Goal: Task Accomplishment & Management: Use online tool/utility

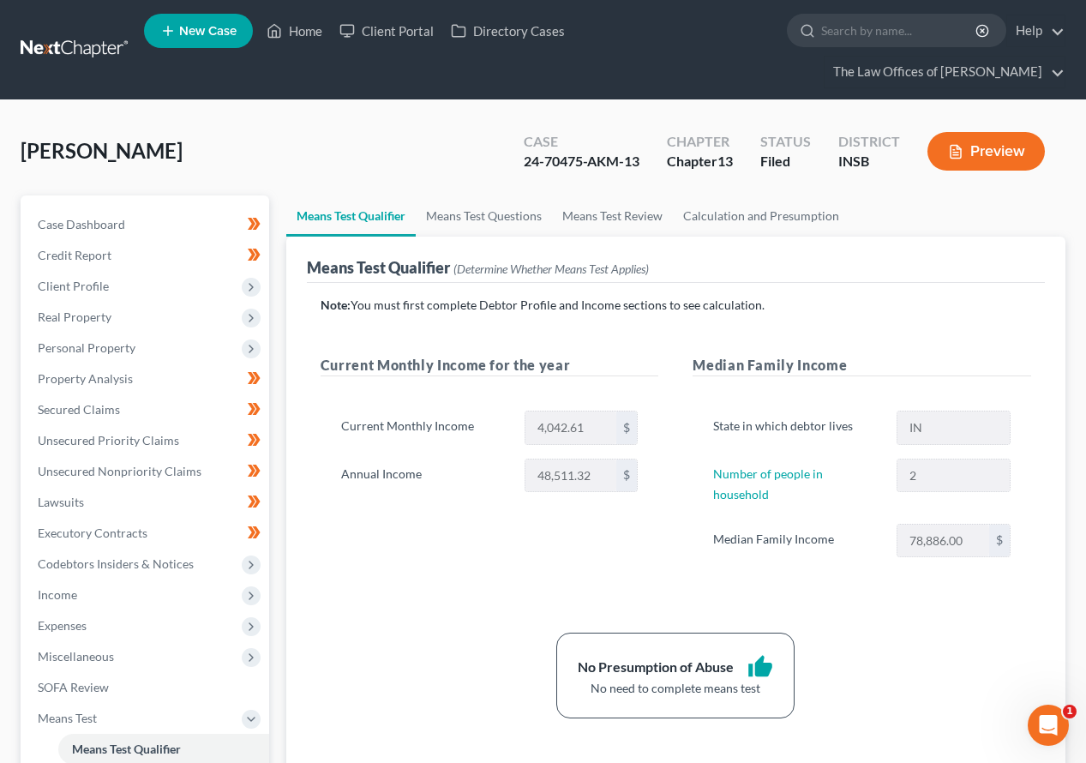
click at [62, 39] on link at bounding box center [76, 49] width 110 height 31
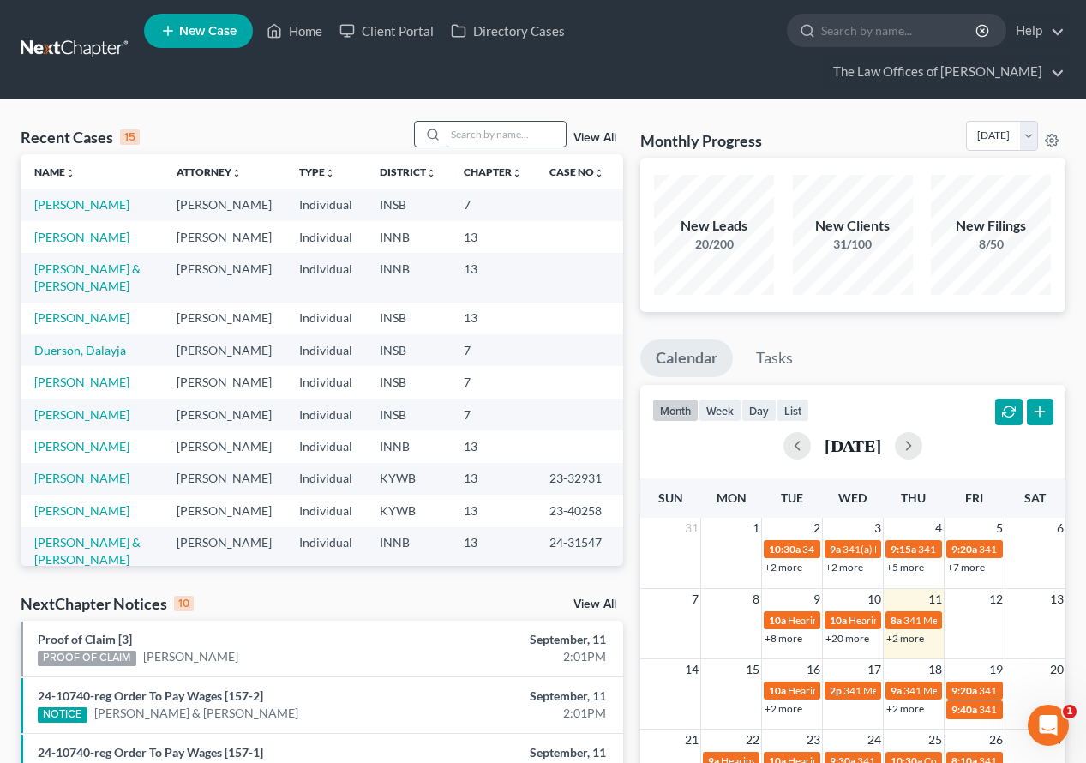
click at [490, 122] on input "search" at bounding box center [506, 134] width 120 height 25
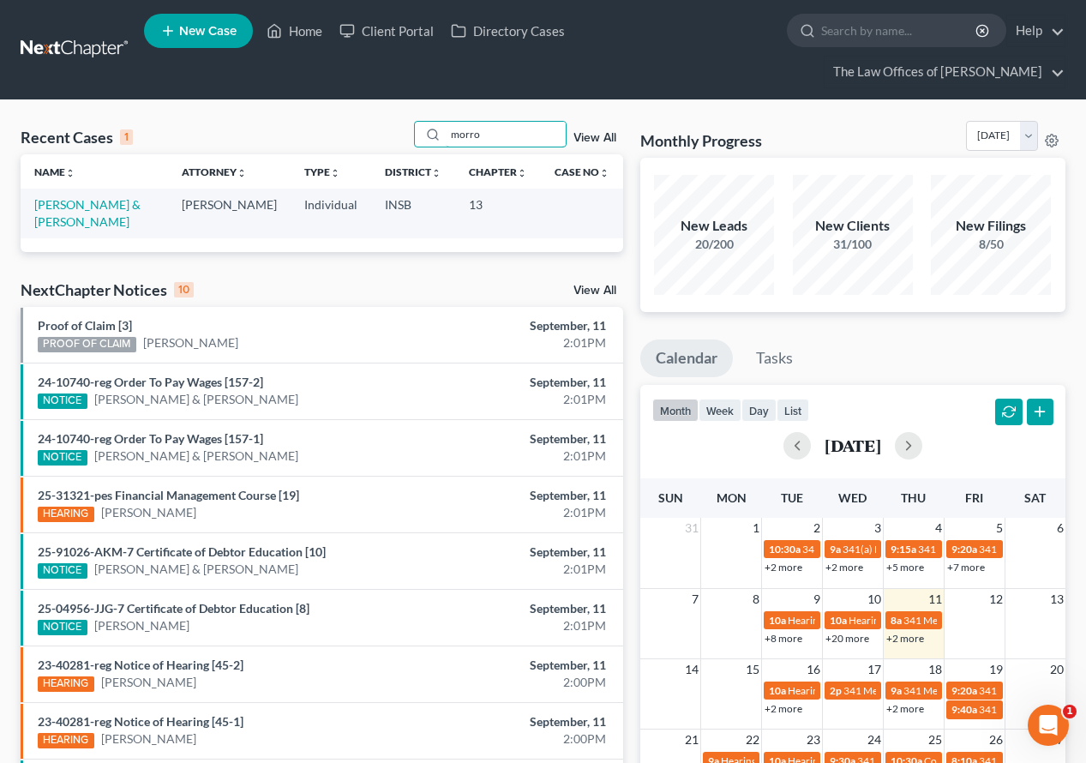
type input "morro"
click at [64, 189] on td "[PERSON_NAME] & [PERSON_NAME]" at bounding box center [94, 213] width 147 height 49
click at [67, 197] on link "[PERSON_NAME] & [PERSON_NAME]" at bounding box center [87, 213] width 106 height 32
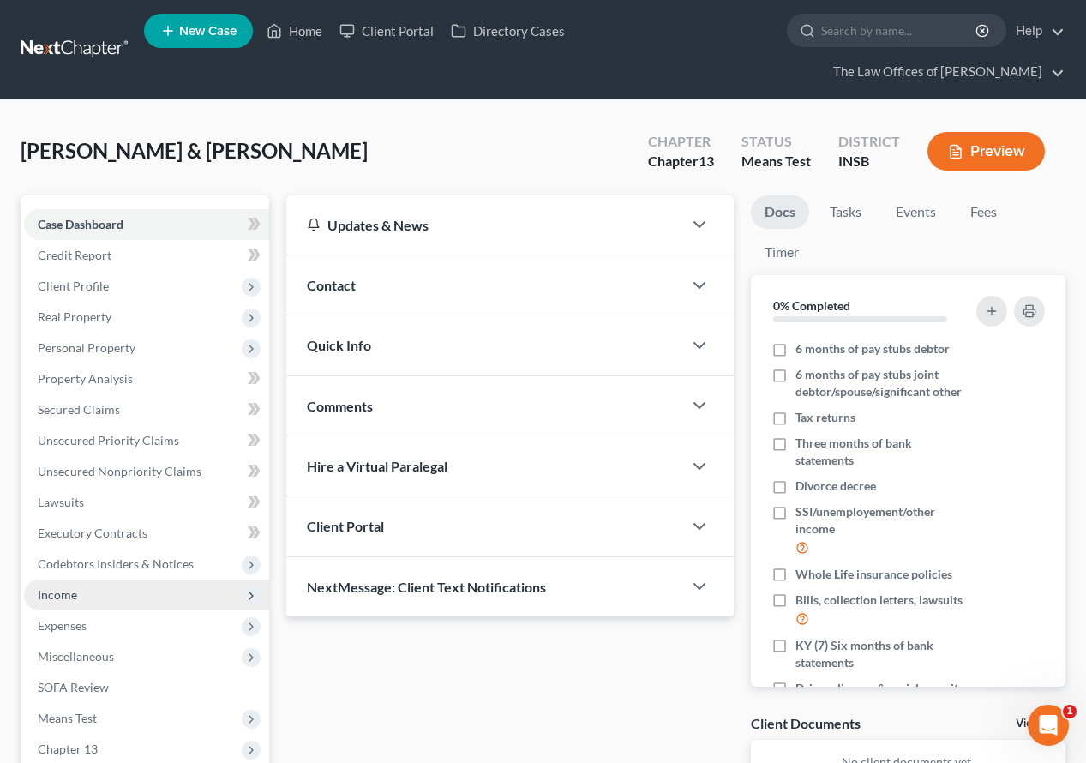
click at [137, 579] on span "Income" at bounding box center [146, 594] width 245 height 31
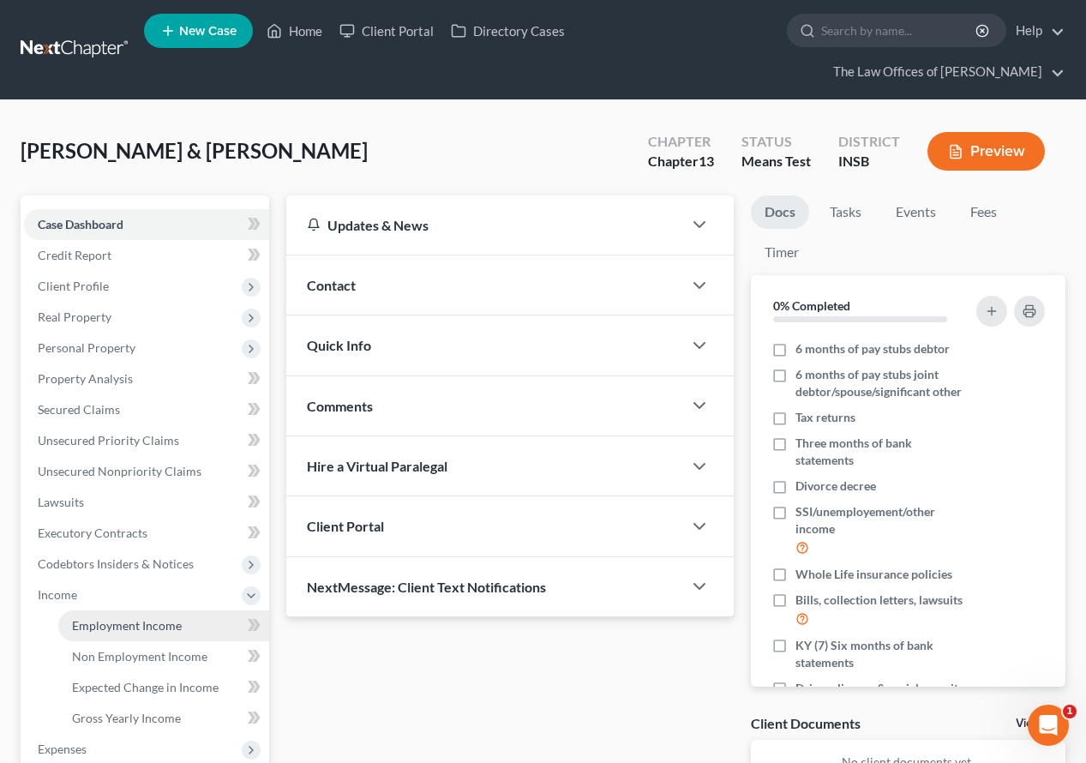
click at [139, 618] on span "Employment Income" at bounding box center [127, 625] width 110 height 15
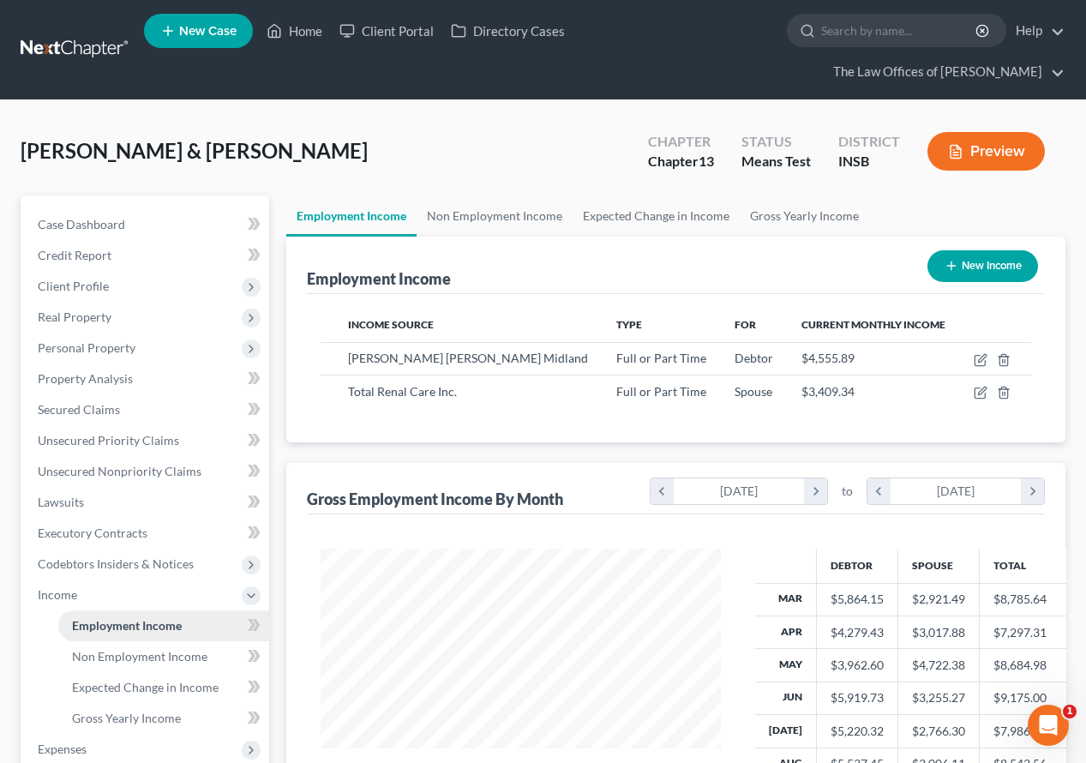
scroll to position [308, 435]
click at [82, 271] on span "Client Profile" at bounding box center [146, 286] width 245 height 31
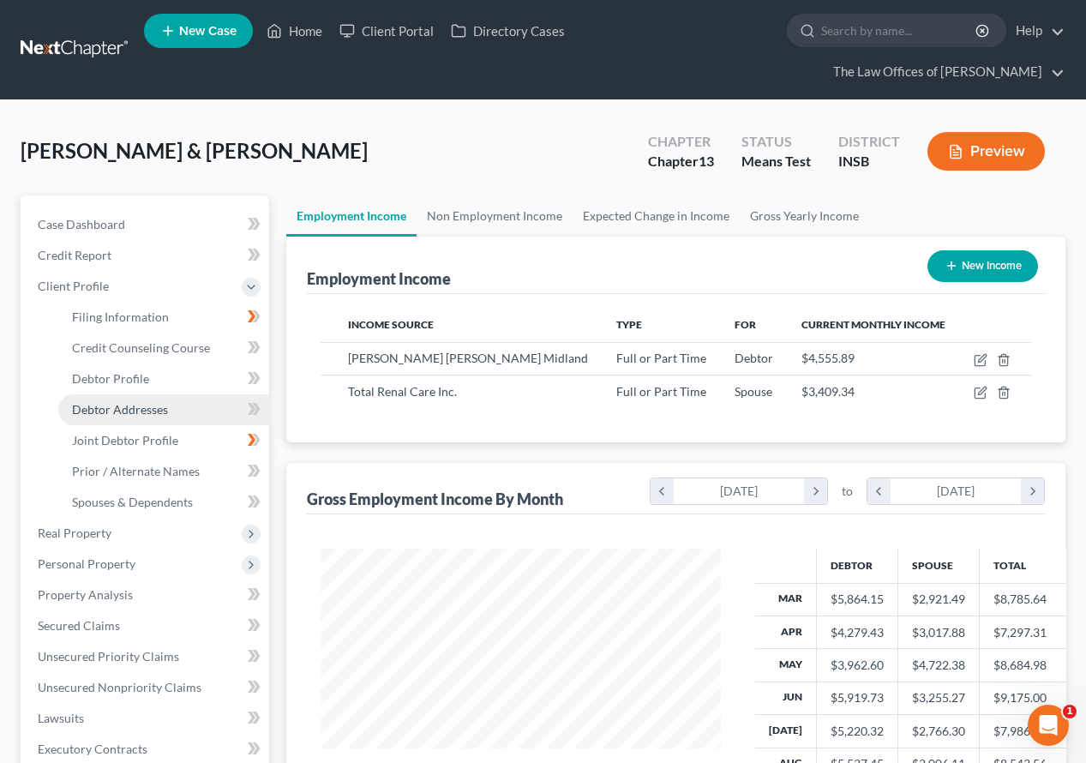
click at [97, 402] on span "Debtor Addresses" at bounding box center [120, 409] width 96 height 15
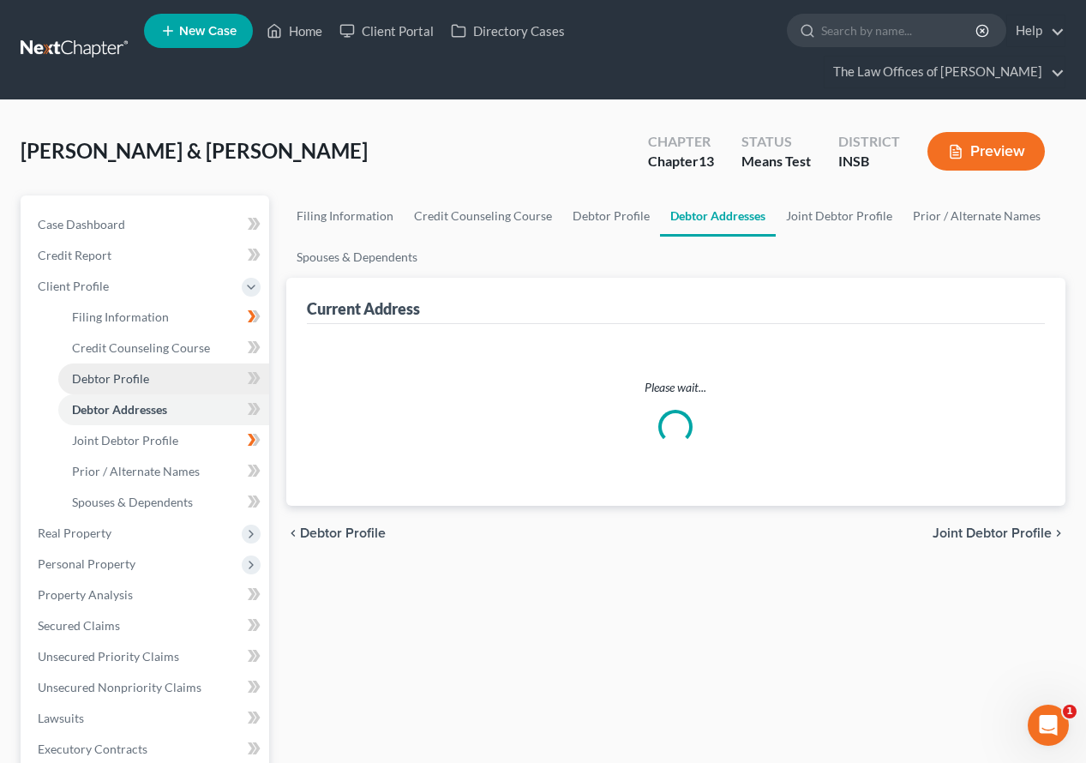
select select "0"
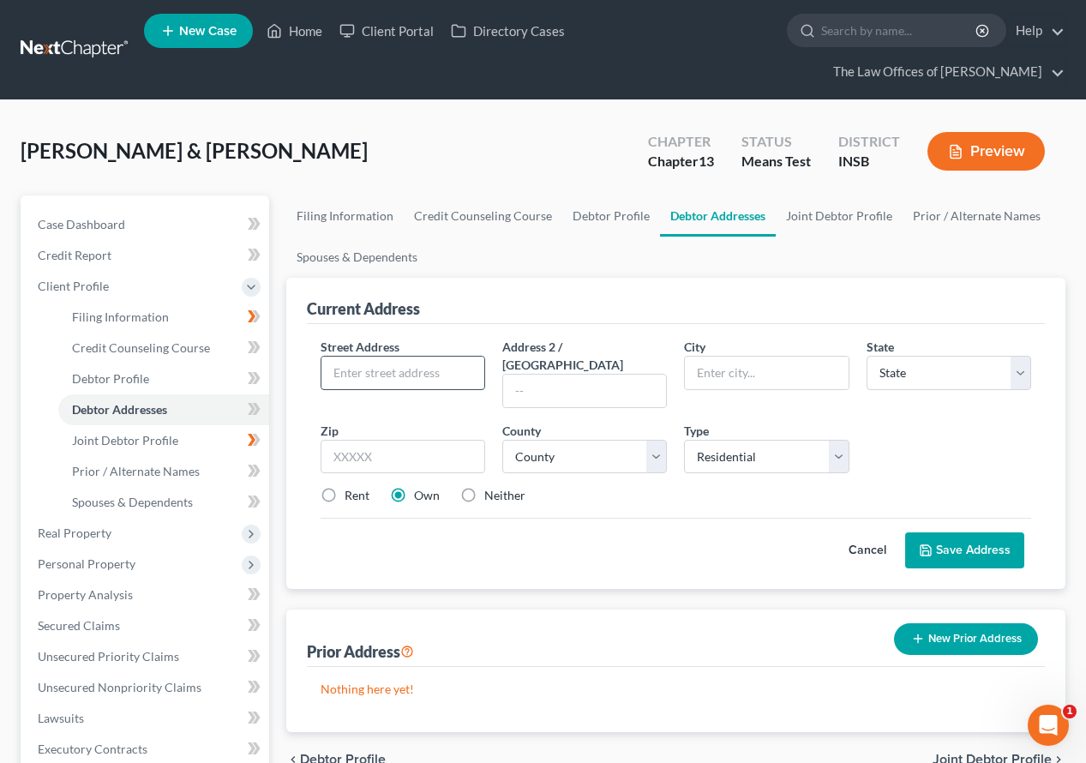
click at [427, 357] on input "text" at bounding box center [402, 373] width 163 height 33
type input "829 [PERSON_NAME]"
type input "47620"
click at [445, 518] on div "Cancel Save Address" at bounding box center [676, 543] width 710 height 51
type input "[GEOGRAPHIC_DATA][PERSON_NAME]"
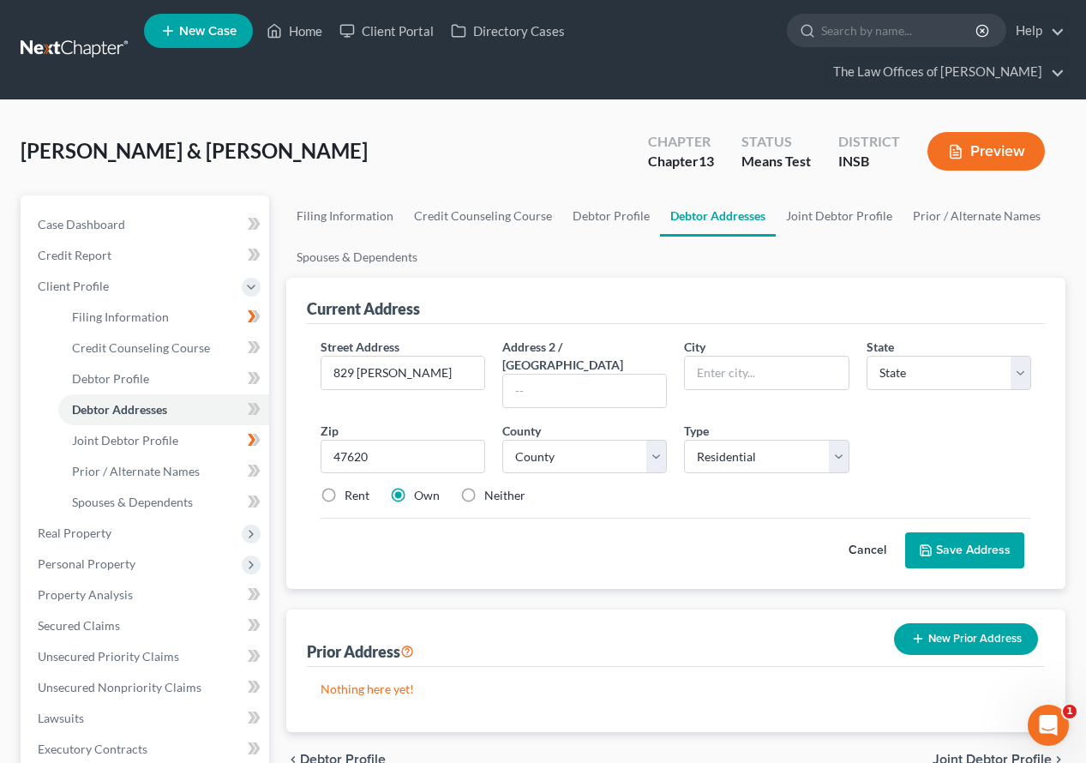
select select "15"
click at [571, 440] on select "County [GEOGRAPHIC_DATA] [GEOGRAPHIC_DATA] [GEOGRAPHIC_DATA] [GEOGRAPHIC_DATA] …" at bounding box center [584, 457] width 165 height 34
select select "64"
click at [502, 440] on select "County [GEOGRAPHIC_DATA] [GEOGRAPHIC_DATA] [GEOGRAPHIC_DATA] [GEOGRAPHIC_DATA] …" at bounding box center [584, 457] width 165 height 34
click at [345, 487] on label "Rent" at bounding box center [357, 495] width 25 height 17
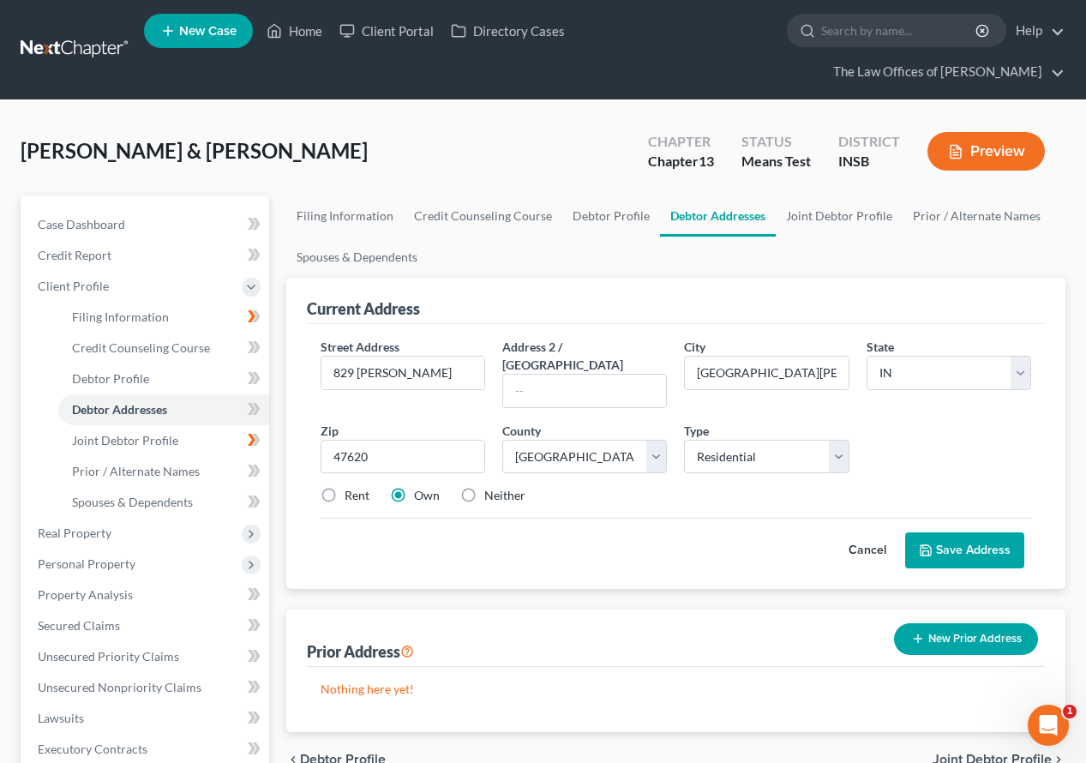
click at [351, 487] on input "Rent" at bounding box center [356, 492] width 11 height 11
radio input "true"
click at [927, 551] on polyline at bounding box center [926, 553] width 6 height 4
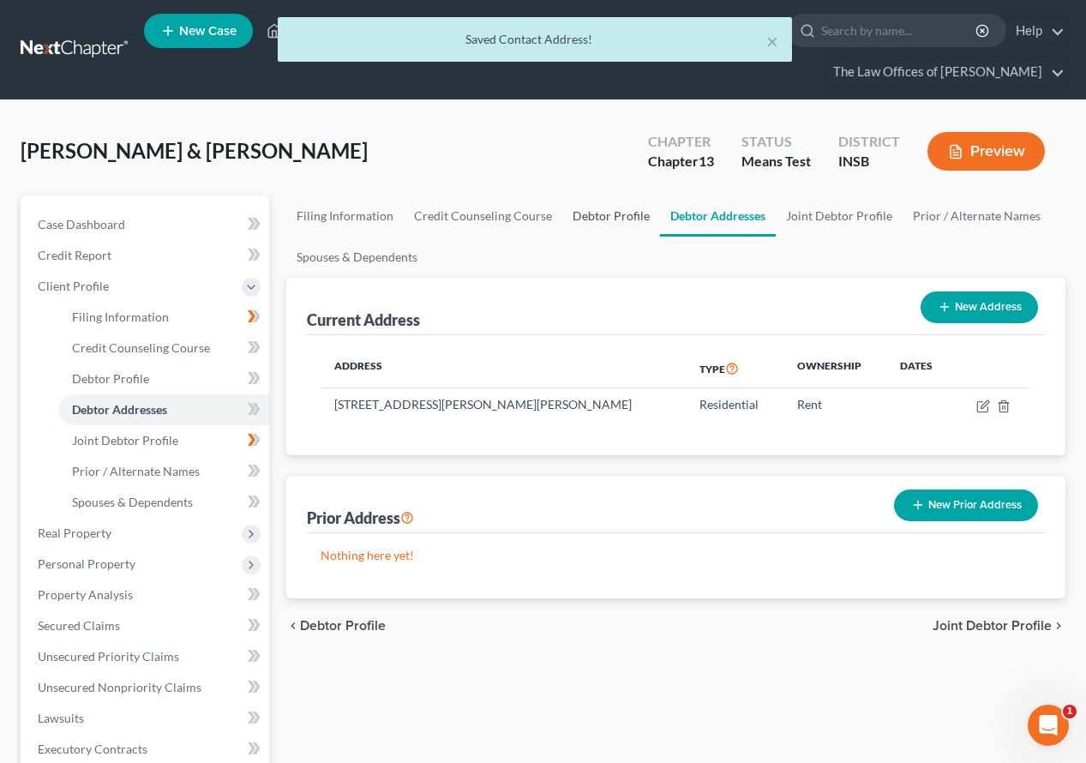
click at [597, 195] on link "Debtor Profile" at bounding box center [611, 215] width 98 height 41
select select "1"
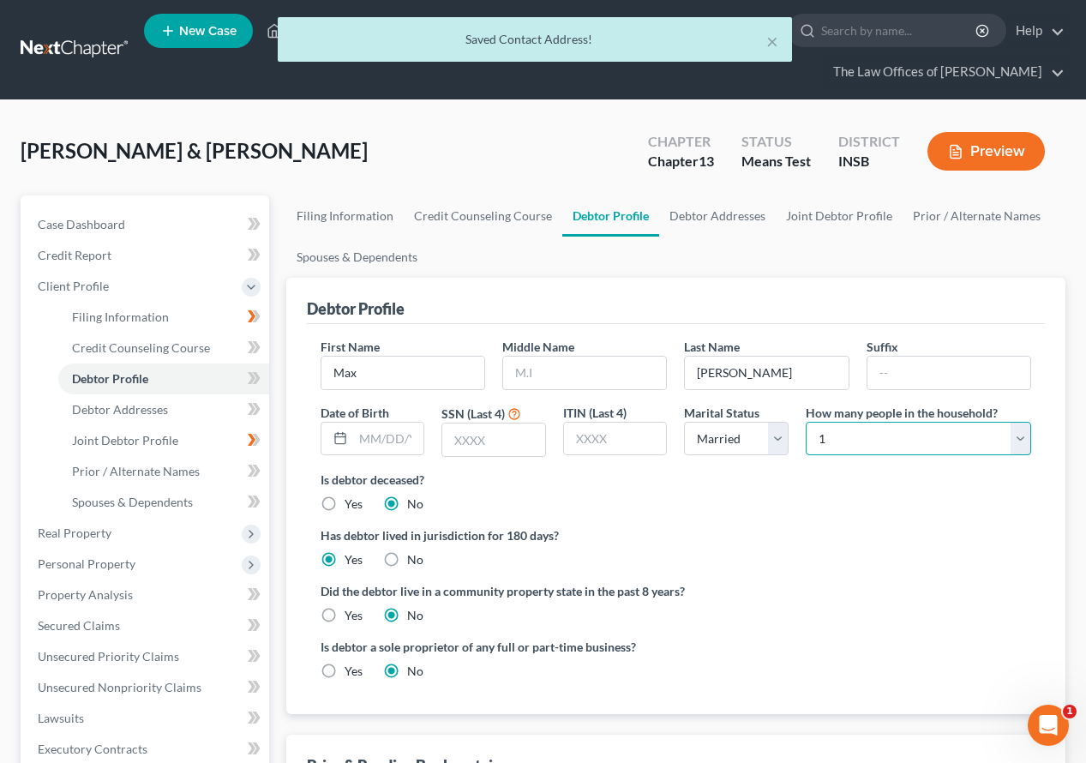
click at [903, 422] on select "Select 1 2 3 4 5 6 7 8 9 10 11 12 13 14 15 16 17 18 19 20" at bounding box center [918, 439] width 225 height 34
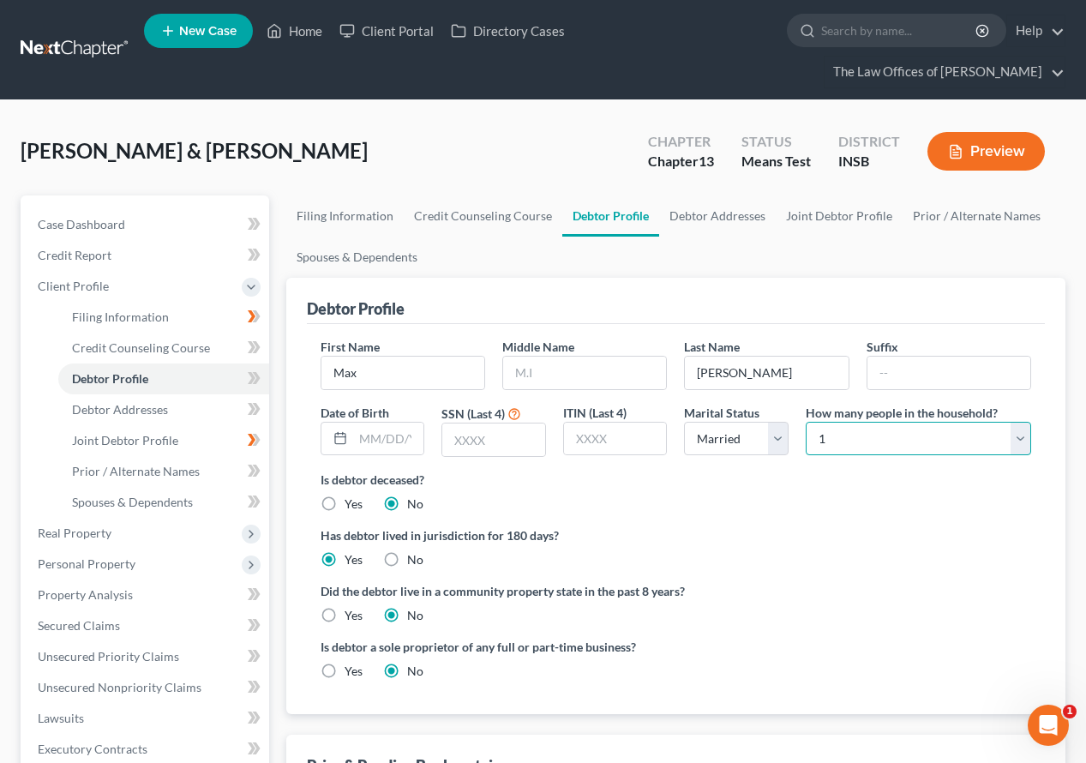
select select "3"
click at [806, 422] on select "Select 1 2 3 4 5 6 7 8 9 10 11 12 13 14 15 16 17 18 19 20" at bounding box center [918, 439] width 225 height 34
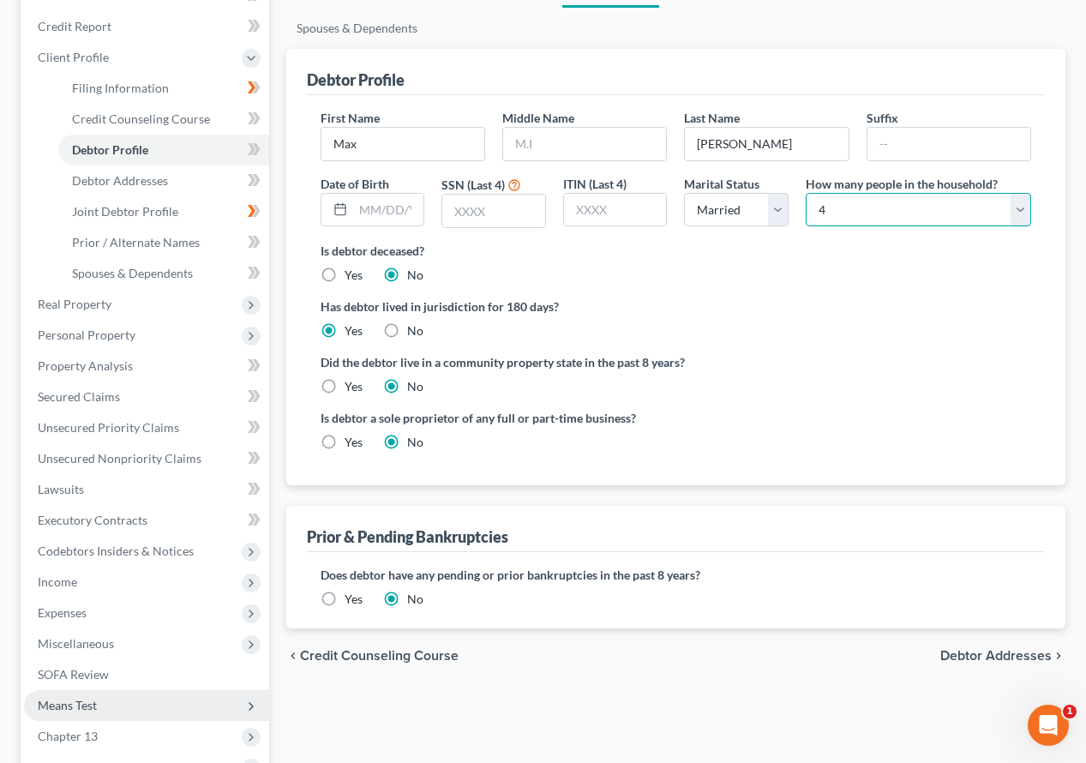
scroll to position [343, 0]
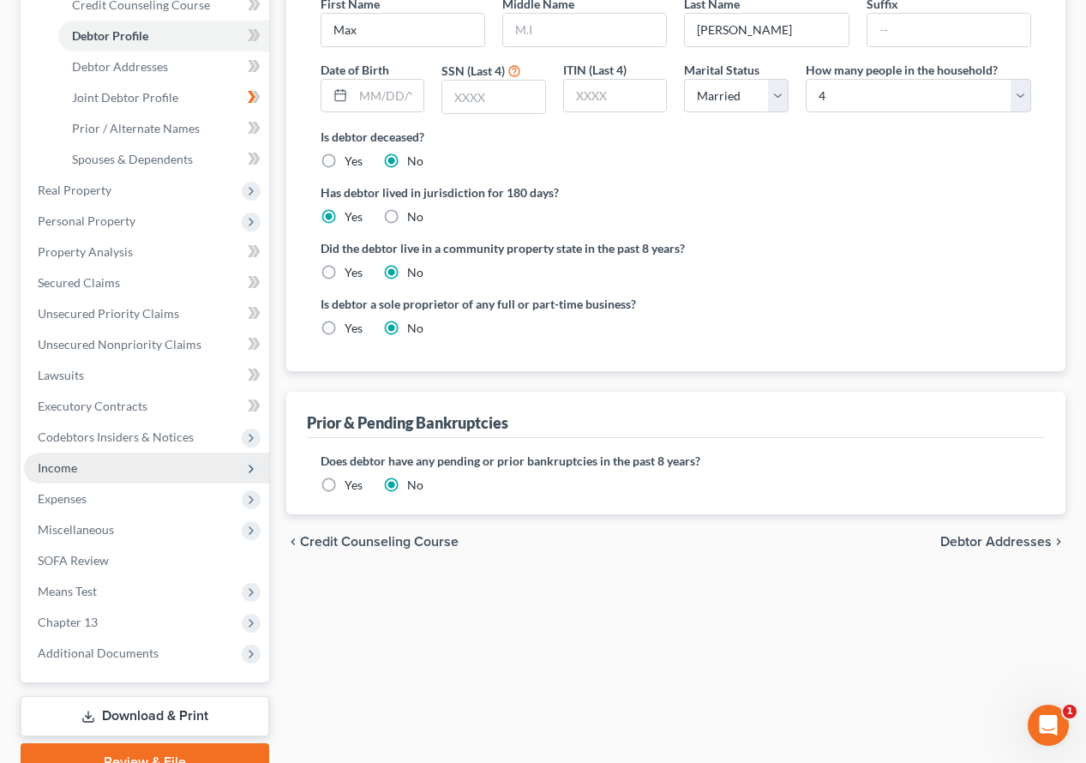
click at [82, 453] on span "Income" at bounding box center [146, 468] width 245 height 31
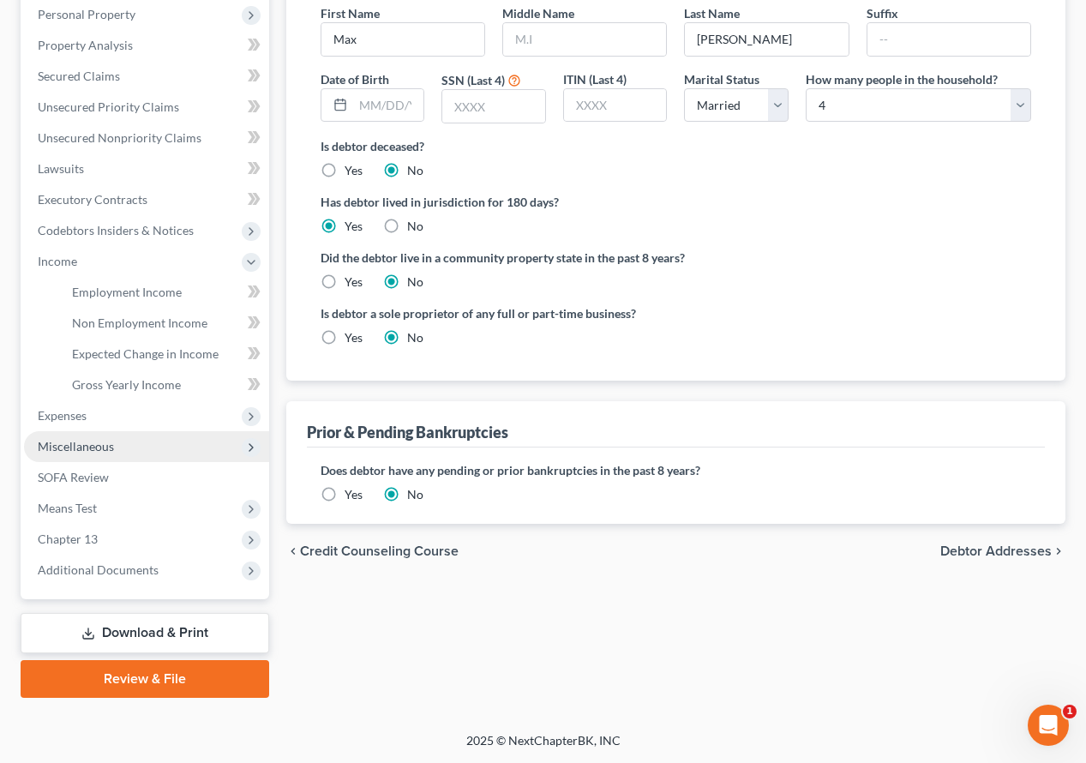
scroll to position [303, 0]
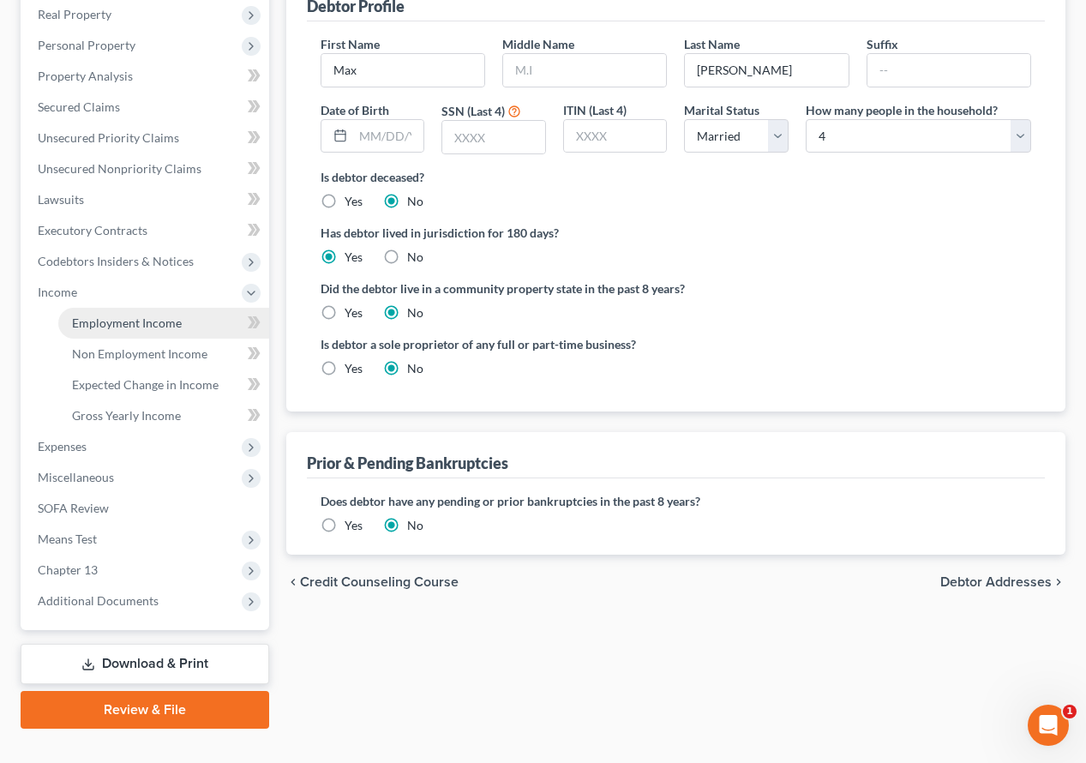
click at [82, 315] on span "Employment Income" at bounding box center [127, 322] width 110 height 15
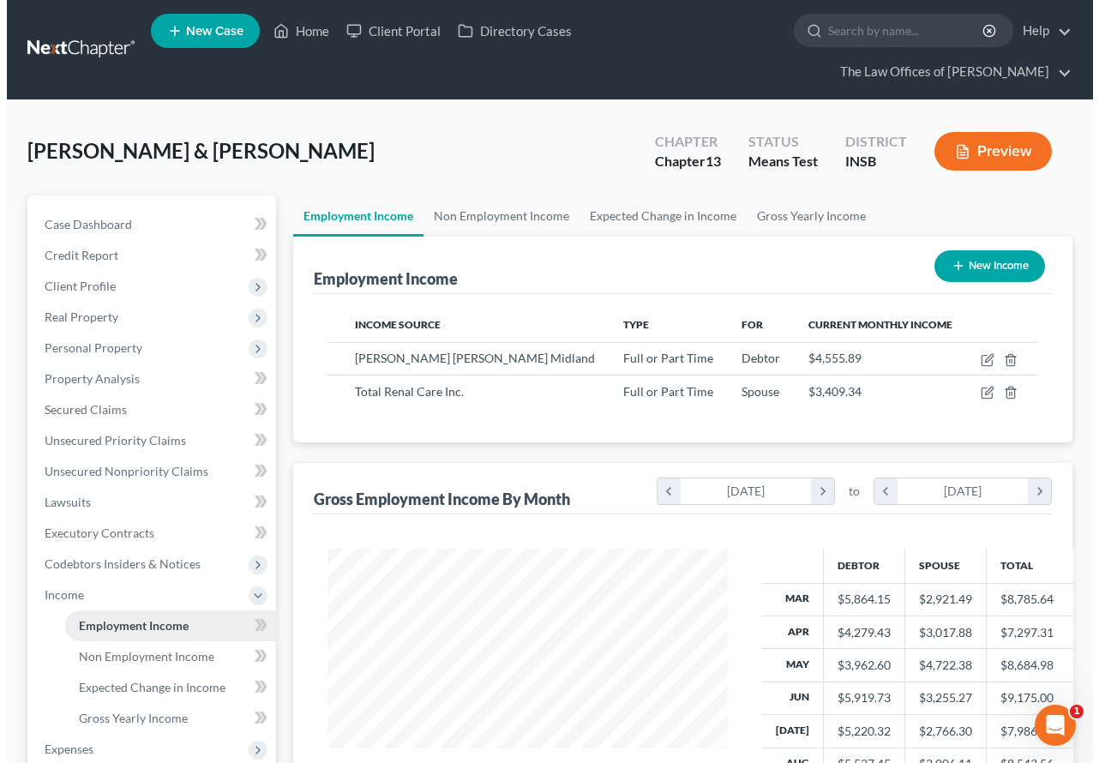
scroll to position [308, 435]
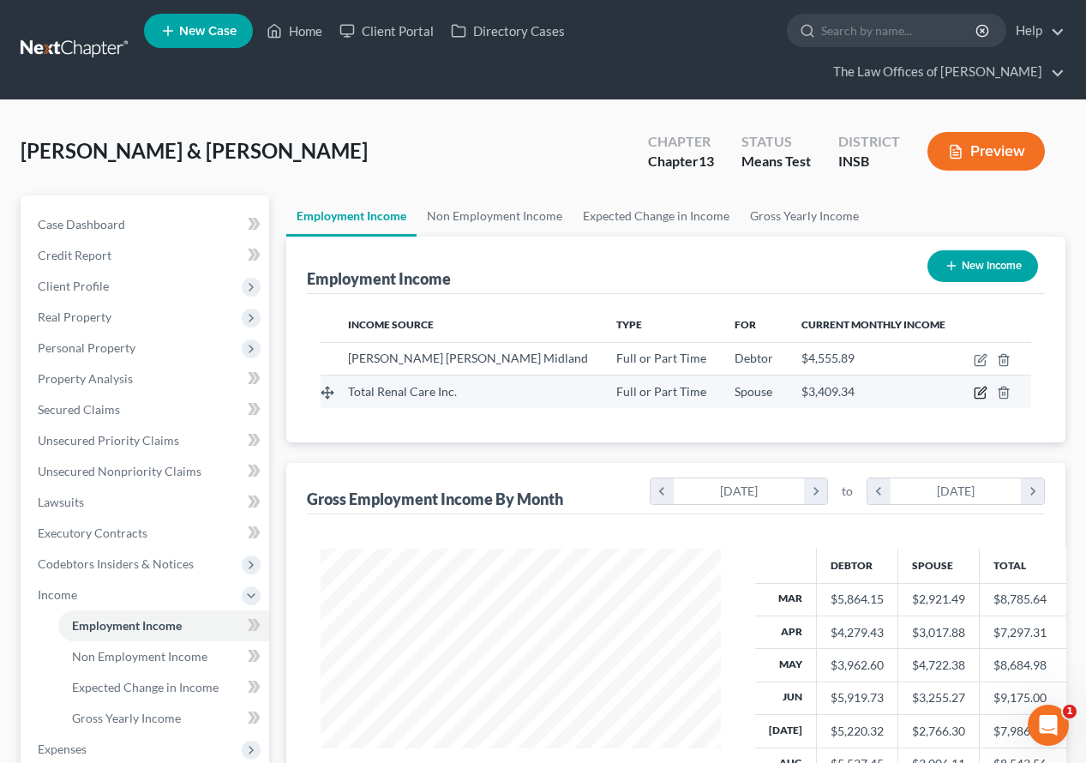
click at [979, 386] on icon "button" at bounding box center [981, 393] width 14 height 14
select select "0"
select select "50"
select select "2"
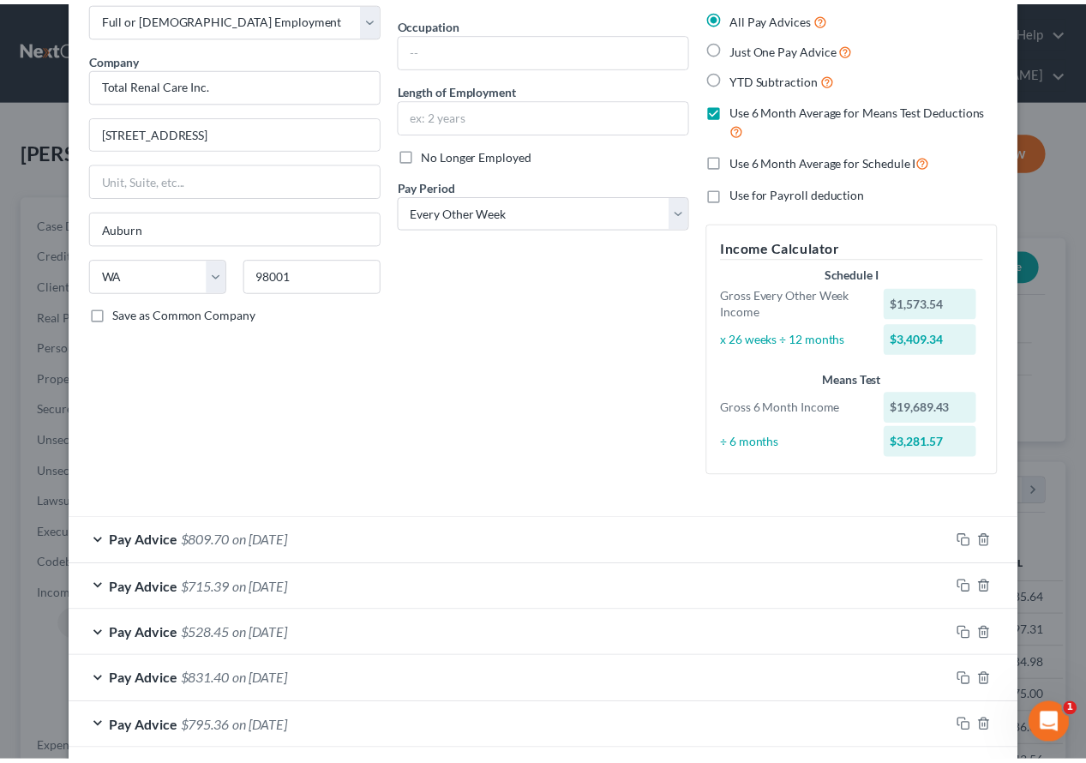
scroll to position [0, 0]
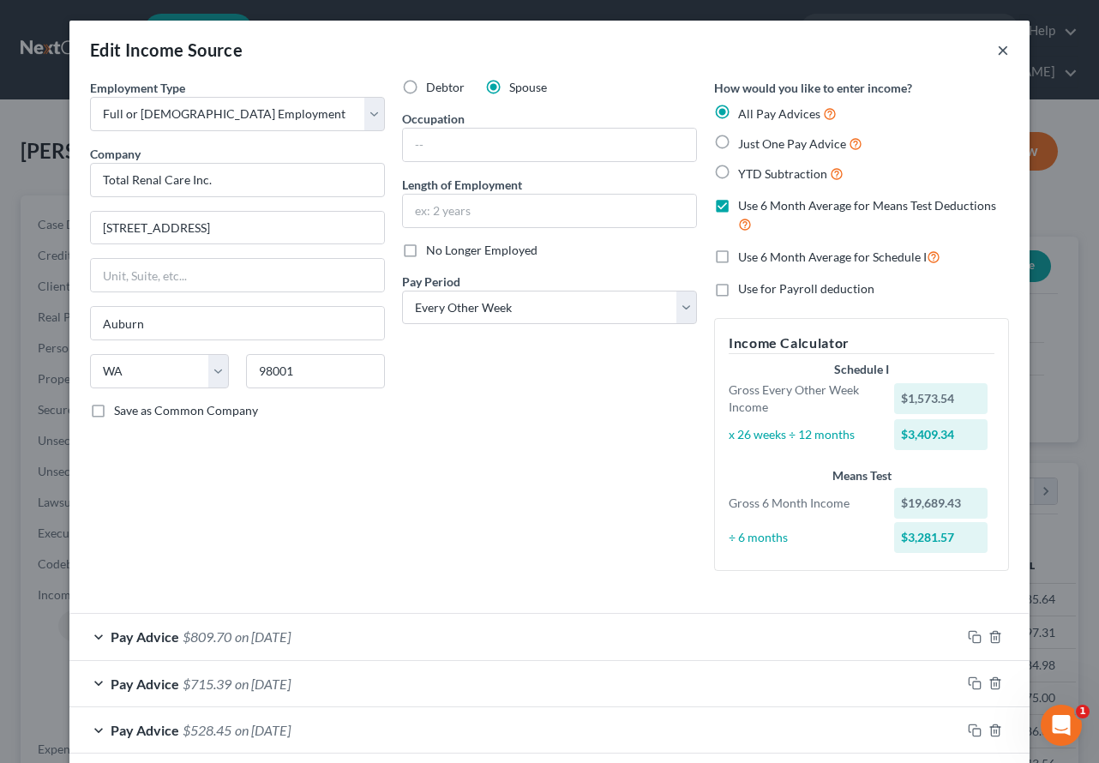
click at [998, 55] on button "×" at bounding box center [1003, 49] width 12 height 21
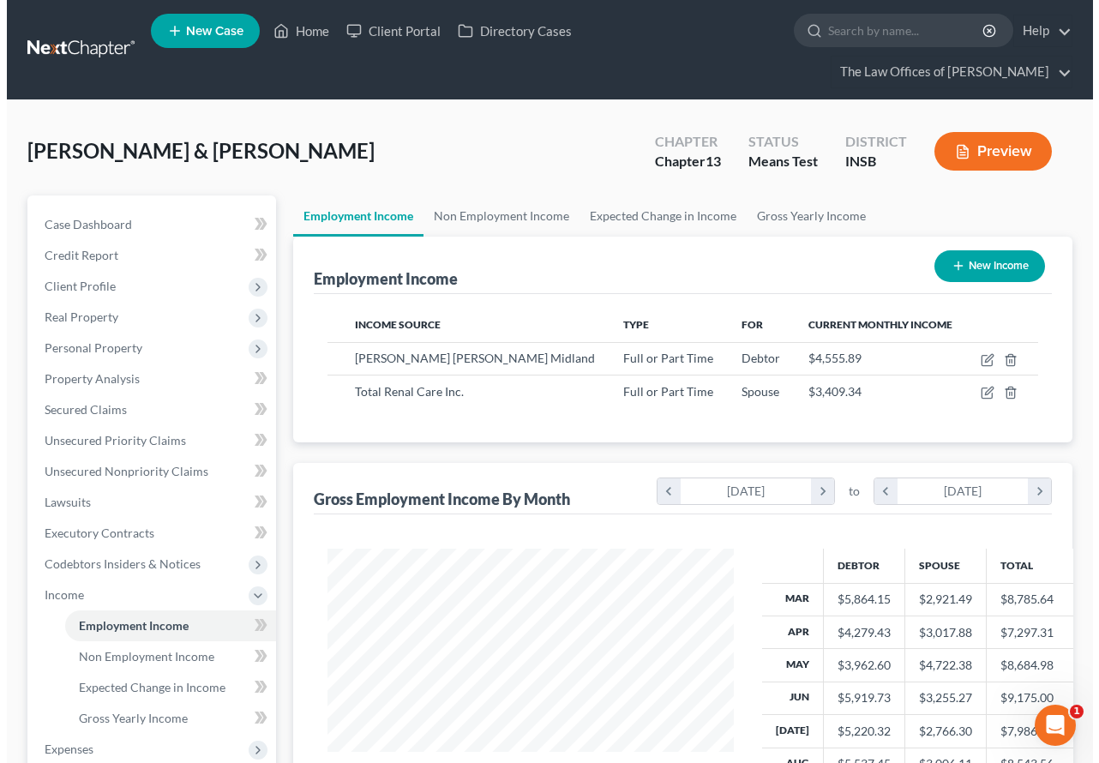
scroll to position [856738, 856610]
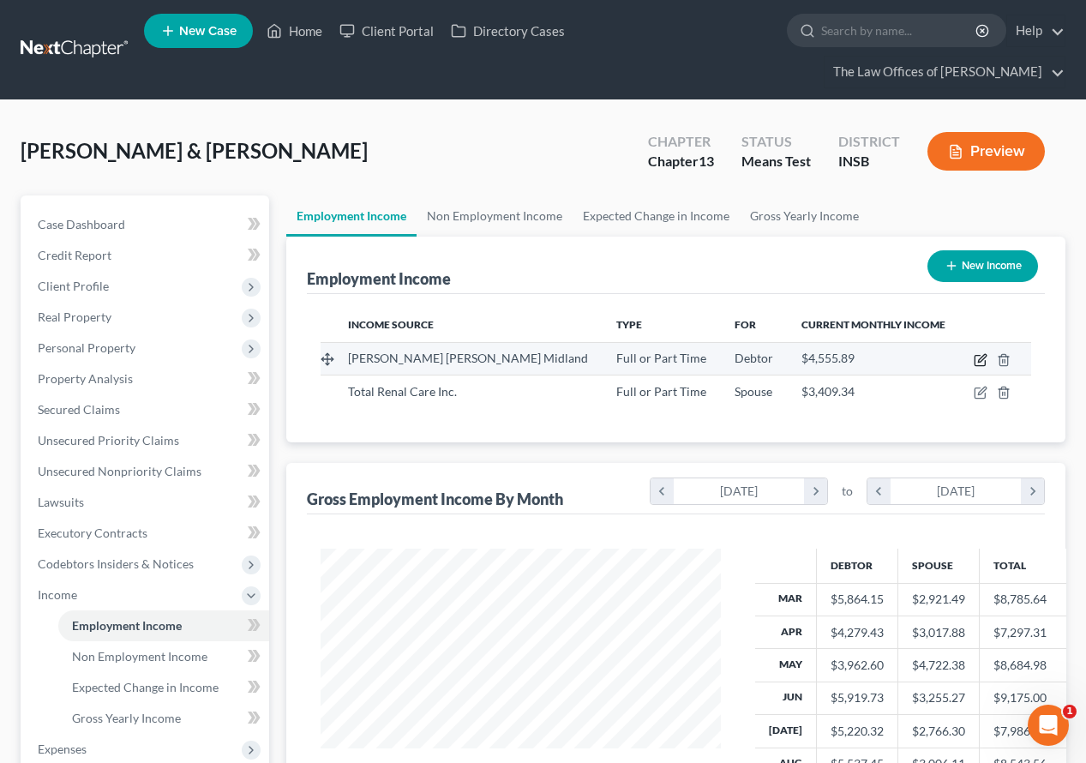
click at [975, 356] on icon "button" at bounding box center [979, 361] width 10 height 10
select select "0"
select select "14"
select select "3"
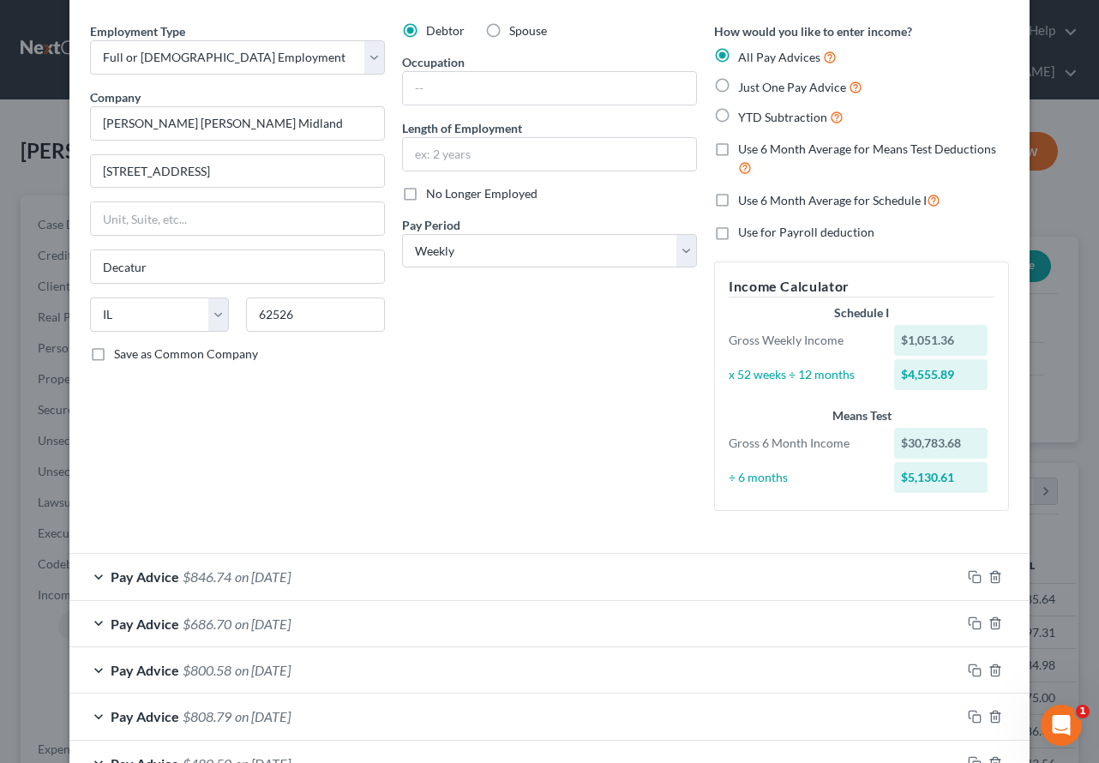
scroll to position [0, 0]
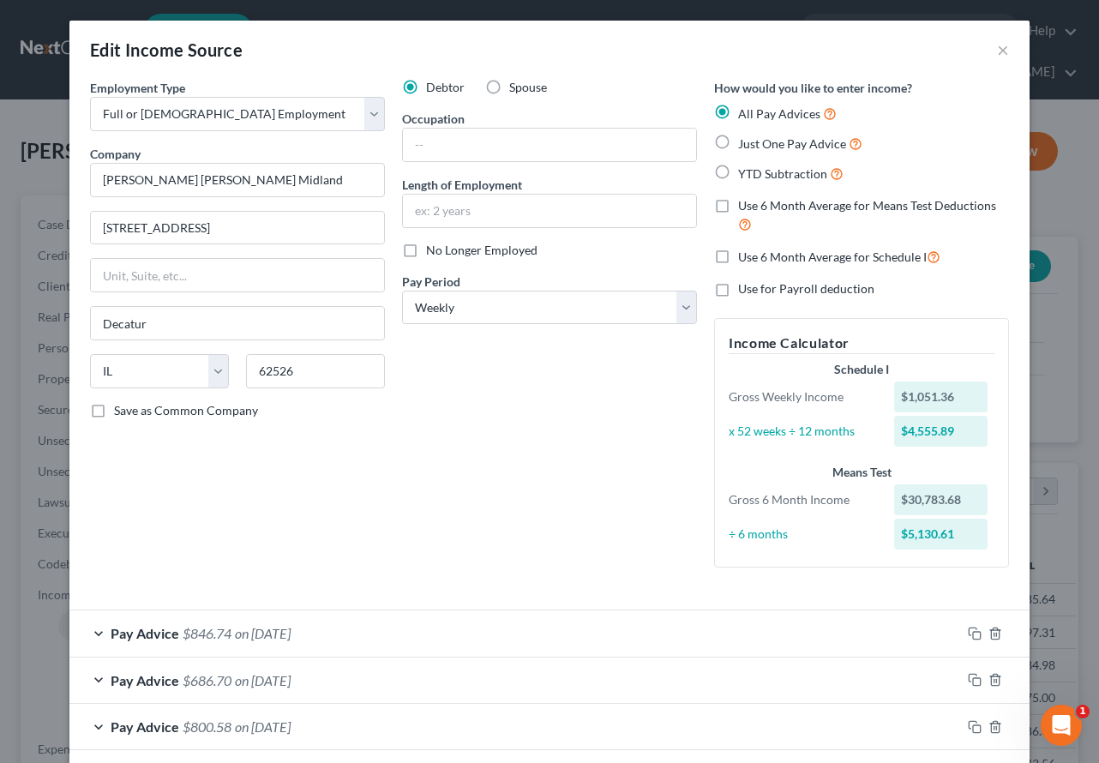
click at [738, 207] on label "Use 6 Month Average for Means Test Deductions" at bounding box center [873, 215] width 271 height 37
click at [745, 207] on input "Use 6 Month Average for Means Test Deductions" at bounding box center [750, 202] width 11 height 11
checkbox input "true"
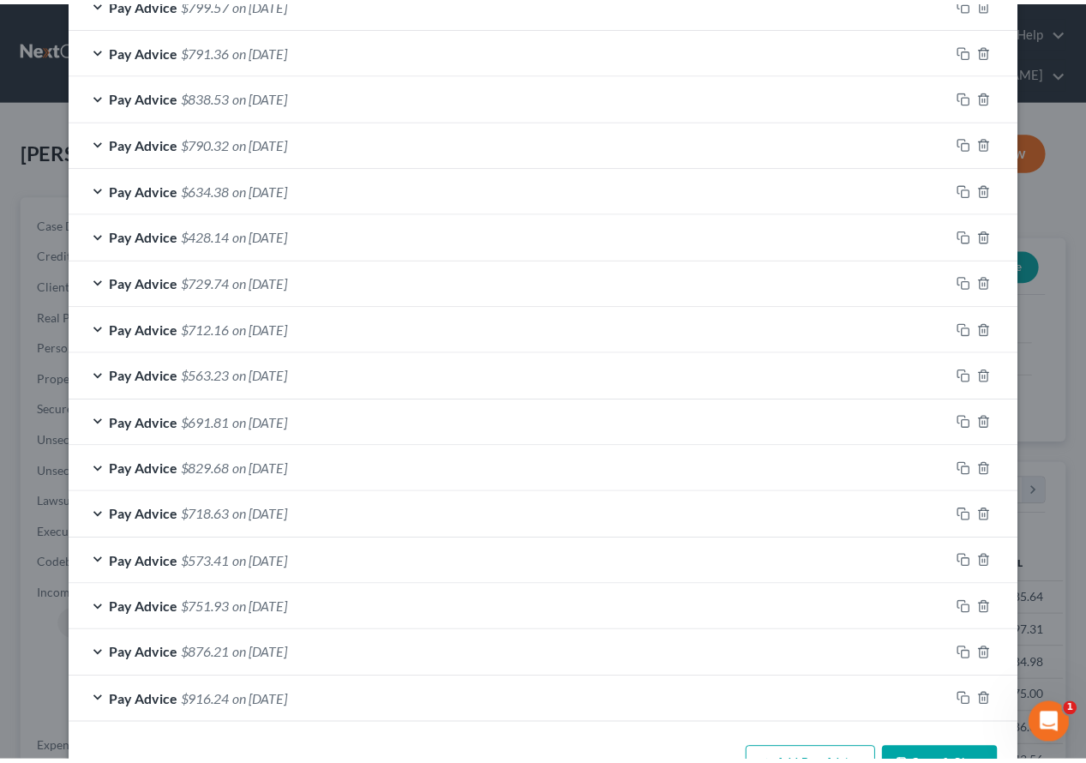
scroll to position [1199, 0]
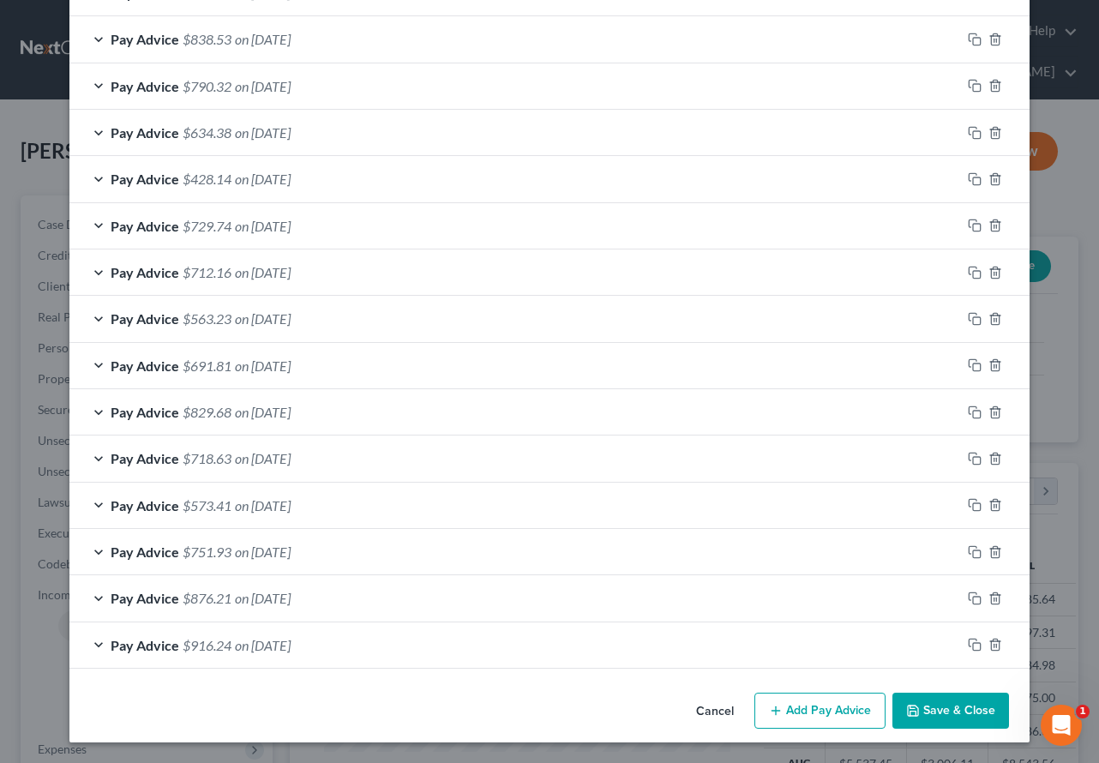
click at [943, 713] on button "Save & Close" at bounding box center [950, 710] width 117 height 36
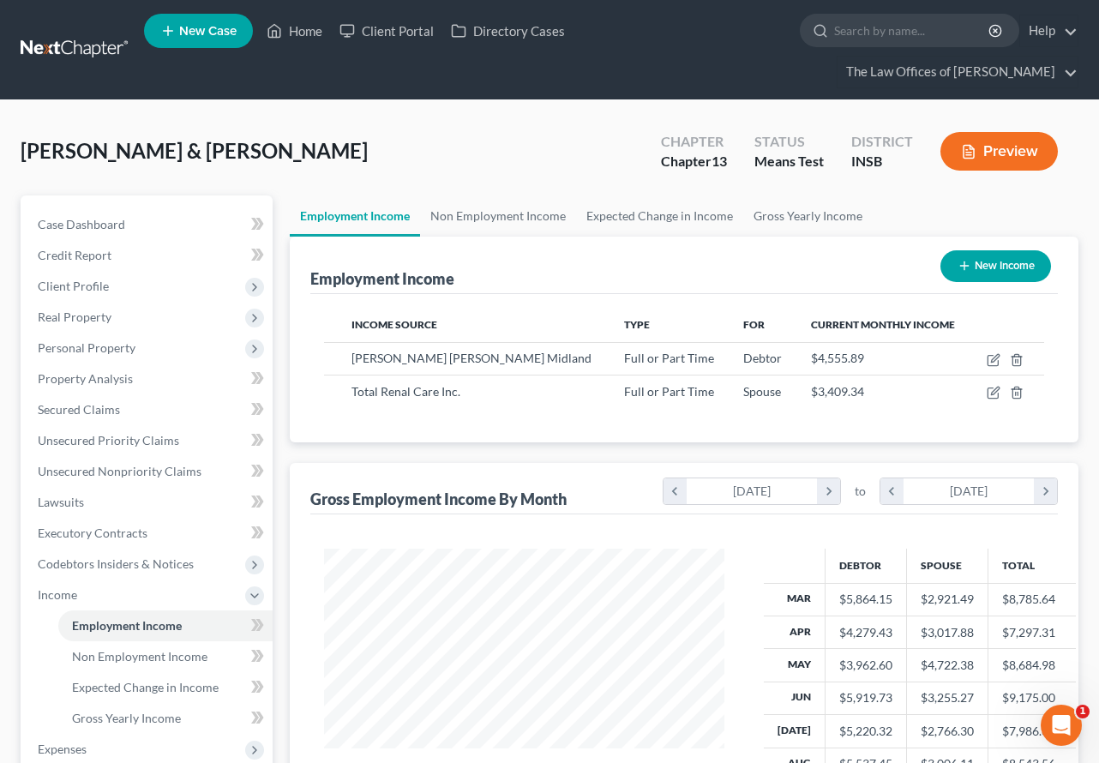
scroll to position [856738, 856610]
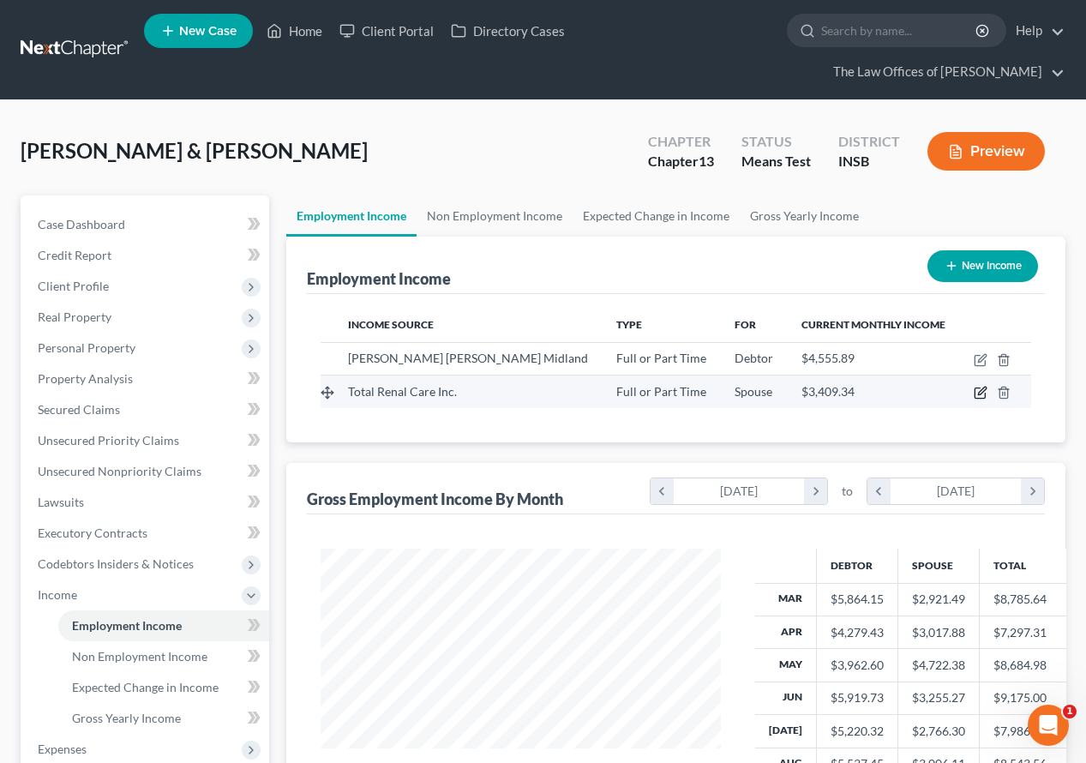
click at [982, 386] on icon "button" at bounding box center [981, 393] width 14 height 14
select select "0"
select select "50"
select select "2"
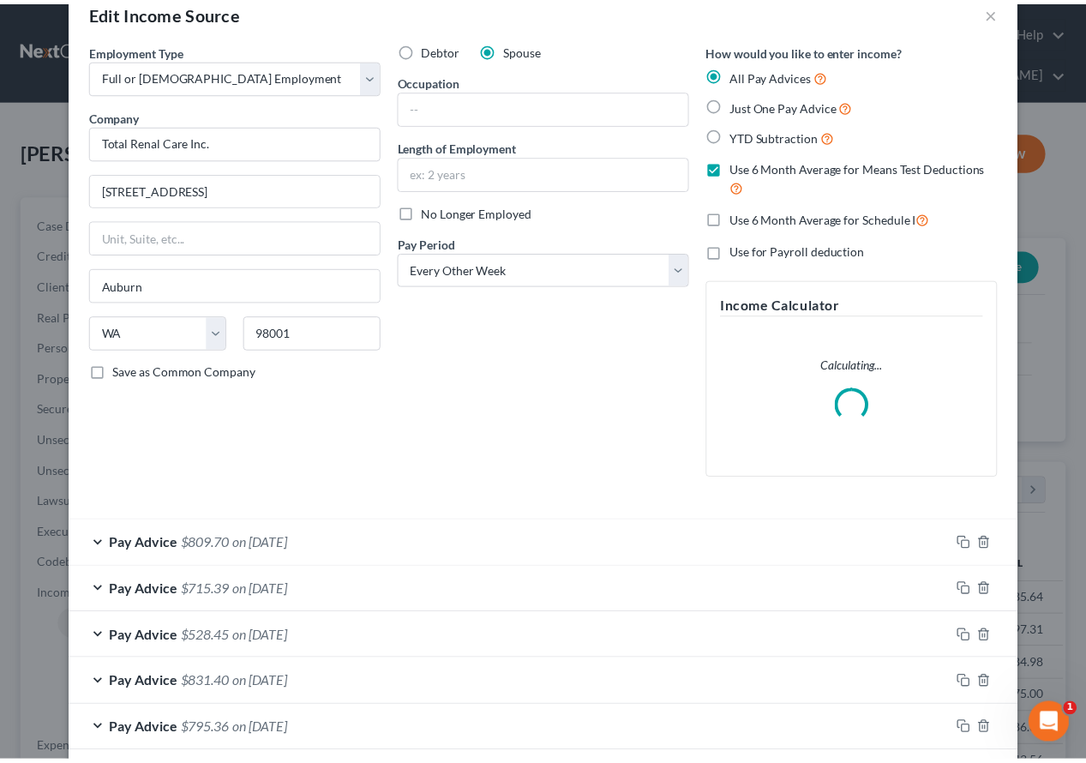
scroll to position [0, 0]
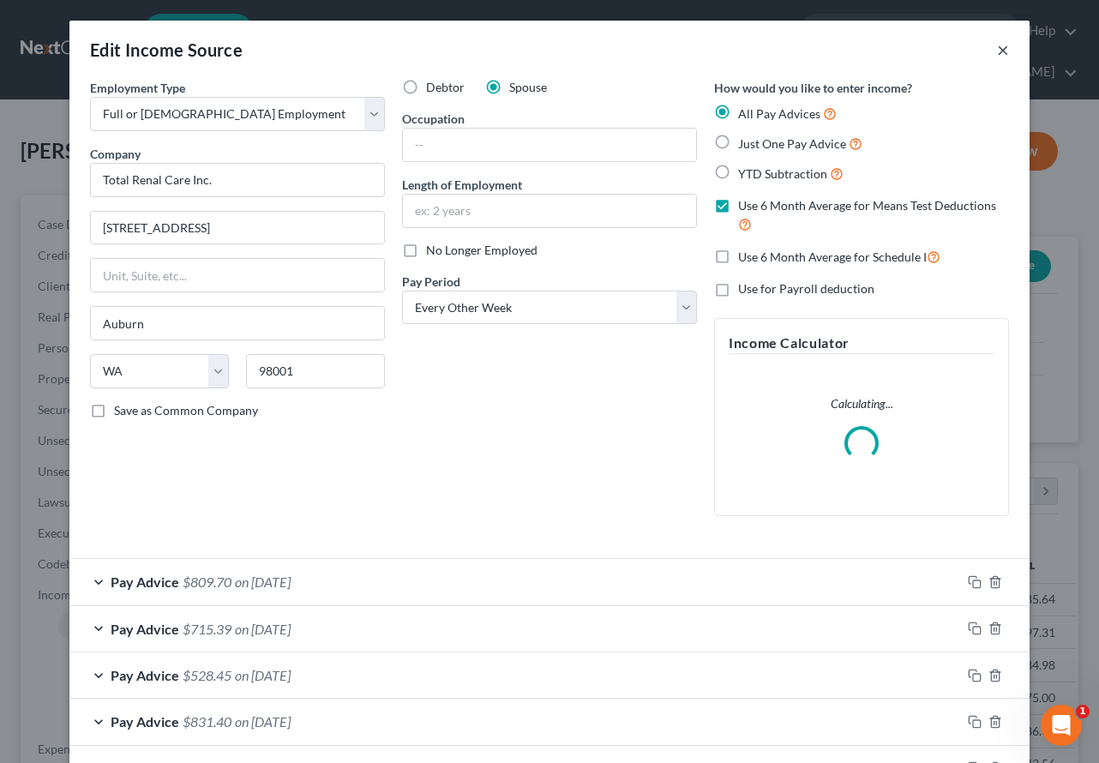
click at [997, 51] on button "×" at bounding box center [1003, 49] width 12 height 21
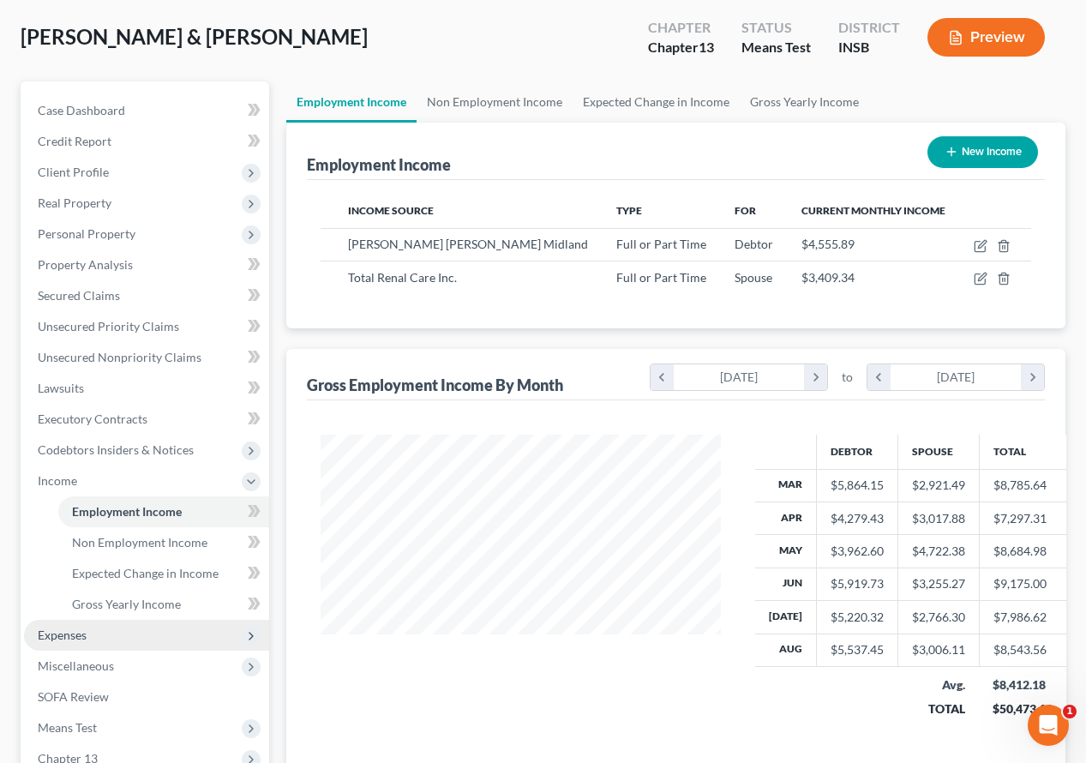
scroll to position [303, 0]
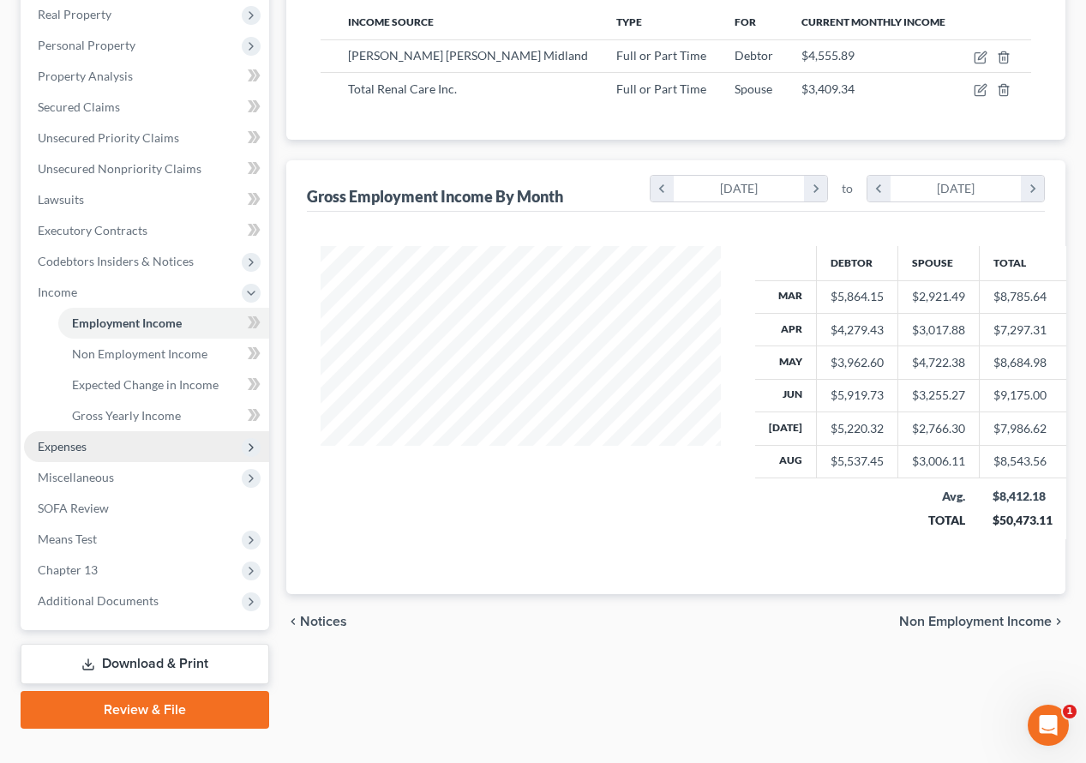
click at [83, 439] on span "Expenses" at bounding box center [62, 446] width 49 height 15
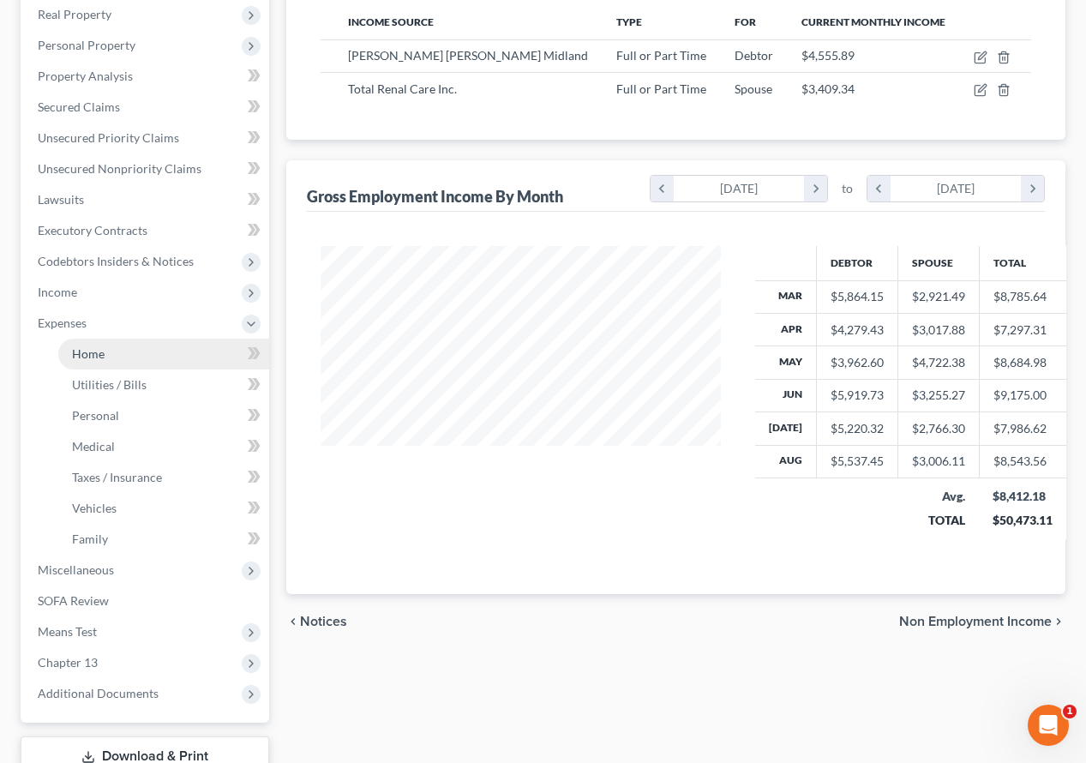
click at [90, 346] on span "Home" at bounding box center [88, 353] width 33 height 15
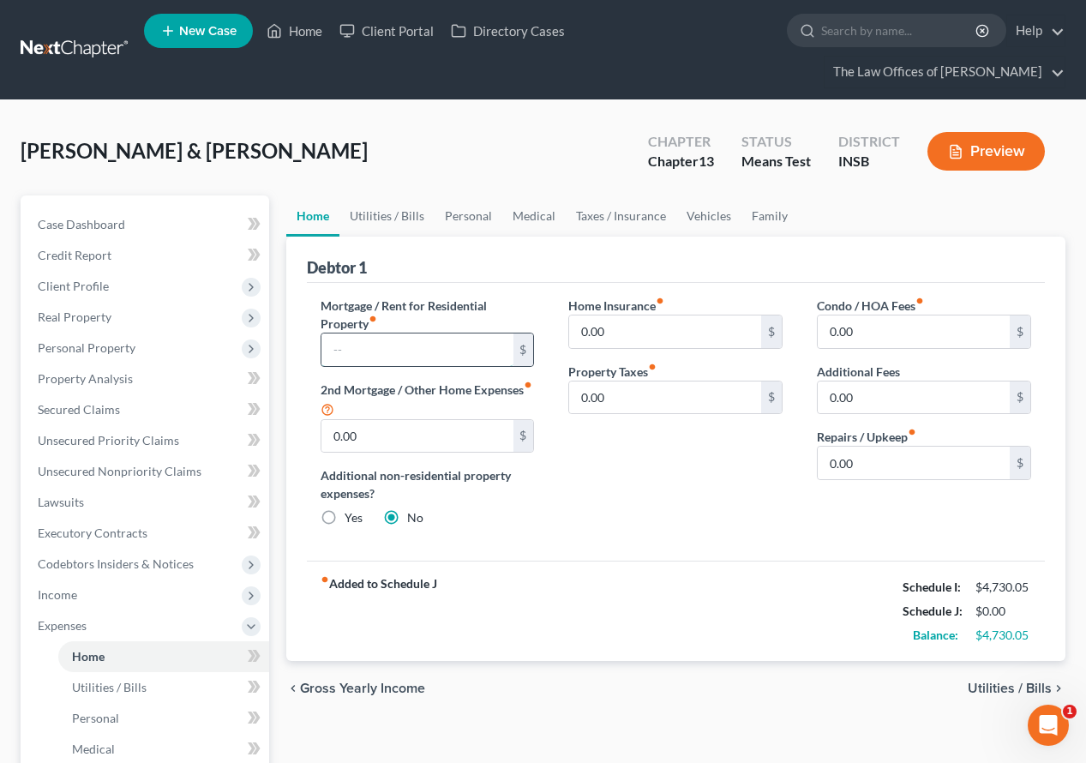
click at [351, 333] on input "text" at bounding box center [417, 349] width 192 height 33
type input "900.00"
click at [869, 447] on input "0.00" at bounding box center [914, 463] width 192 height 33
type input "100.00"
click at [361, 195] on link "Utilities / Bills" at bounding box center [386, 215] width 95 height 41
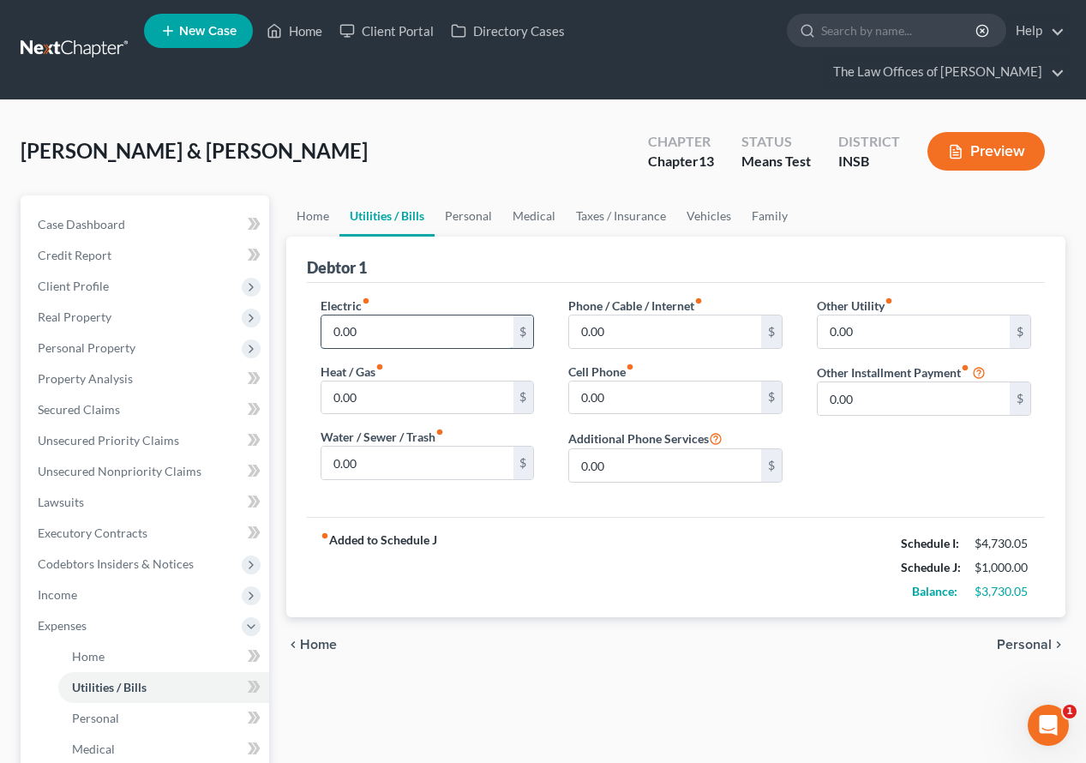
click at [360, 315] on input "0.00" at bounding box center [417, 331] width 192 height 33
type input "273.00"
click at [372, 447] on input "0.00" at bounding box center [417, 463] width 192 height 33
click at [381, 447] on input "0.00" at bounding box center [417, 463] width 192 height 33
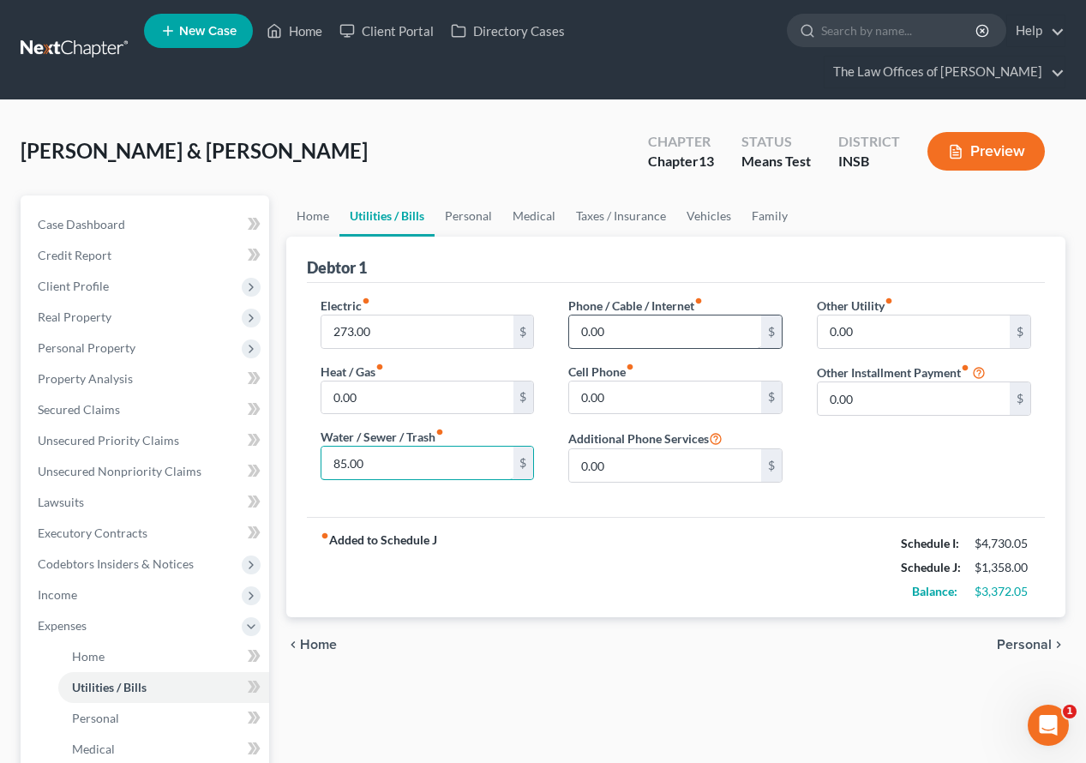
type input "85.00"
click at [686, 315] on input "0.00" at bounding box center [665, 331] width 192 height 33
click at [625, 315] on input "0.00" at bounding box center [665, 331] width 192 height 33
type input "180.00"
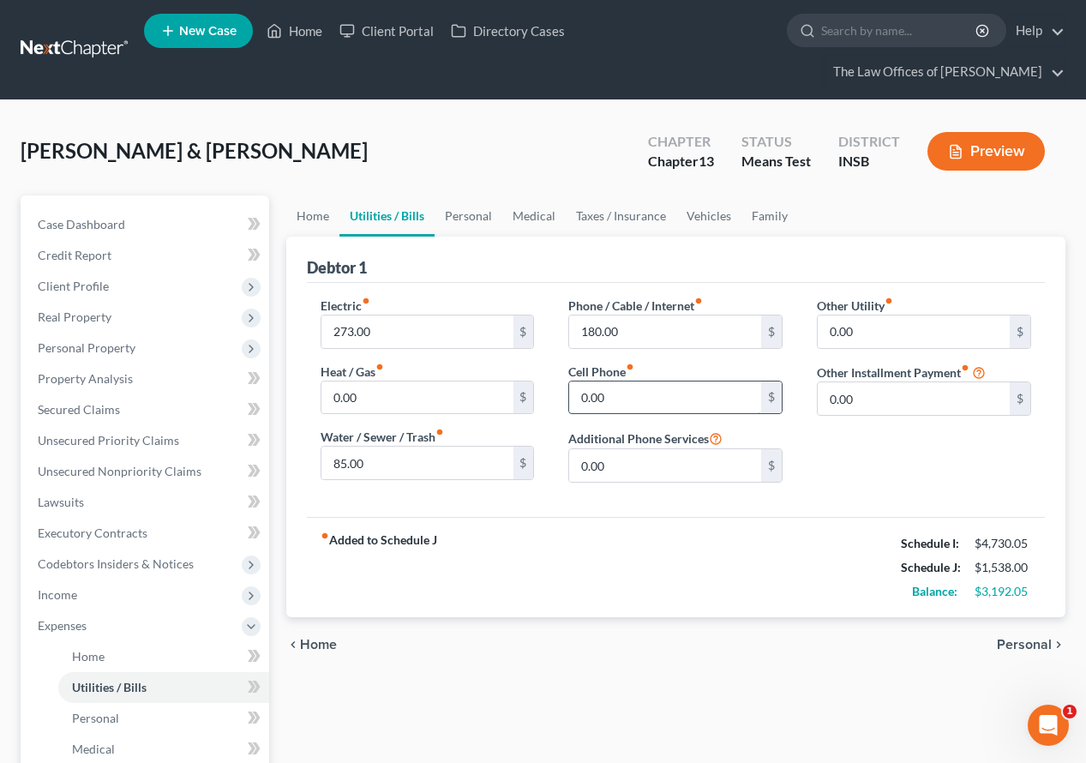
click at [632, 381] on input "0.00" at bounding box center [665, 397] width 192 height 33
type input "5"
type input "250.00"
click at [450, 195] on link "Personal" at bounding box center [469, 215] width 68 height 41
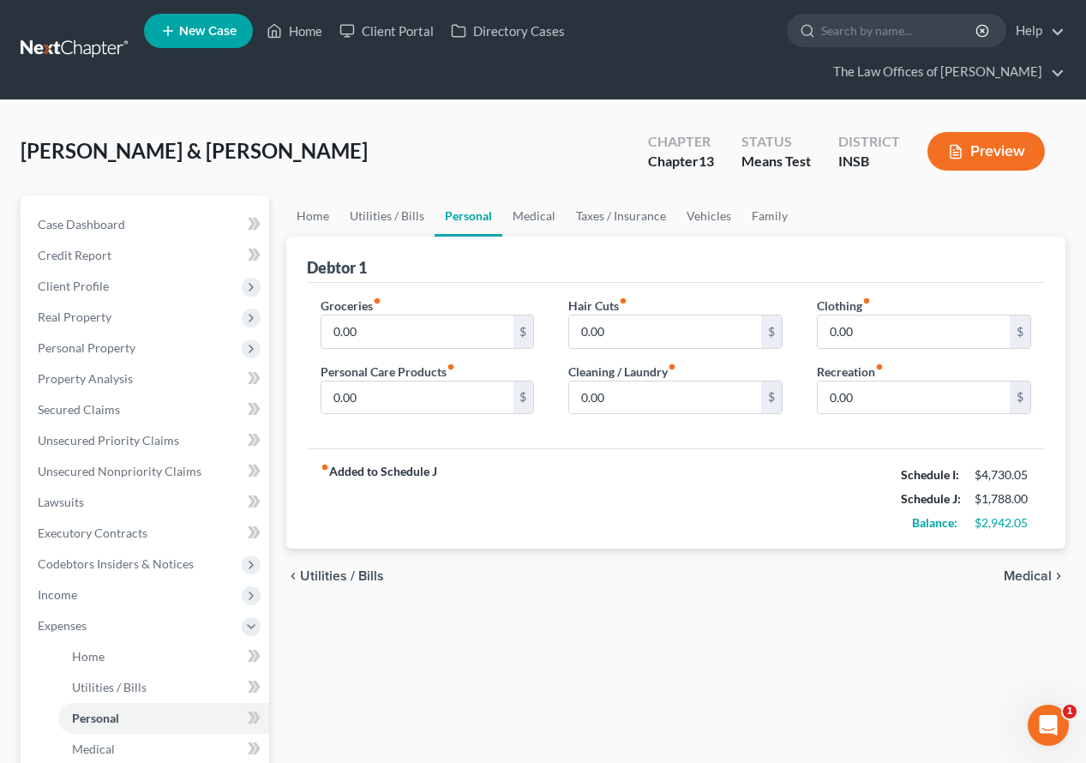
click at [377, 318] on div "Groceries fiber_manual_record 0.00 $ Personal Care Products fiber_manual_record…" at bounding box center [427, 363] width 249 height 132
click at [376, 315] on input "0.00" at bounding box center [417, 331] width 192 height 33
type input "800.00"
type input "150.00"
type input "100.00"
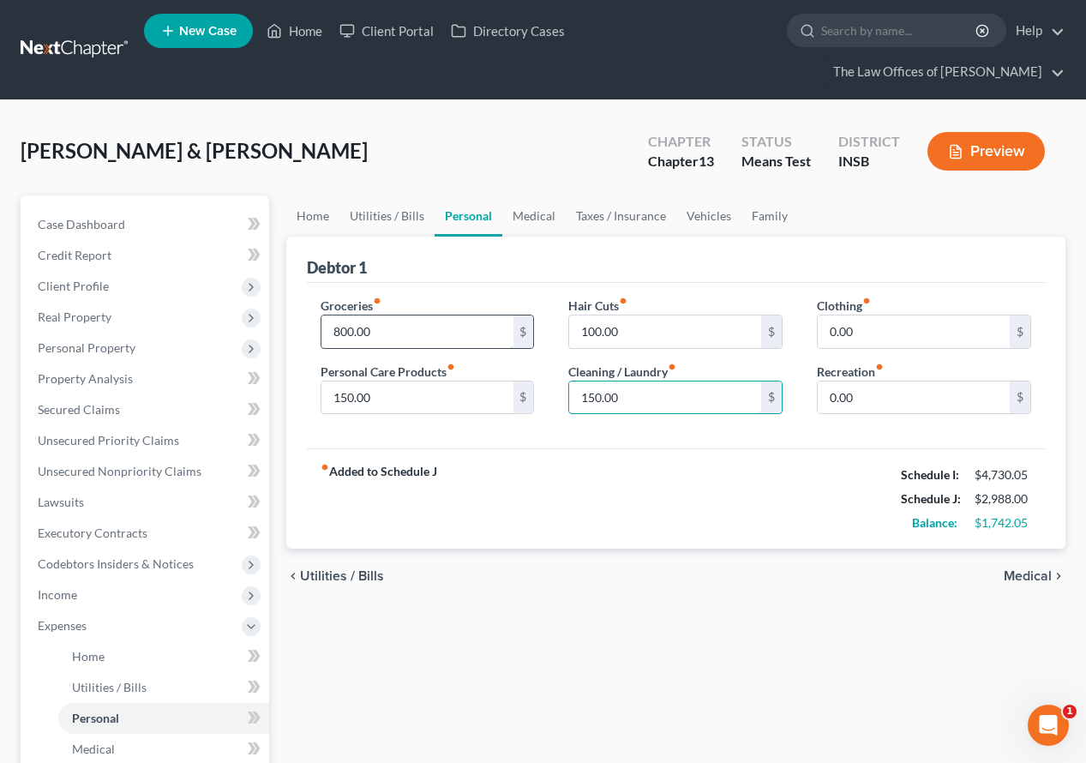
type input "150.00"
type input "100.00"
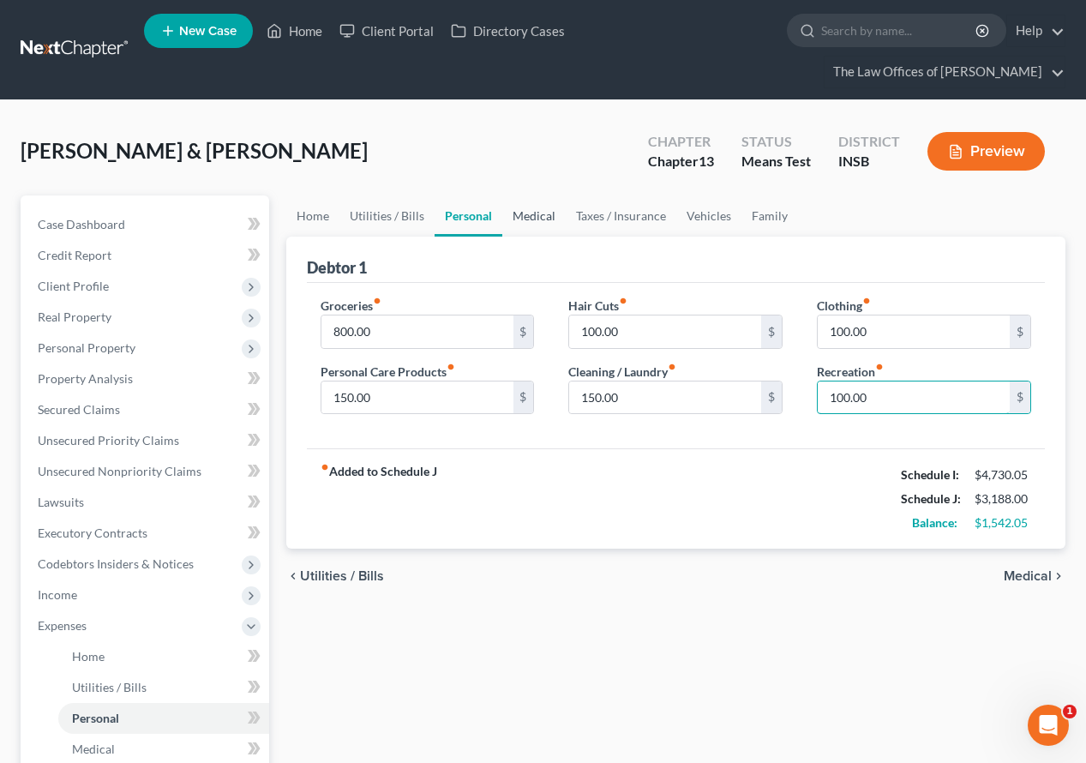
type input "100.00"
click at [516, 195] on link "Medical" at bounding box center [533, 215] width 63 height 41
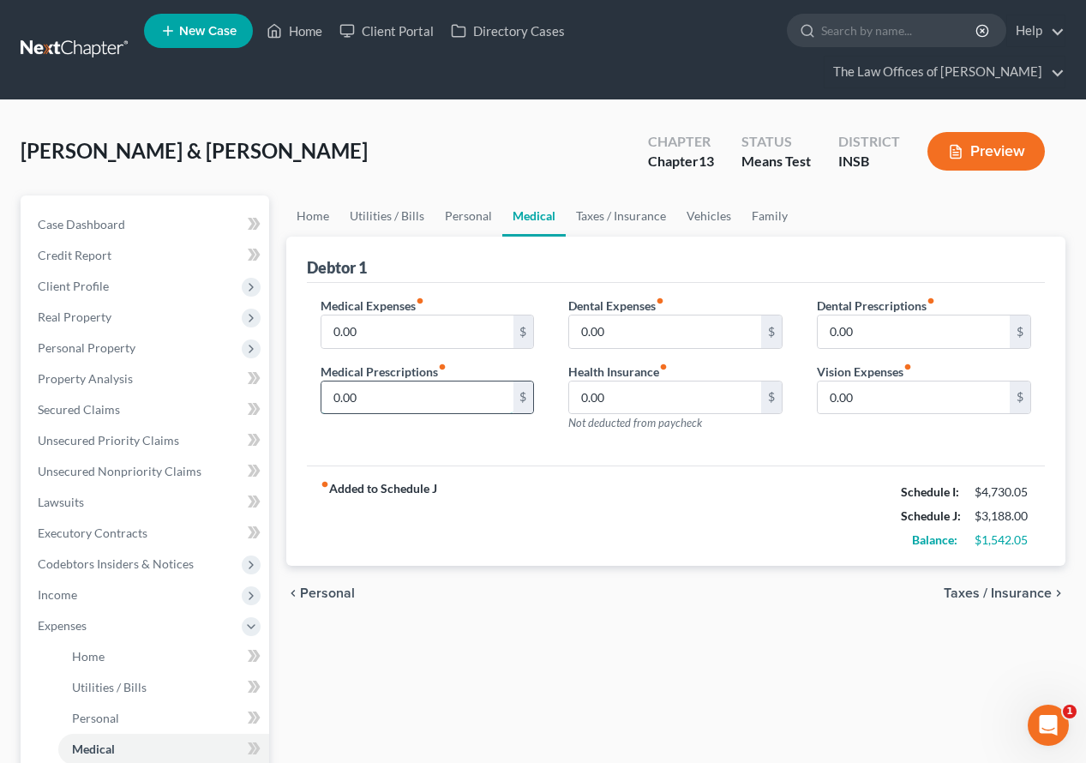
click at [375, 381] on input "0.00" at bounding box center [417, 397] width 192 height 33
click at [417, 381] on input "0.00" at bounding box center [417, 397] width 192 height 33
type input "55.00"
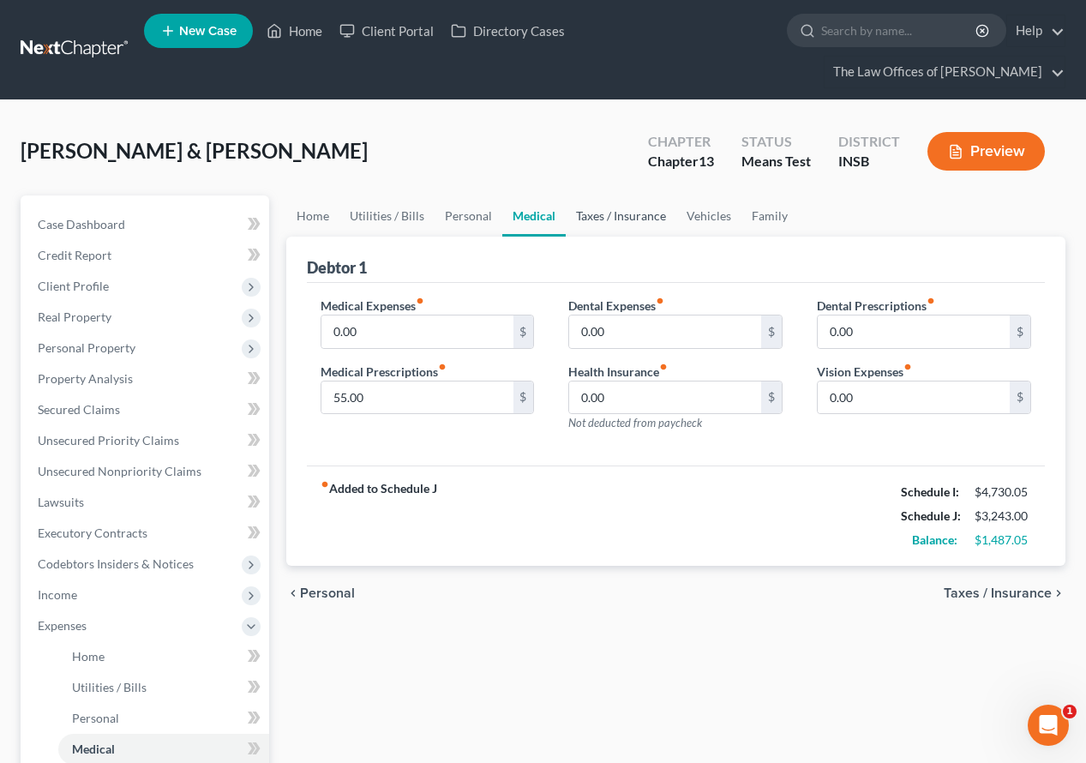
click at [605, 197] on link "Taxes / Insurance" at bounding box center [621, 215] width 111 height 41
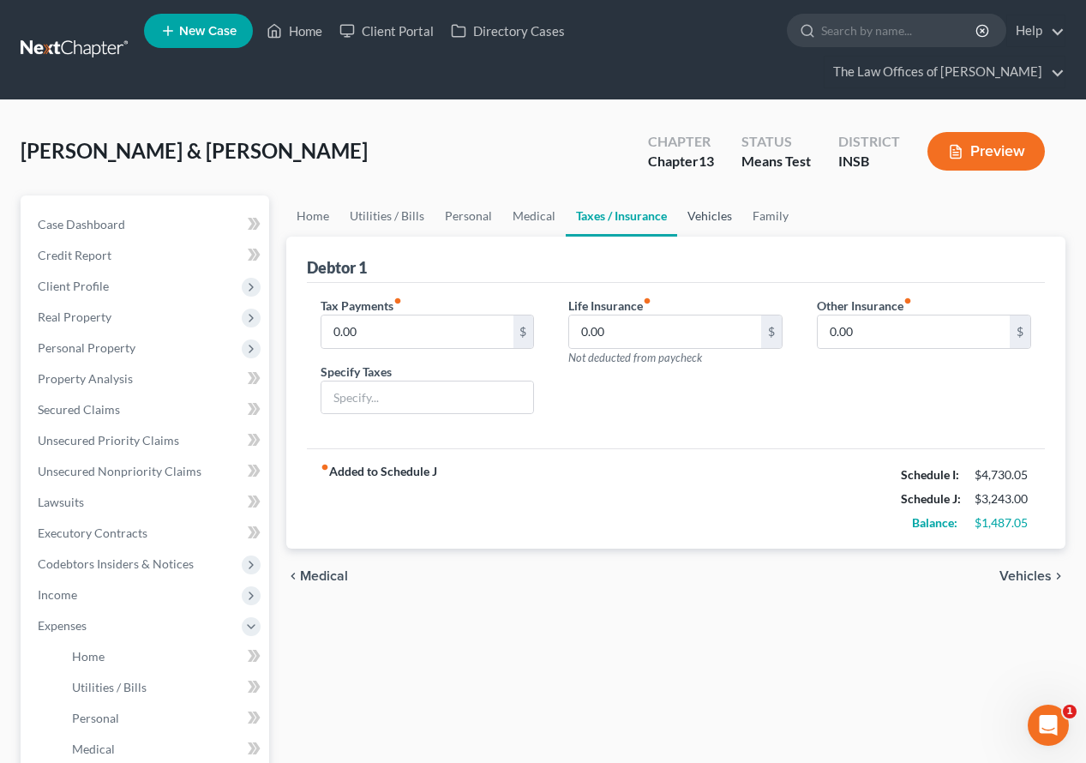
click at [705, 195] on link "Vehicles" at bounding box center [709, 215] width 65 height 41
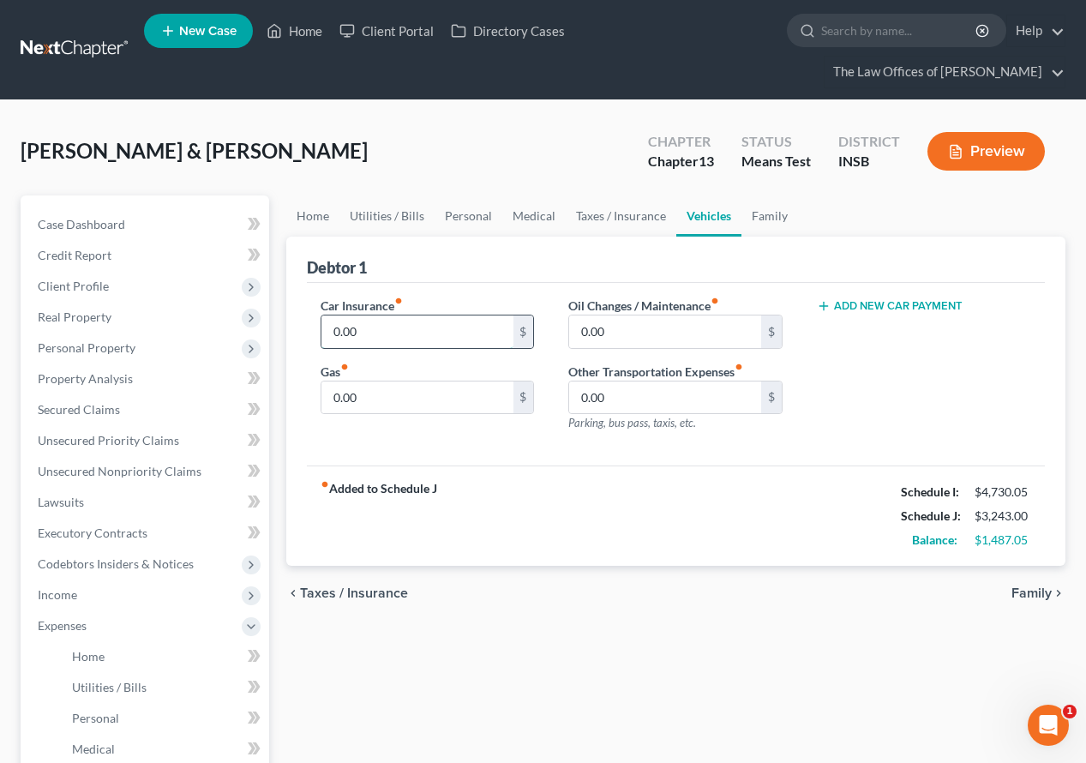
click at [369, 315] on input "0.00" at bounding box center [417, 331] width 192 height 33
type input "363.00"
click at [369, 386] on div "Car Insurance fiber_manual_record 363.00 $ Gas fiber_manual_record 0.00 $" at bounding box center [427, 371] width 249 height 149
click at [369, 381] on input "0.00" at bounding box center [417, 397] width 192 height 33
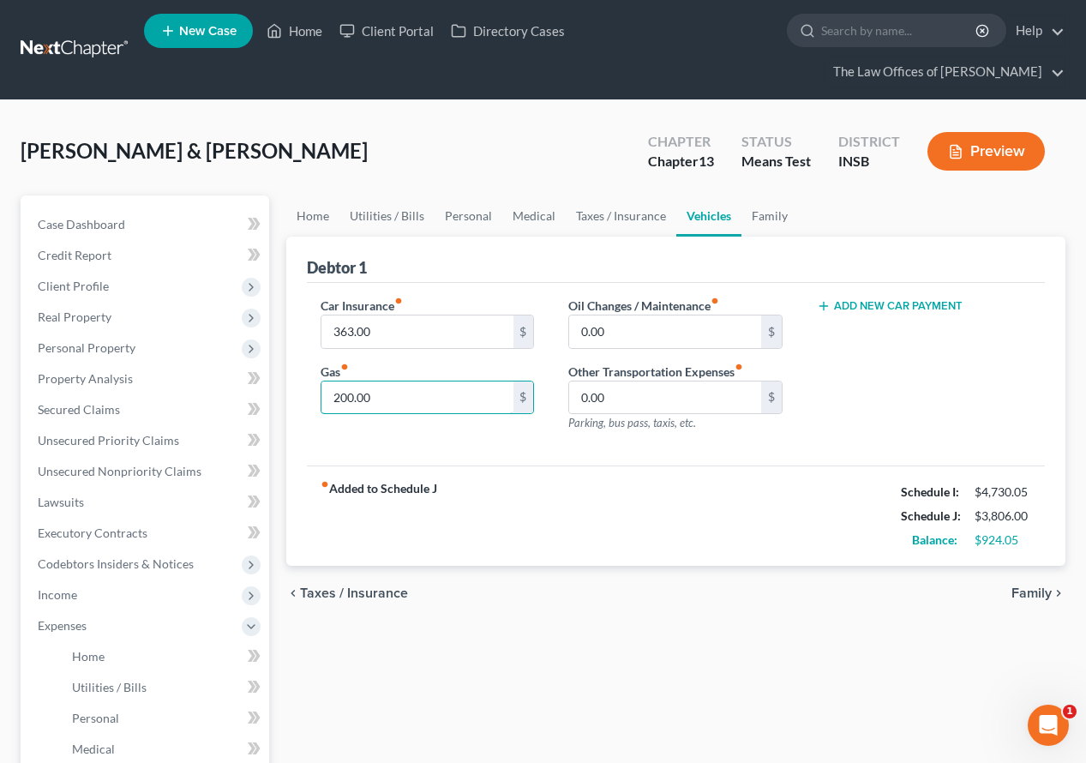
type input "200.00"
drag, startPoint x: 788, startPoint y: 321, endPoint x: 814, endPoint y: 315, distance: 27.2
click at [804, 318] on div "Car Insurance fiber_manual_record 363.00 $ Gas fiber_manual_record 200.00 $ Oil…" at bounding box center [675, 371] width 745 height 149
click at [862, 363] on div "Add New Car Payment" at bounding box center [924, 371] width 249 height 149
click at [872, 299] on button "Add New Car Payment" at bounding box center [890, 306] width 146 height 14
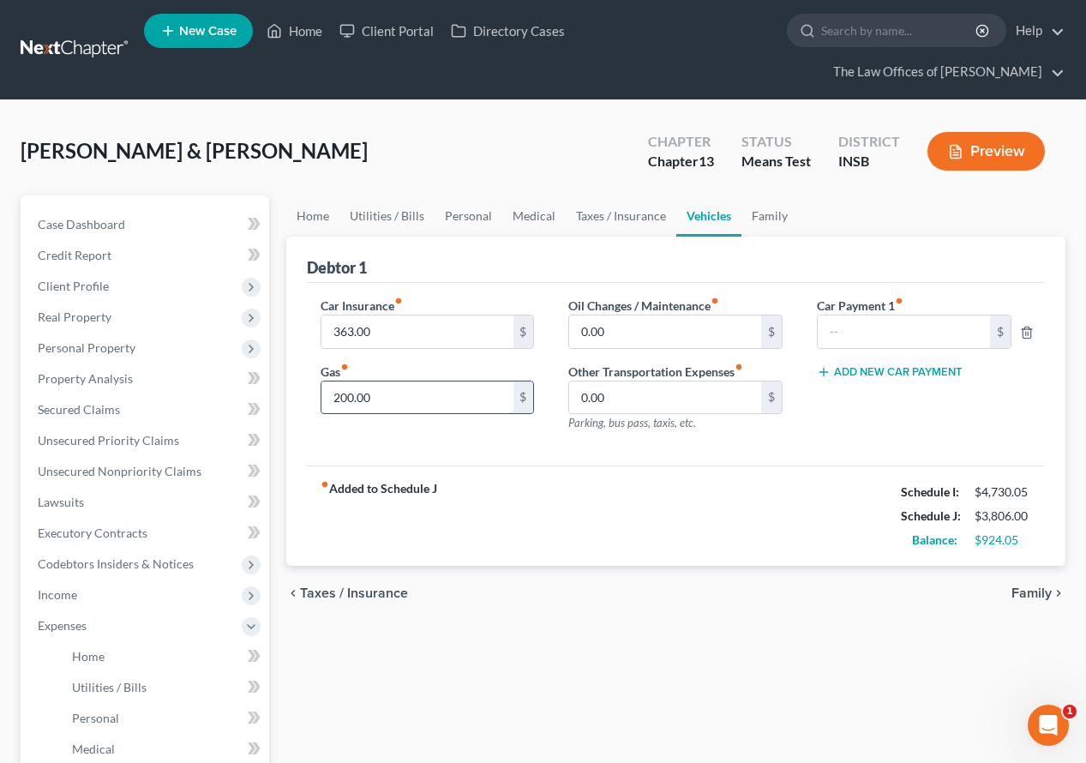
click at [435, 381] on input "200.00" at bounding box center [417, 397] width 192 height 33
click at [826, 315] on input "text" at bounding box center [904, 331] width 172 height 33
type input "495.00"
click at [838, 365] on button "Add New Car Payment" at bounding box center [890, 372] width 146 height 14
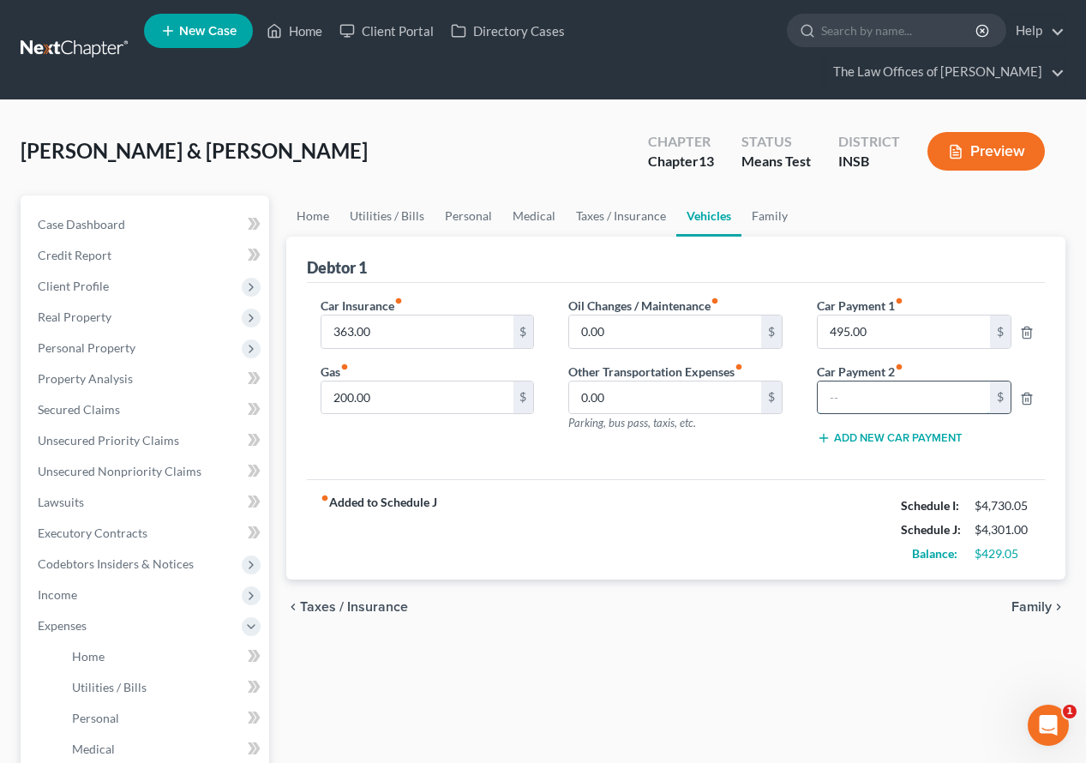
click at [855, 381] on input "text" at bounding box center [904, 397] width 172 height 33
type input "482.00"
click at [402, 381] on input "200.00" at bounding box center [417, 397] width 192 height 33
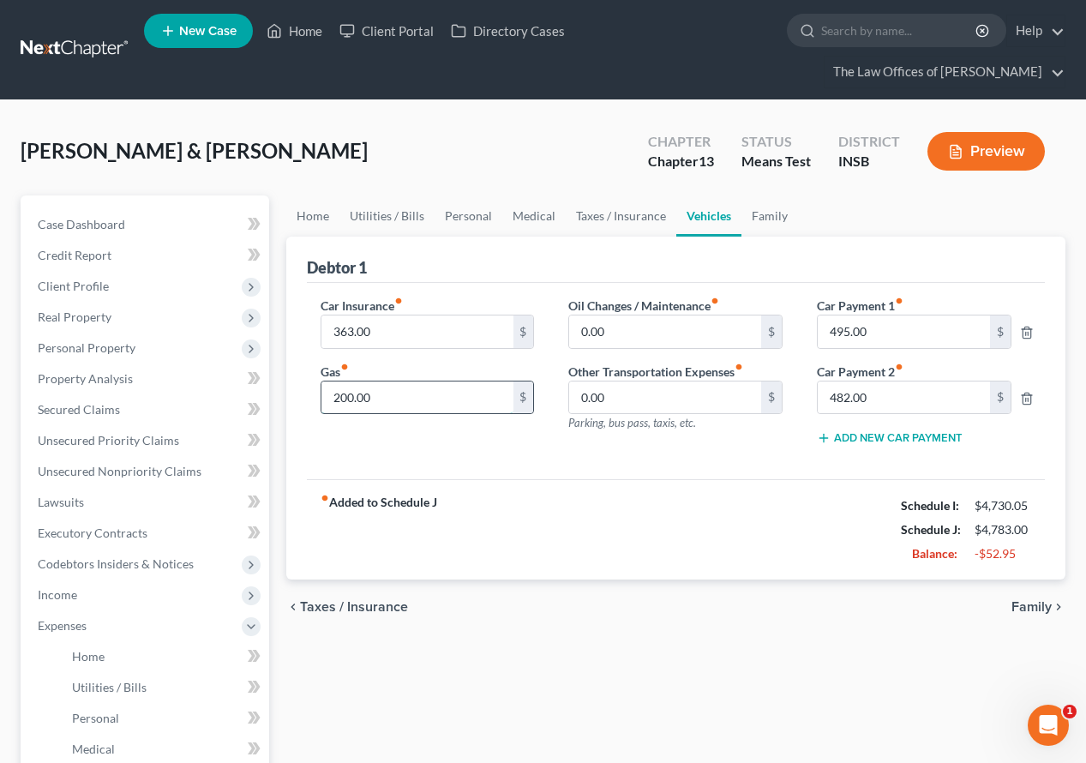
click at [402, 381] on input "200.00" at bounding box center [417, 397] width 192 height 33
type input "400.00"
click at [689, 315] on input "0.00" at bounding box center [665, 331] width 192 height 33
type input "75.00"
click at [764, 195] on link "Family" at bounding box center [769, 215] width 57 height 41
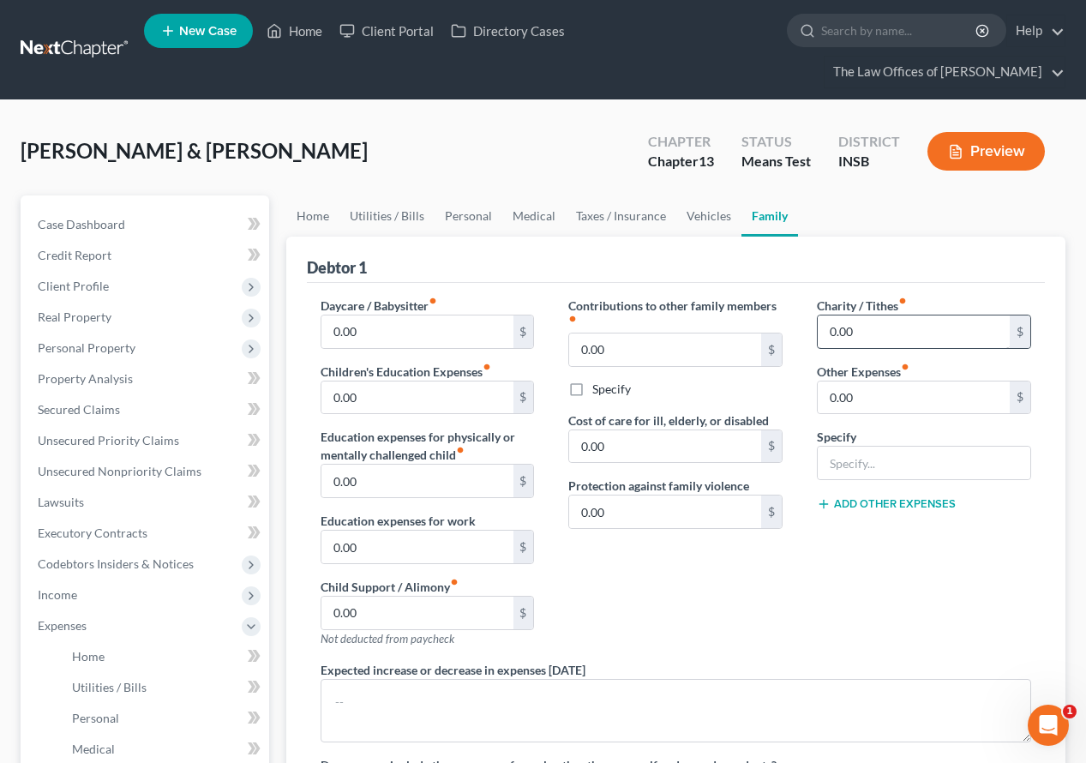
scroll to position [57, 0]
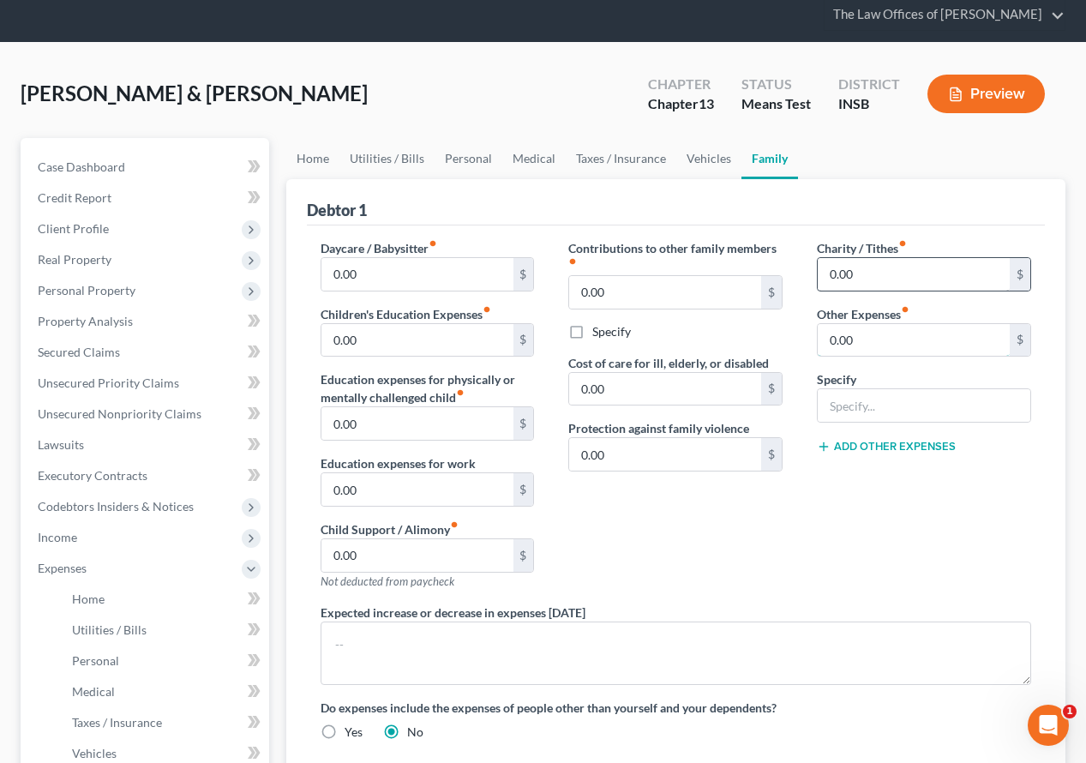
click at [887, 324] on input "0.00" at bounding box center [914, 340] width 192 height 33
type input "100.00"
click at [892, 389] on input "text" at bounding box center [924, 405] width 213 height 33
type input "Pet Expenses"
click at [887, 440] on button "Add Other Expenses" at bounding box center [886, 447] width 139 height 14
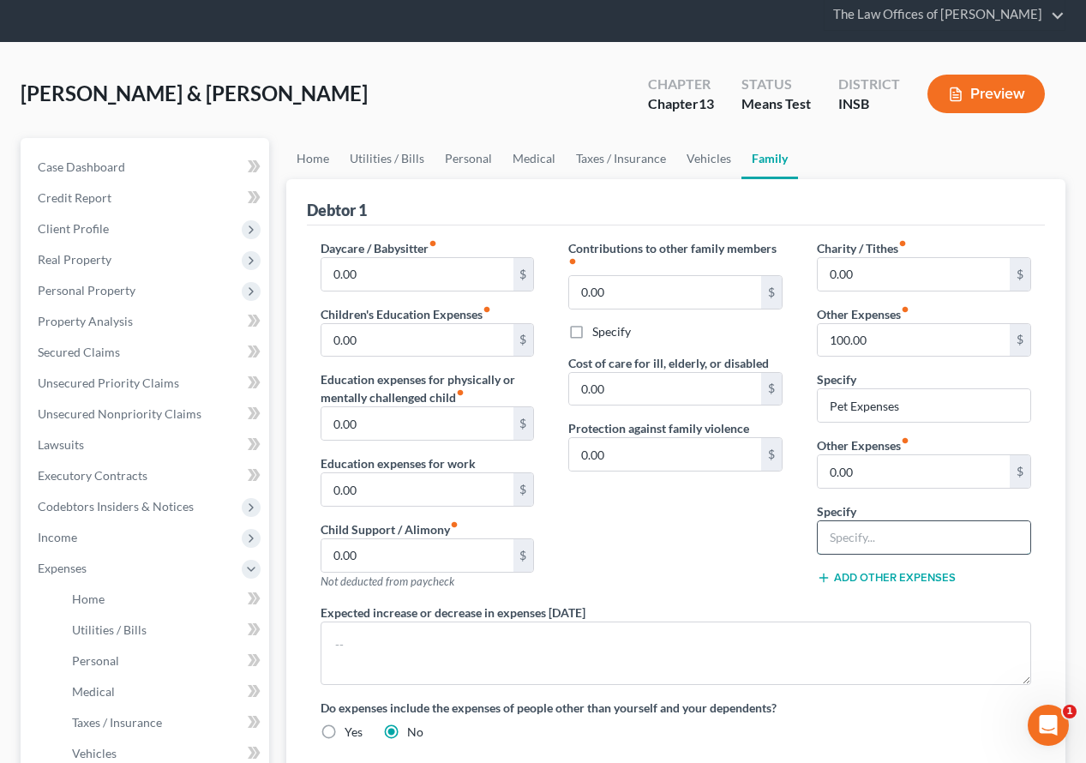
click at [866, 521] on input "text" at bounding box center [924, 537] width 213 height 33
type input "Lease To Own - Couch (2), Television (1)"
click at [877, 455] on input "0.00" at bounding box center [914, 471] width 192 height 33
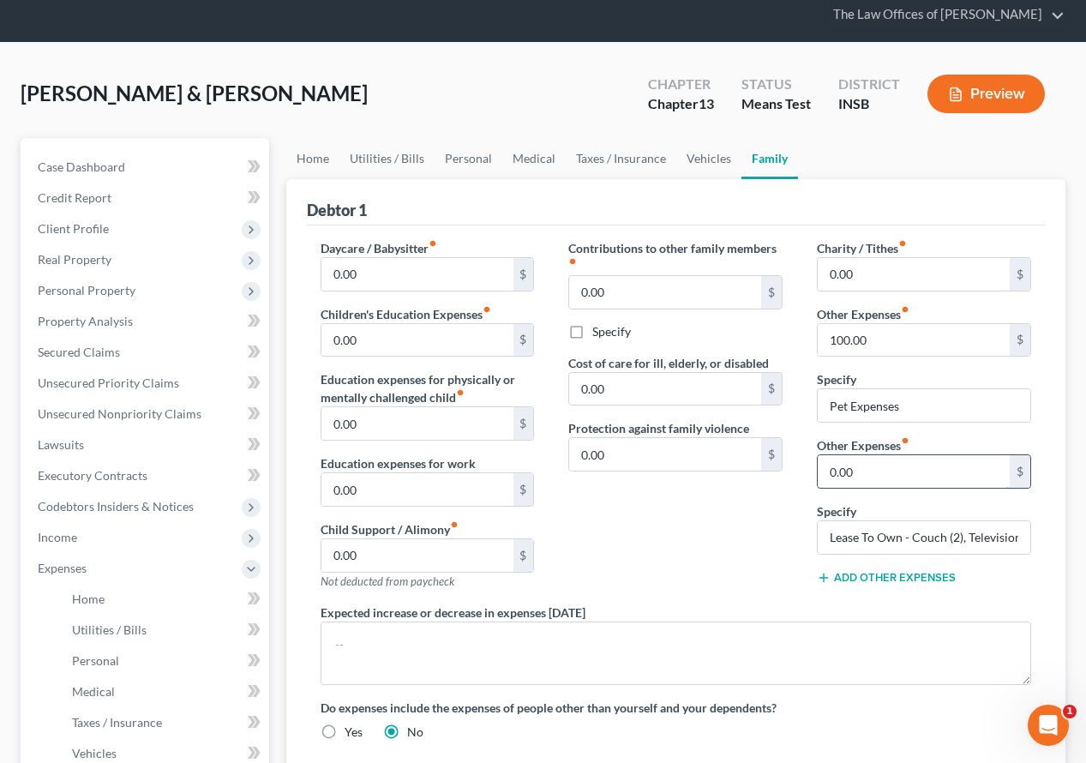
click at [907, 455] on input "0.00" at bounding box center [914, 471] width 192 height 33
type input "360.00"
click at [611, 515] on div "Contributions to other family members fiber_manual_record 0.00 $ Specify Cost o…" at bounding box center [675, 421] width 249 height 364
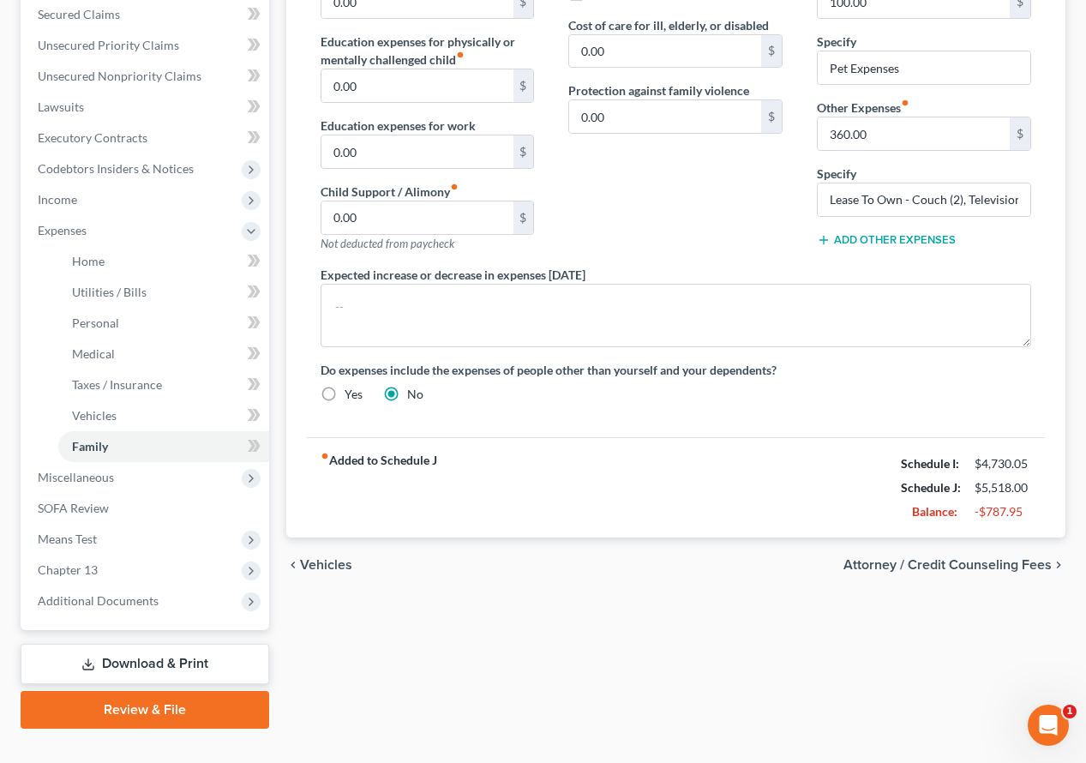
scroll to position [166, 0]
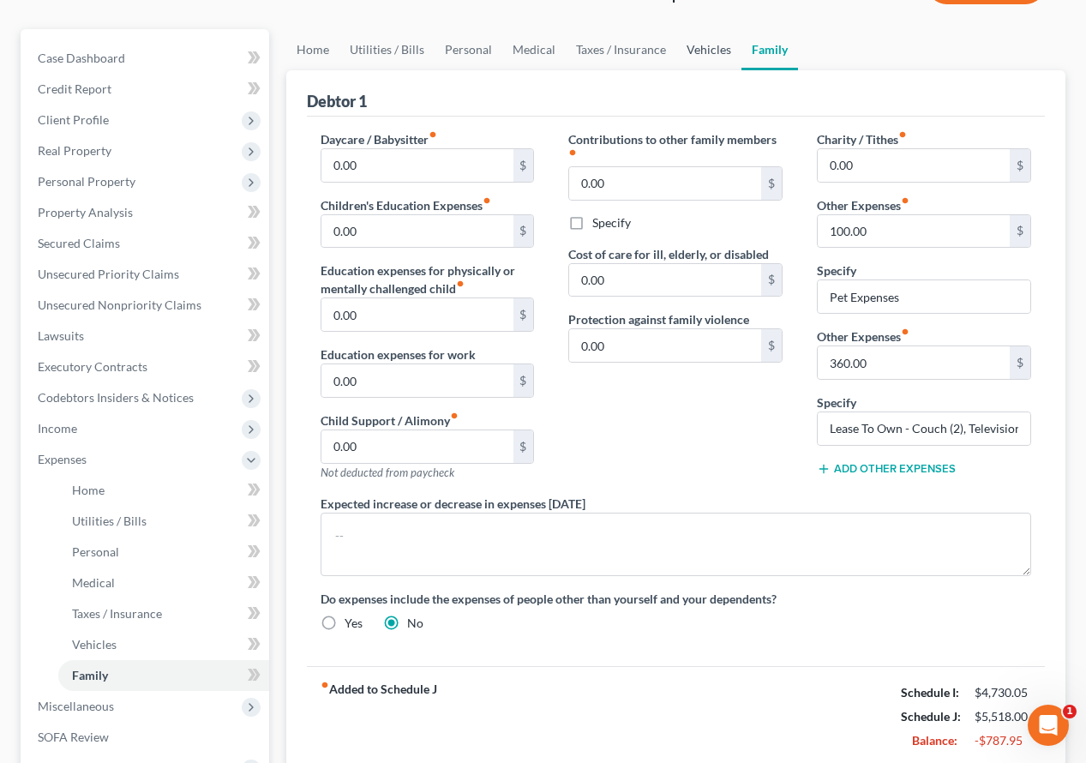
click at [690, 30] on link "Vehicles" at bounding box center [708, 49] width 65 height 41
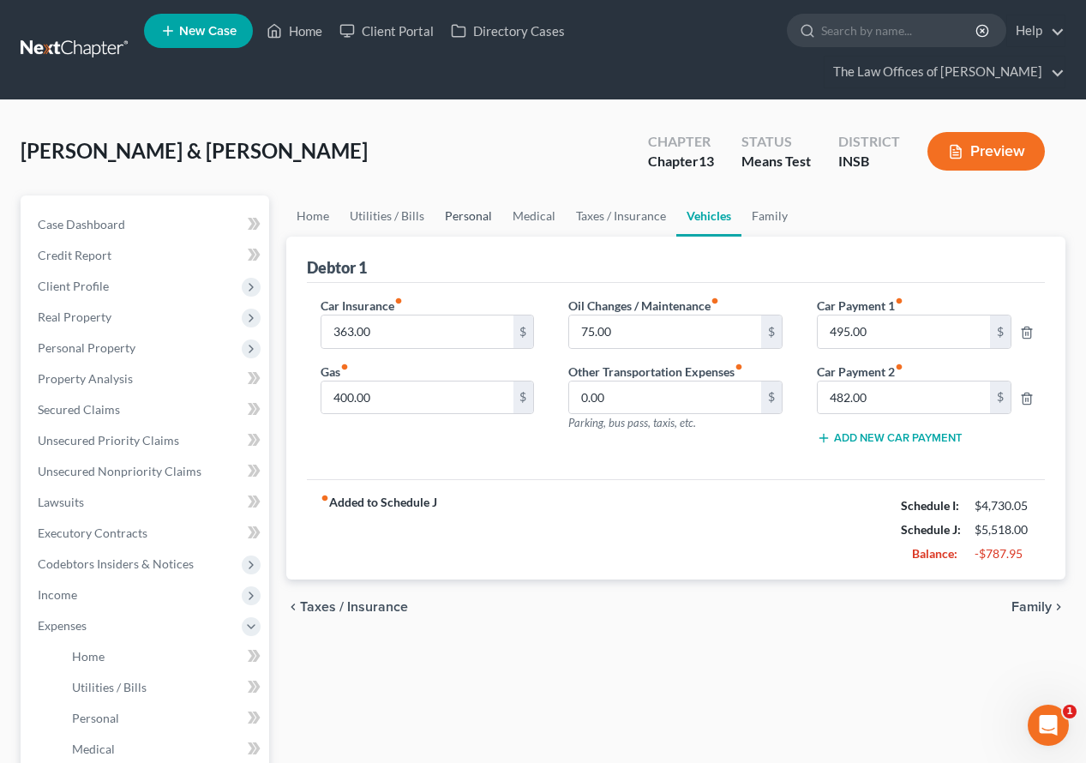
click at [469, 195] on link "Personal" at bounding box center [469, 215] width 68 height 41
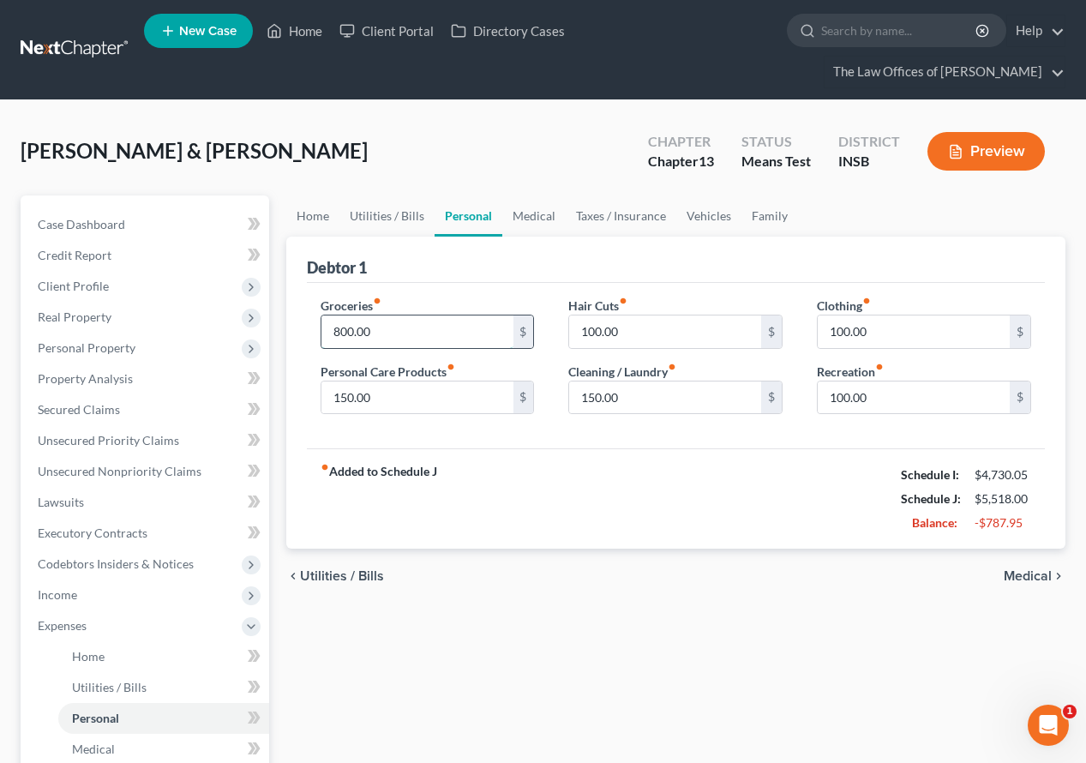
click at [435, 315] on input "800.00" at bounding box center [417, 331] width 192 height 33
click at [394, 381] on input "150.00" at bounding box center [417, 397] width 192 height 33
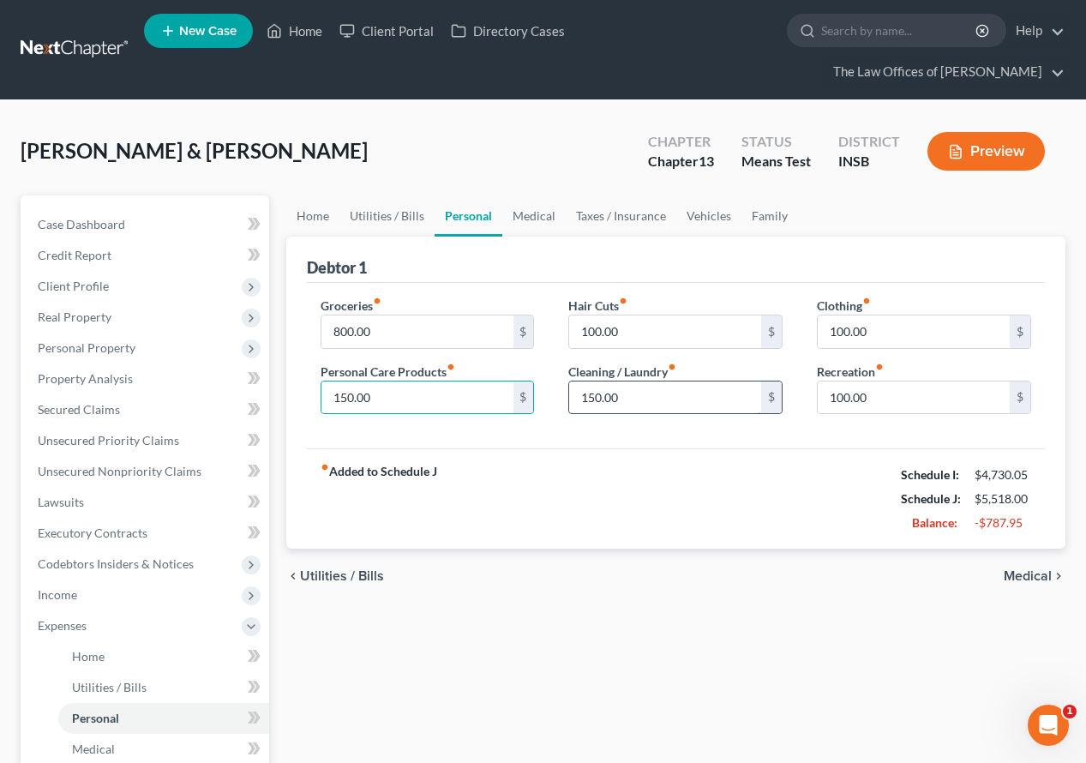
click at [663, 381] on input "150.00" at bounding box center [665, 397] width 192 height 33
click at [897, 381] on input "100.00" at bounding box center [914, 397] width 192 height 33
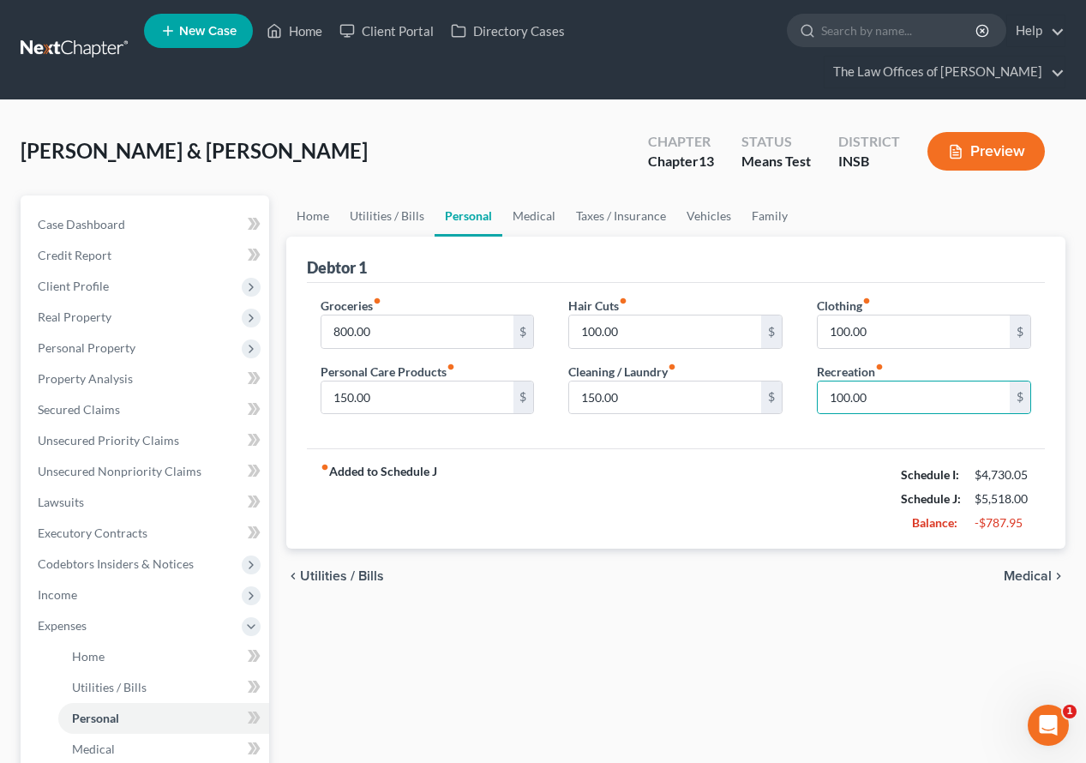
click at [806, 413] on div "Groceries fiber_manual_record 800.00 $ Personal Care Products fiber_manual_reco…" at bounding box center [676, 366] width 738 height 166
click at [534, 195] on link "Medical" at bounding box center [533, 215] width 63 height 41
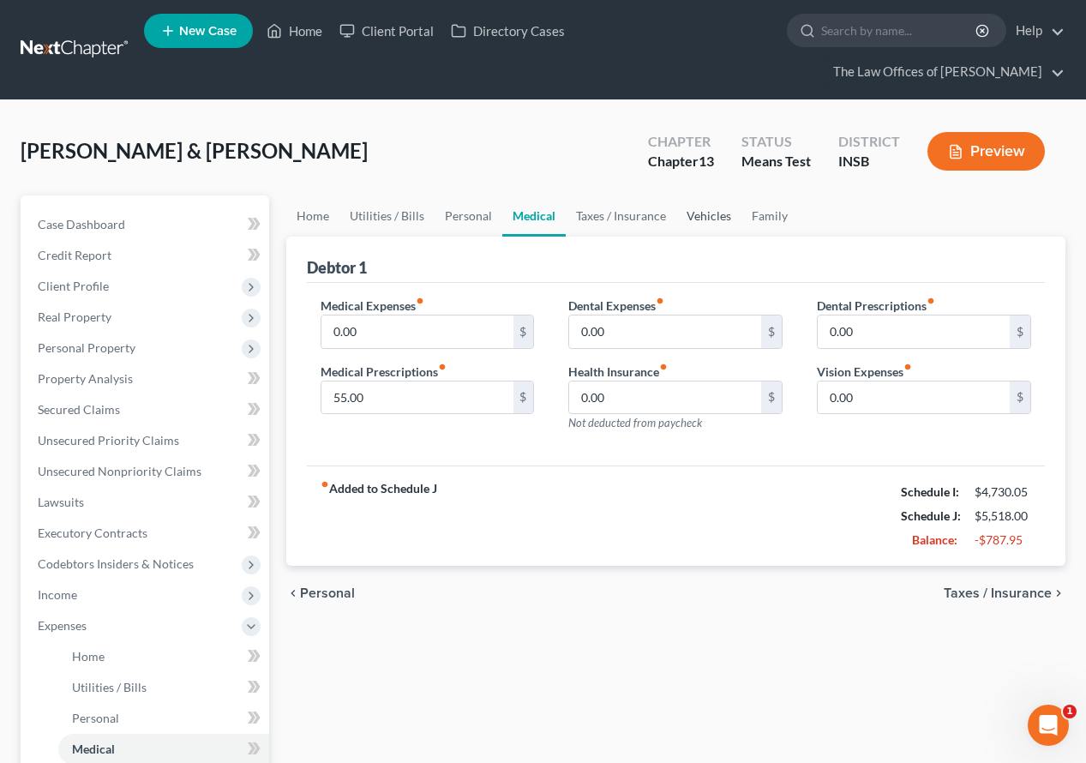
click at [686, 195] on link "Vehicles" at bounding box center [708, 215] width 65 height 41
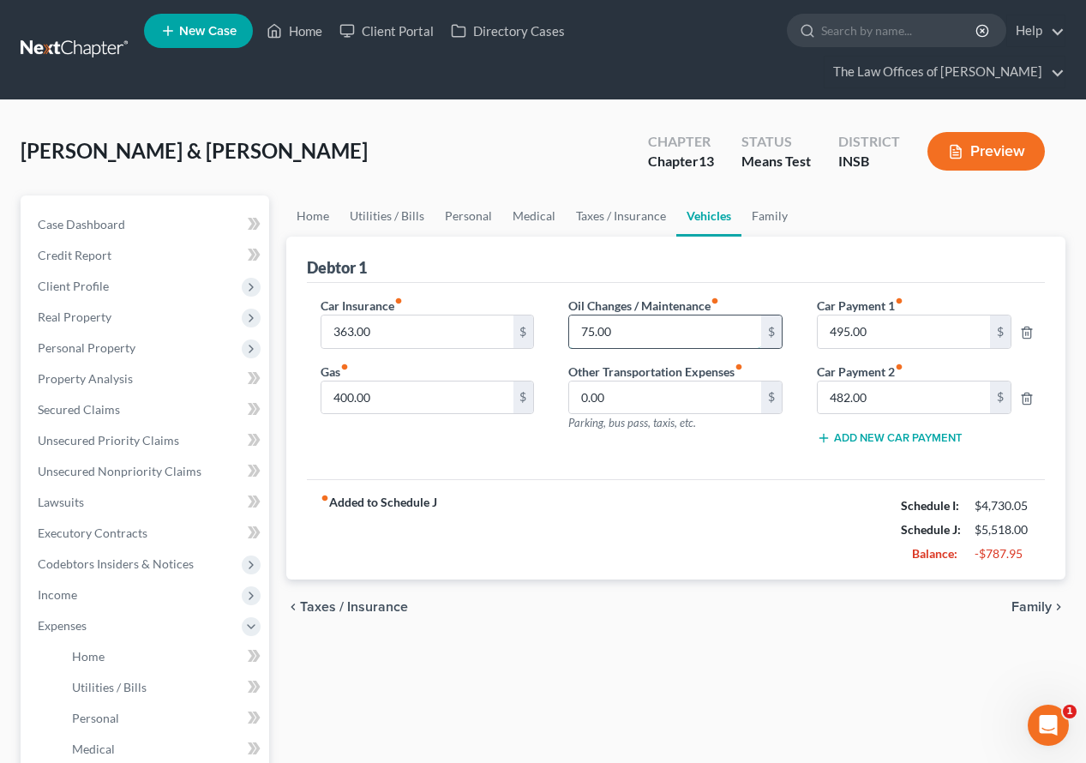
click at [643, 315] on input "75.00" at bounding box center [665, 331] width 192 height 33
click at [632, 315] on input "75.00" at bounding box center [665, 331] width 192 height 33
click at [721, 479] on div "fiber_manual_record Added to Schedule J Schedule I: $4,730.05 Schedule J: $5,51…" at bounding box center [676, 529] width 738 height 100
click at [757, 195] on link "Family" at bounding box center [769, 215] width 57 height 41
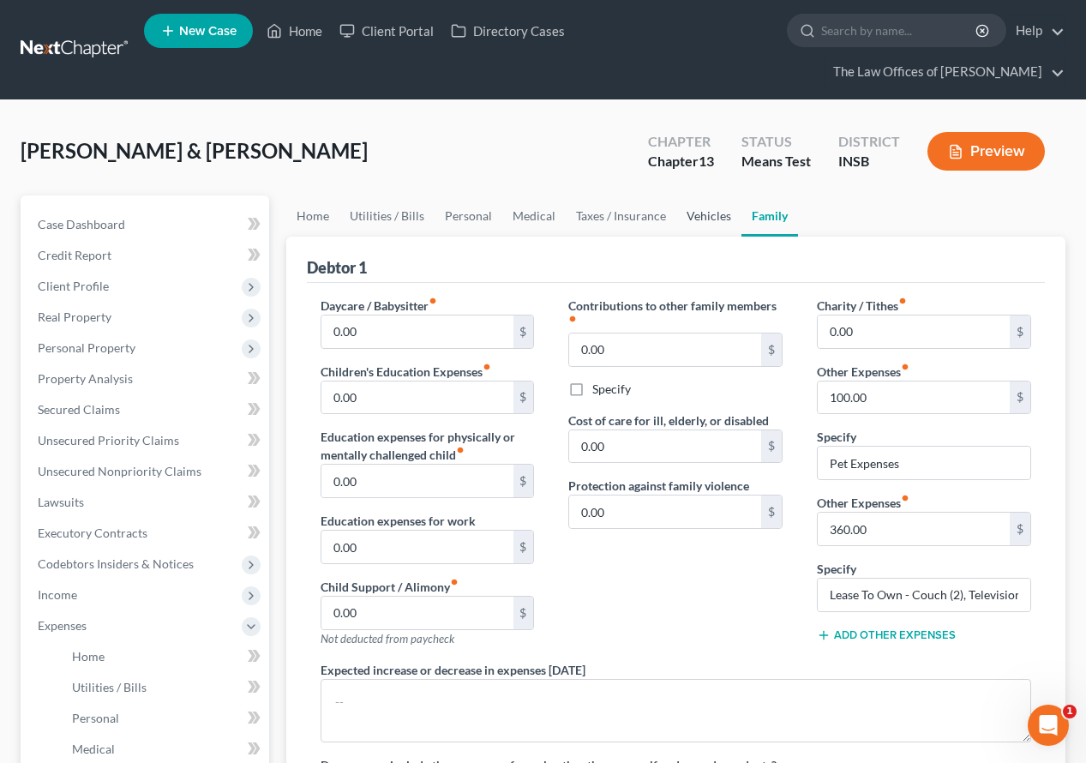
click at [710, 195] on link "Vehicles" at bounding box center [708, 215] width 65 height 41
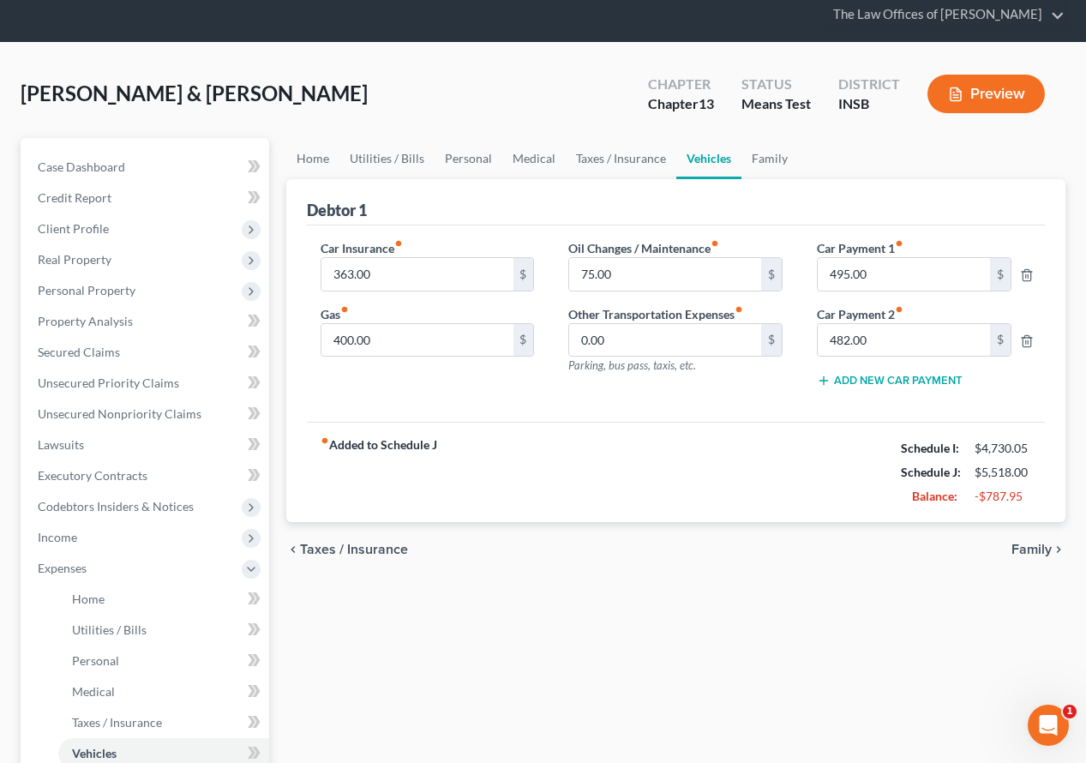
scroll to position [343, 0]
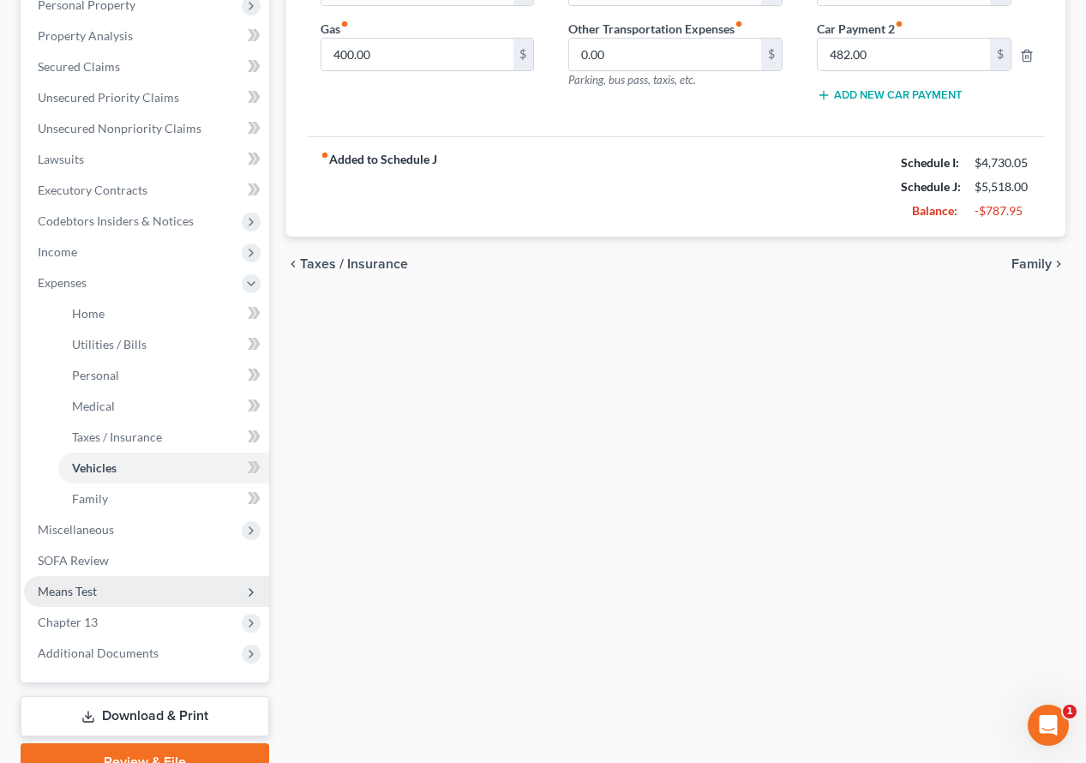
click at [87, 576] on span "Means Test" at bounding box center [146, 591] width 245 height 31
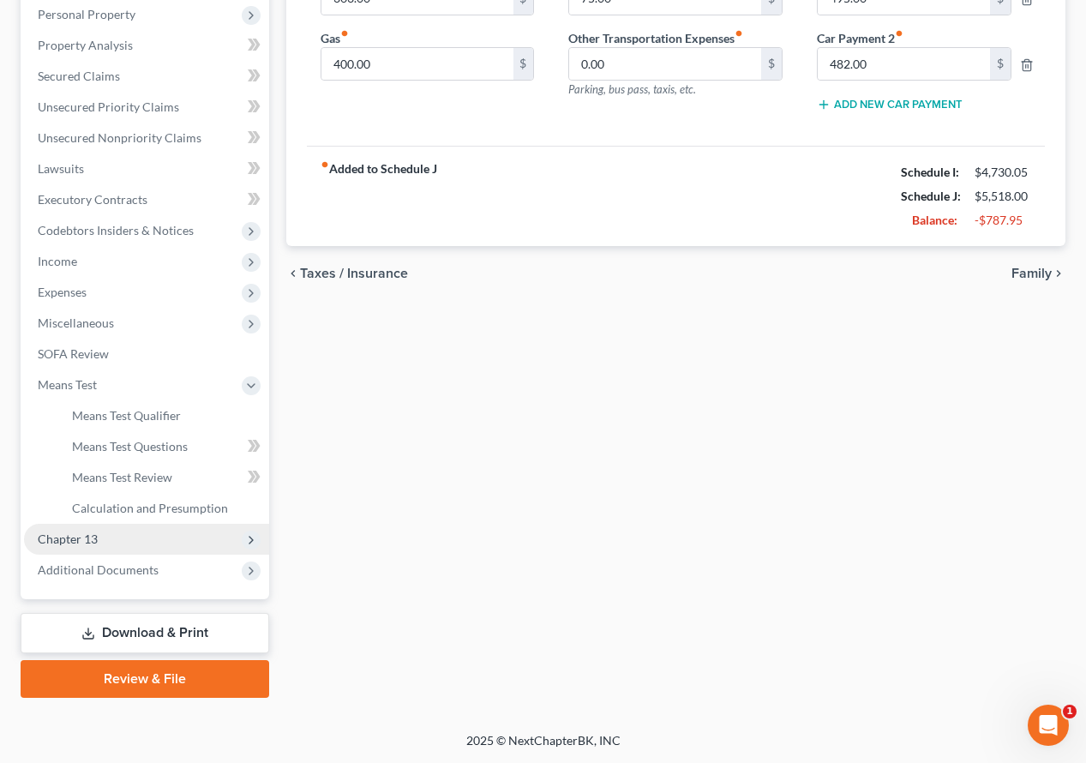
scroll to position [303, 0]
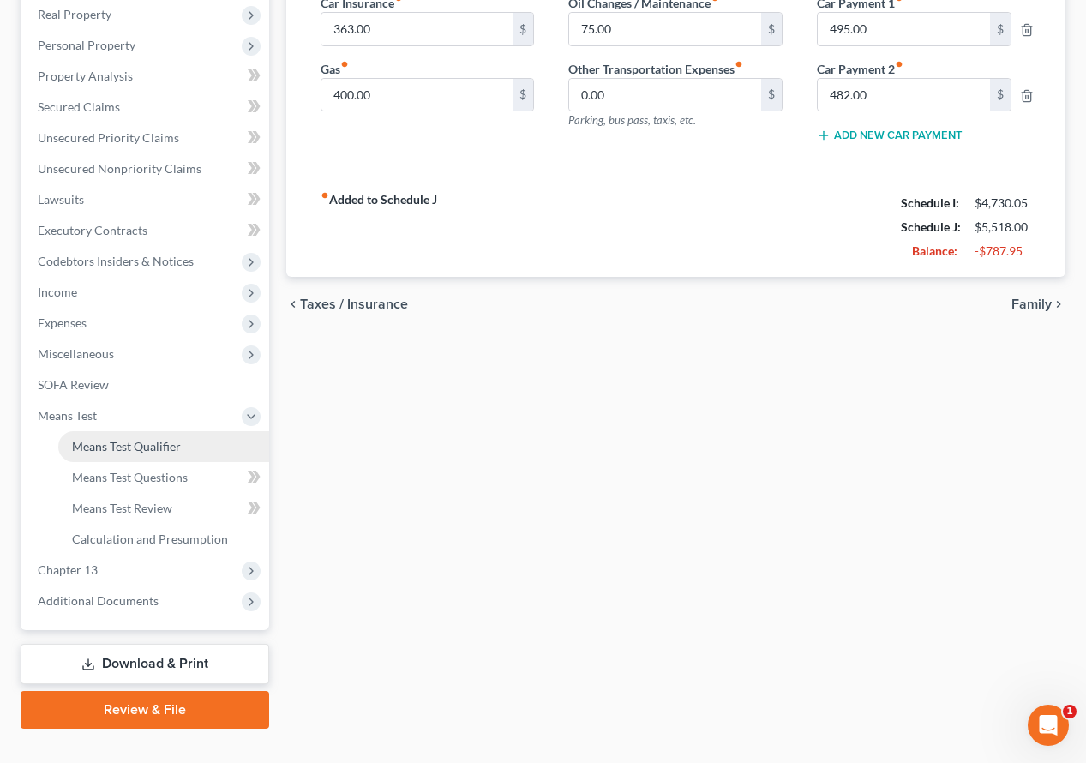
click at [139, 439] on span "Means Test Qualifier" at bounding box center [126, 446] width 109 height 15
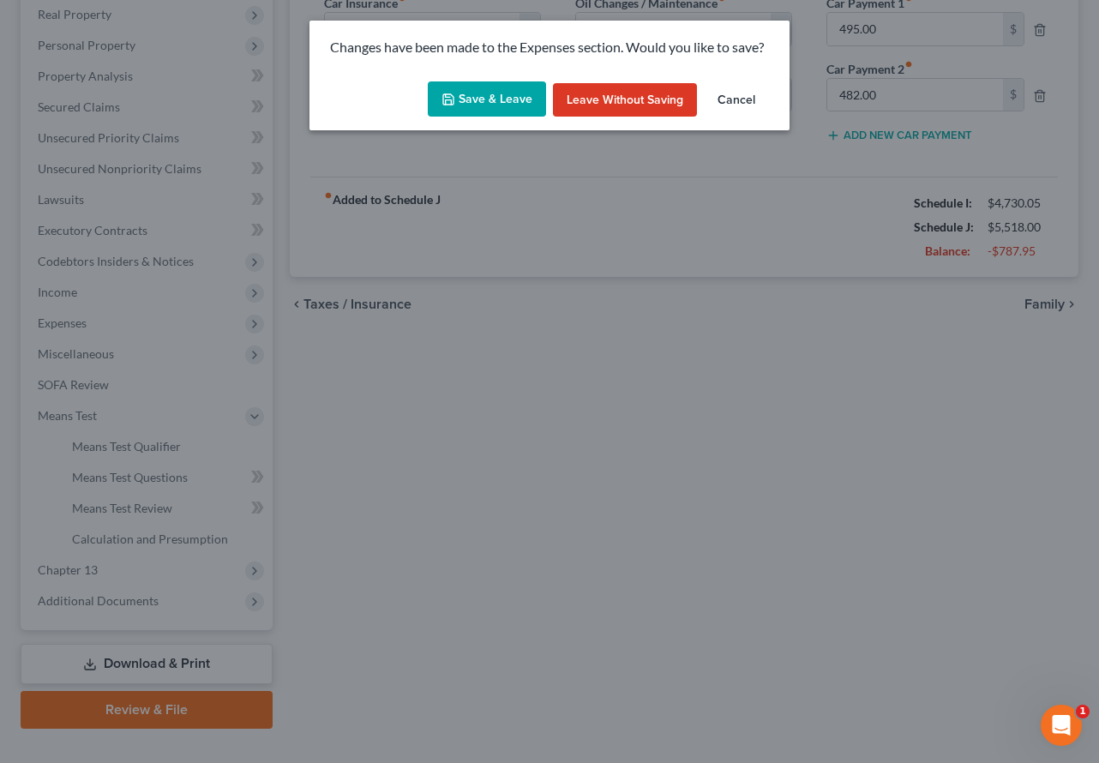
click at [477, 89] on button "Save & Leave" at bounding box center [487, 99] width 118 height 36
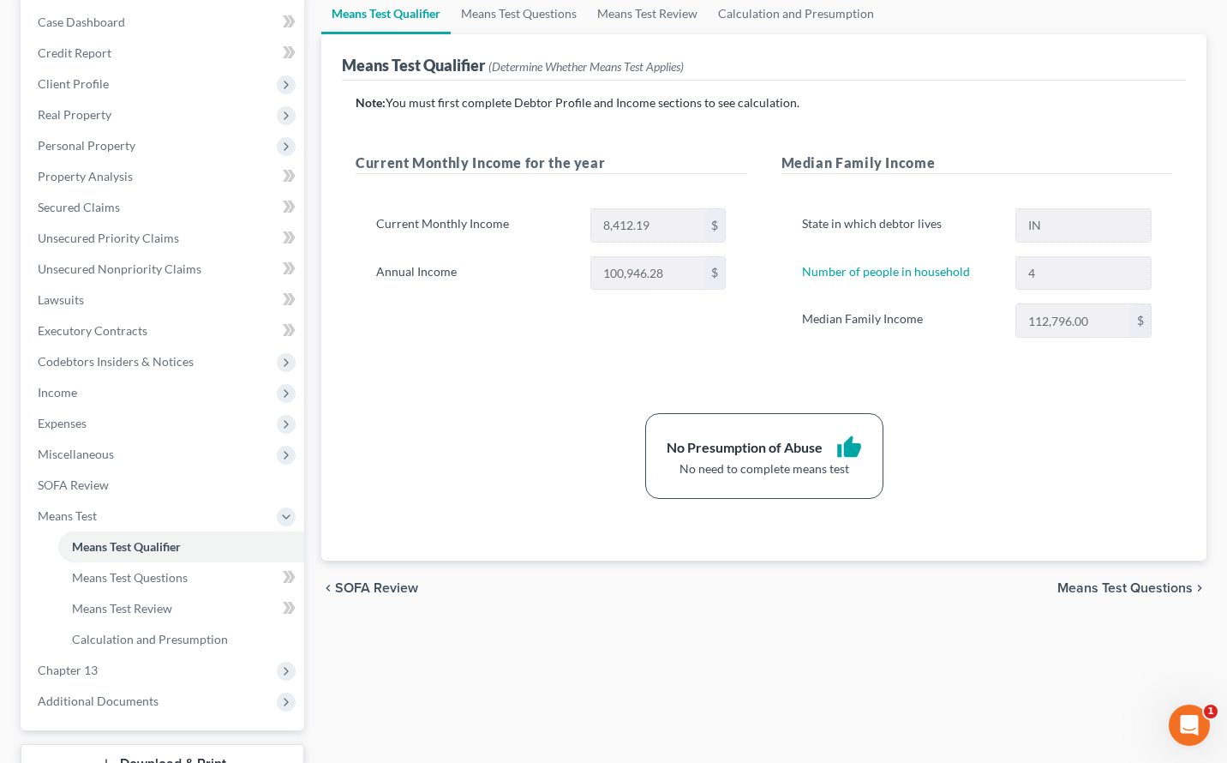
scroll to position [229, 0]
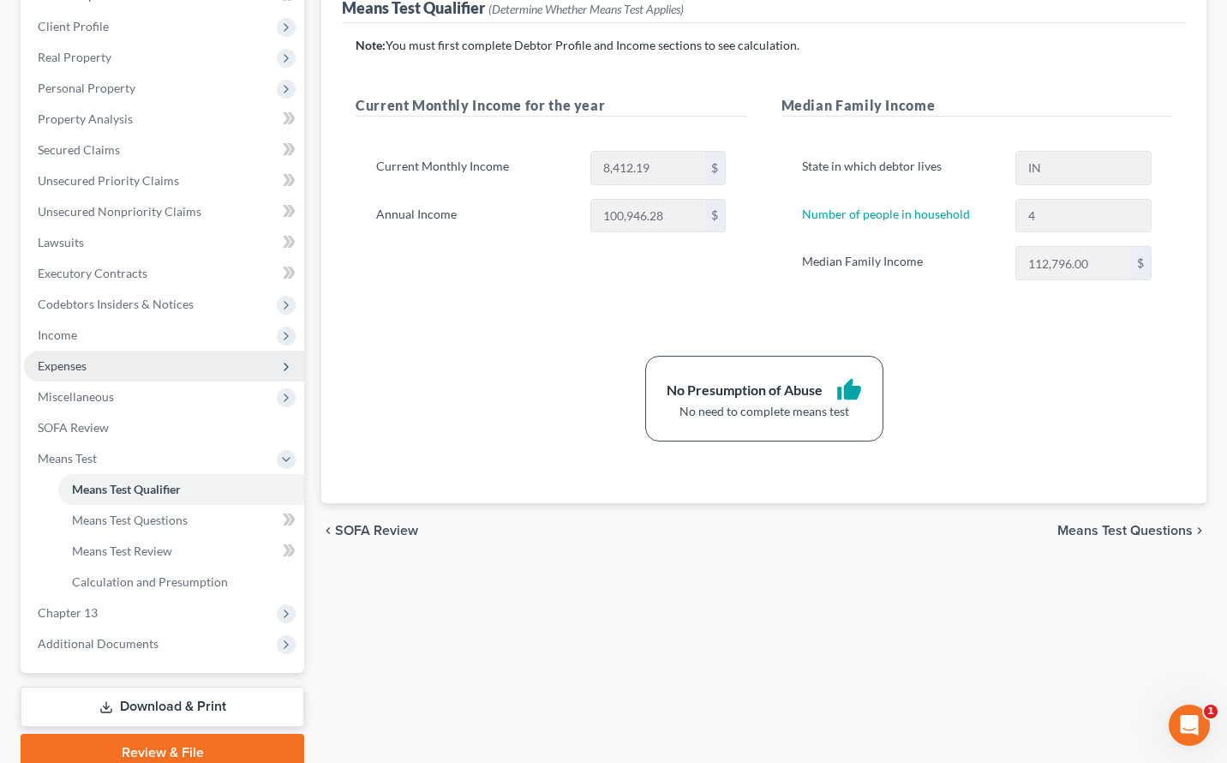
click at [93, 373] on span "Expenses" at bounding box center [164, 366] width 280 height 31
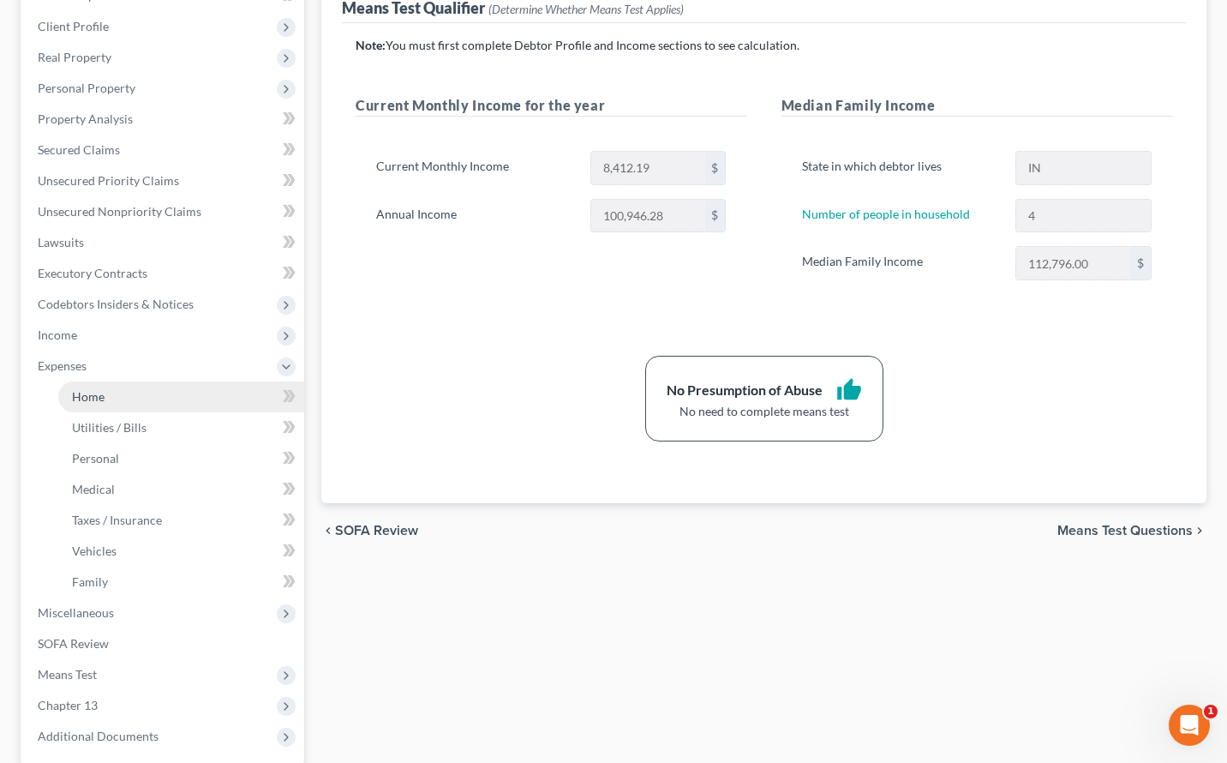
click at [93, 396] on span "Home" at bounding box center [88, 396] width 33 height 15
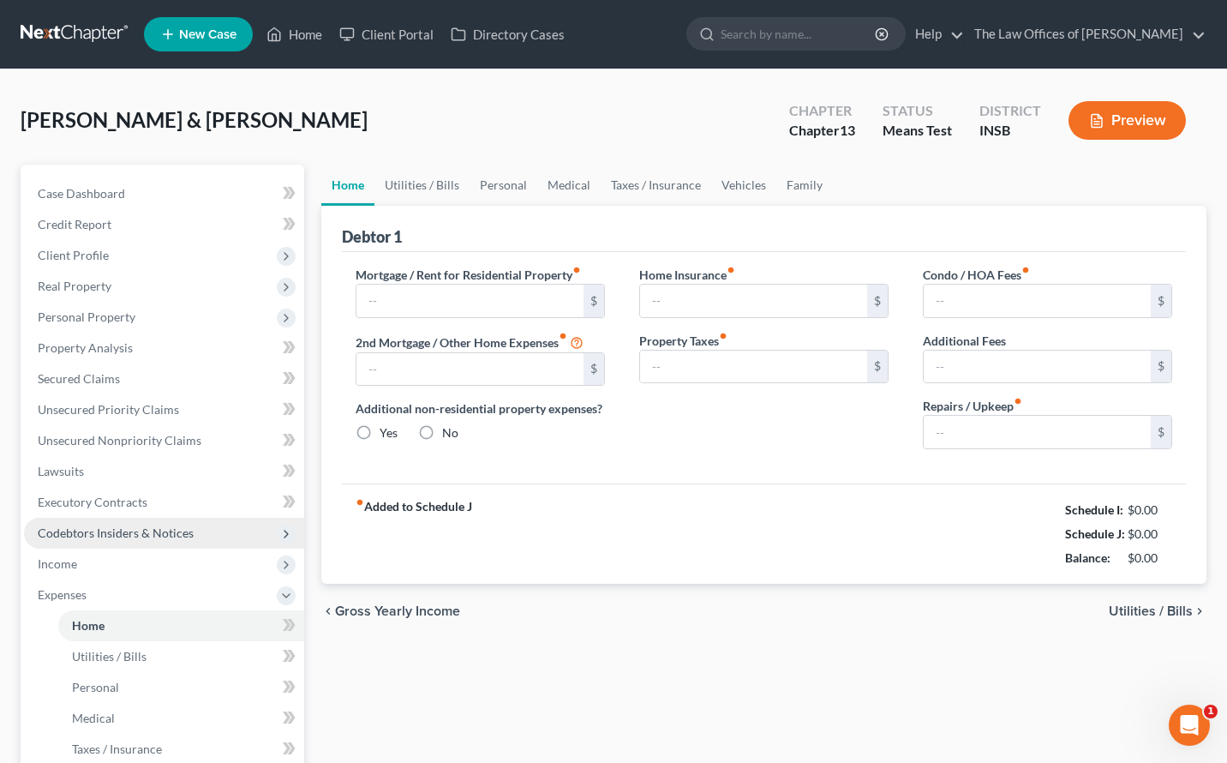
type input "900.00"
type input "0.00"
radio input "true"
type input "0.00"
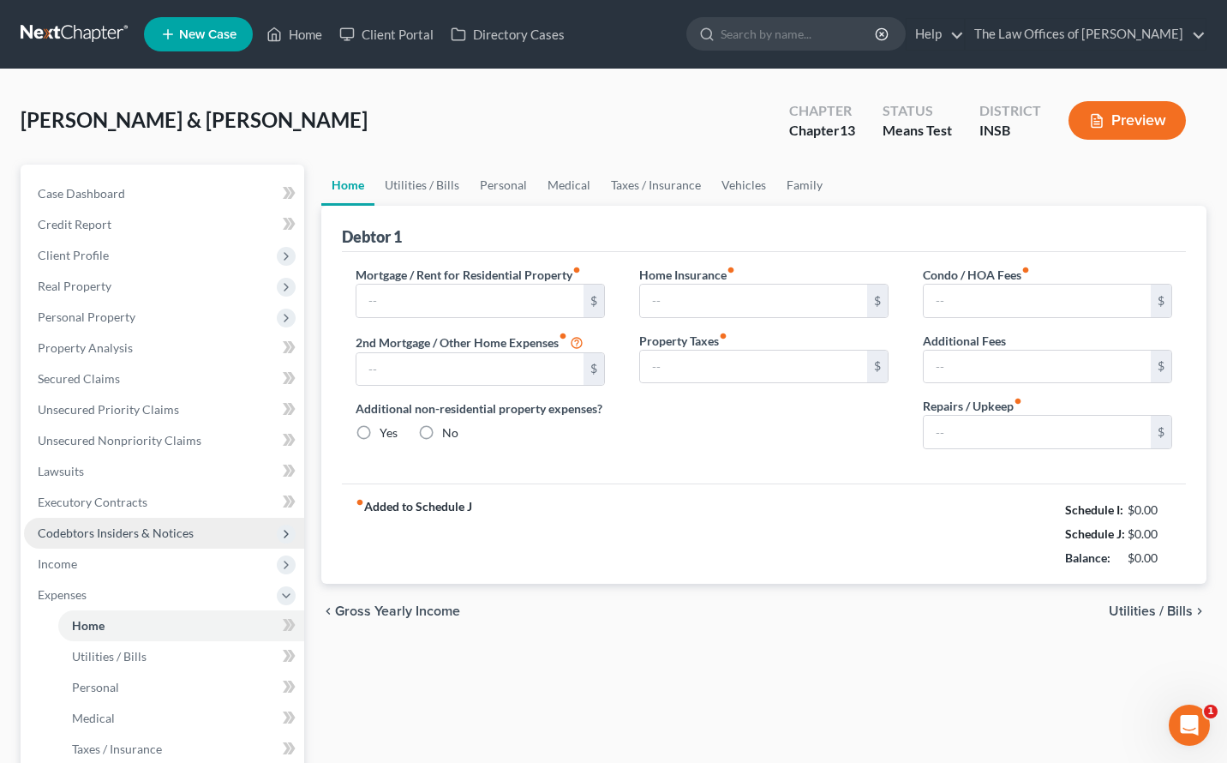
type input "0.00"
type input "100.00"
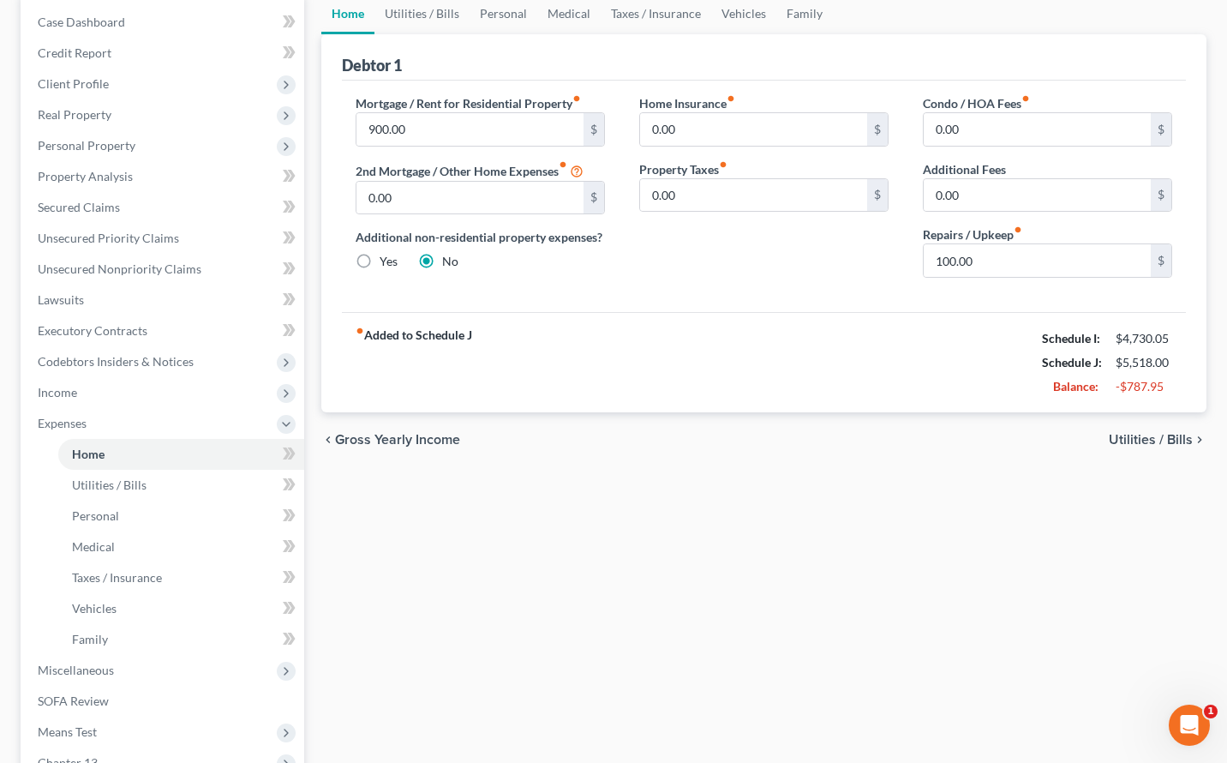
scroll to position [114, 0]
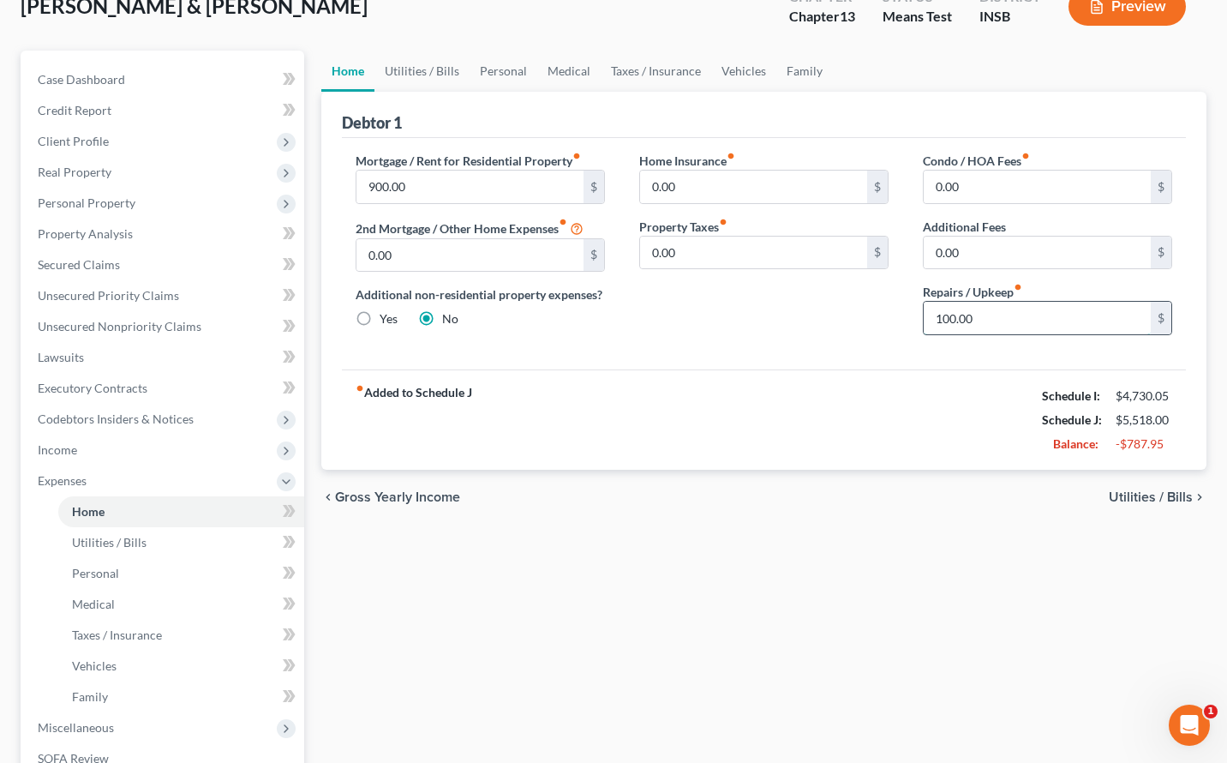
click at [990, 314] on input "100.00" at bounding box center [1037, 318] width 227 height 33
click at [1004, 316] on input "100.00" at bounding box center [1037, 318] width 227 height 33
drag, startPoint x: 1004, startPoint y: 316, endPoint x: 866, endPoint y: 309, distance: 138.2
click at [876, 307] on div "Mortgage / Rent for Residential Property fiber_manual_record 900.00 $ 2nd Mortg…" at bounding box center [764, 250] width 851 height 197
click at [864, 309] on div "Home Insurance fiber_manual_record 0.00 $ Property Taxes fiber_manual_record 0.…" at bounding box center [764, 250] width 284 height 197
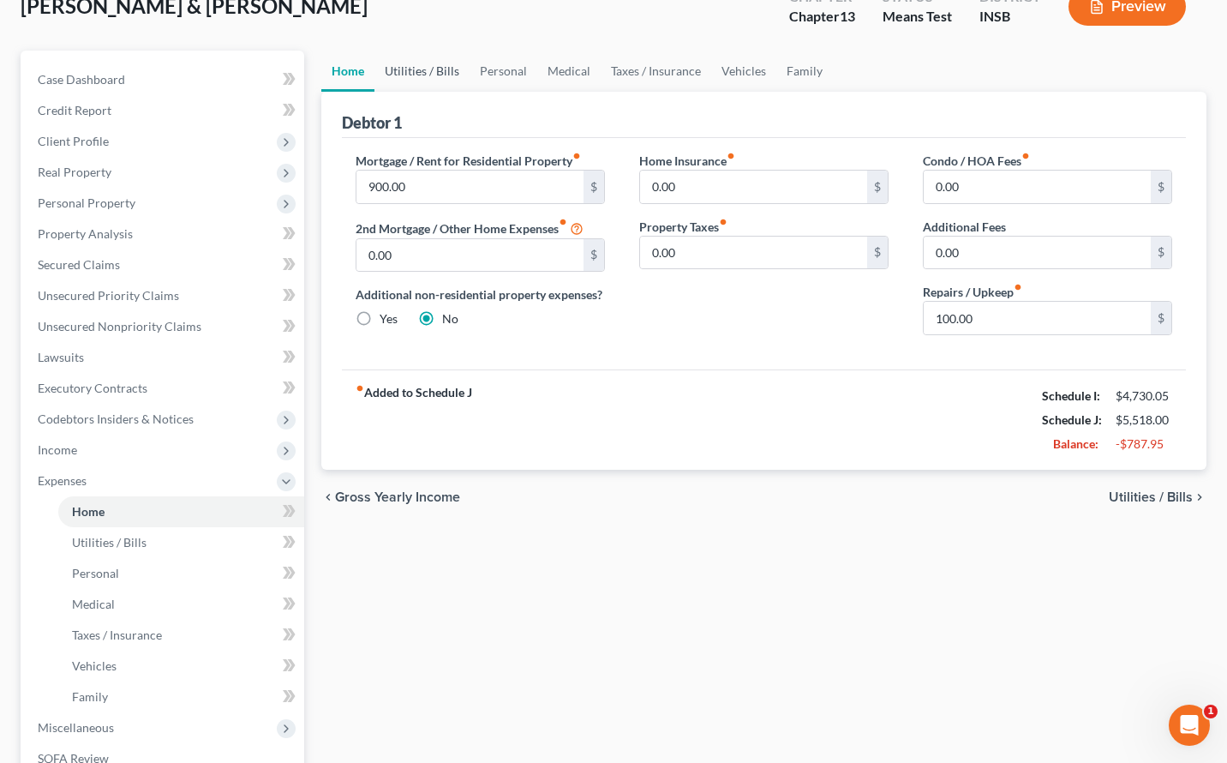
click at [445, 74] on link "Utilities / Bills" at bounding box center [422, 71] width 95 height 41
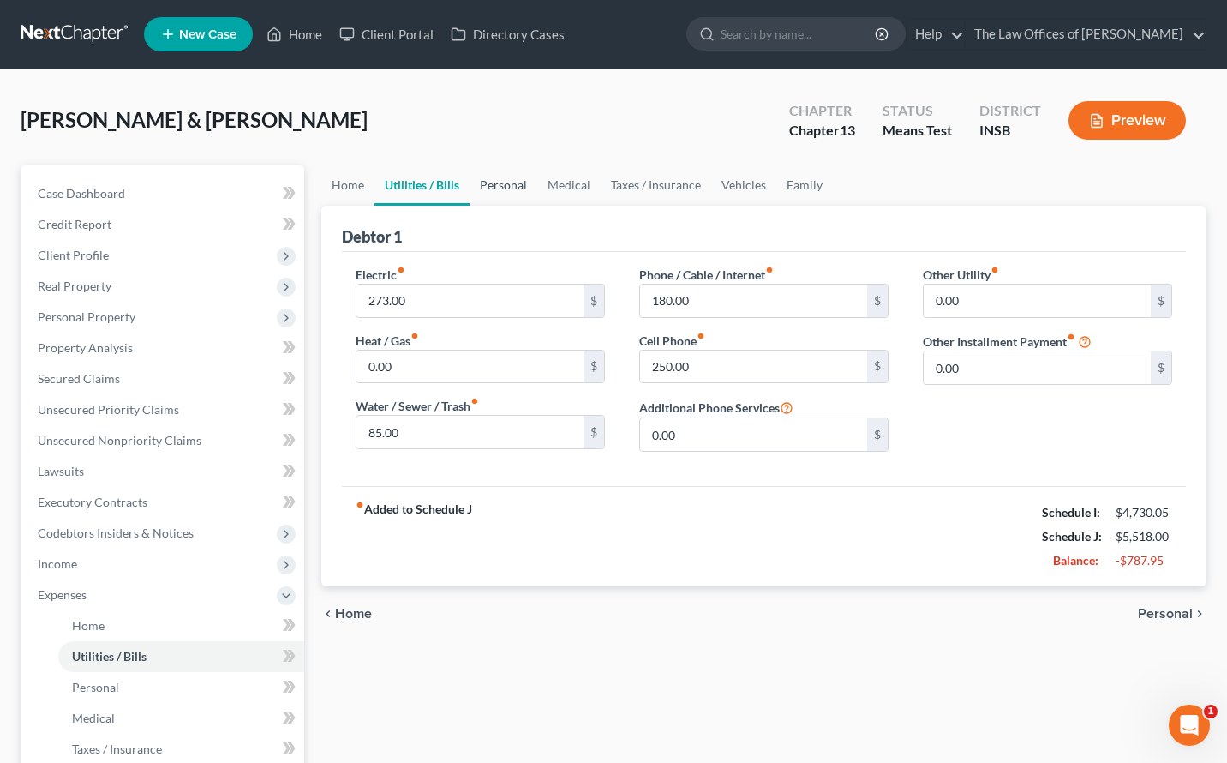
click at [501, 189] on link "Personal" at bounding box center [504, 185] width 68 height 41
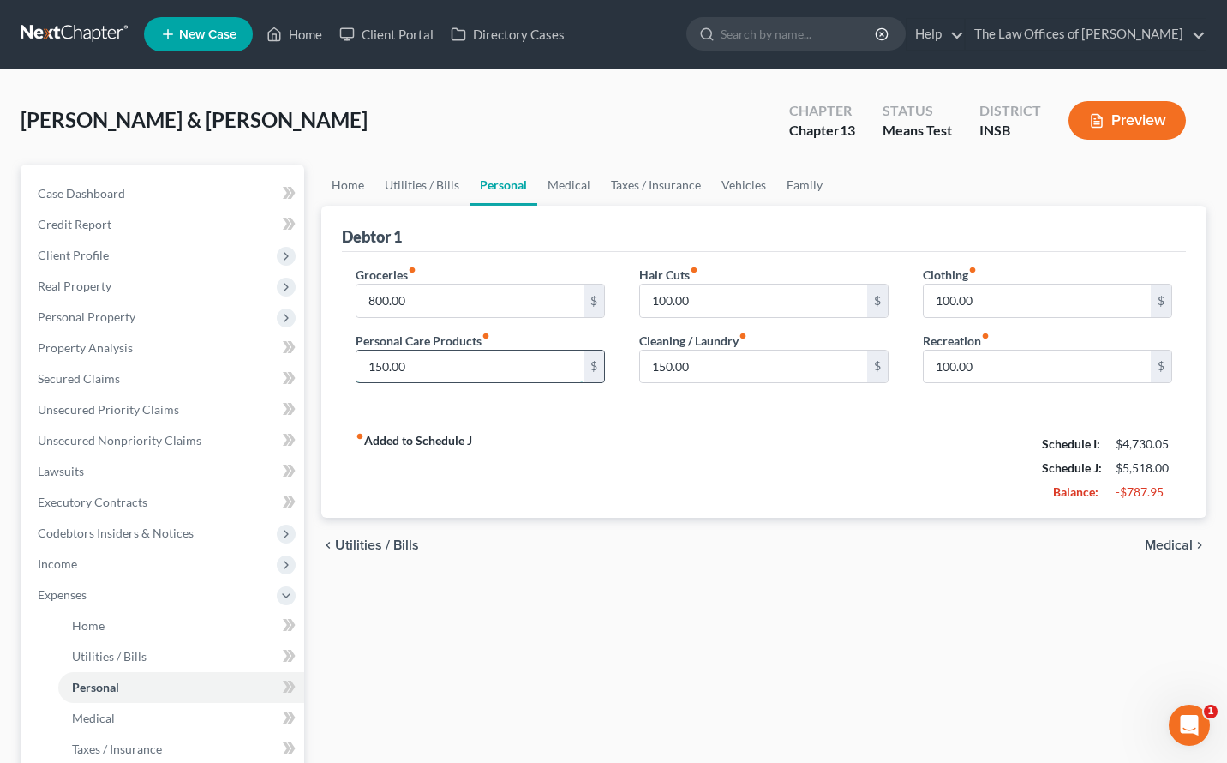
click at [516, 375] on input "150.00" at bounding box center [470, 367] width 227 height 33
click at [721, 321] on div "Hair Cuts fiber_manual_record 100.00 $ Cleaning / Laundry fiber_manual_record 1…" at bounding box center [764, 332] width 284 height 132
click at [721, 315] on input "100.00" at bounding box center [753, 301] width 227 height 33
click at [686, 384] on div "Hair Cuts fiber_manual_record 100.00 $ Cleaning / Laundry fiber_manual_record 1…" at bounding box center [764, 332] width 284 height 132
click at [950, 380] on input "100.00" at bounding box center [1037, 367] width 227 height 33
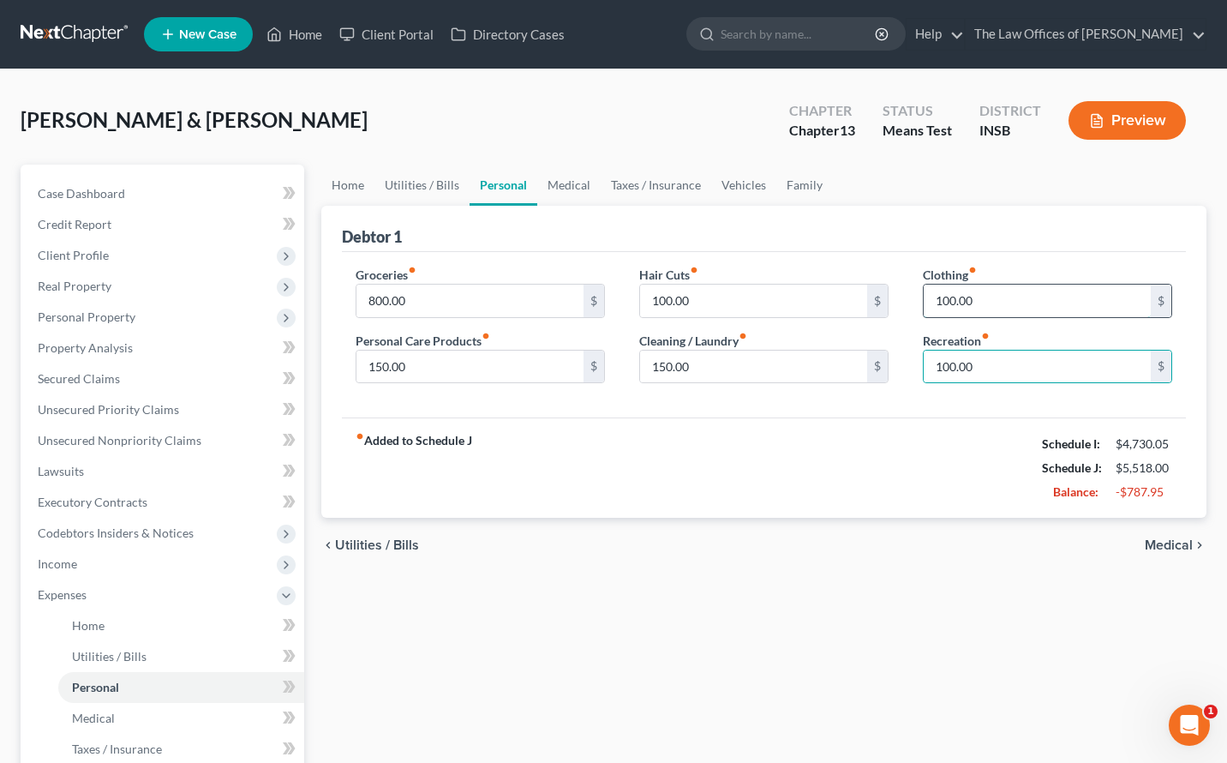
click at [947, 316] on input "100.00" at bounding box center [1037, 301] width 227 height 33
click at [756, 368] on input "150.00" at bounding box center [753, 367] width 227 height 33
click at [815, 297] on input "100.00" at bounding box center [753, 301] width 227 height 33
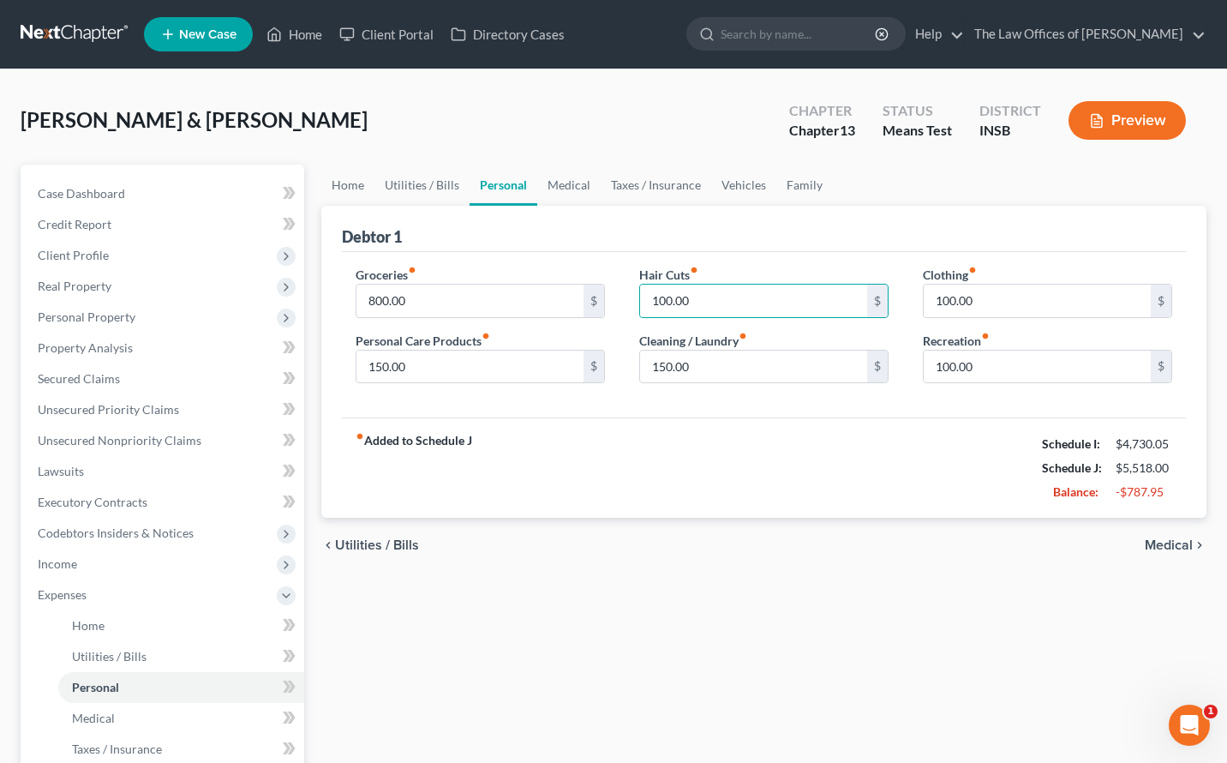
click at [857, 475] on div "fiber_manual_record Added to Schedule J Schedule I: $4,730.05 Schedule J: $5,51…" at bounding box center [764, 467] width 844 height 100
click at [730, 185] on link "Vehicles" at bounding box center [743, 185] width 65 height 41
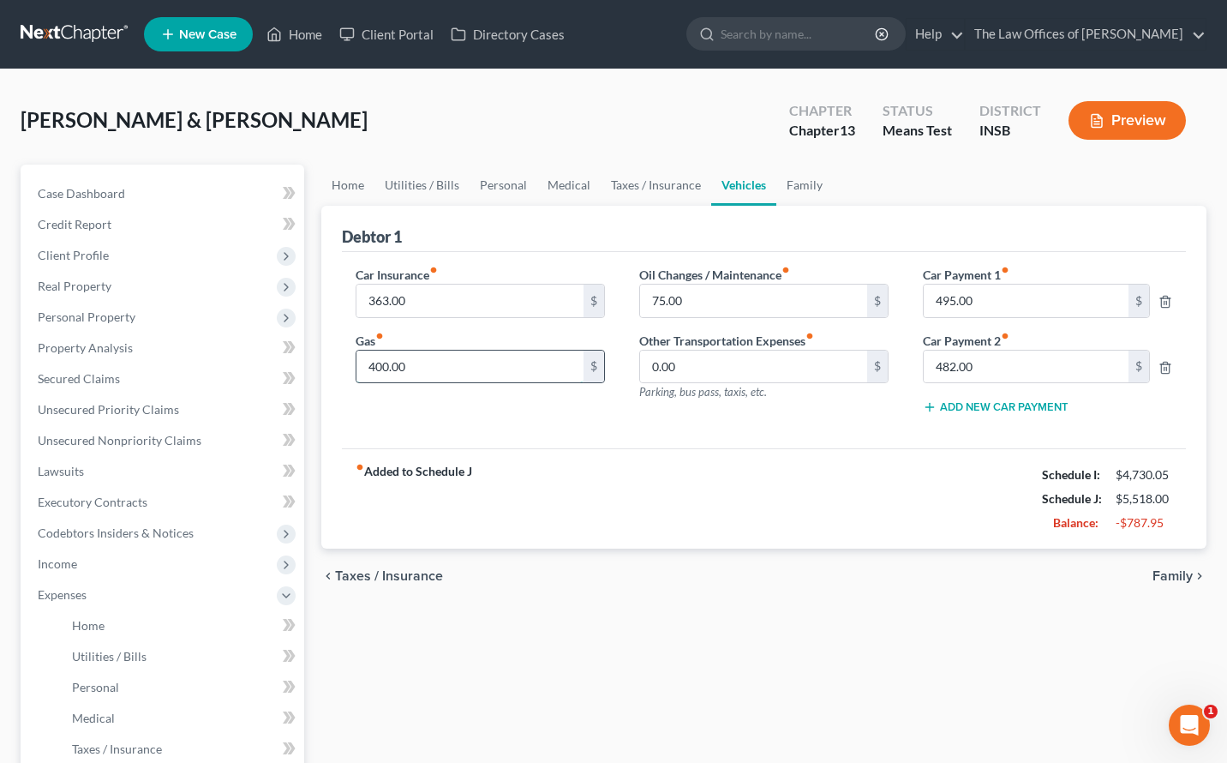
click at [463, 369] on input "400.00" at bounding box center [470, 367] width 227 height 33
click at [795, 187] on link "Family" at bounding box center [804, 185] width 57 height 41
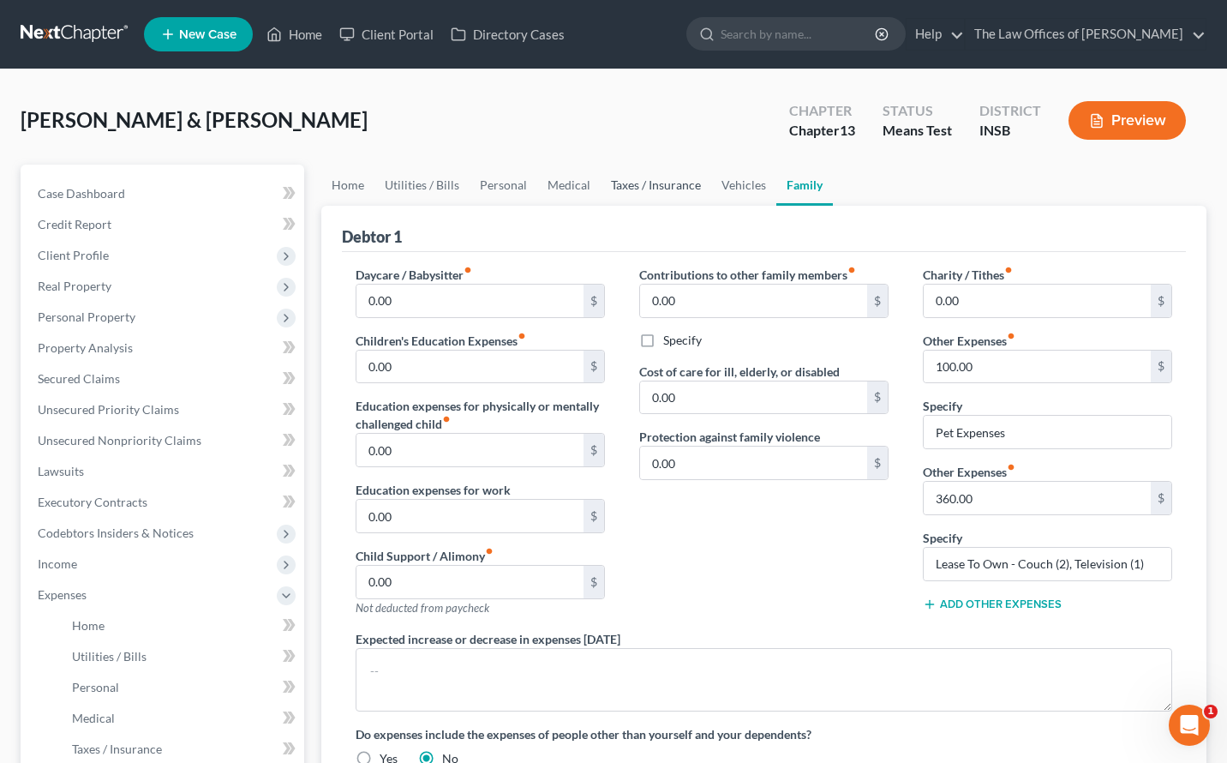
click at [655, 191] on link "Taxes / Insurance" at bounding box center [656, 185] width 111 height 41
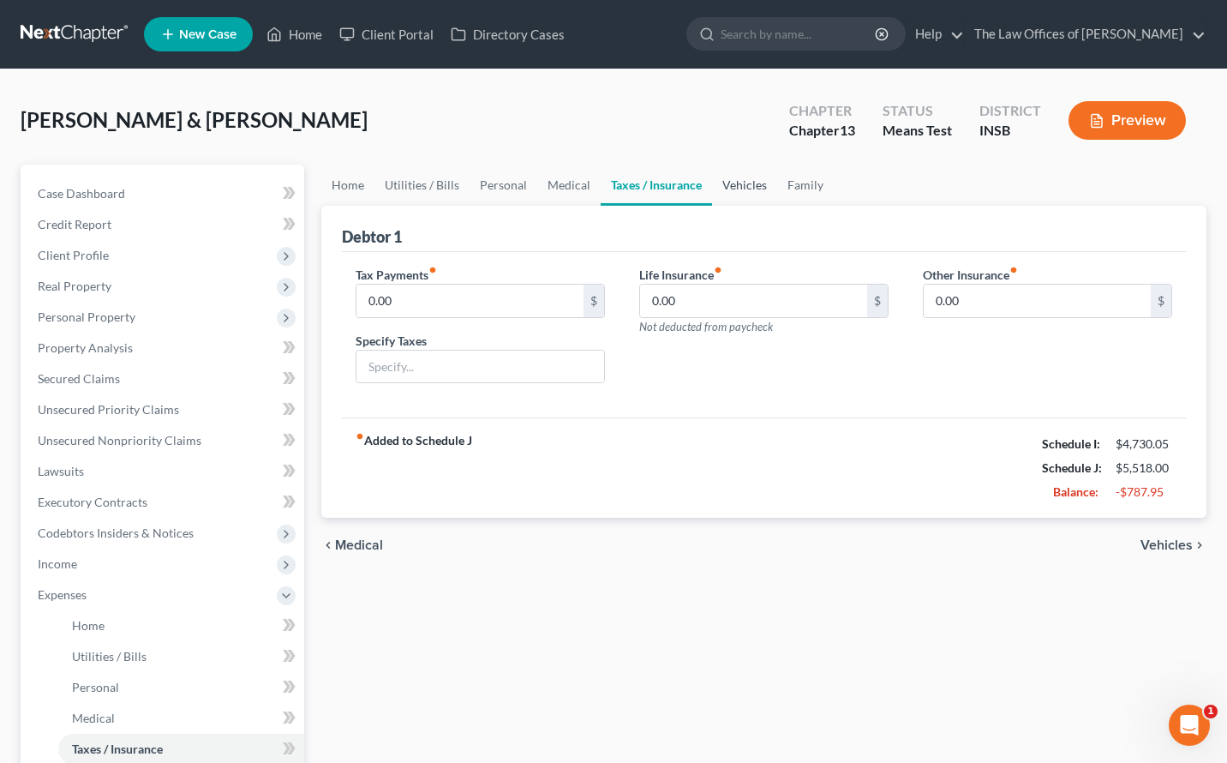
click at [715, 180] on link "Vehicles" at bounding box center [744, 185] width 65 height 41
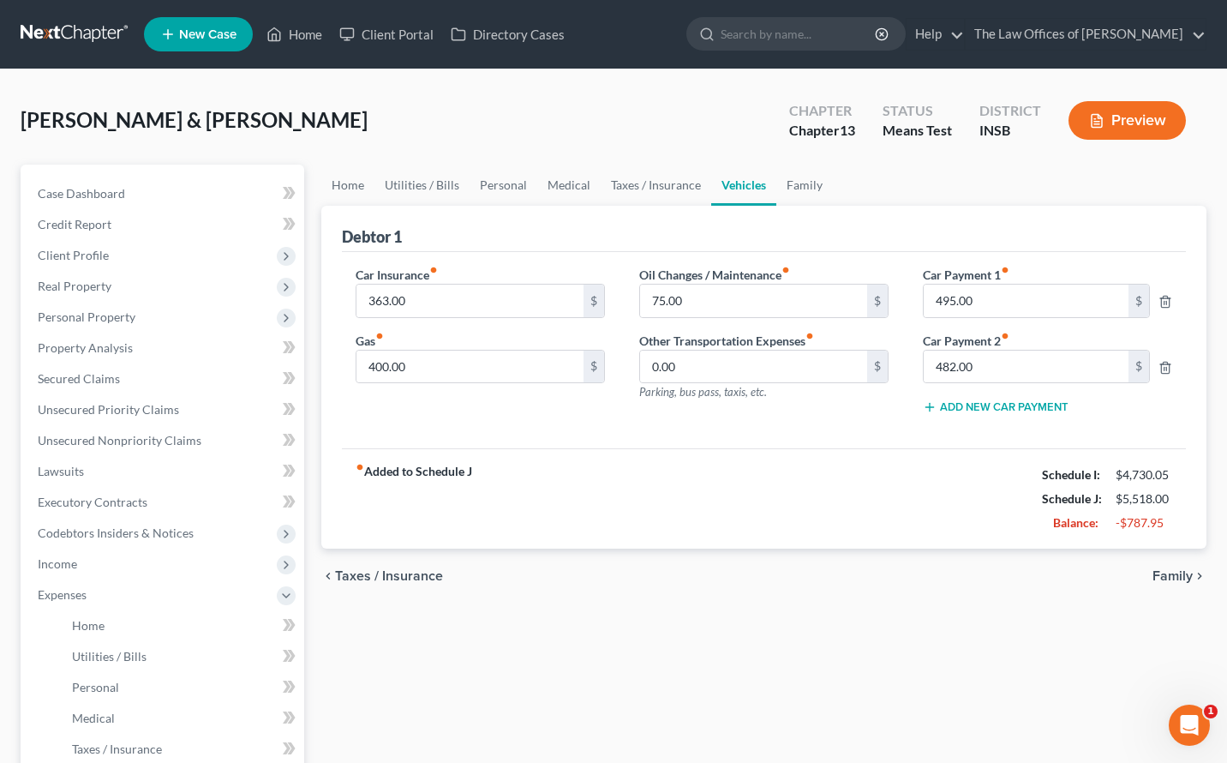
click at [795, 423] on div "Oil Changes / Maintenance fiber_manual_record 75.00 $ Other Transportation Expe…" at bounding box center [764, 347] width 284 height 163
type input "482.00"
click at [706, 372] on input "482.00" at bounding box center [753, 367] width 227 height 33
click at [980, 309] on input "495.00" at bounding box center [1026, 301] width 205 height 33
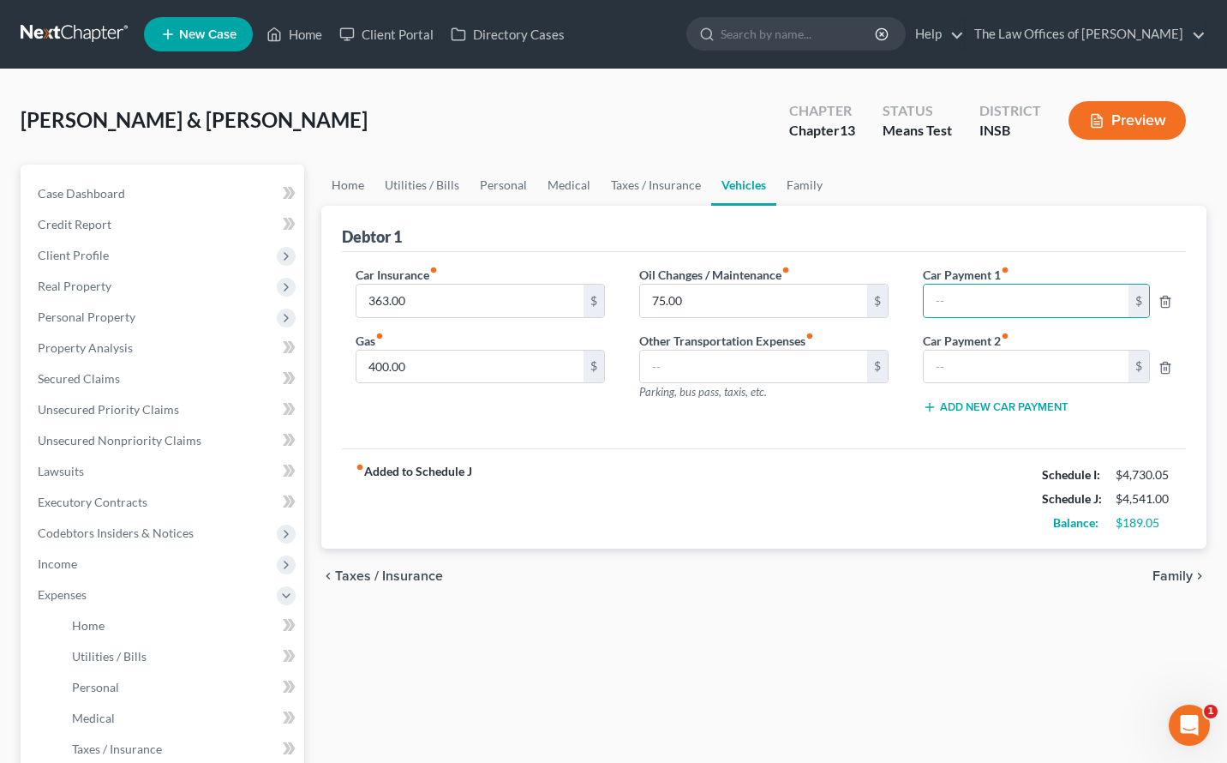
click at [883, 471] on div "fiber_manual_record Added to Schedule J Schedule I: $4,730.05 Schedule J: $4,54…" at bounding box center [764, 498] width 844 height 100
click at [624, 189] on link "Taxes / Insurance" at bounding box center [656, 185] width 111 height 41
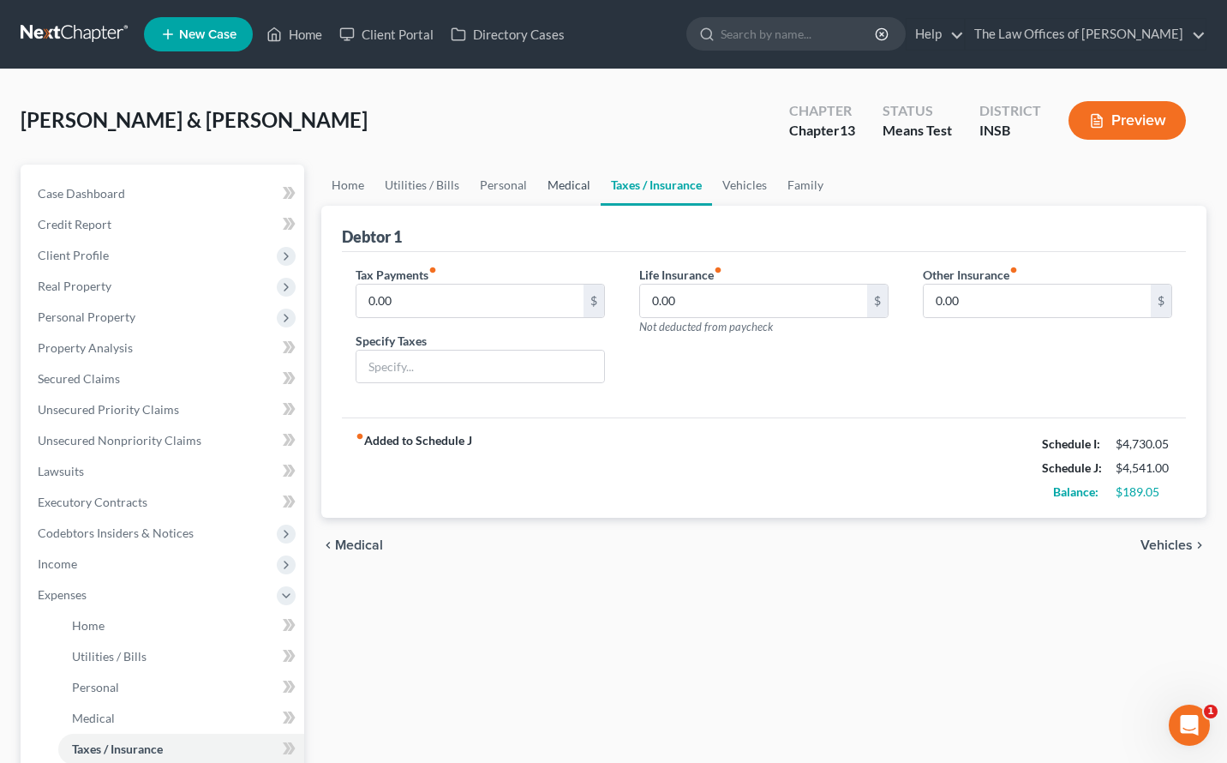
click at [549, 187] on link "Medical" at bounding box center [568, 185] width 63 height 41
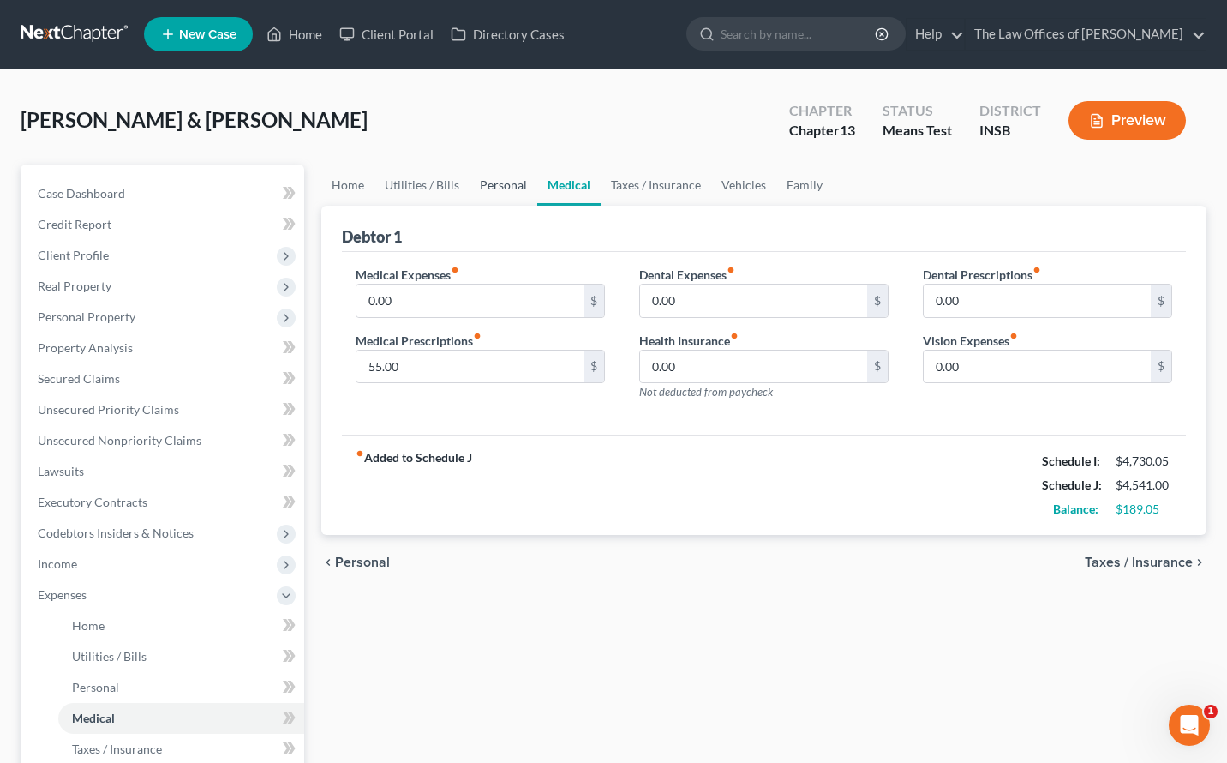
click at [507, 187] on link "Personal" at bounding box center [504, 185] width 68 height 41
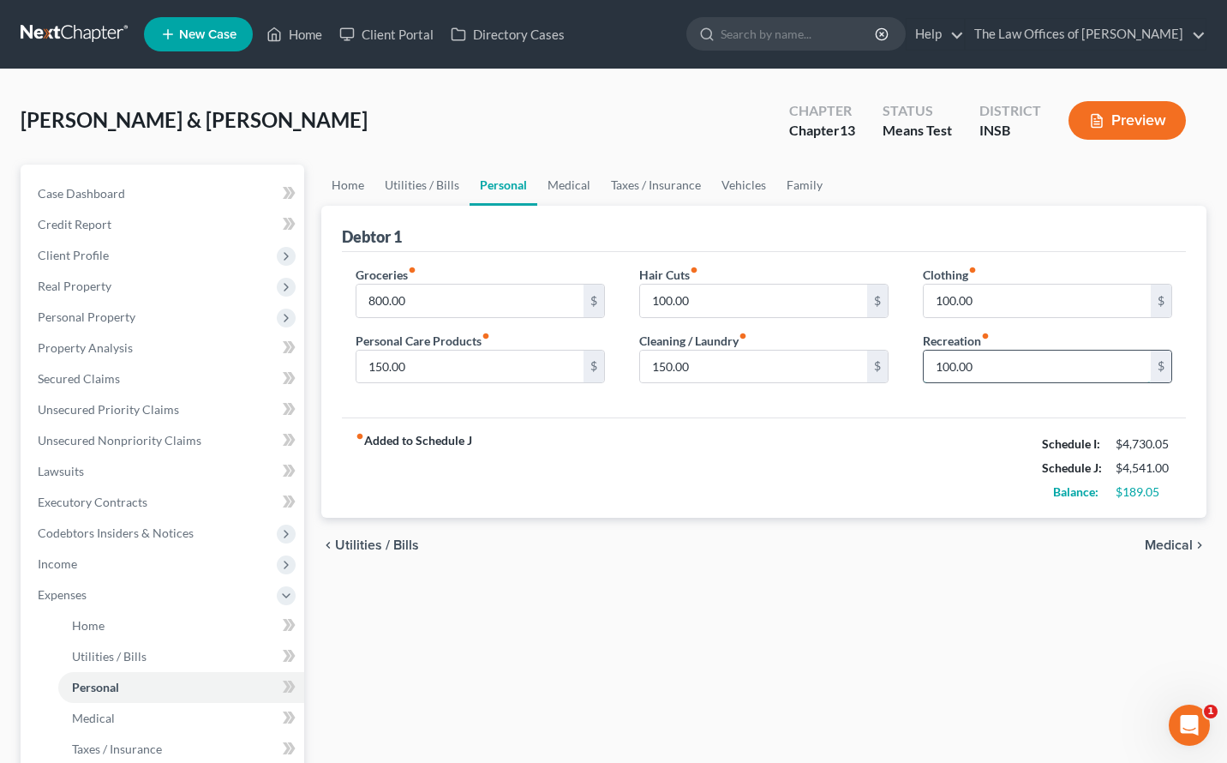
click at [1026, 369] on input "100.00" at bounding box center [1037, 367] width 227 height 33
click at [794, 189] on link "Family" at bounding box center [804, 185] width 57 height 41
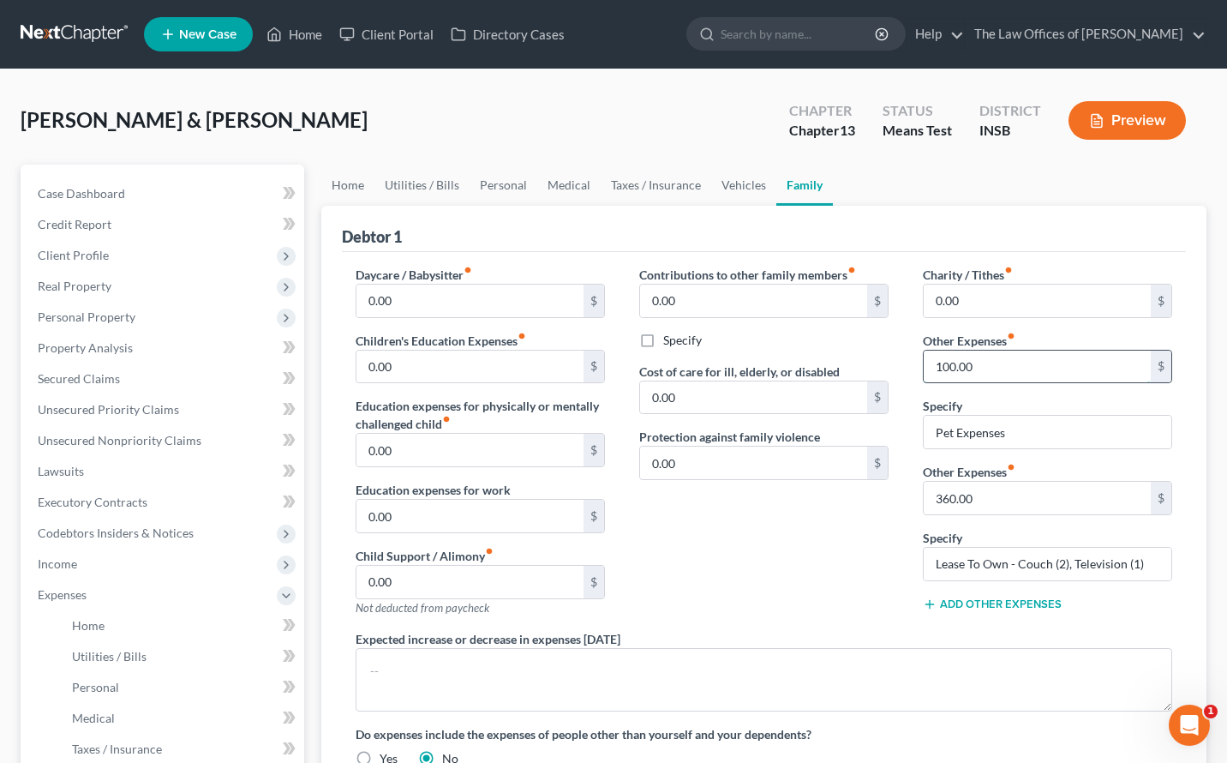
click at [988, 370] on input "100.00" at bounding box center [1037, 367] width 227 height 33
type input "50.00"
click at [748, 190] on link "Vehicles" at bounding box center [743, 185] width 65 height 41
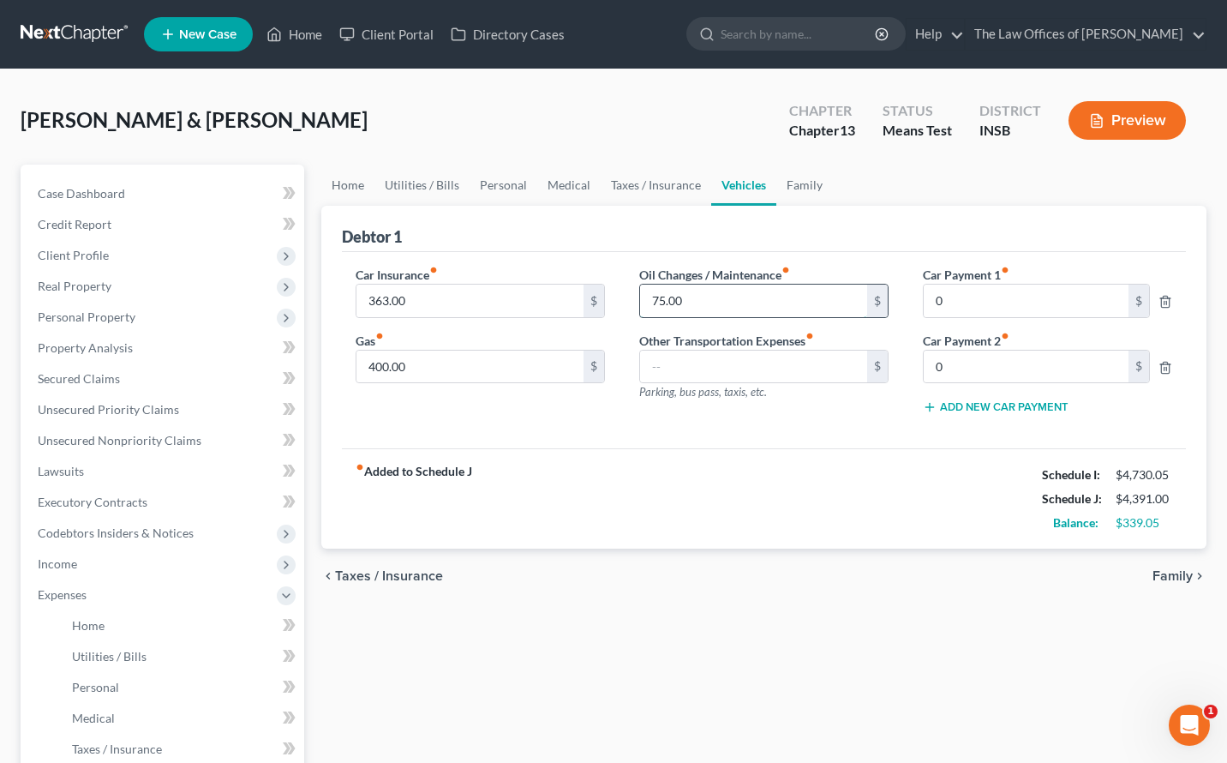
click at [680, 298] on input "75.00" at bounding box center [753, 301] width 227 height 33
type input "50.00"
click at [618, 186] on link "Taxes / Insurance" at bounding box center [656, 185] width 111 height 41
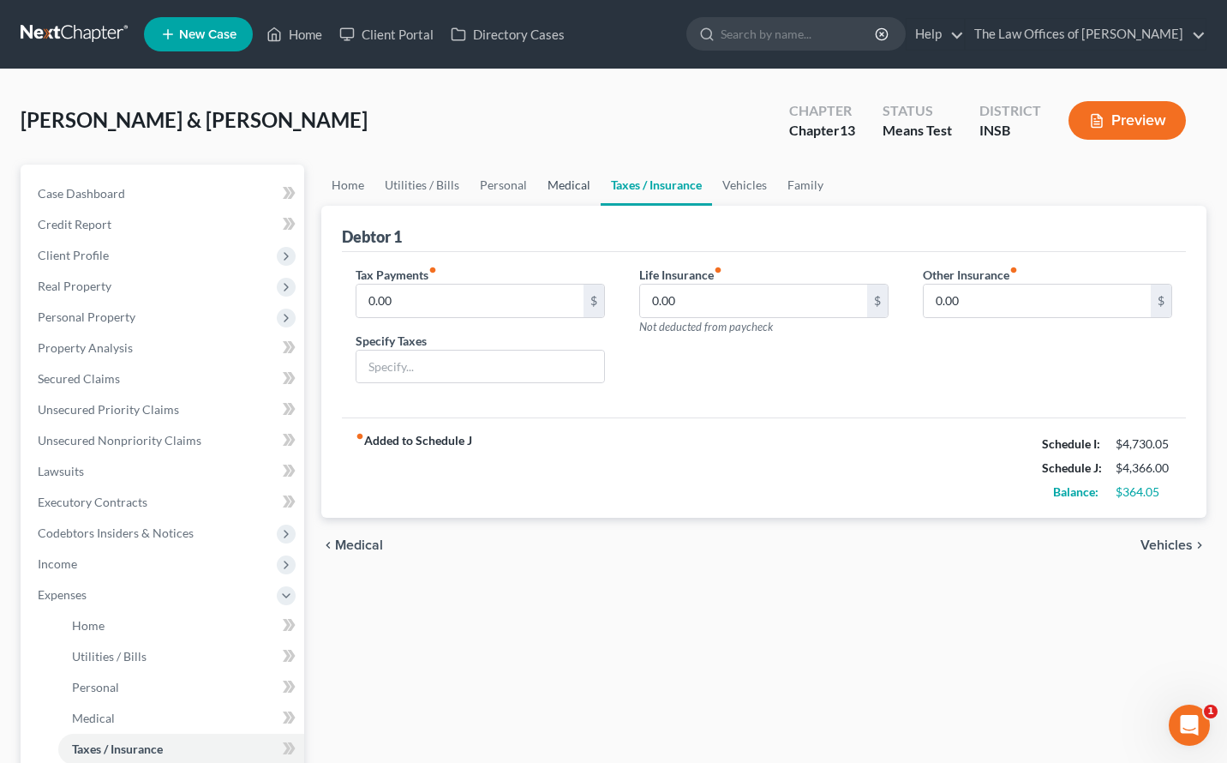
click at [567, 187] on link "Medical" at bounding box center [568, 185] width 63 height 41
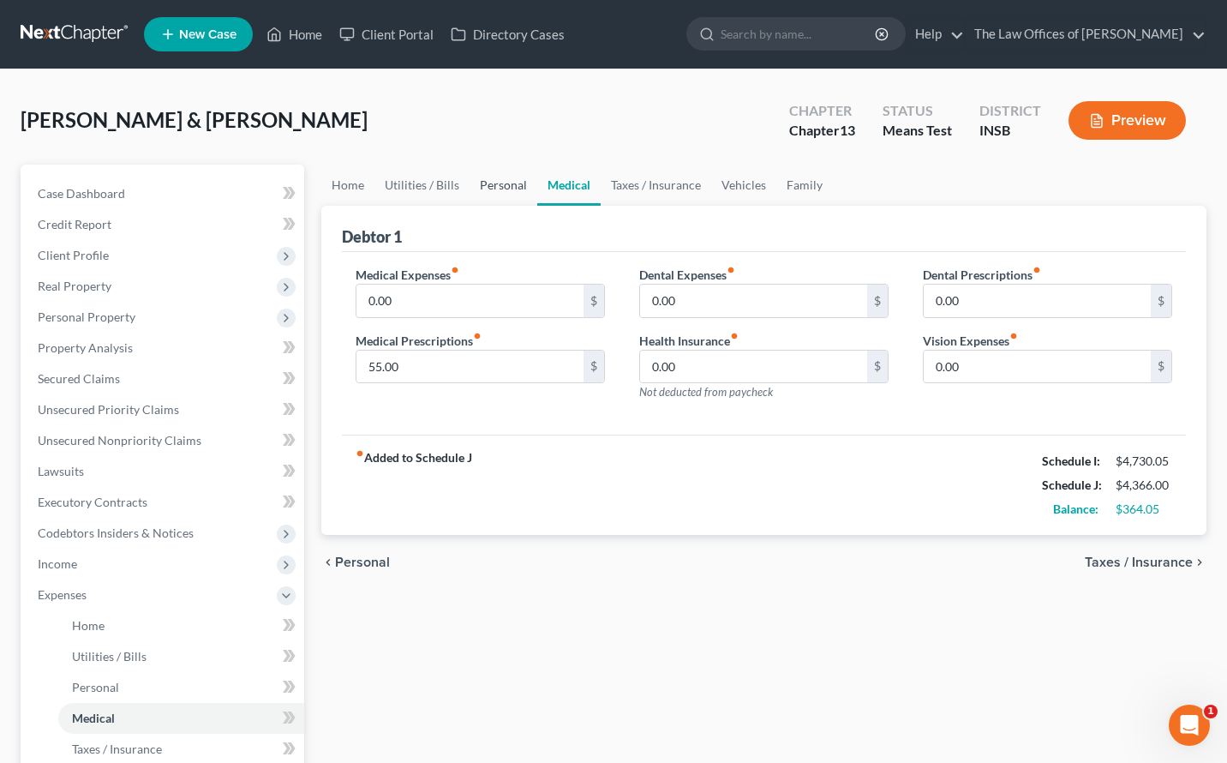
click at [501, 191] on link "Personal" at bounding box center [504, 185] width 68 height 41
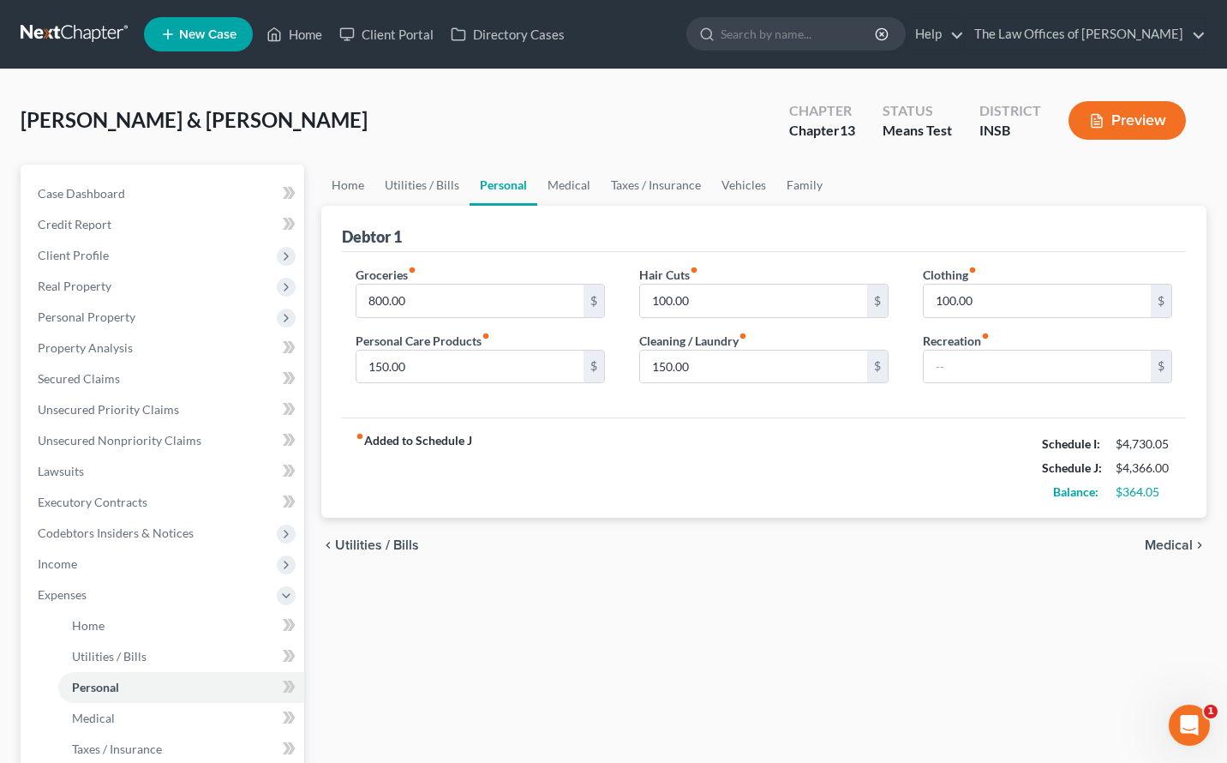
click at [916, 470] on div "fiber_manual_record Added to Schedule J Schedule I: $4,730.05 Schedule J: $4,36…" at bounding box center [764, 467] width 844 height 100
click at [414, 187] on link "Utilities / Bills" at bounding box center [422, 185] width 95 height 41
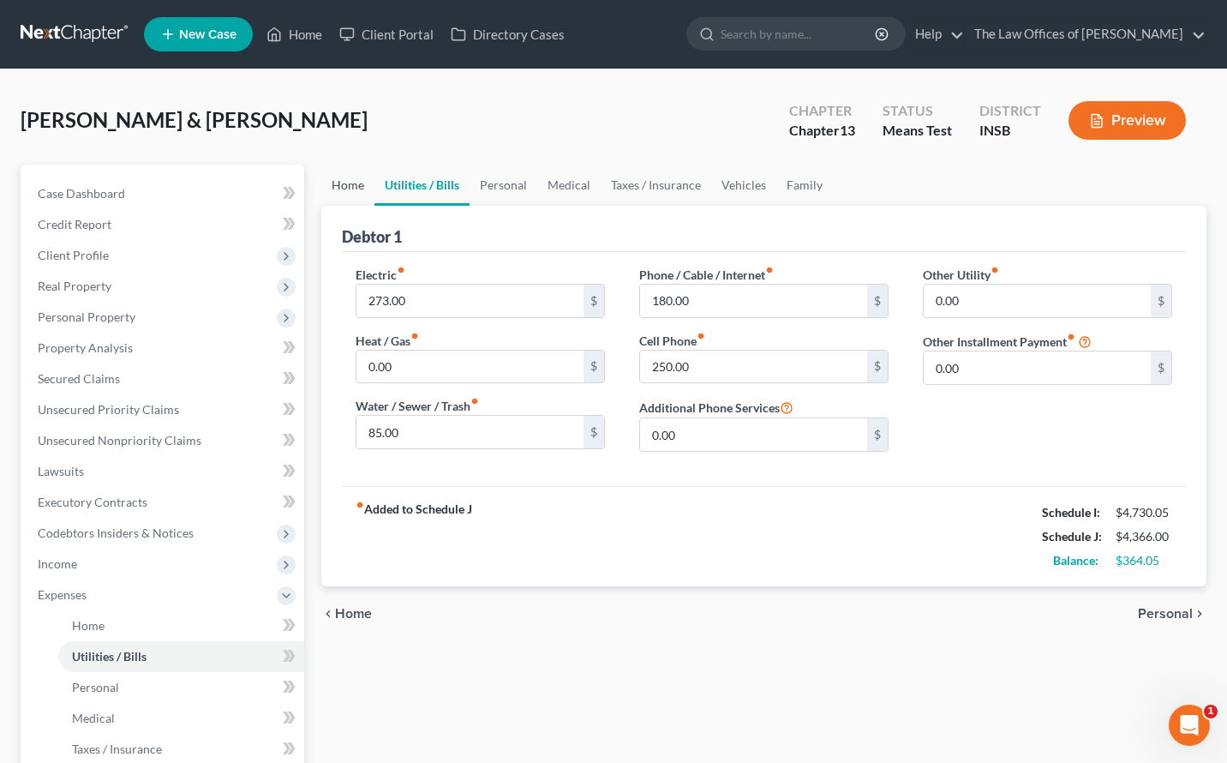
click at [337, 185] on link "Home" at bounding box center [347, 185] width 53 height 41
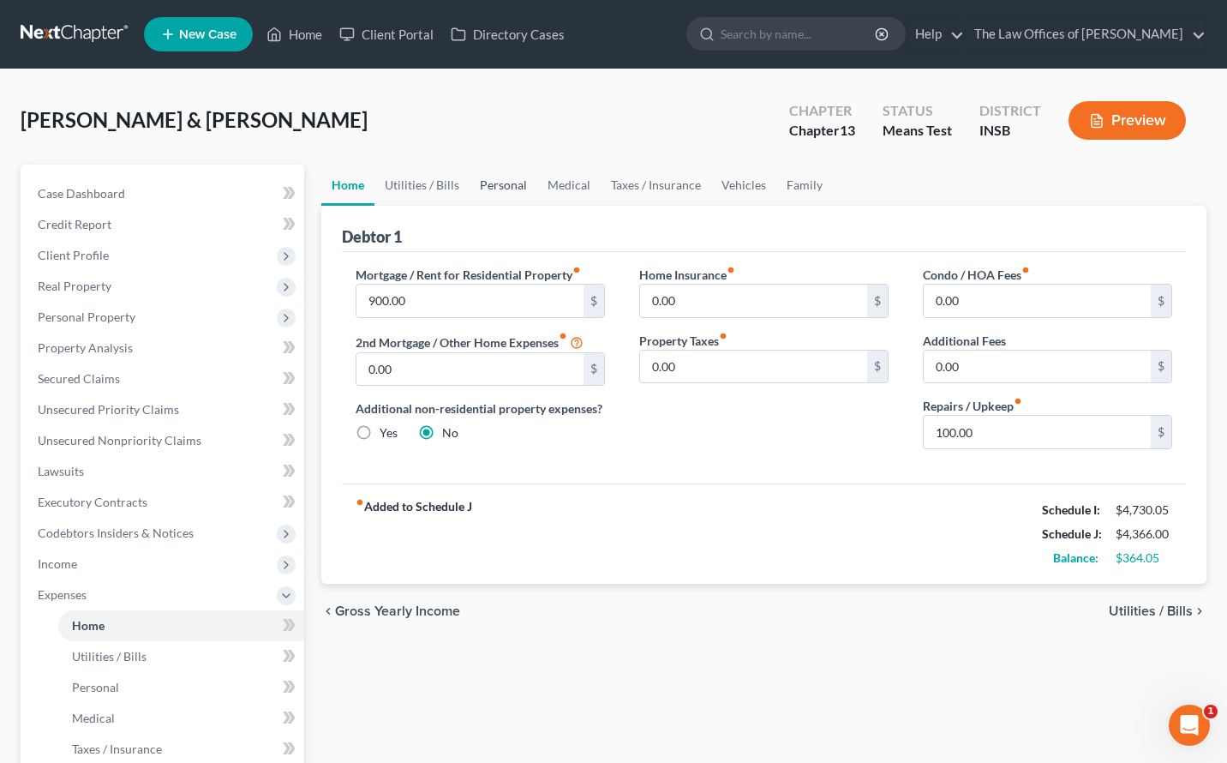
click at [483, 189] on link "Personal" at bounding box center [504, 185] width 68 height 41
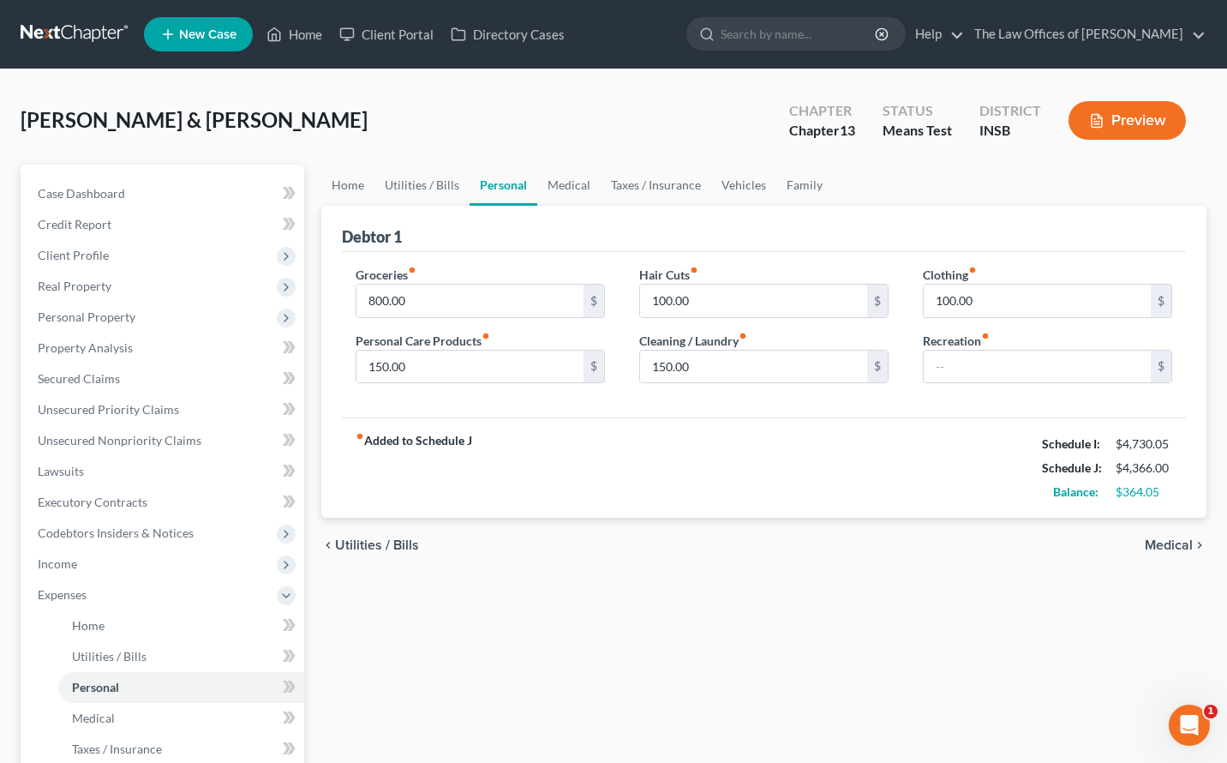
click at [715, 626] on div "Home Utilities / Bills Personal Medical Taxes / Insurance Vehicles Family Debto…" at bounding box center [764, 629] width 902 height 928
click at [416, 300] on input "800.00" at bounding box center [470, 301] width 227 height 33
type input "700.00"
click at [978, 306] on input "100.00" at bounding box center [1037, 301] width 227 height 33
type input "50.00"
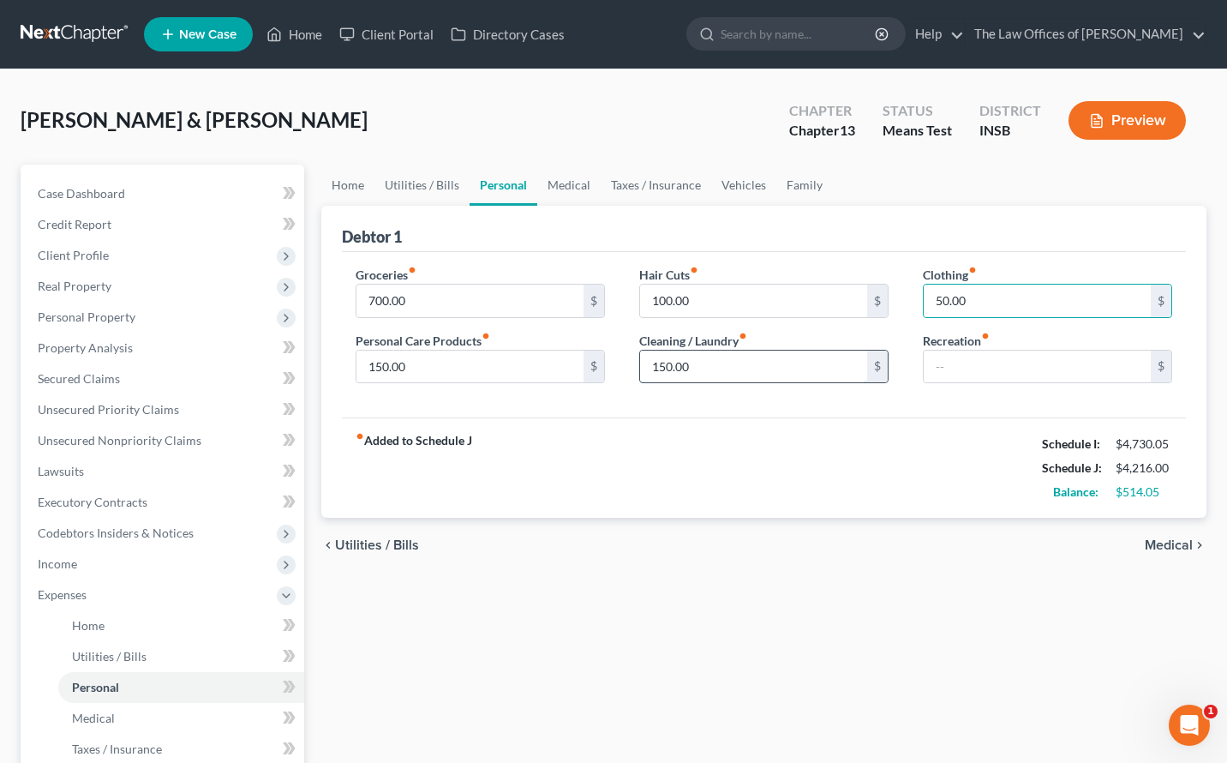
click at [740, 365] on input "150.00" at bounding box center [753, 367] width 227 height 33
type input "100.00"
click at [728, 296] on input "100.00" at bounding box center [753, 301] width 227 height 33
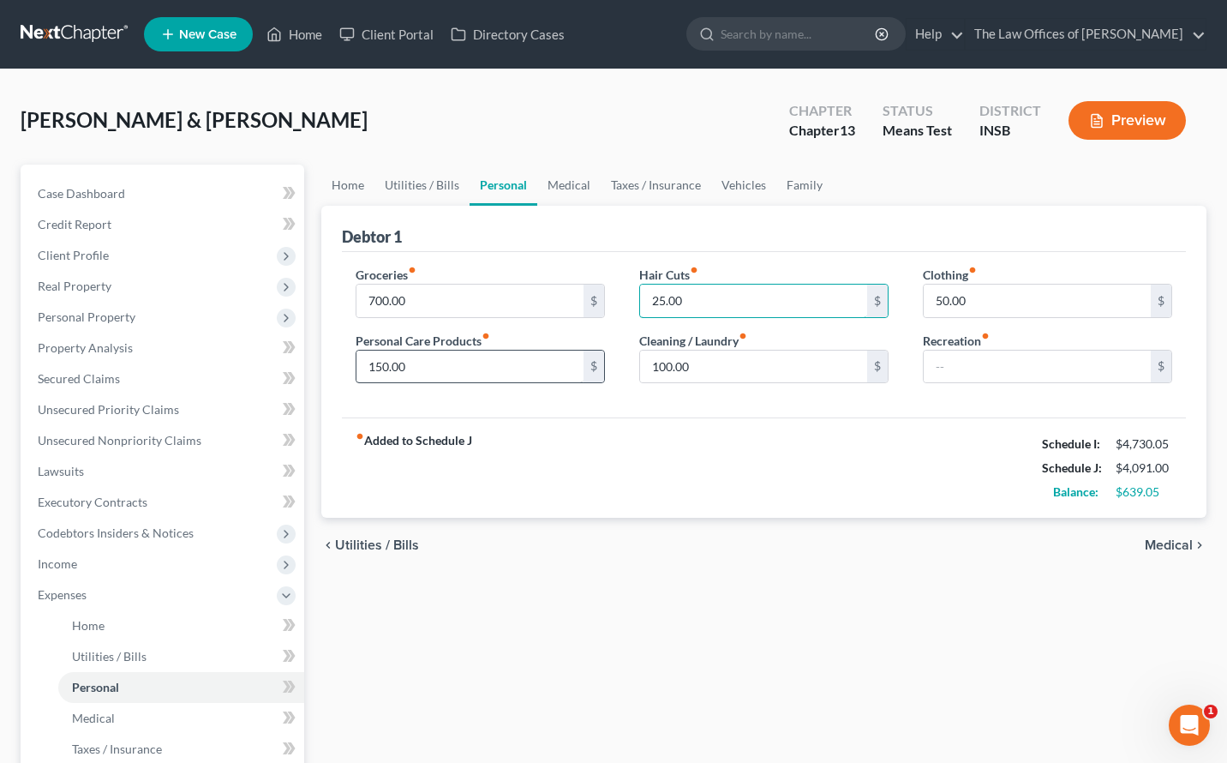
type input "25.00"
click at [421, 366] on input "150.00" at bounding box center [470, 367] width 227 height 33
type input "100.00"
click at [698, 577] on div "Home Utilities / Bills Personal Medical Taxes / Insurance Vehicles Family Debto…" at bounding box center [764, 629] width 902 height 928
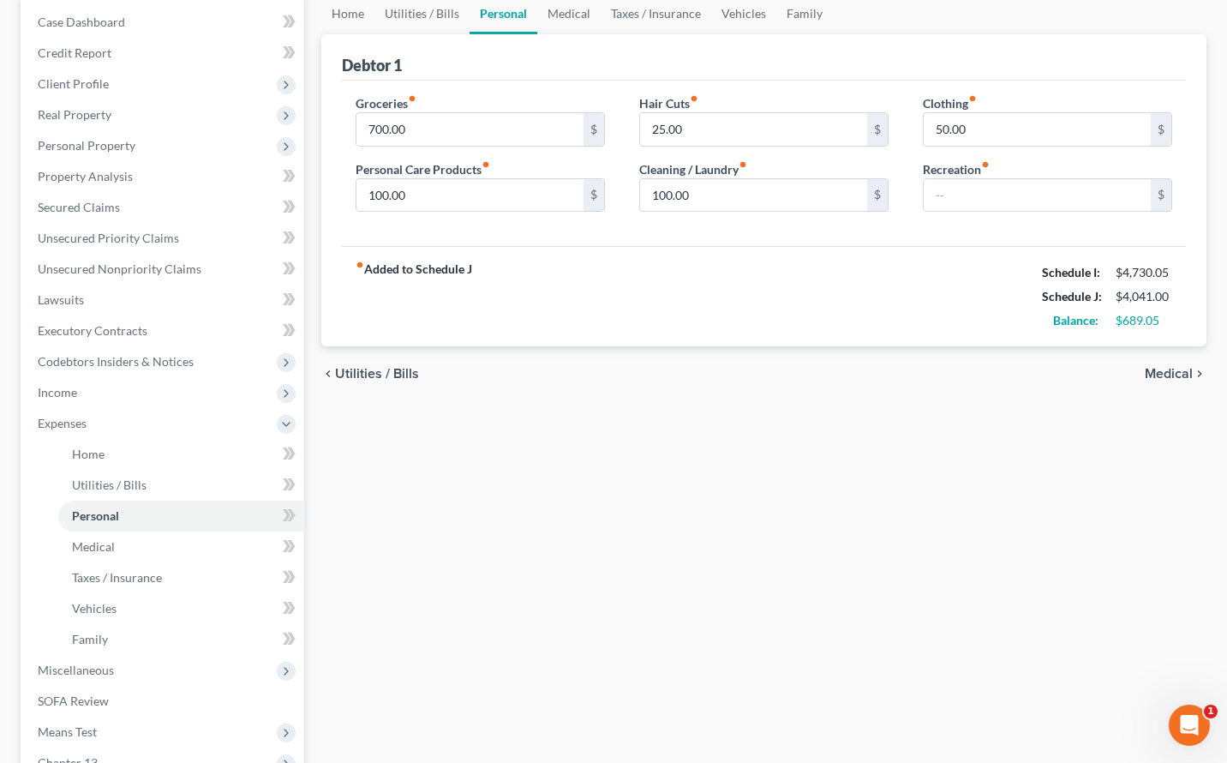
scroll to position [57, 0]
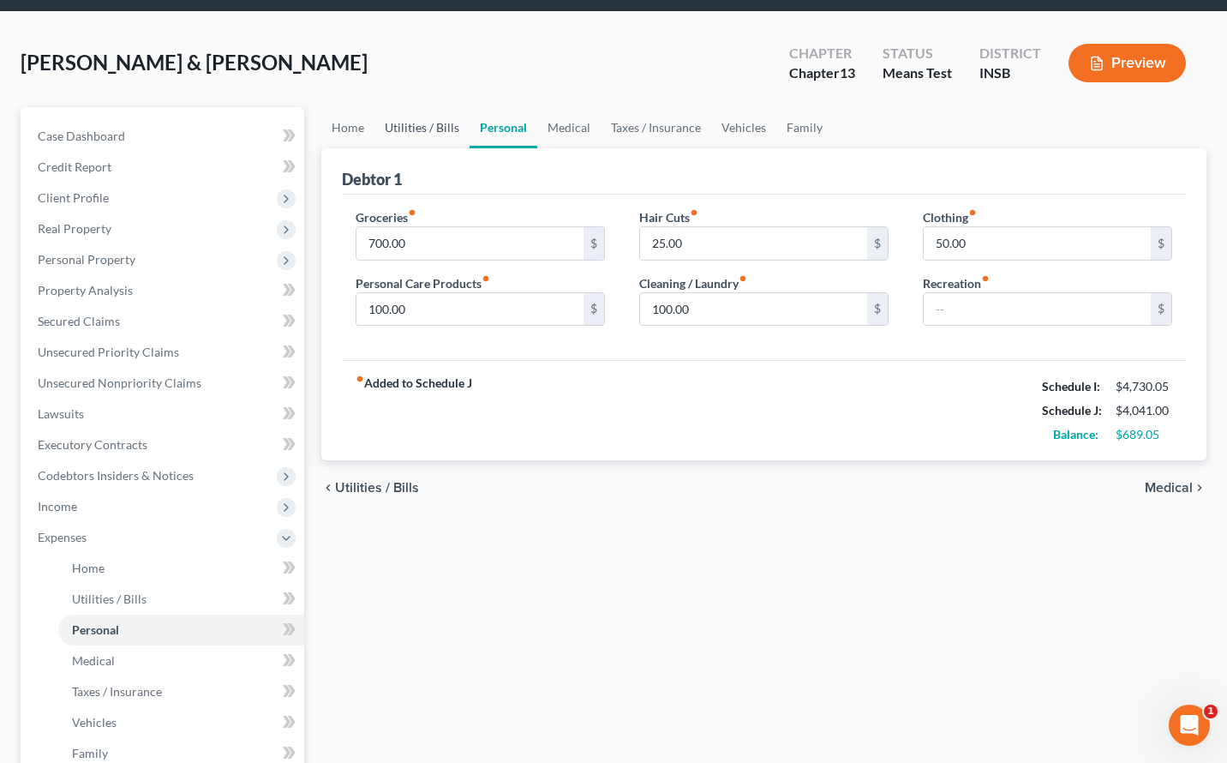
click at [439, 129] on link "Utilities / Bills" at bounding box center [422, 127] width 95 height 41
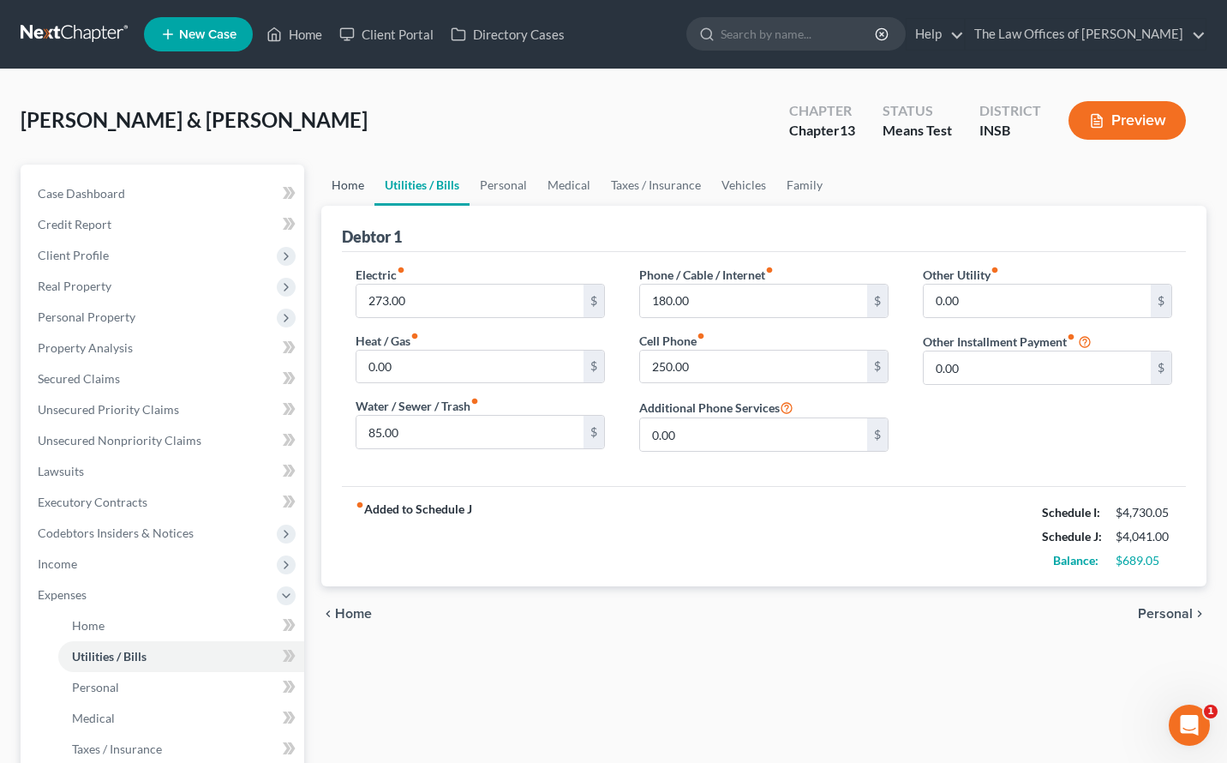
click at [347, 185] on link "Home" at bounding box center [347, 185] width 53 height 41
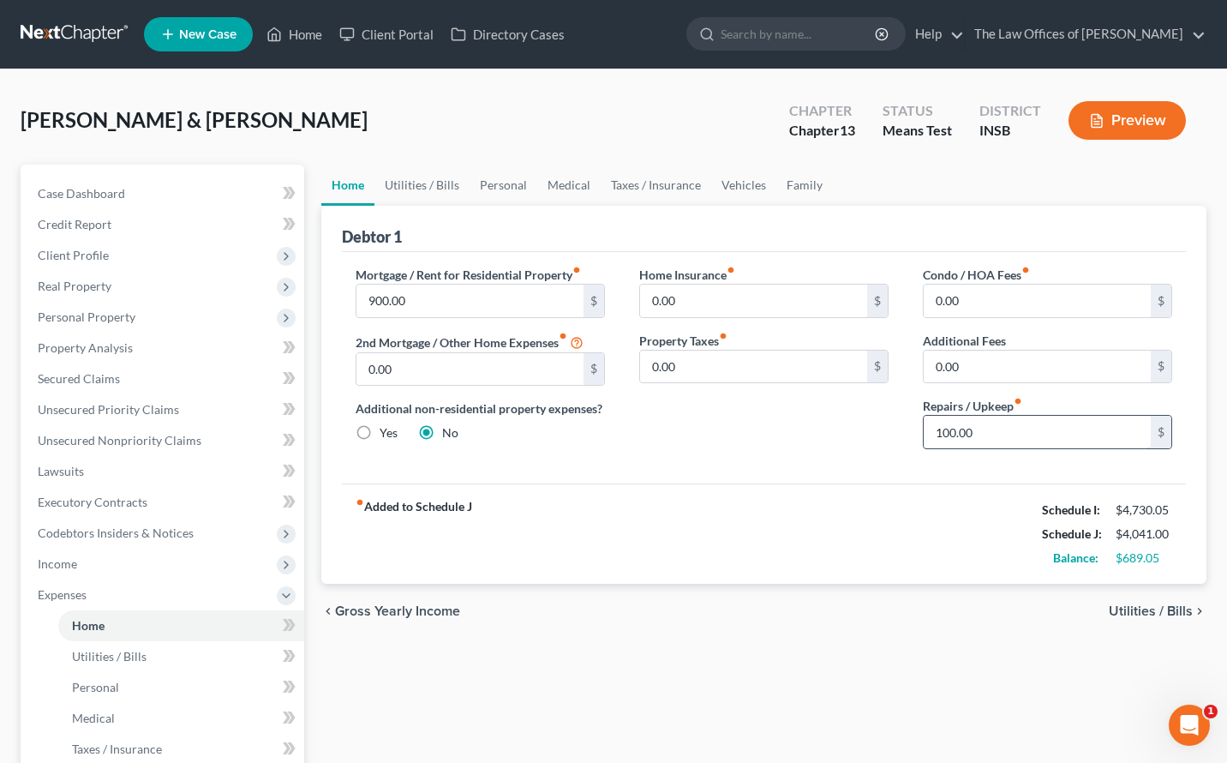
click at [968, 427] on input "100.00" at bounding box center [1037, 432] width 227 height 33
type input "50.00"
click at [793, 181] on link "Family" at bounding box center [804, 185] width 57 height 41
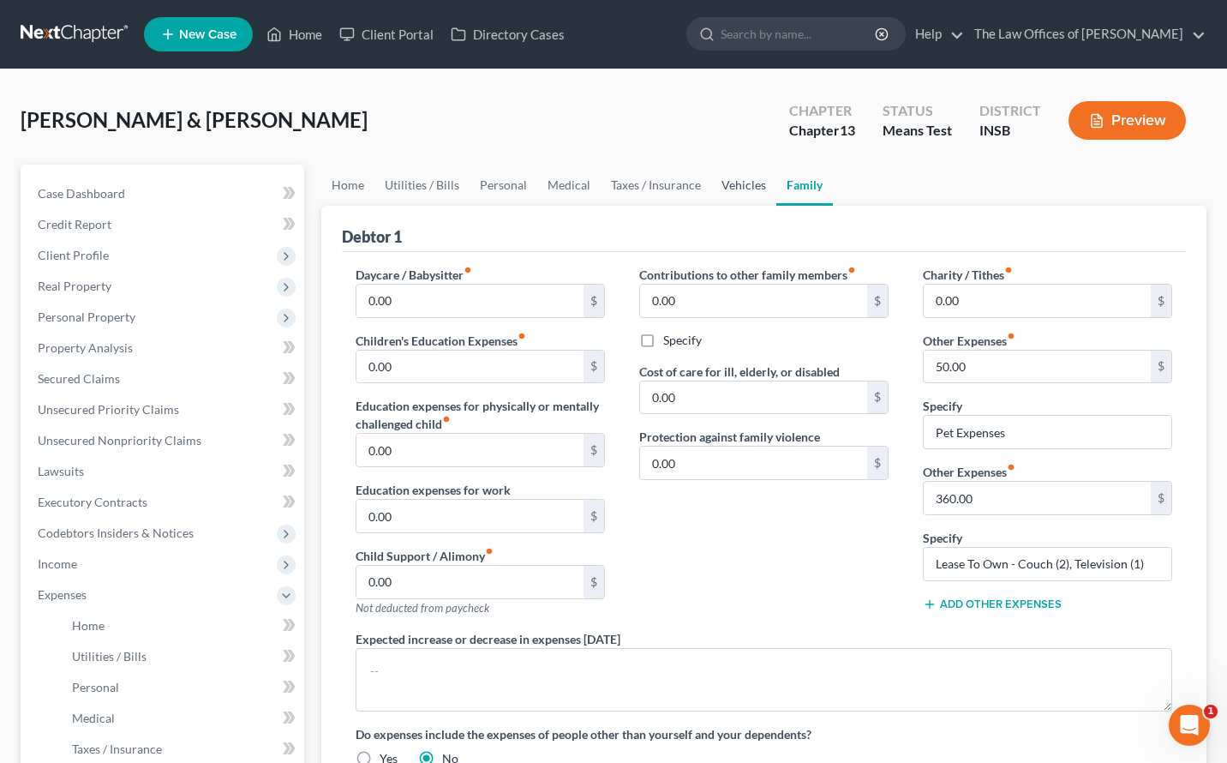
click at [747, 184] on link "Vehicles" at bounding box center [743, 185] width 65 height 41
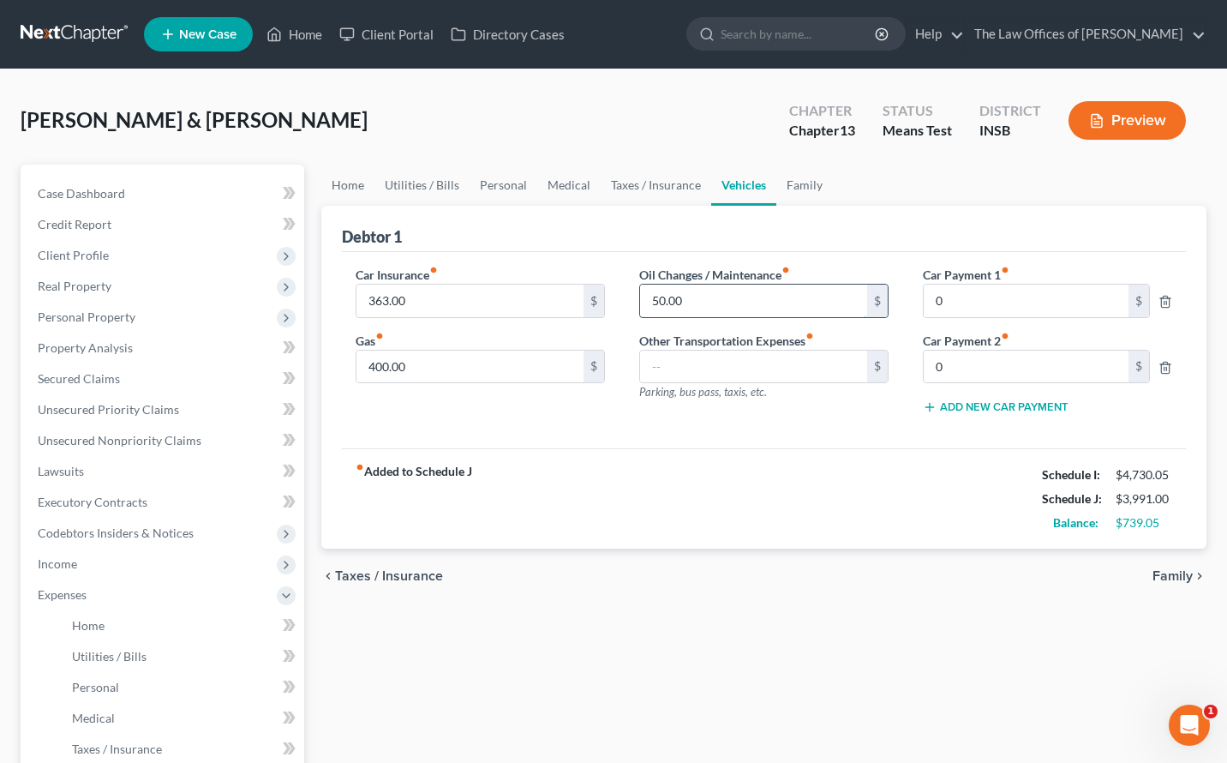
click at [692, 306] on input "50.00" at bounding box center [753, 301] width 227 height 33
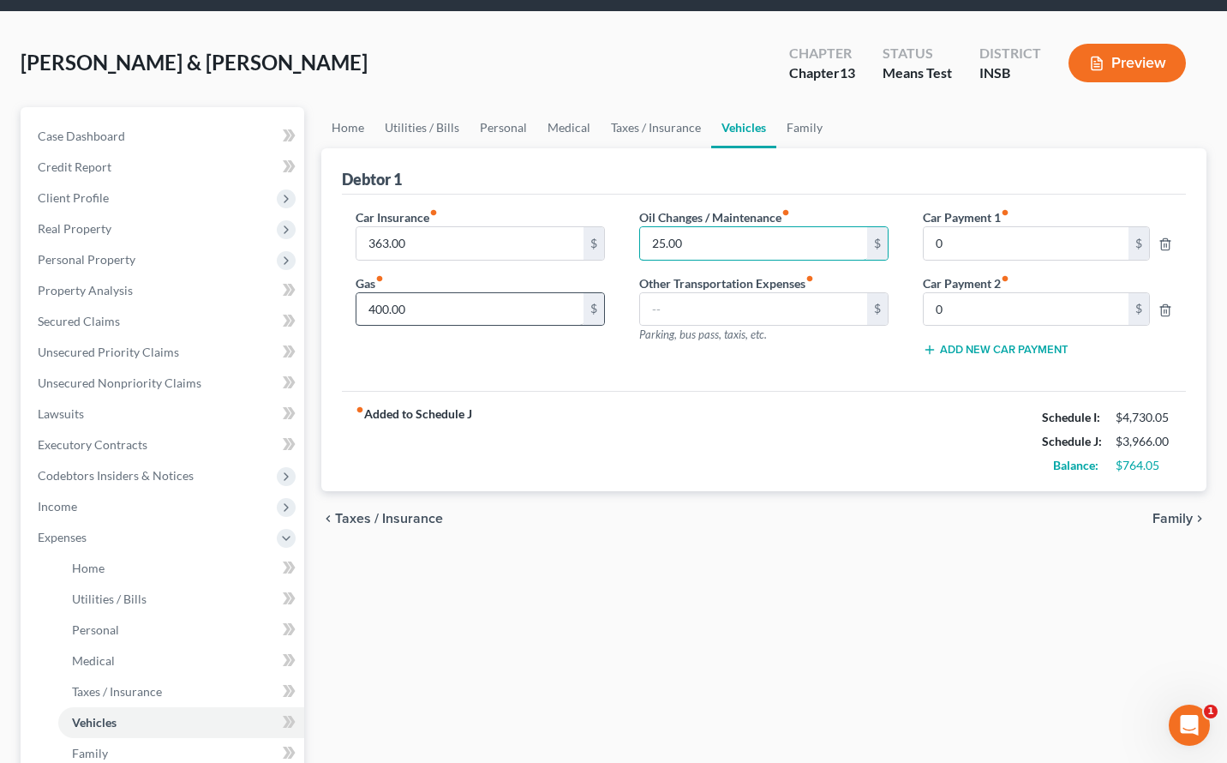
type input "25.00"
click at [459, 313] on input "400.00" at bounding box center [470, 309] width 227 height 33
type input "300.00"
click at [597, 473] on div "fiber_manual_record Added to Schedule J Schedule I: $4,730.05 Schedule J: $3,86…" at bounding box center [764, 441] width 844 height 100
click at [636, 136] on link "Taxes / Insurance" at bounding box center [656, 127] width 111 height 41
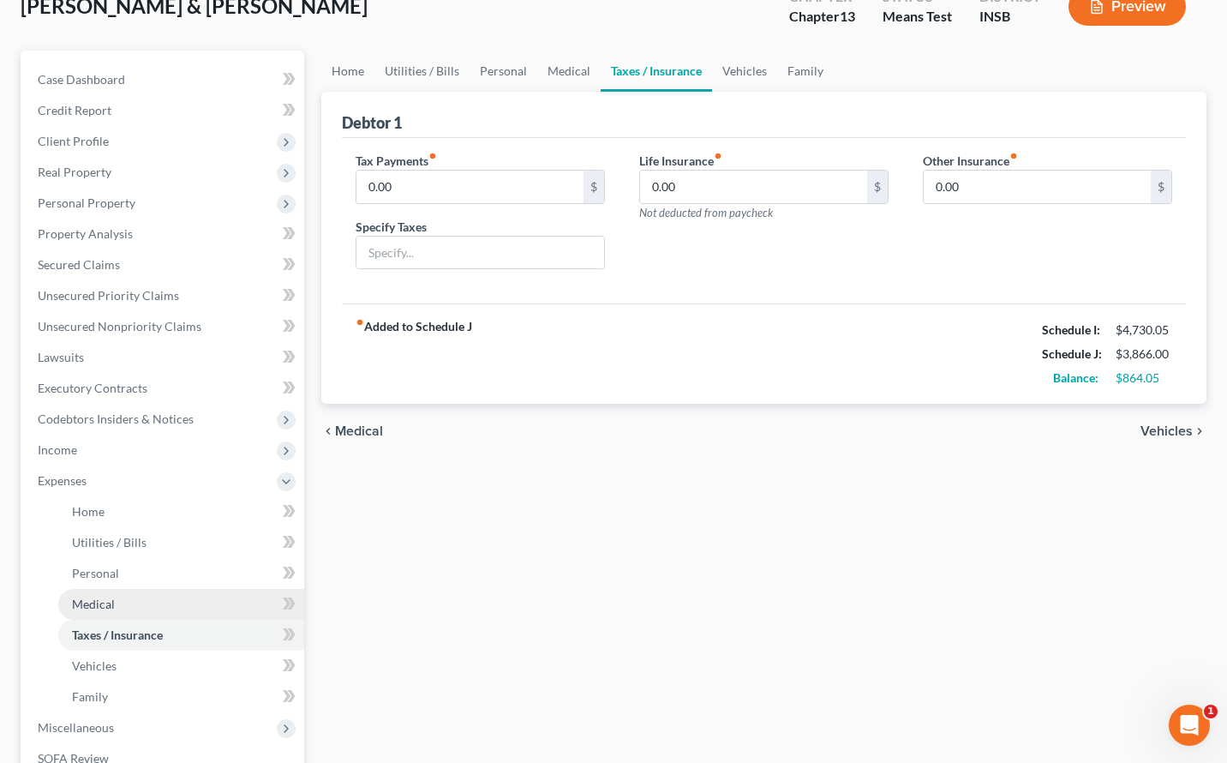
scroll to position [229, 0]
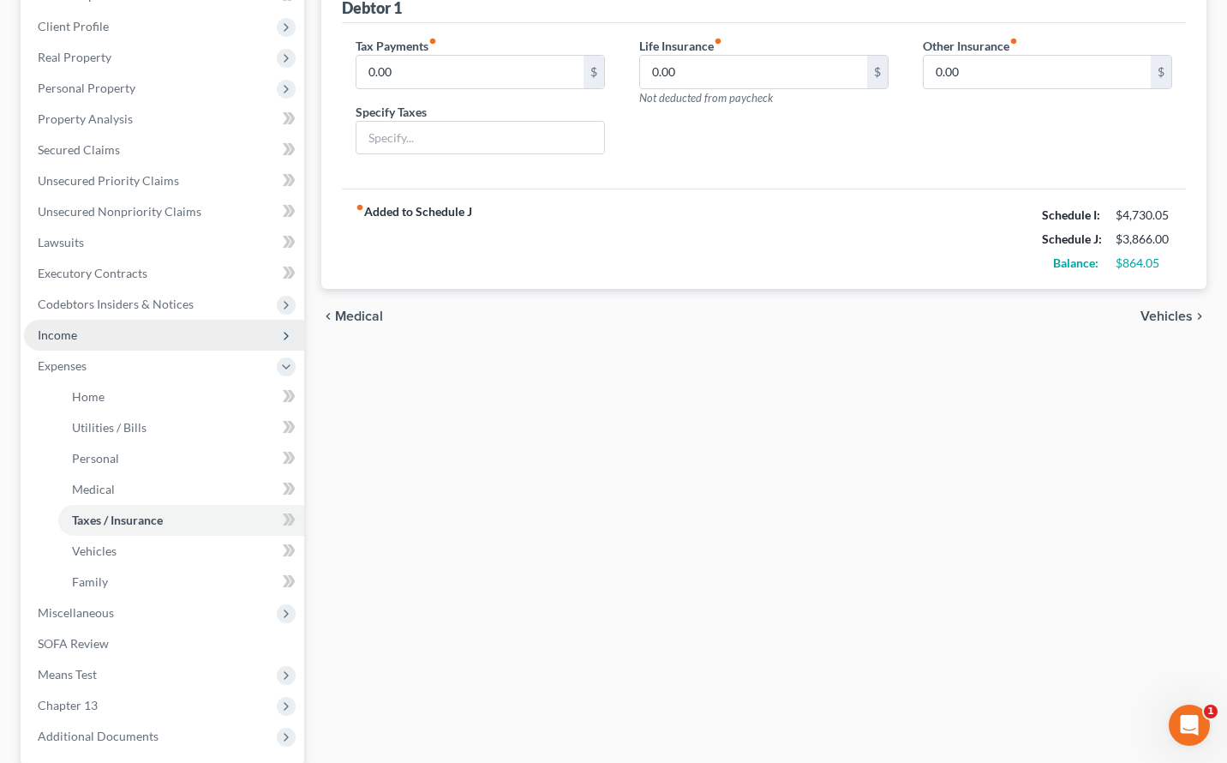
click at [83, 343] on span "Income" at bounding box center [164, 335] width 280 height 31
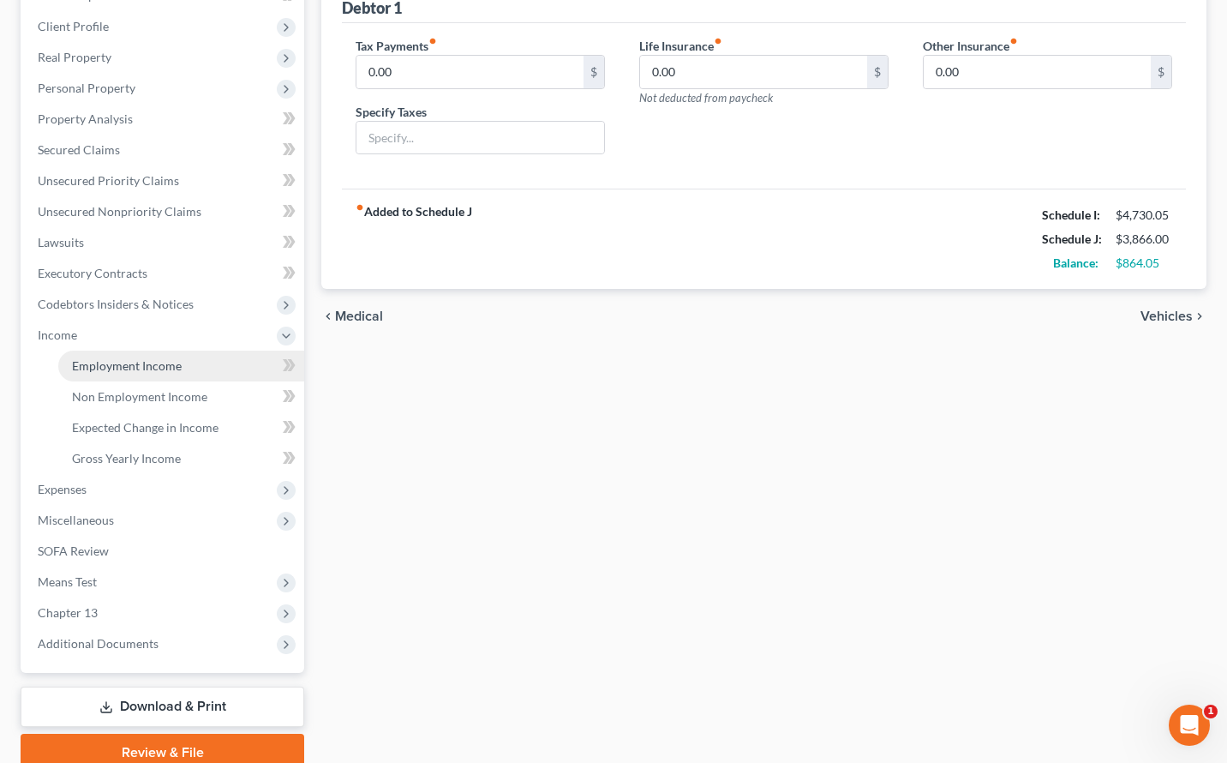
click at [93, 371] on span "Employment Income" at bounding box center [127, 365] width 110 height 15
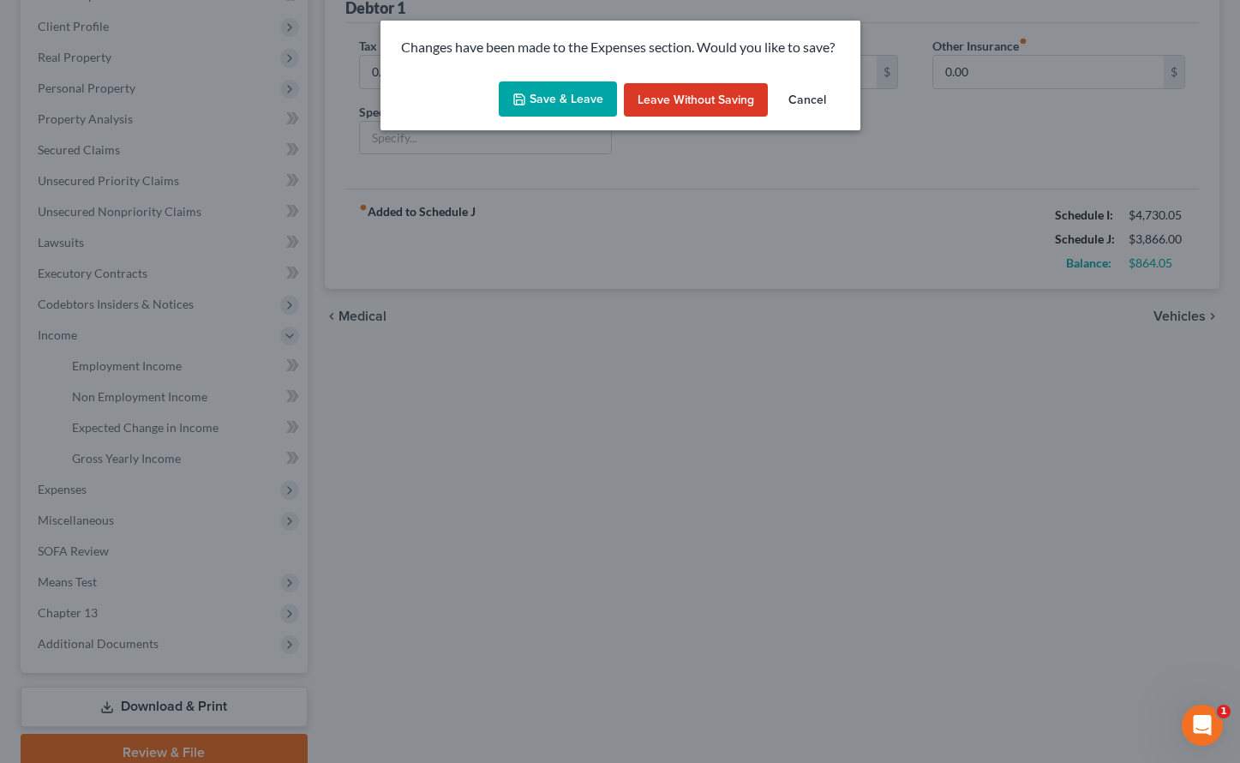
click at [534, 101] on button "Save & Leave" at bounding box center [558, 99] width 118 height 36
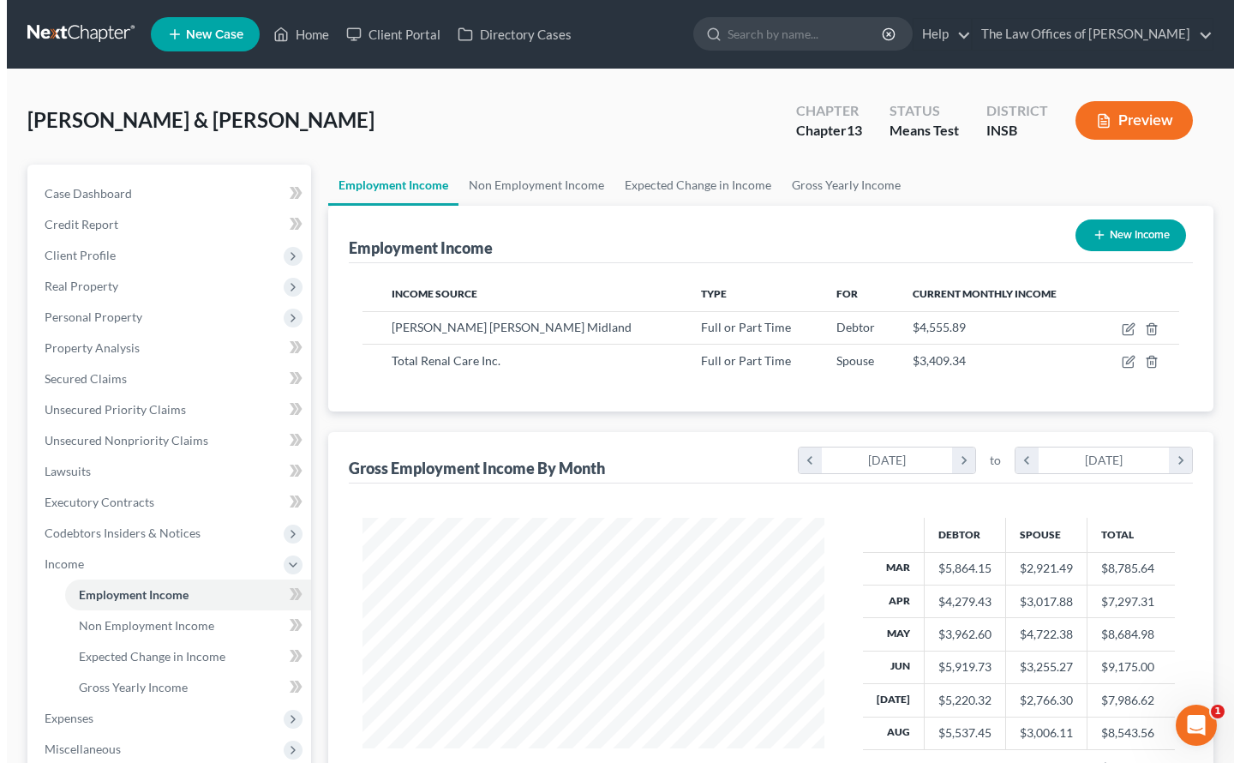
scroll to position [308, 497]
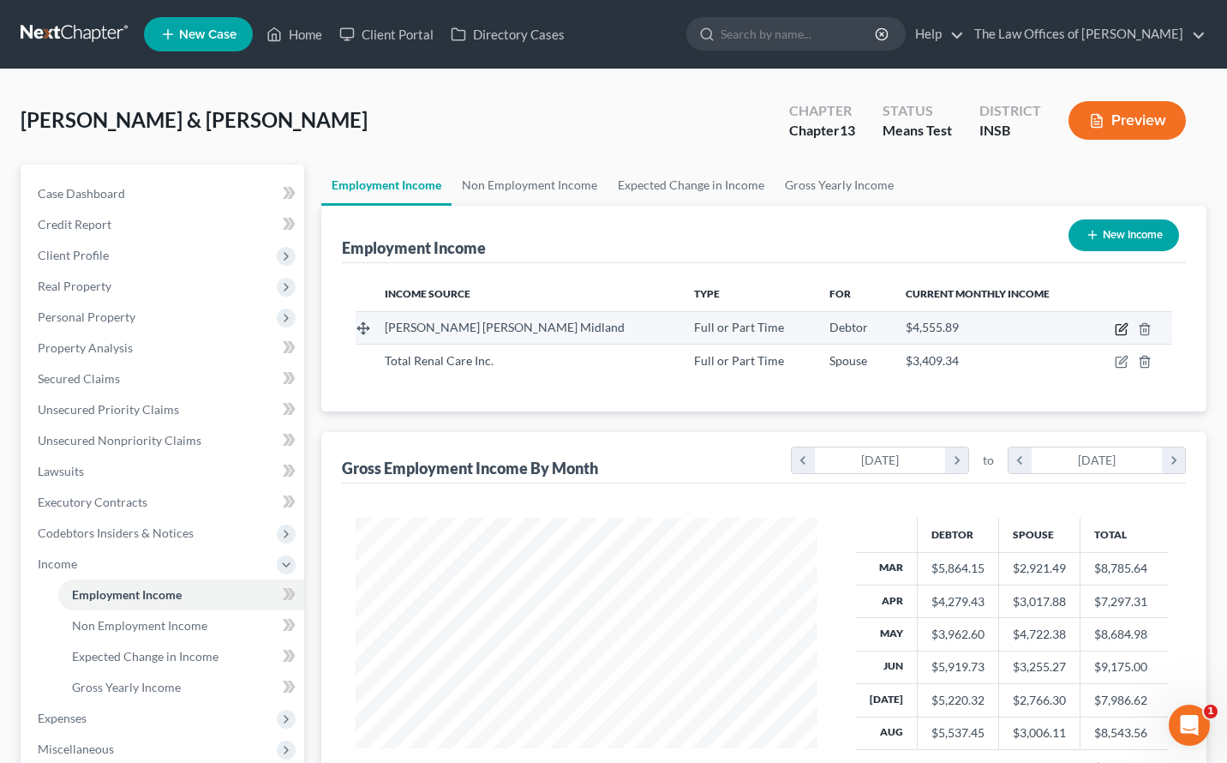
click at [1098, 333] on icon "button" at bounding box center [1122, 329] width 14 height 14
select select "0"
select select "14"
select select "3"
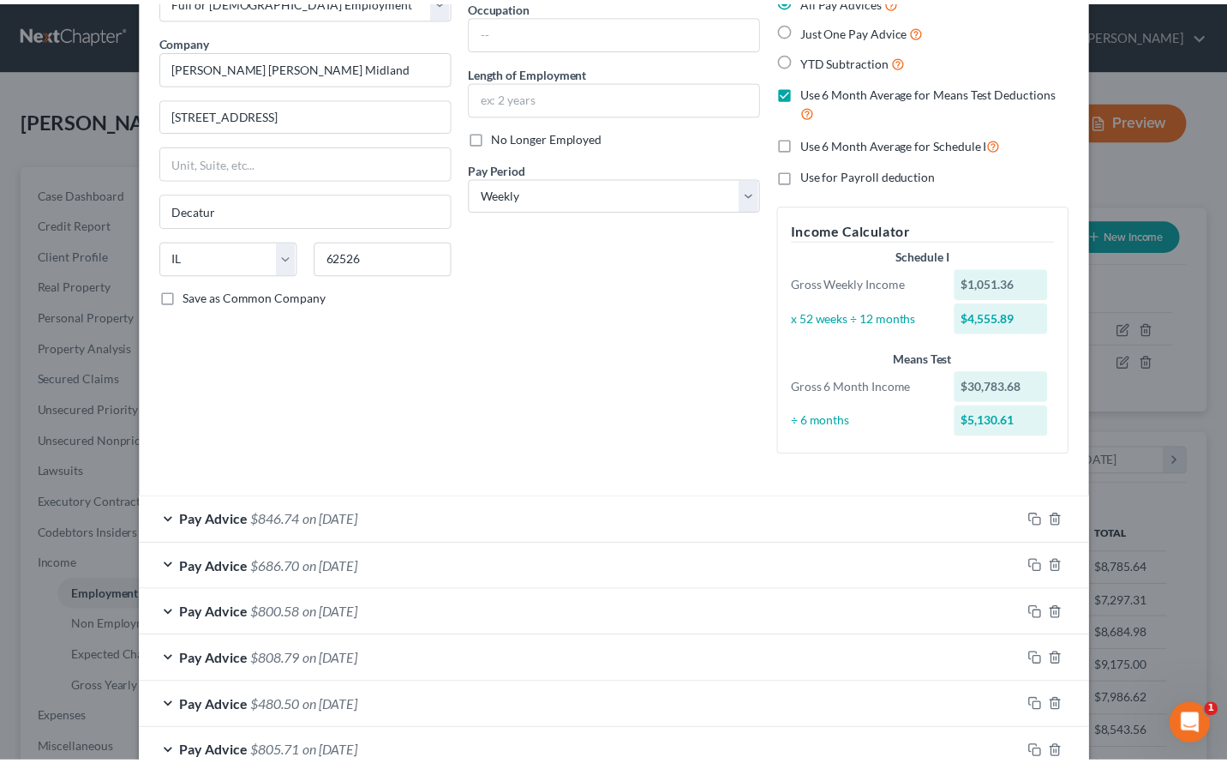
scroll to position [0, 0]
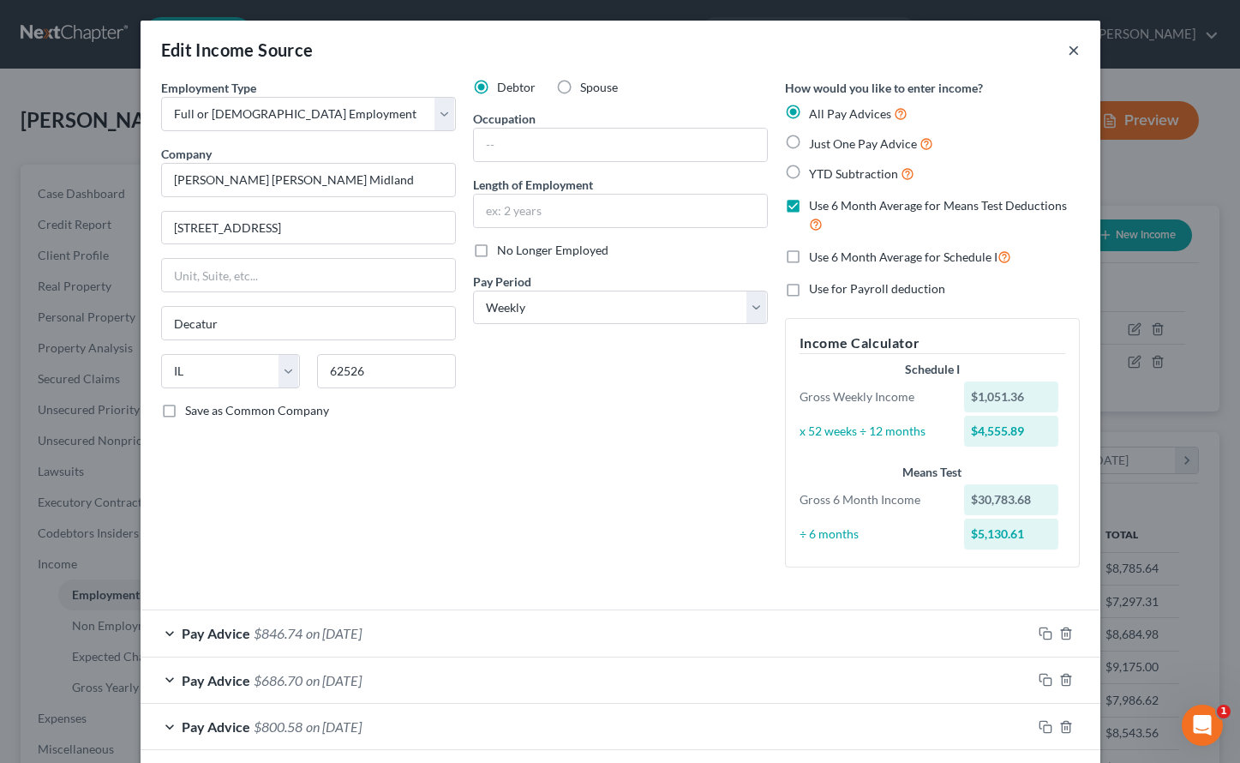
click at [1068, 48] on button "×" at bounding box center [1074, 49] width 12 height 21
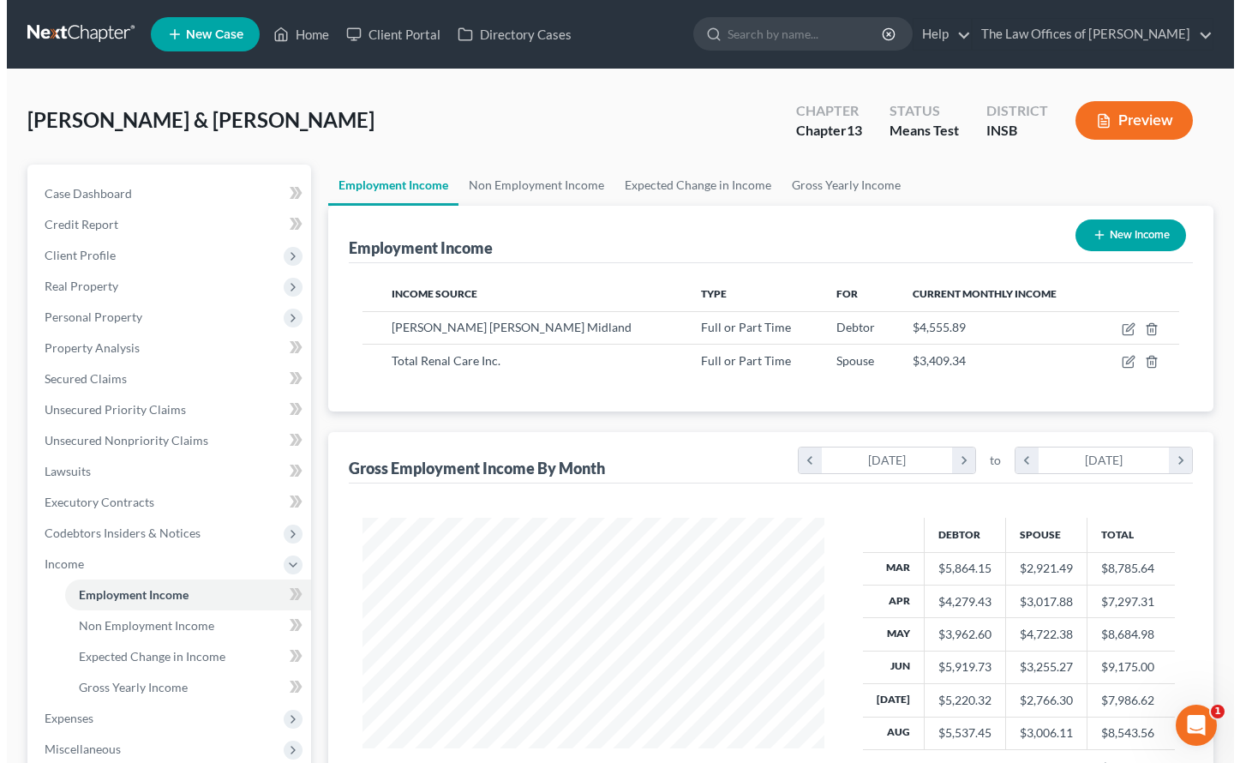
scroll to position [114, 0]
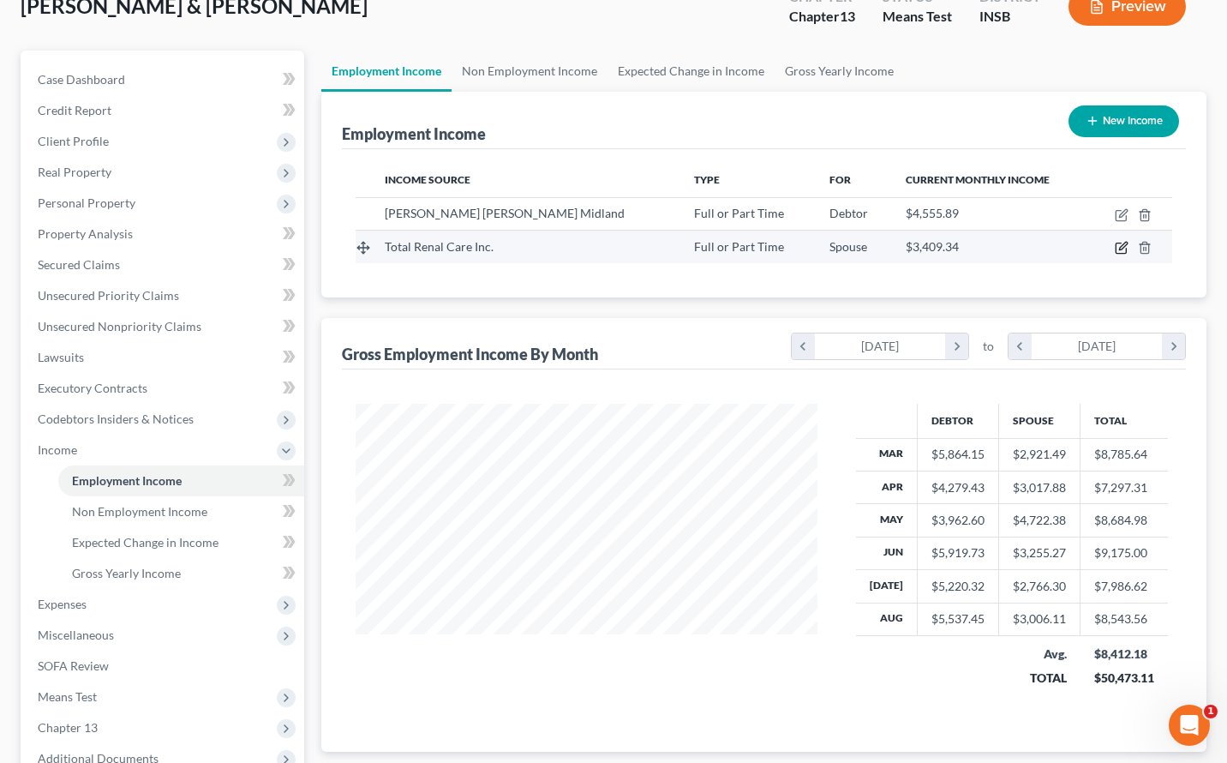
click at [1098, 253] on icon "button" at bounding box center [1122, 248] width 14 height 14
select select "0"
select select "50"
select select "2"
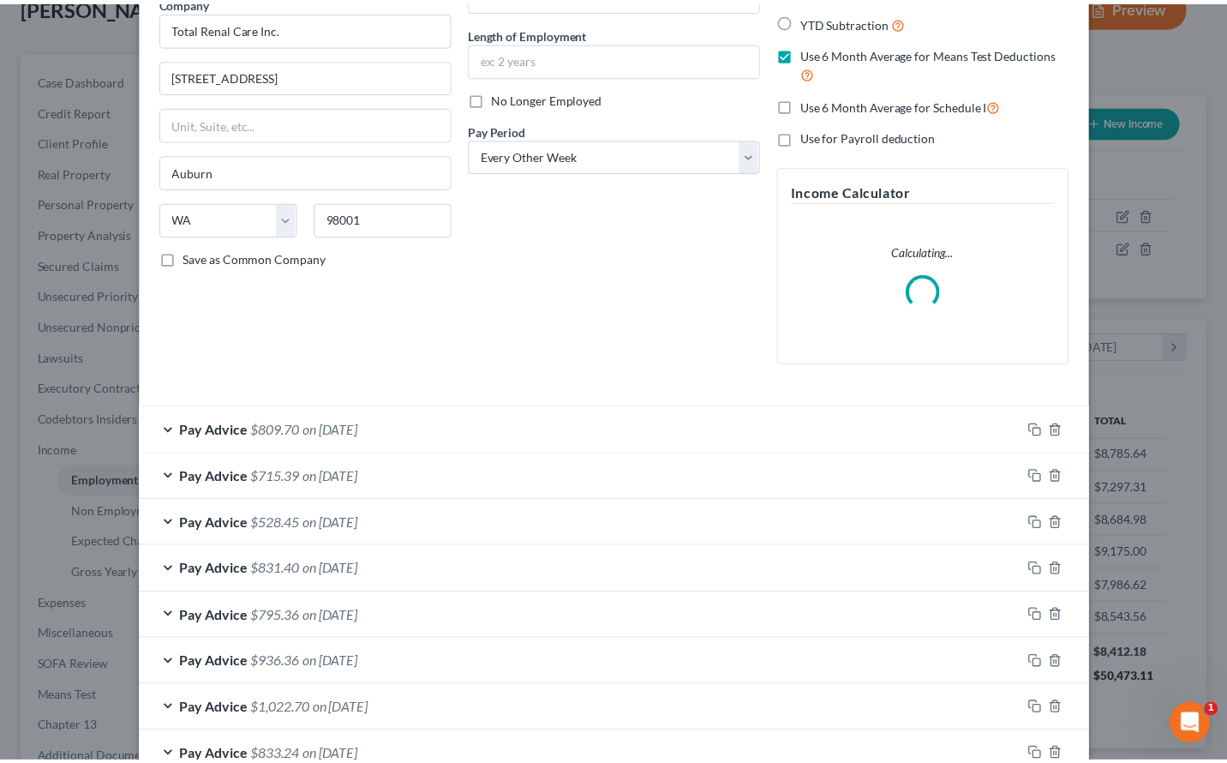
scroll to position [0, 0]
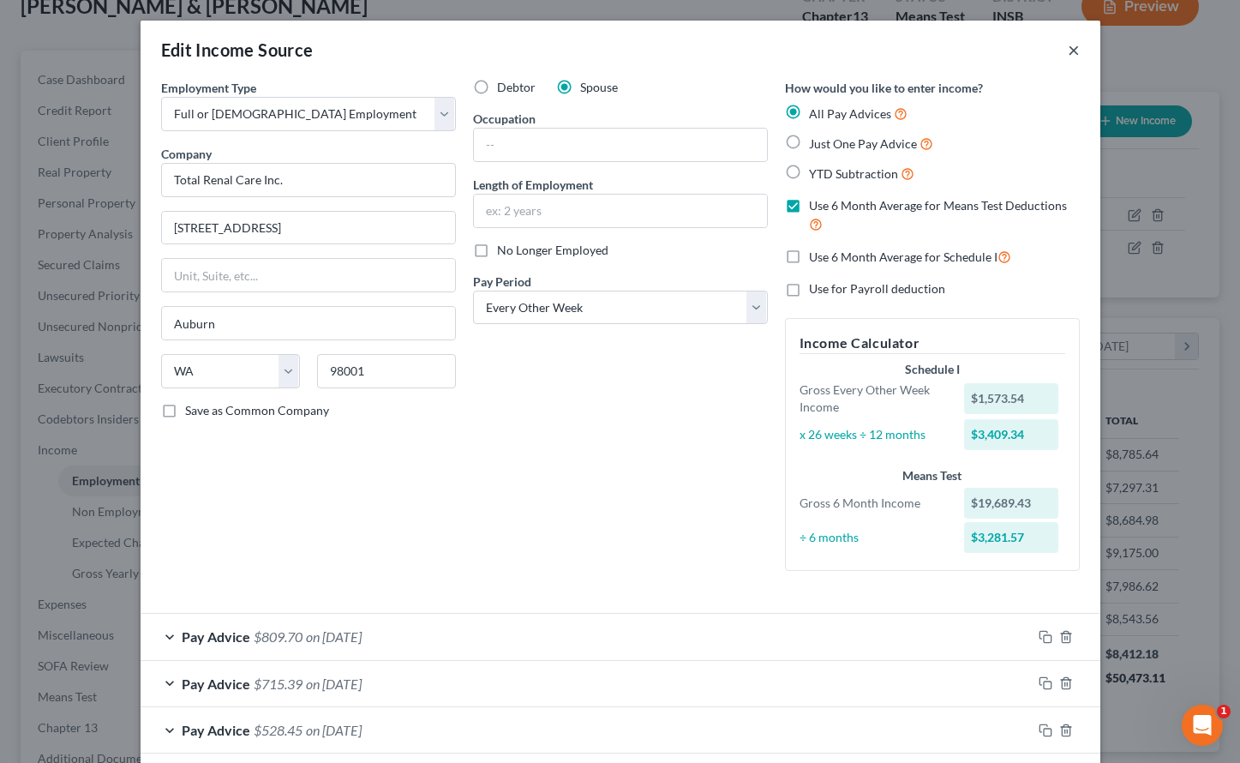
click at [1068, 47] on button "×" at bounding box center [1074, 49] width 12 height 21
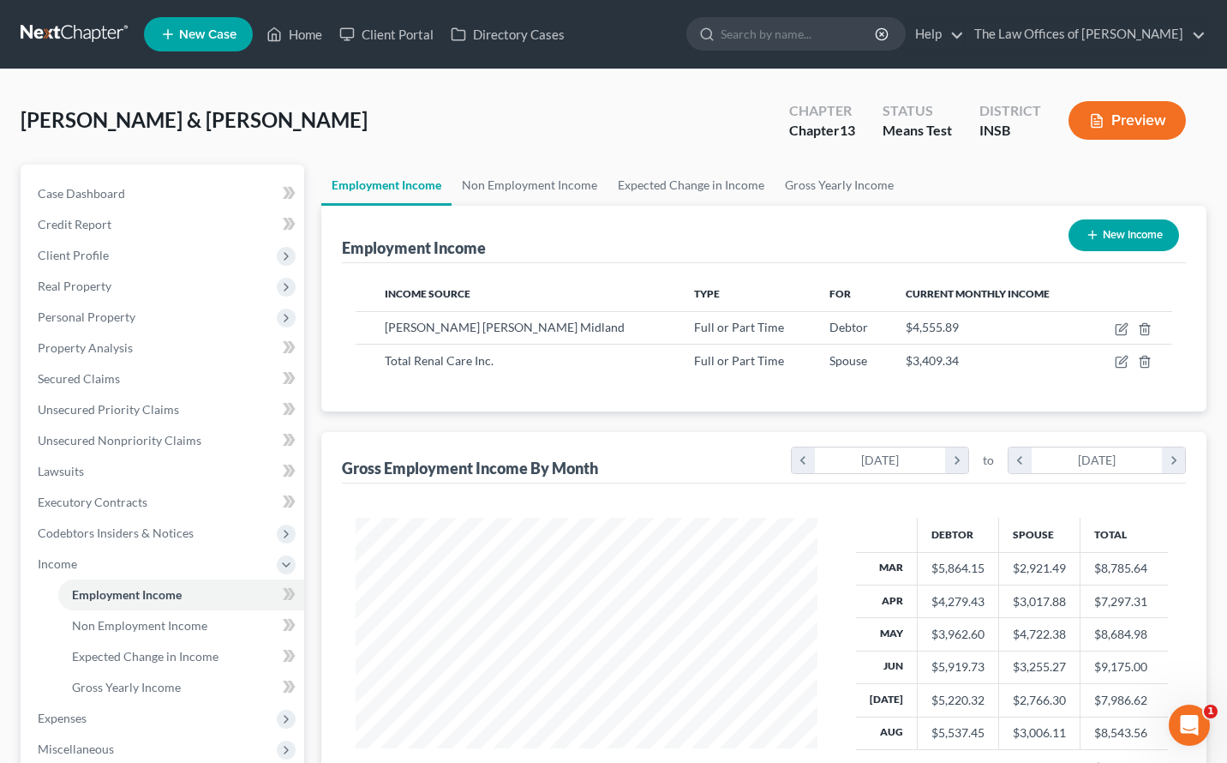
click at [94, 32] on link at bounding box center [76, 34] width 110 height 31
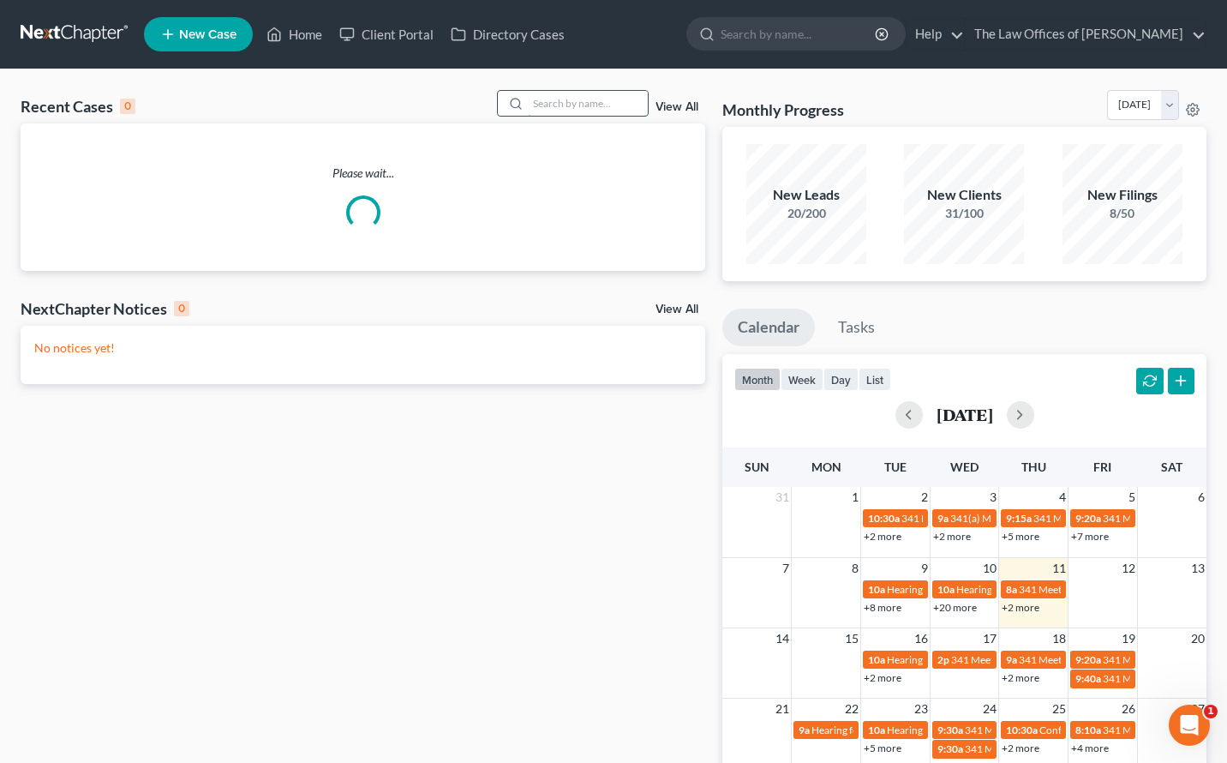
click at [555, 108] on input "search" at bounding box center [588, 103] width 120 height 25
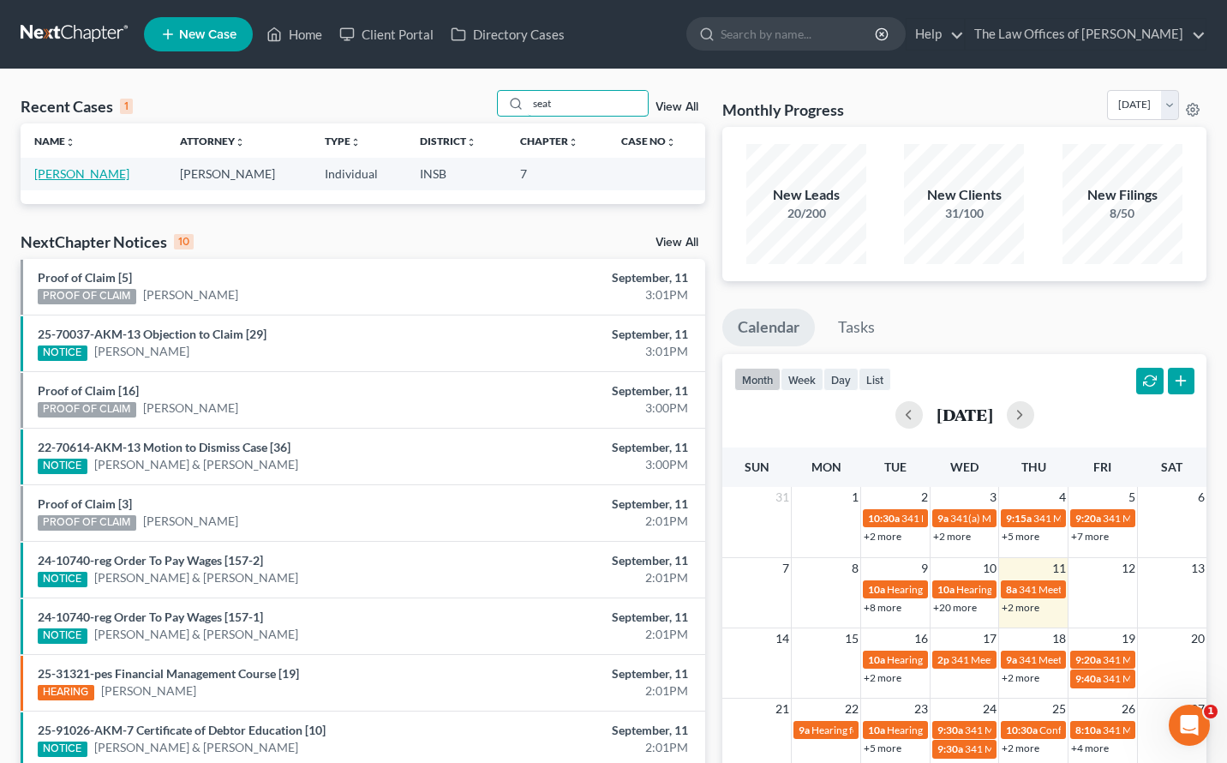
type input "seat"
click at [87, 178] on link "[PERSON_NAME]" at bounding box center [81, 173] width 95 height 15
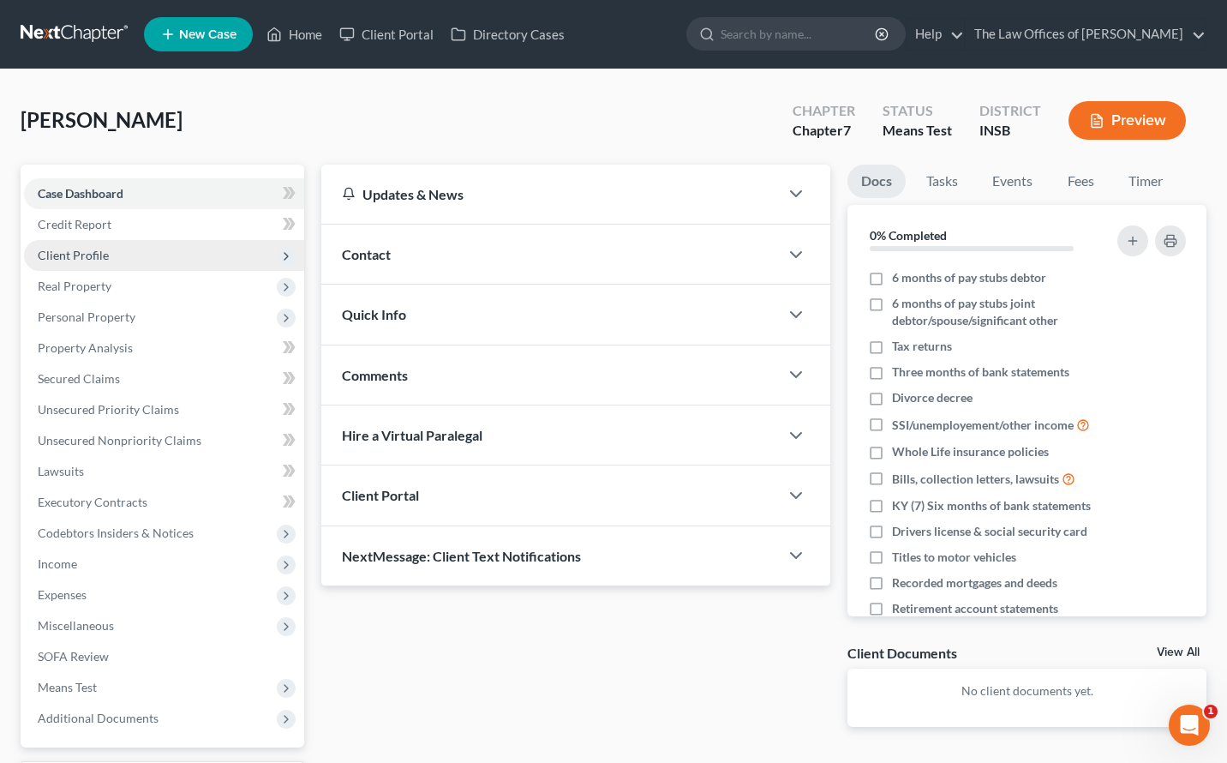
click at [100, 262] on span "Client Profile" at bounding box center [164, 255] width 280 height 31
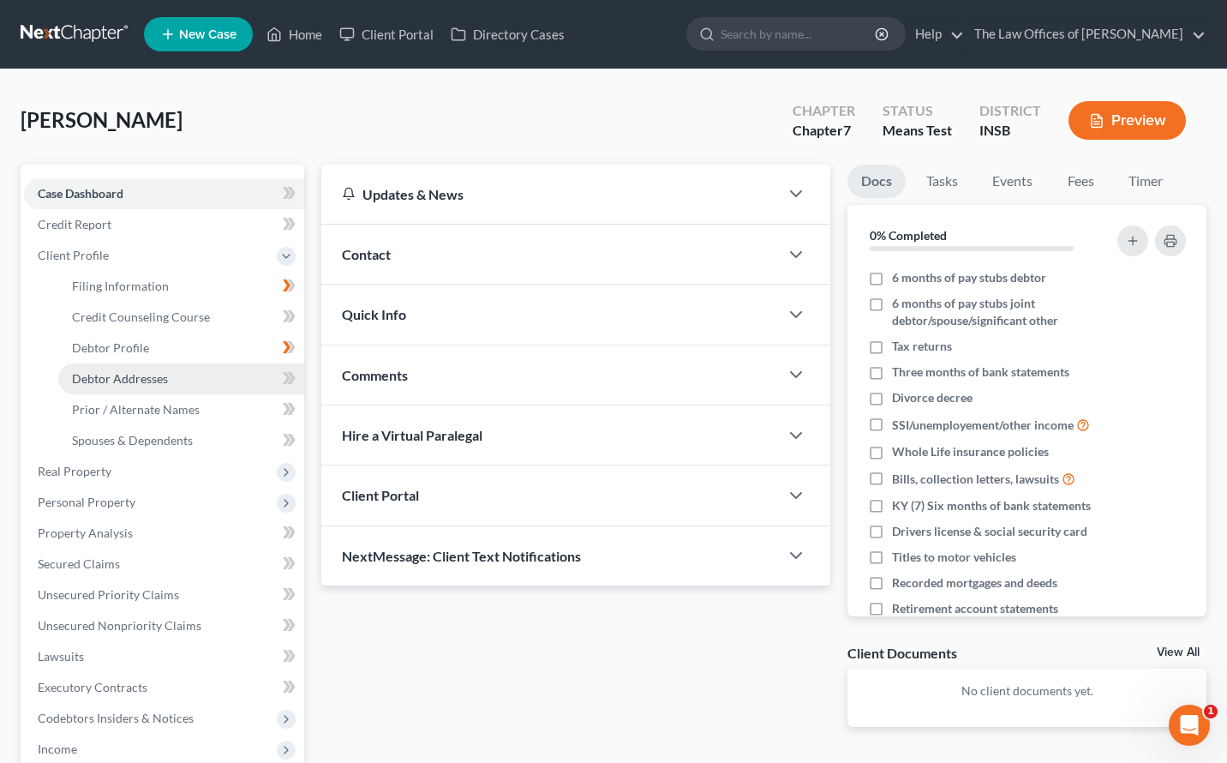
click at [141, 376] on span "Debtor Addresses" at bounding box center [120, 378] width 96 height 15
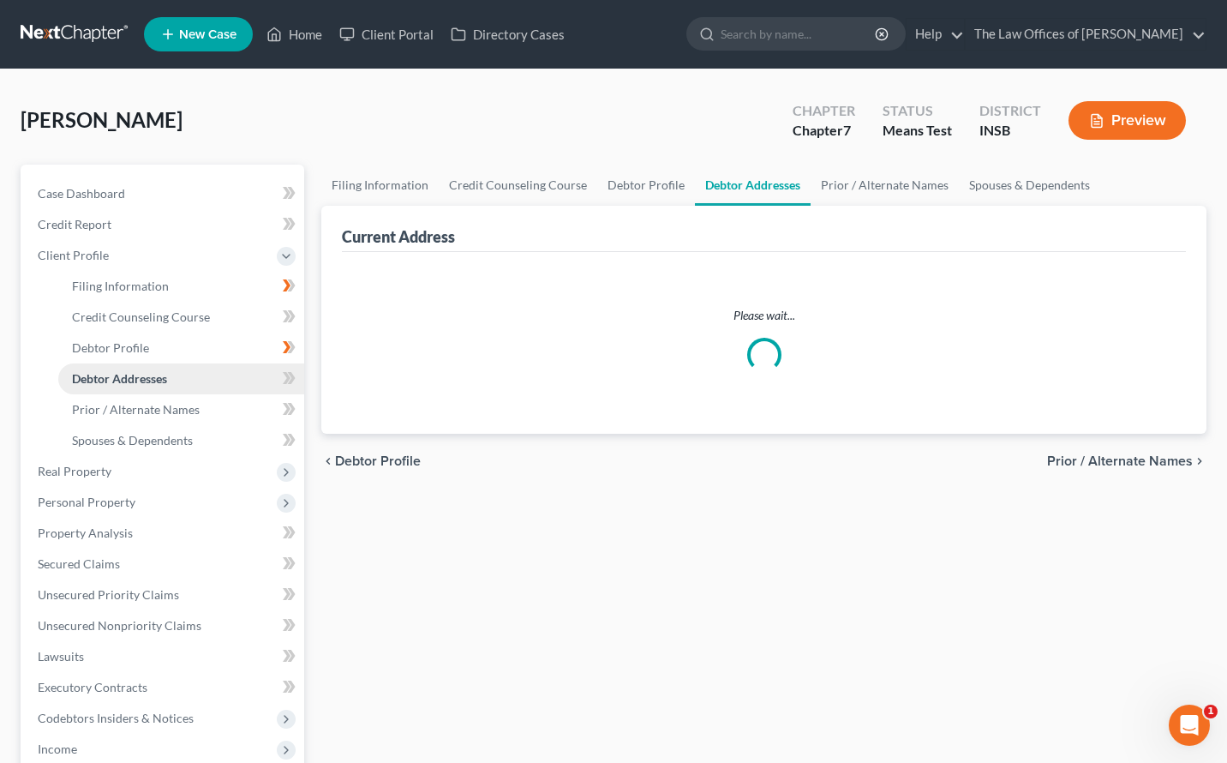
select select "0"
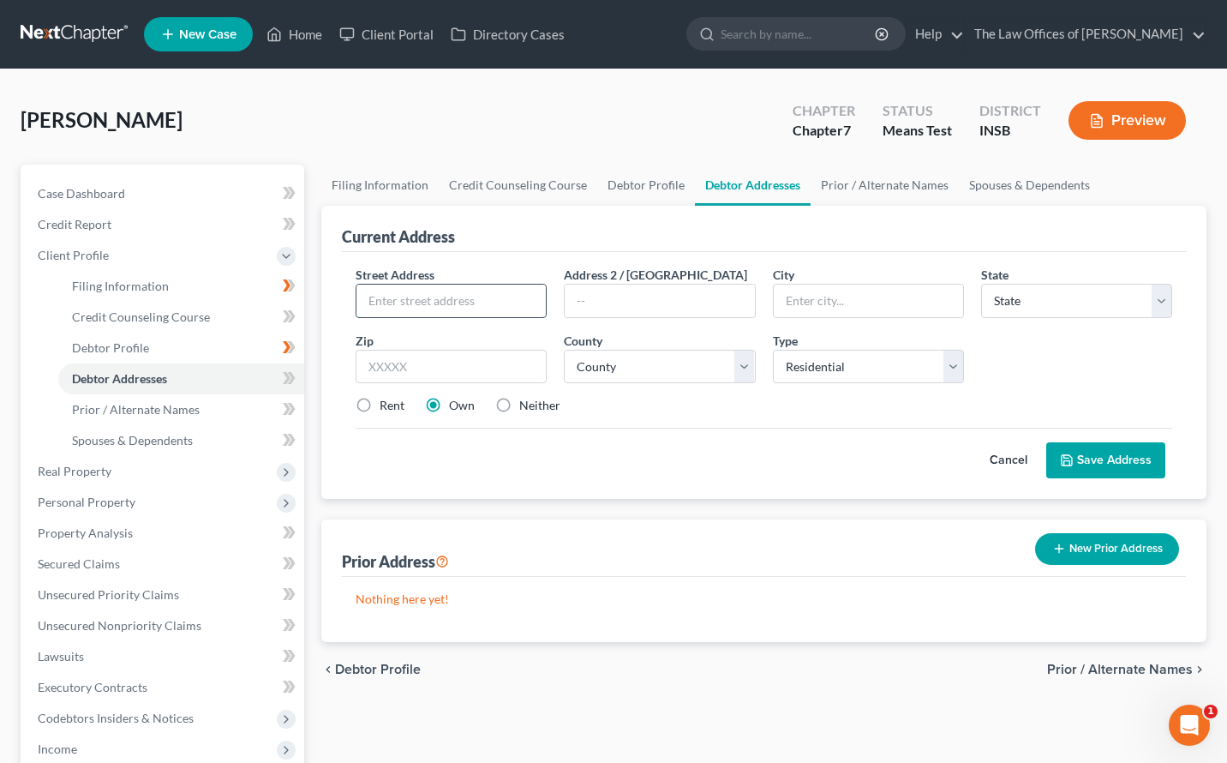
click at [483, 300] on input "text" at bounding box center [451, 301] width 189 height 33
type input "9912 West County Rd 125 N"
type input "47634"
click at [643, 450] on div "Cancel Save Address" at bounding box center [764, 453] width 817 height 51
type input "Richland"
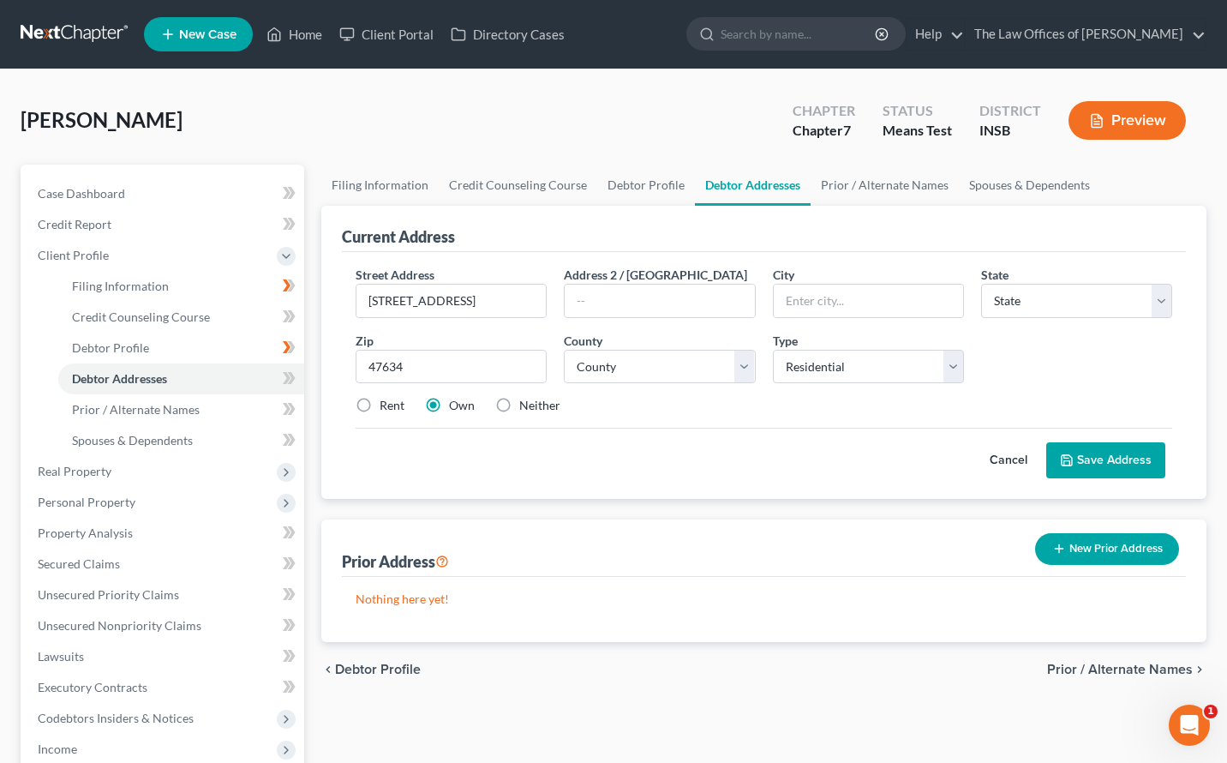
select select "15"
click at [1084, 459] on button "Save Address" at bounding box center [1105, 460] width 119 height 36
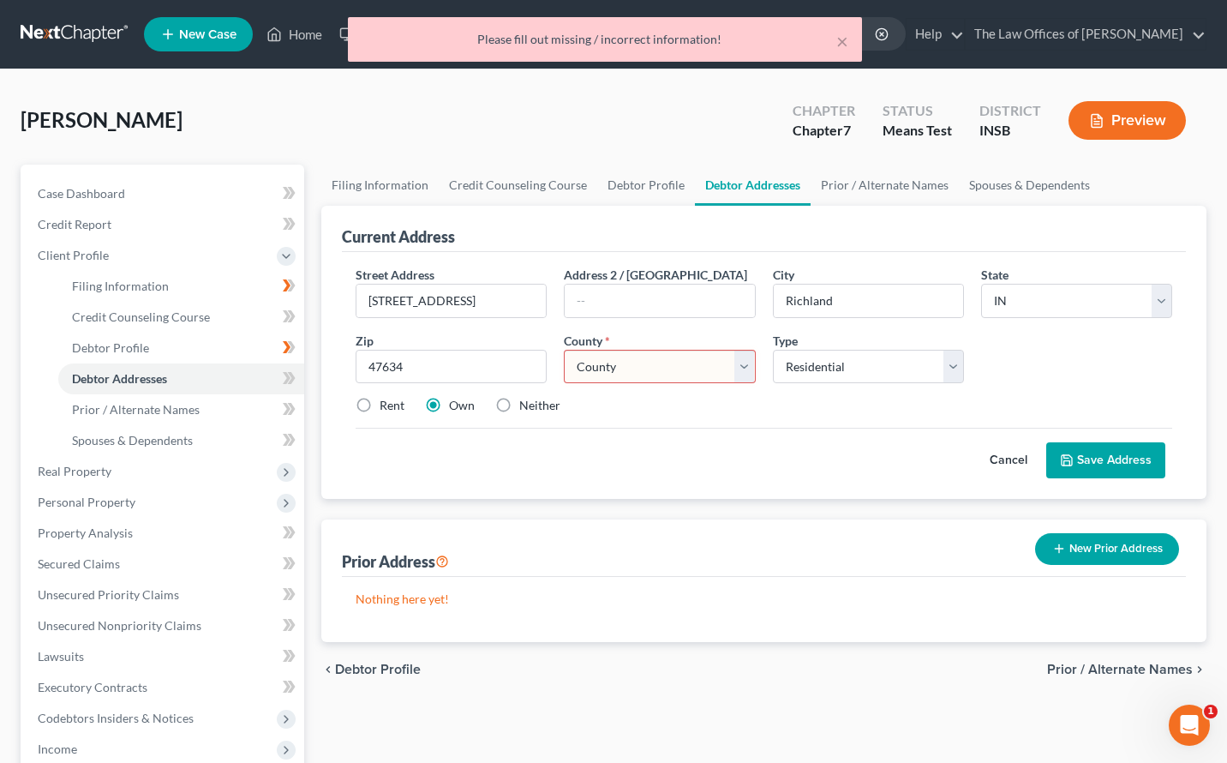
click at [662, 373] on select "County [GEOGRAPHIC_DATA] [GEOGRAPHIC_DATA] [GEOGRAPHIC_DATA] [GEOGRAPHIC_DATA] …" at bounding box center [659, 367] width 191 height 34
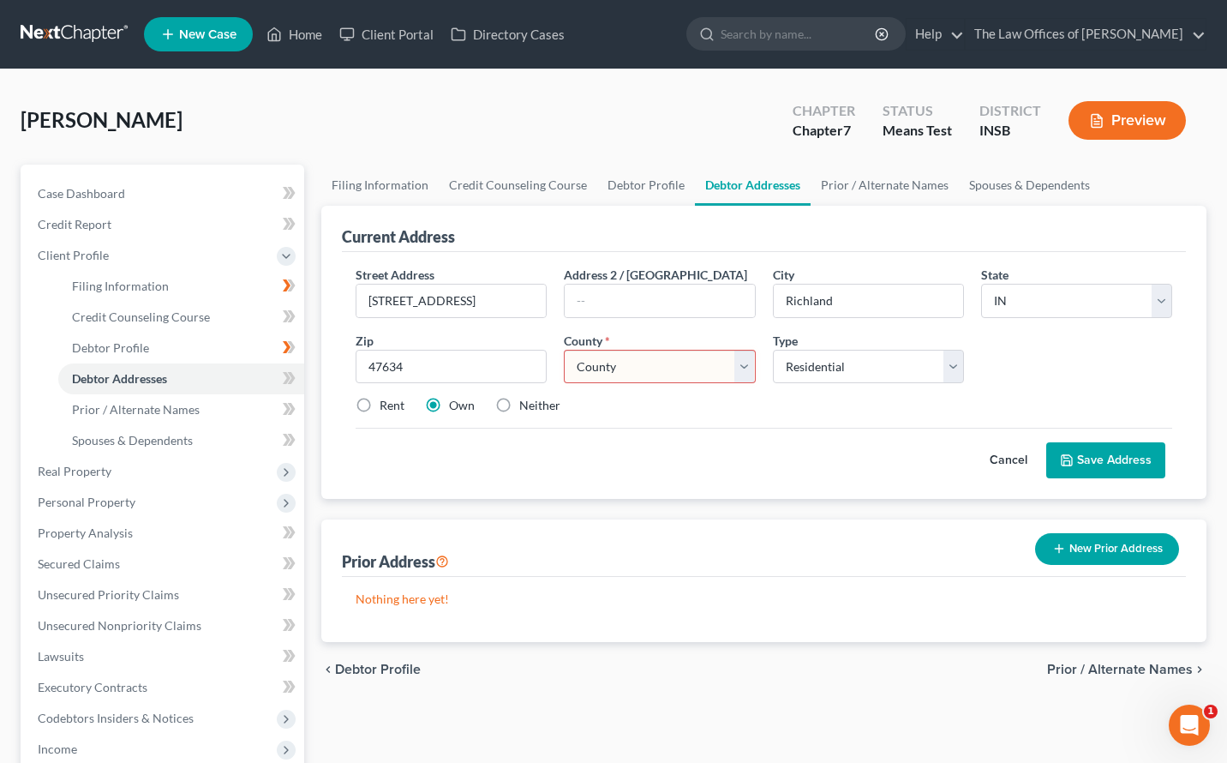
click at [586, 416] on div "Street Address * 9912 West County Rd 125 N Address 2 / PO Box City * Richland S…" at bounding box center [764, 347] width 834 height 163
click at [519, 411] on label "Neither" at bounding box center [539, 405] width 41 height 17
click at [526, 408] on input "Neither" at bounding box center [531, 402] width 11 height 11
radio input "true"
click at [662, 368] on select "County [GEOGRAPHIC_DATA] [GEOGRAPHIC_DATA] [GEOGRAPHIC_DATA] [GEOGRAPHIC_DATA] …" at bounding box center [659, 367] width 191 height 34
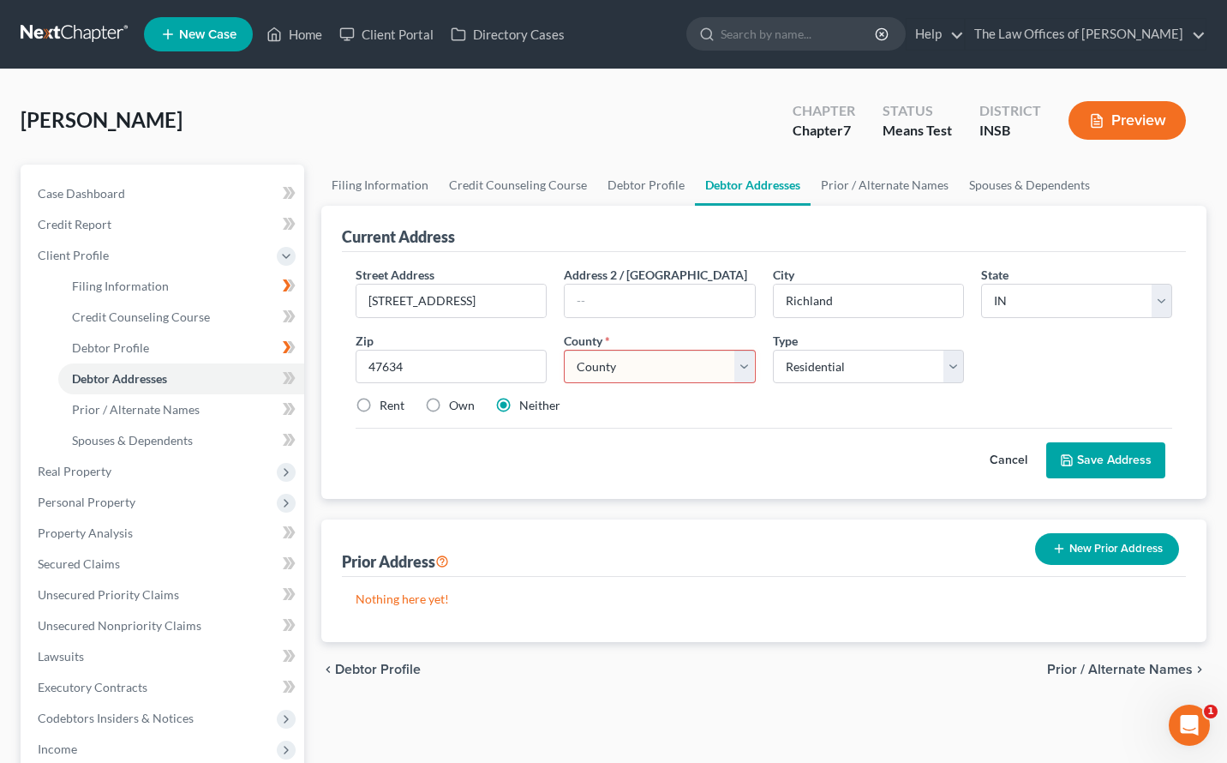
select select "72"
click at [564, 350] on select "County [GEOGRAPHIC_DATA] [GEOGRAPHIC_DATA] [GEOGRAPHIC_DATA] [GEOGRAPHIC_DATA] …" at bounding box center [659, 367] width 191 height 34
click at [1079, 447] on button "Save Address" at bounding box center [1105, 460] width 119 height 36
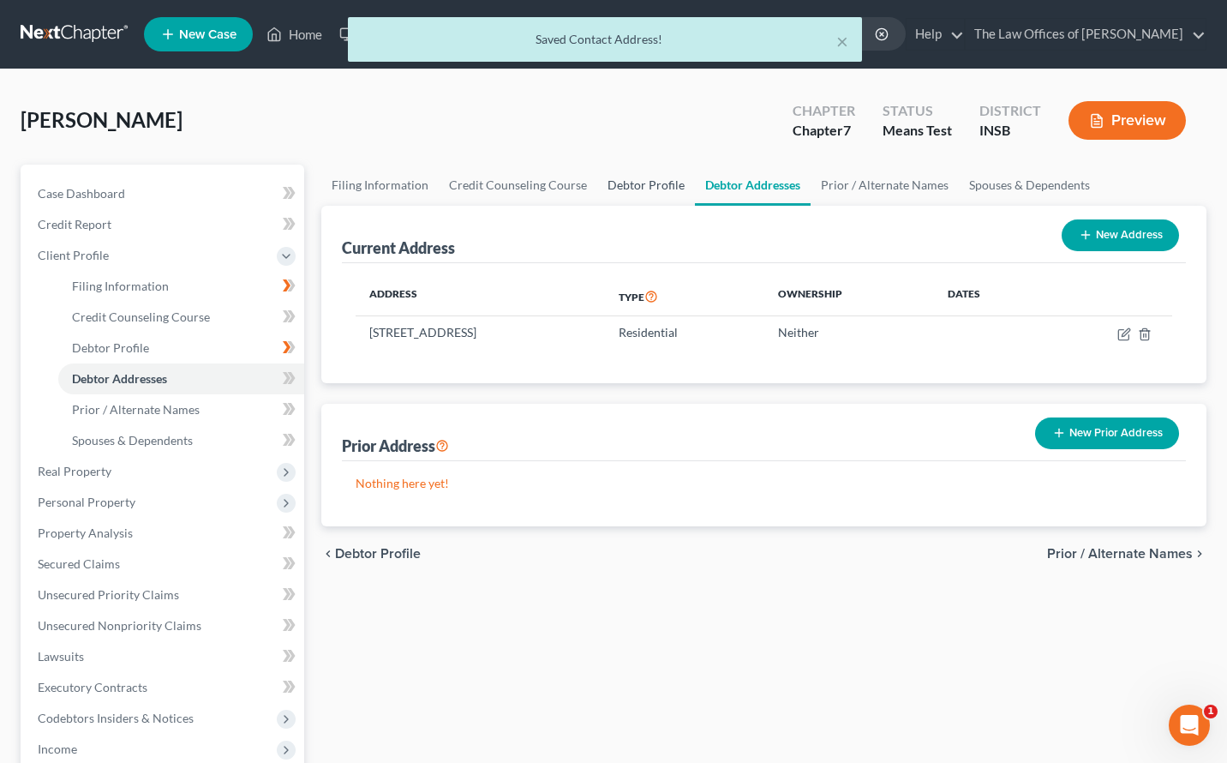
click at [628, 193] on link "Debtor Profile" at bounding box center [646, 185] width 98 height 41
select select "1"
select select "4"
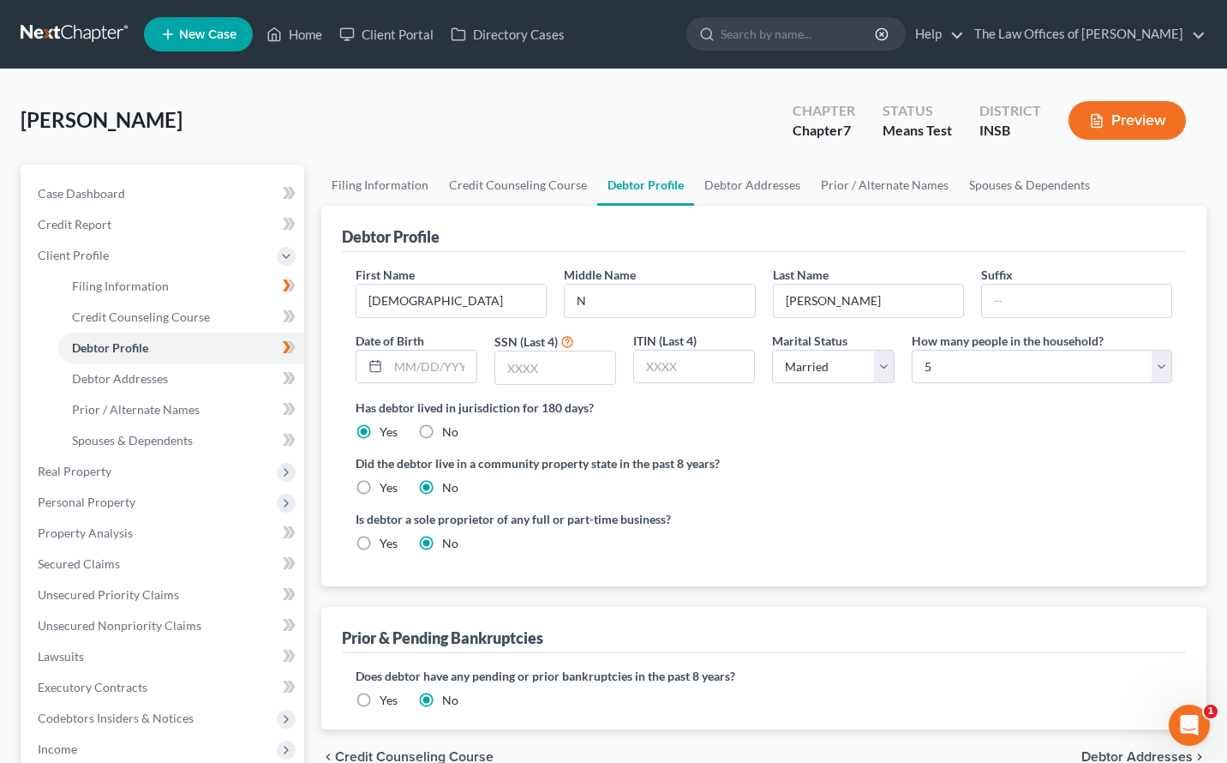
scroll to position [229, 0]
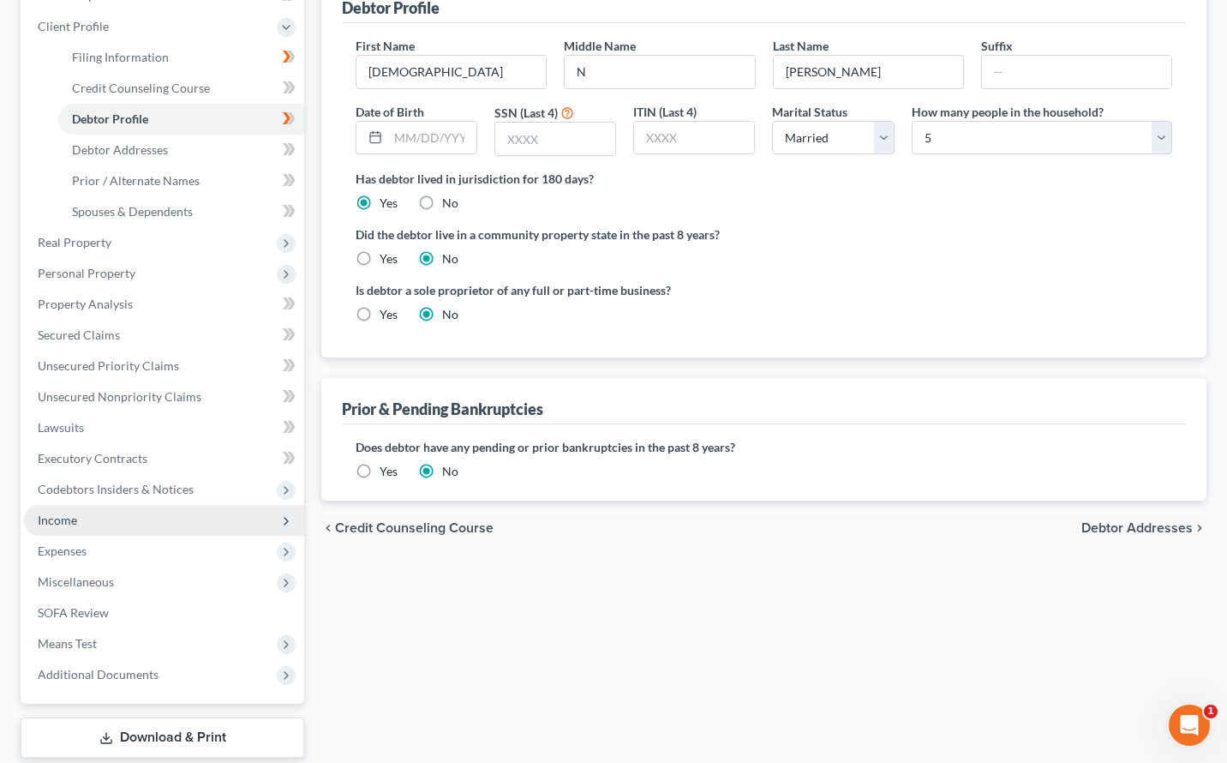
click at [64, 521] on span "Income" at bounding box center [57, 520] width 39 height 15
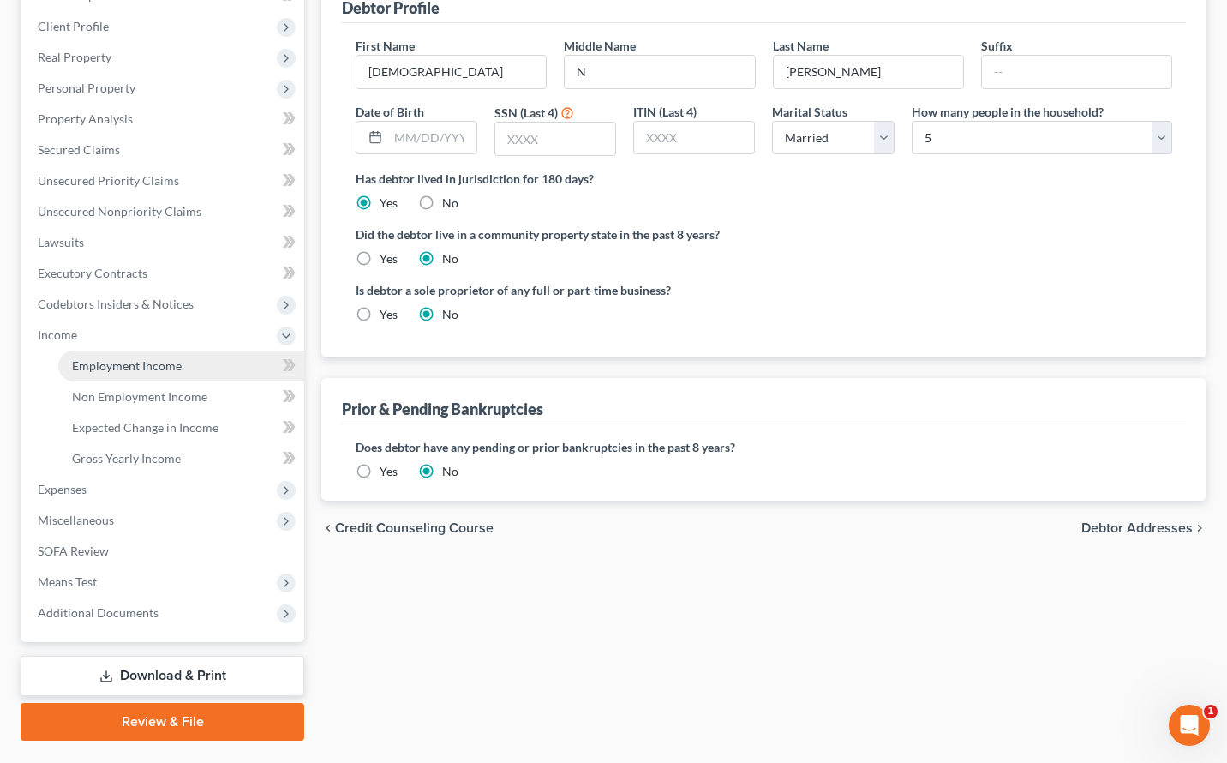
click at [110, 369] on span "Employment Income" at bounding box center [127, 365] width 110 height 15
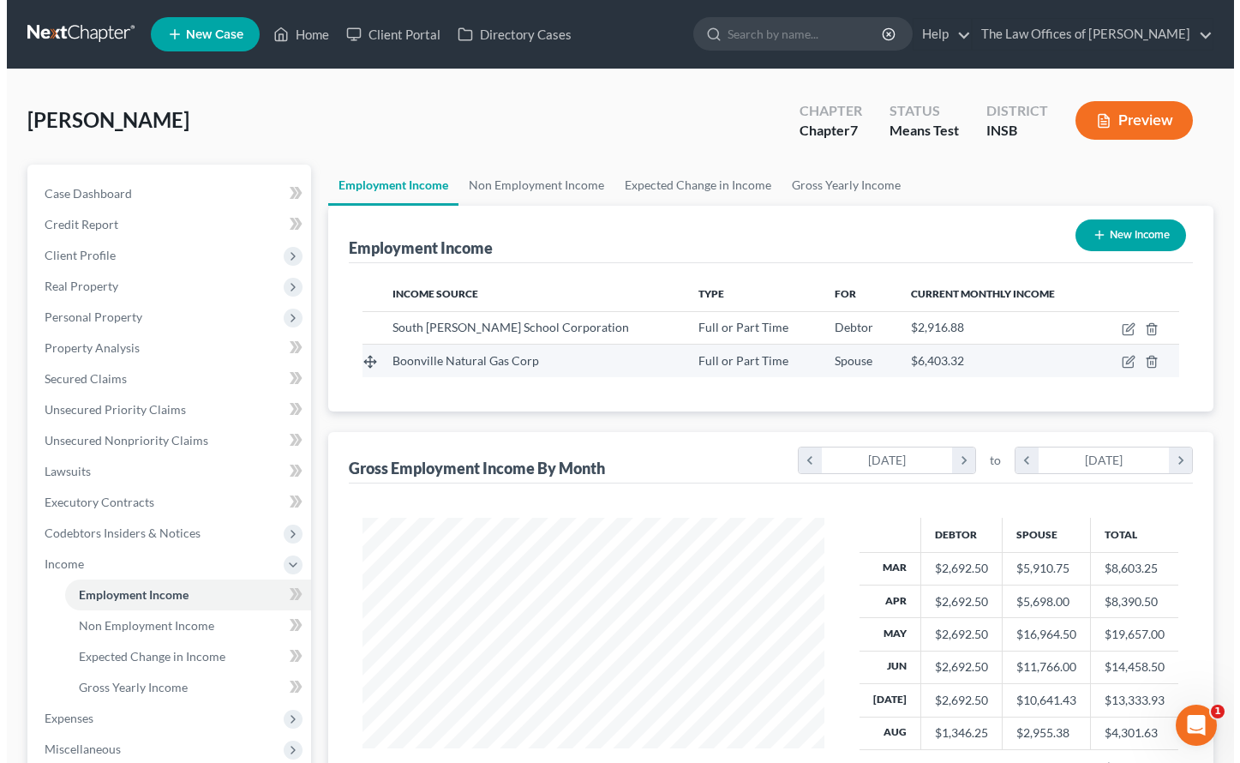
scroll to position [308, 497]
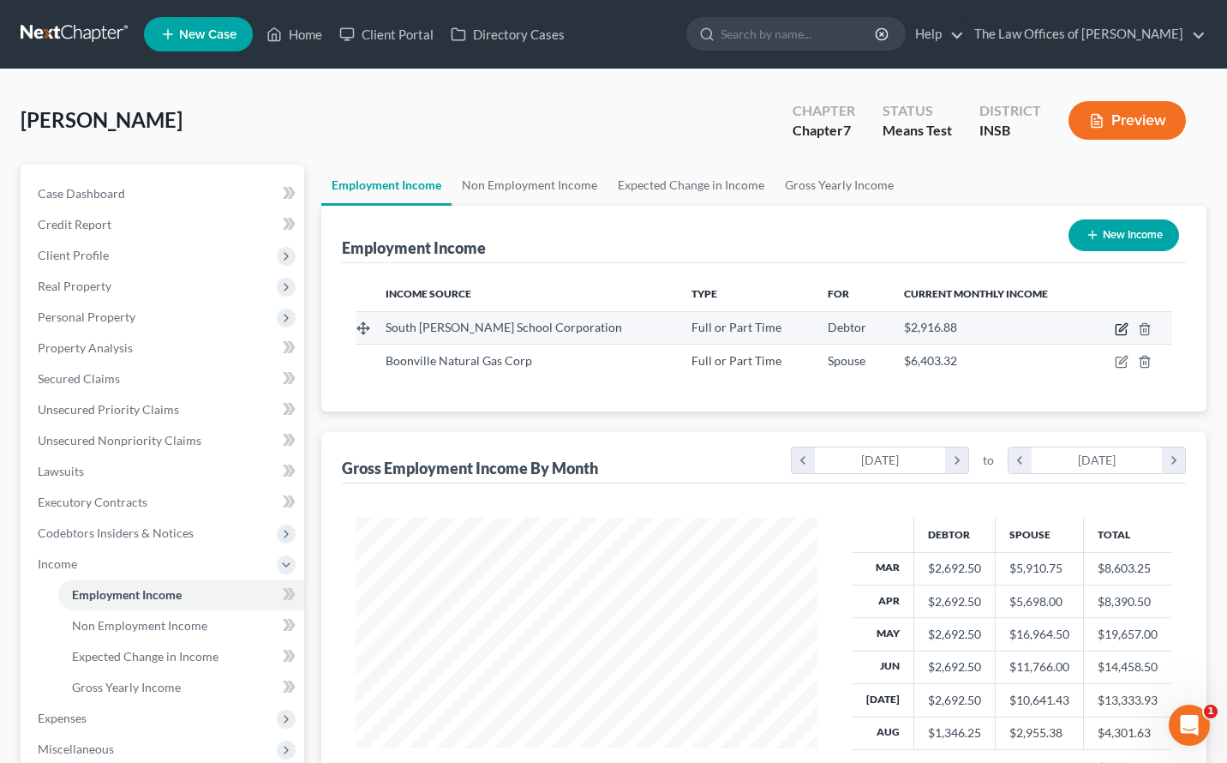
click at [1123, 333] on icon "button" at bounding box center [1122, 329] width 14 height 14
select select "0"
select select "15"
select select "2"
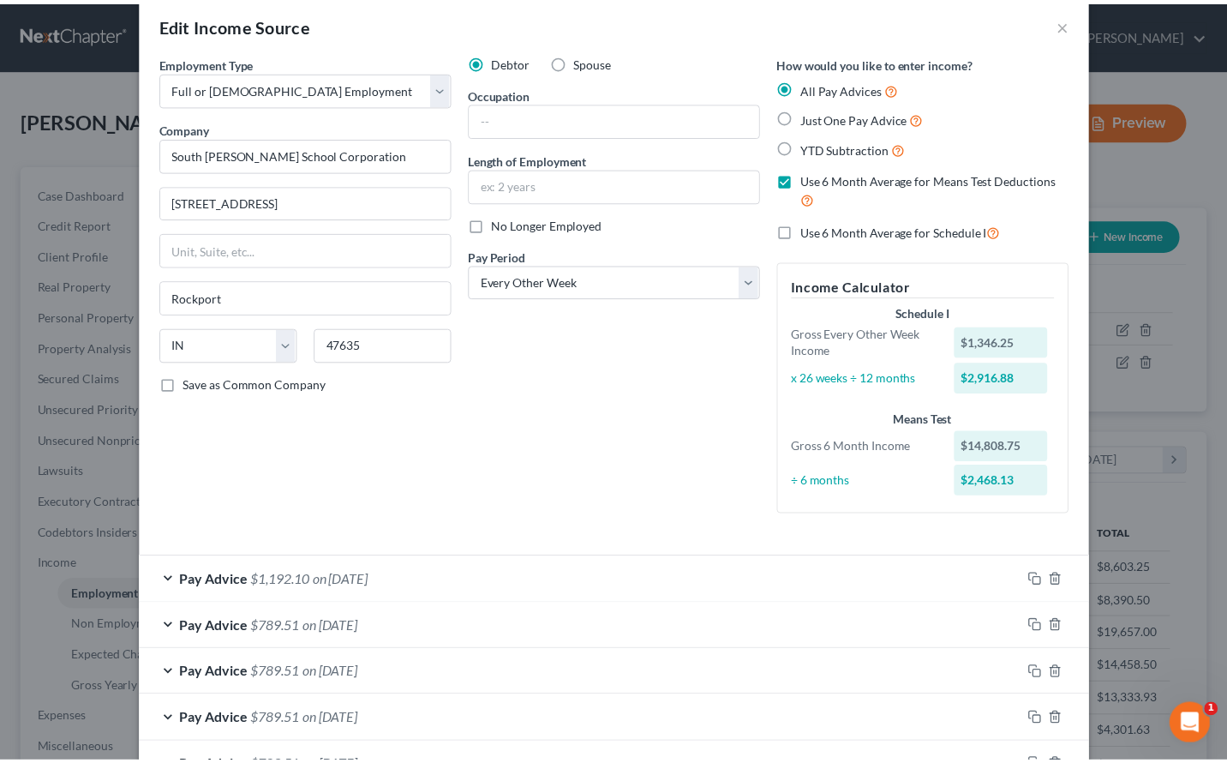
scroll to position [0, 0]
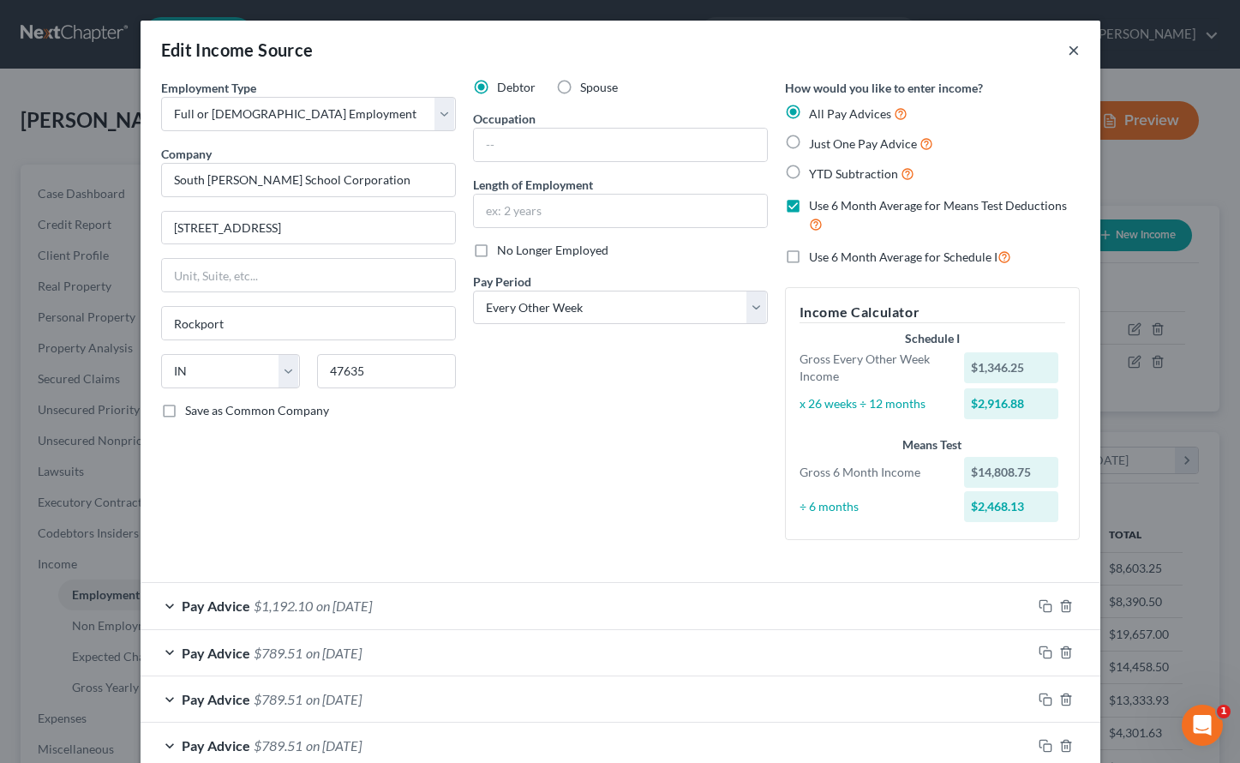
click at [1068, 45] on button "×" at bounding box center [1074, 49] width 12 height 21
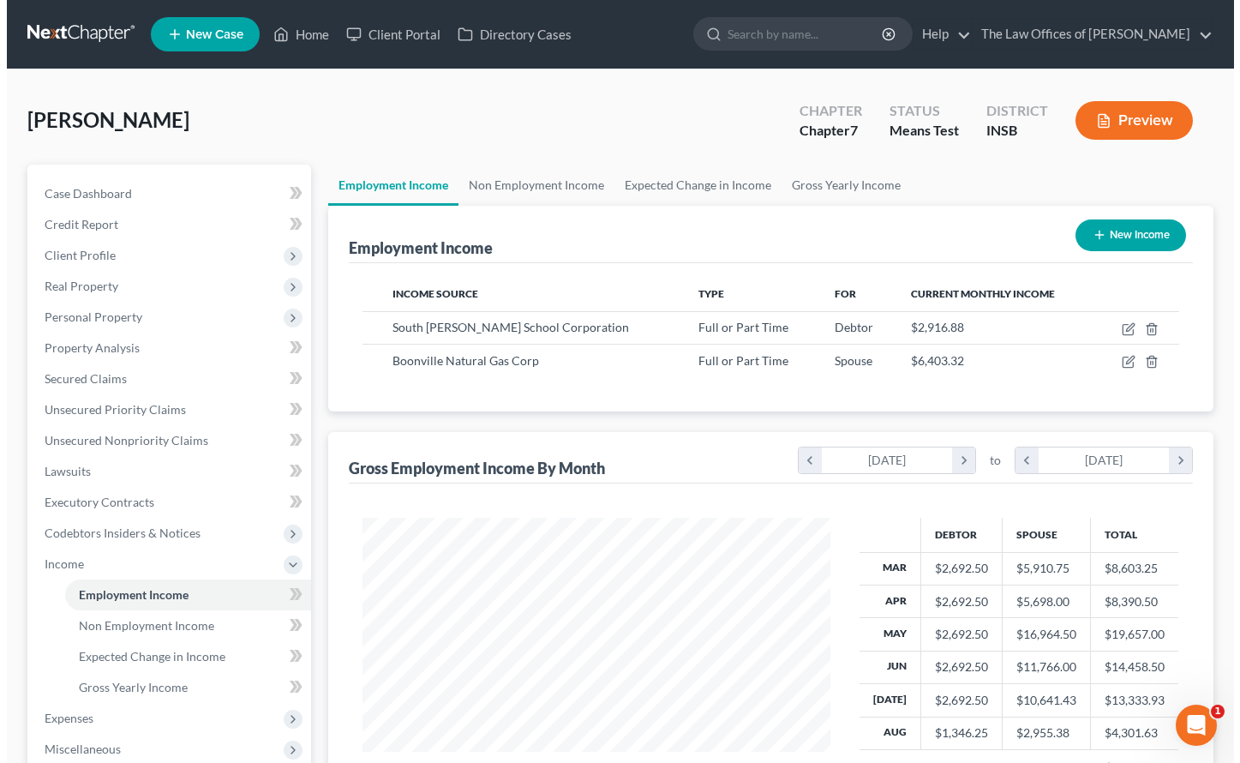
scroll to position [856738, 856549]
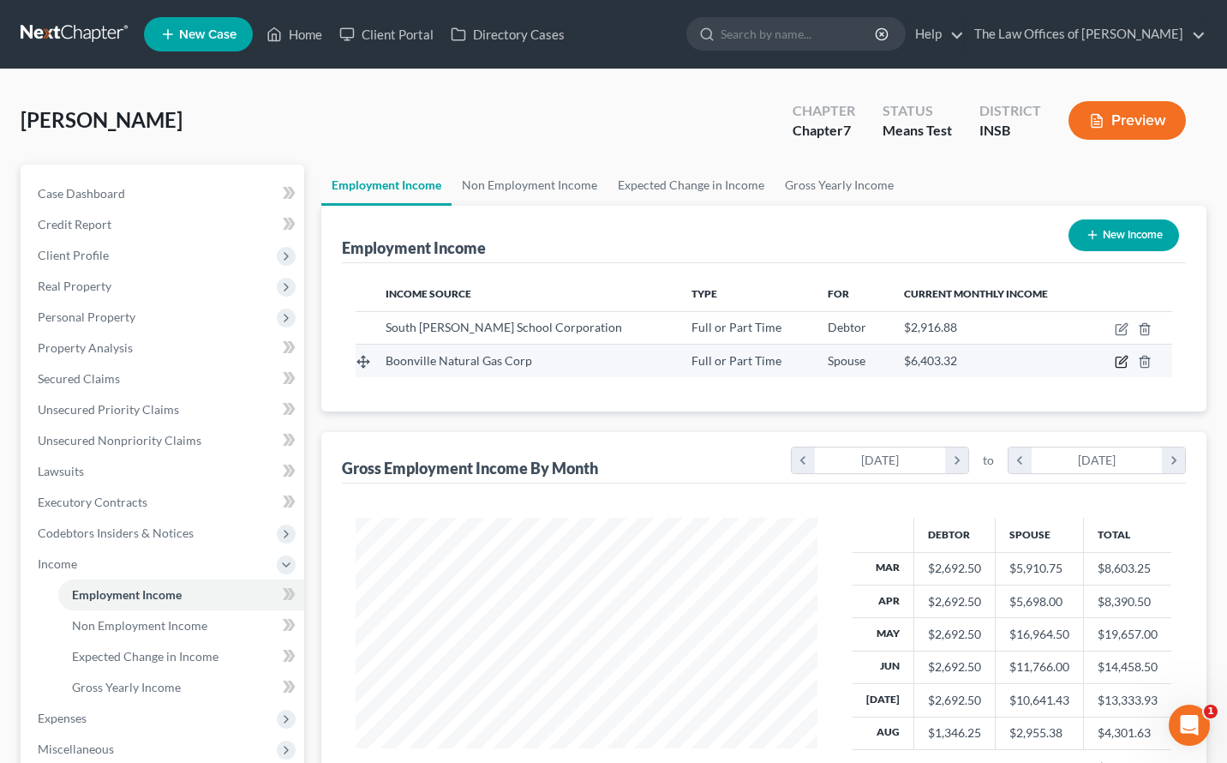
click at [1118, 359] on icon "button" at bounding box center [1122, 362] width 14 height 14
select select "0"
select select "15"
select select "2"
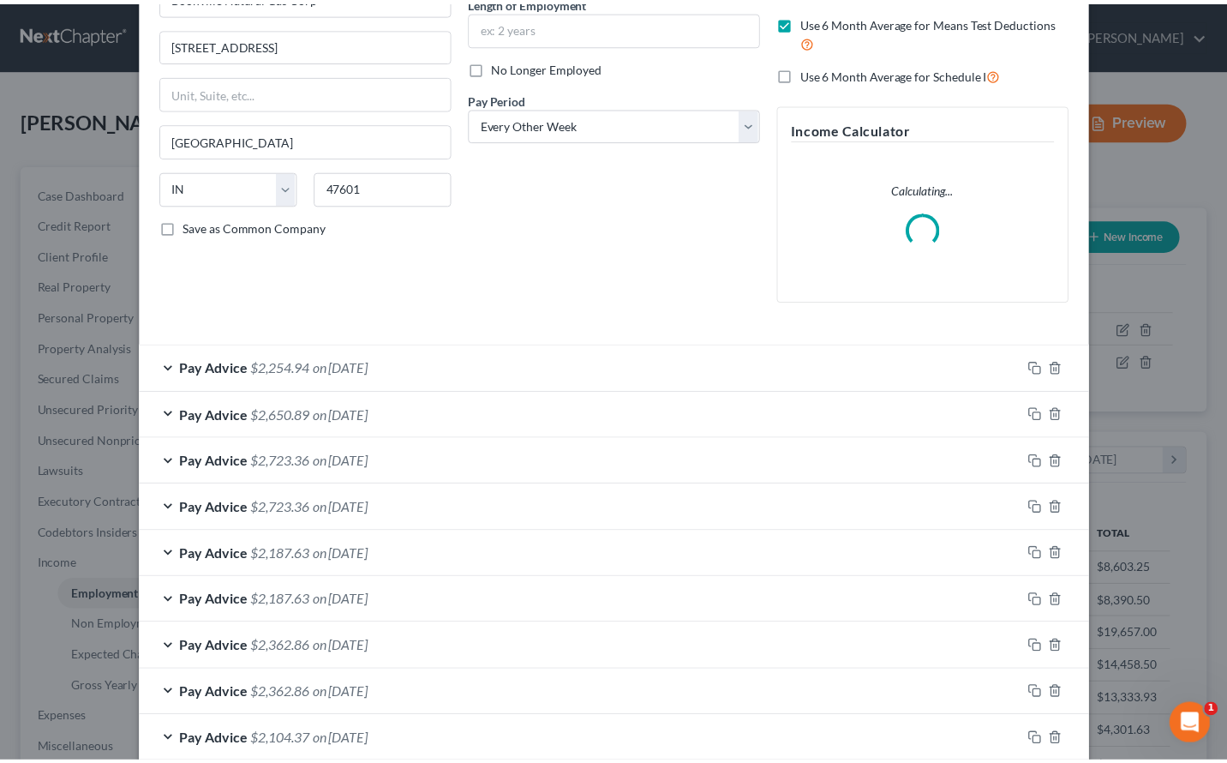
scroll to position [0, 0]
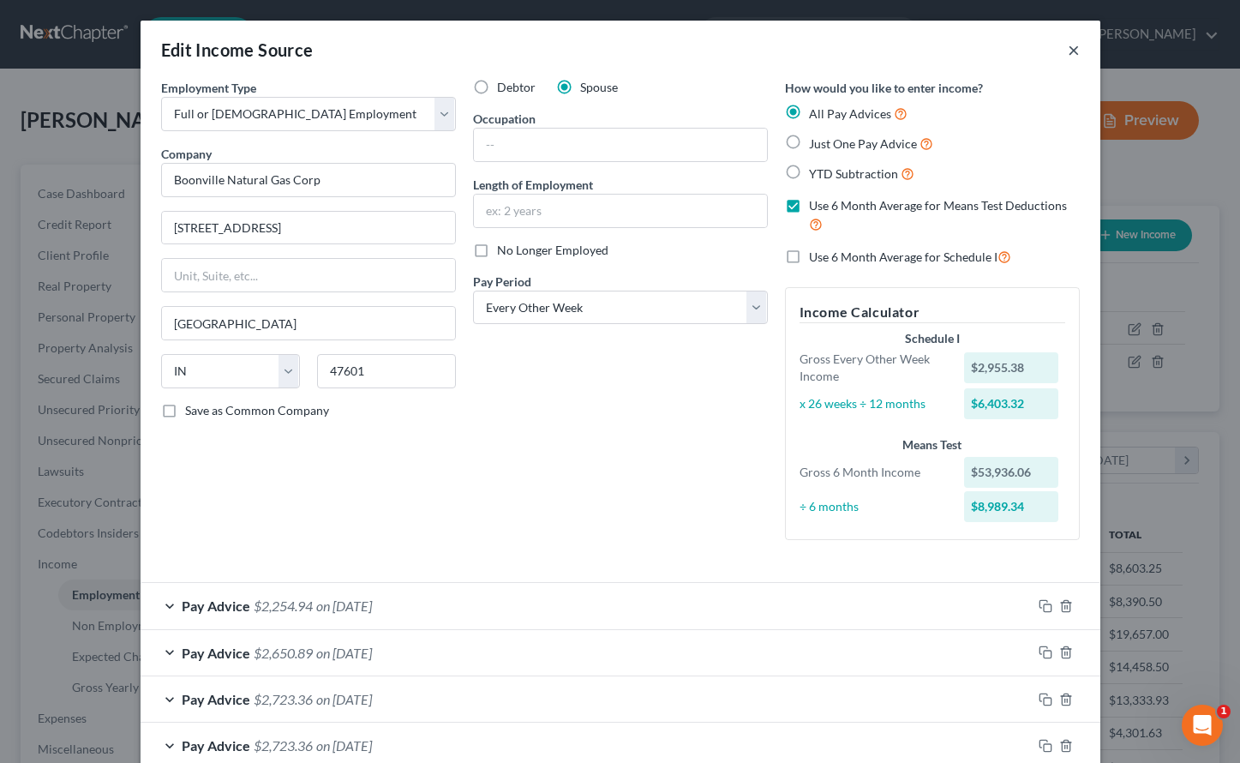
click at [1068, 50] on button "×" at bounding box center [1074, 49] width 12 height 21
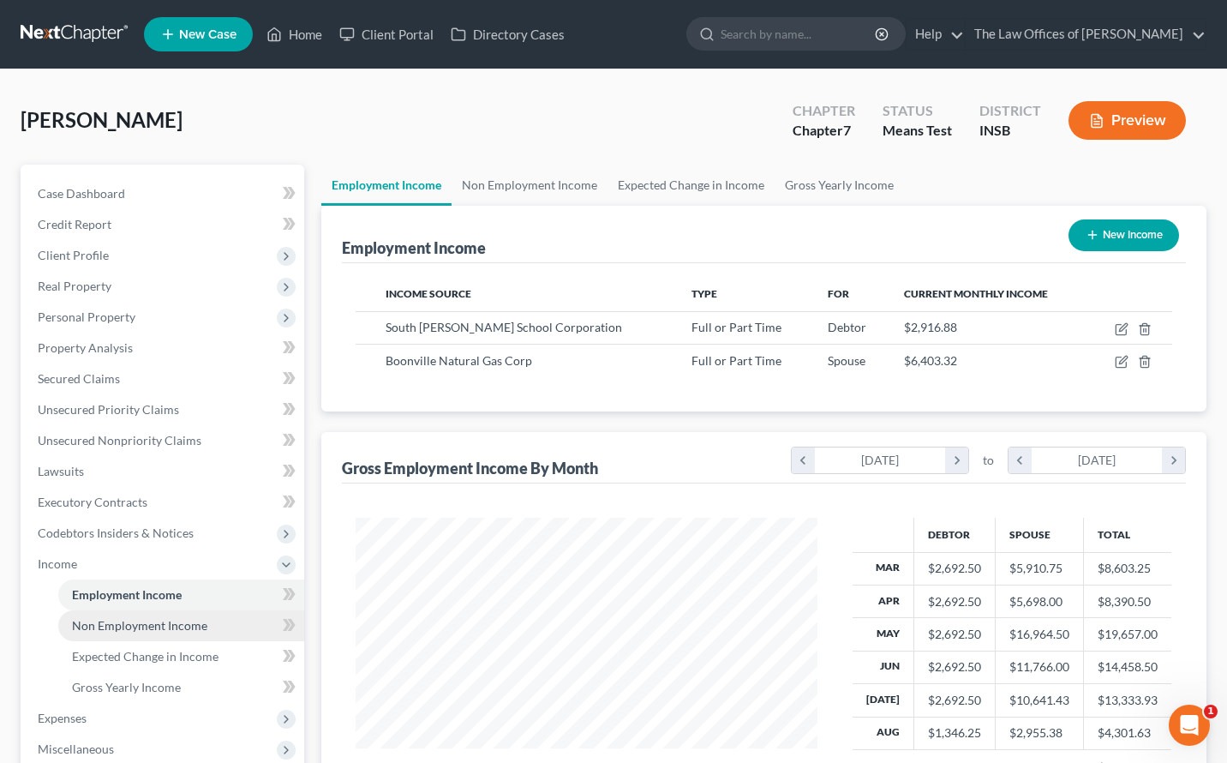
scroll to position [272, 0]
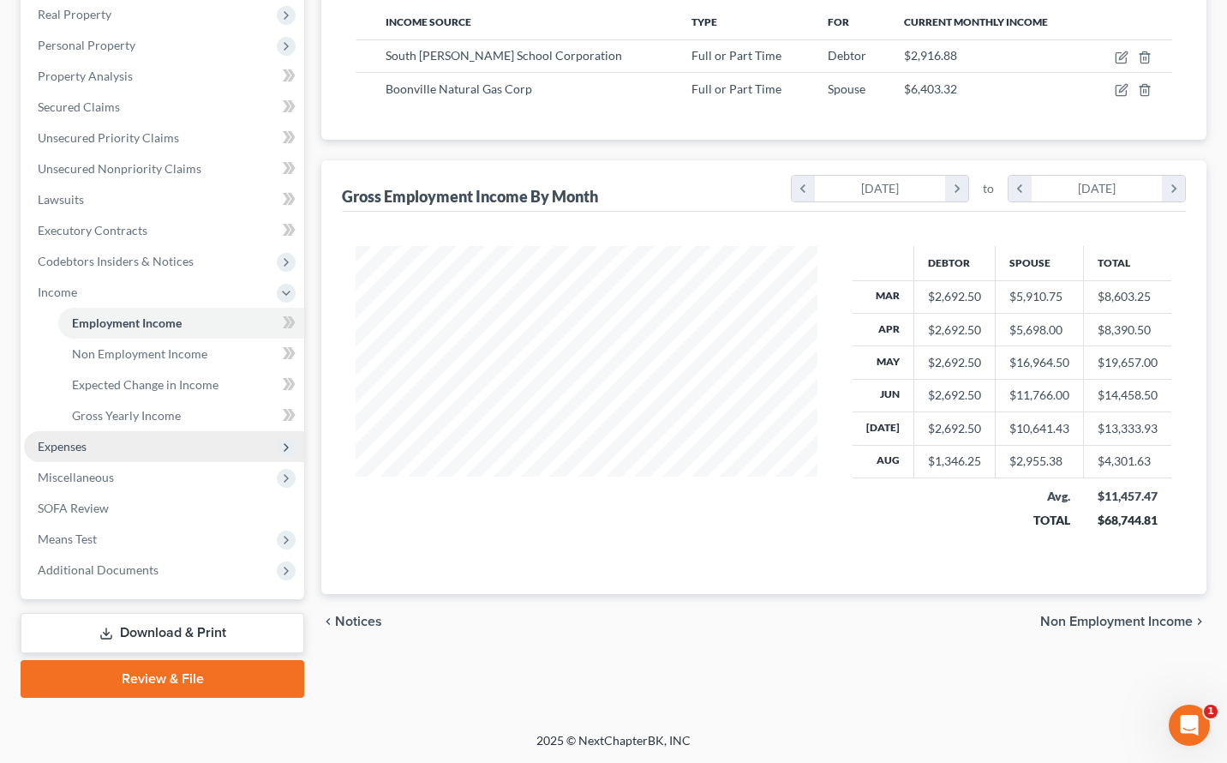
click at [98, 445] on span "Expenses" at bounding box center [164, 446] width 280 height 31
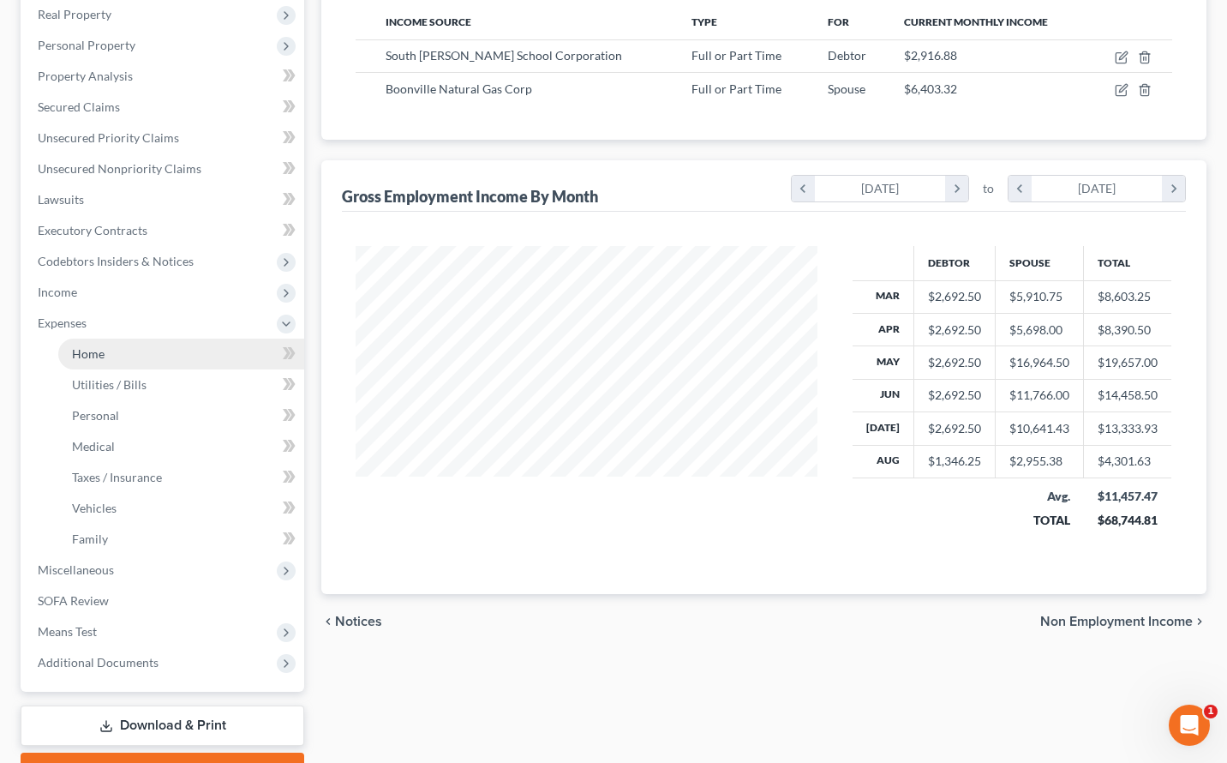
click at [111, 361] on link "Home" at bounding box center [181, 354] width 246 height 31
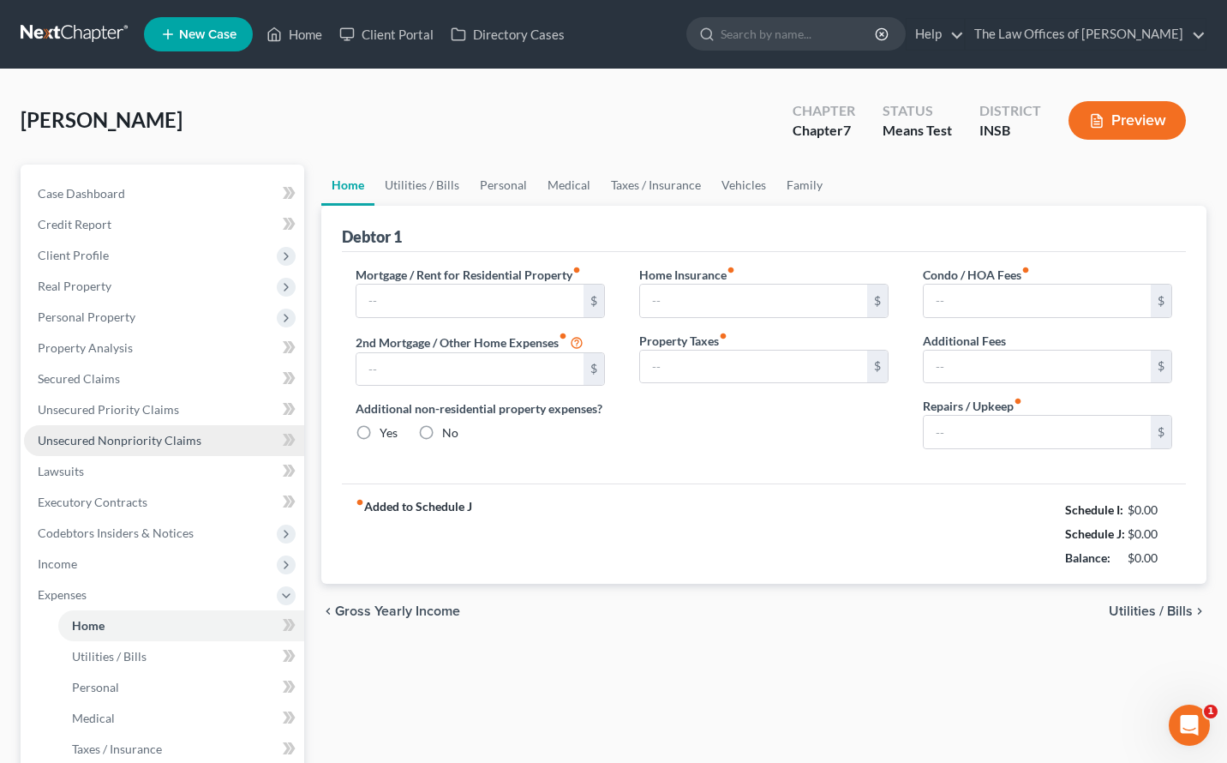
type input "0.00"
radio input "true"
type input "0.00"
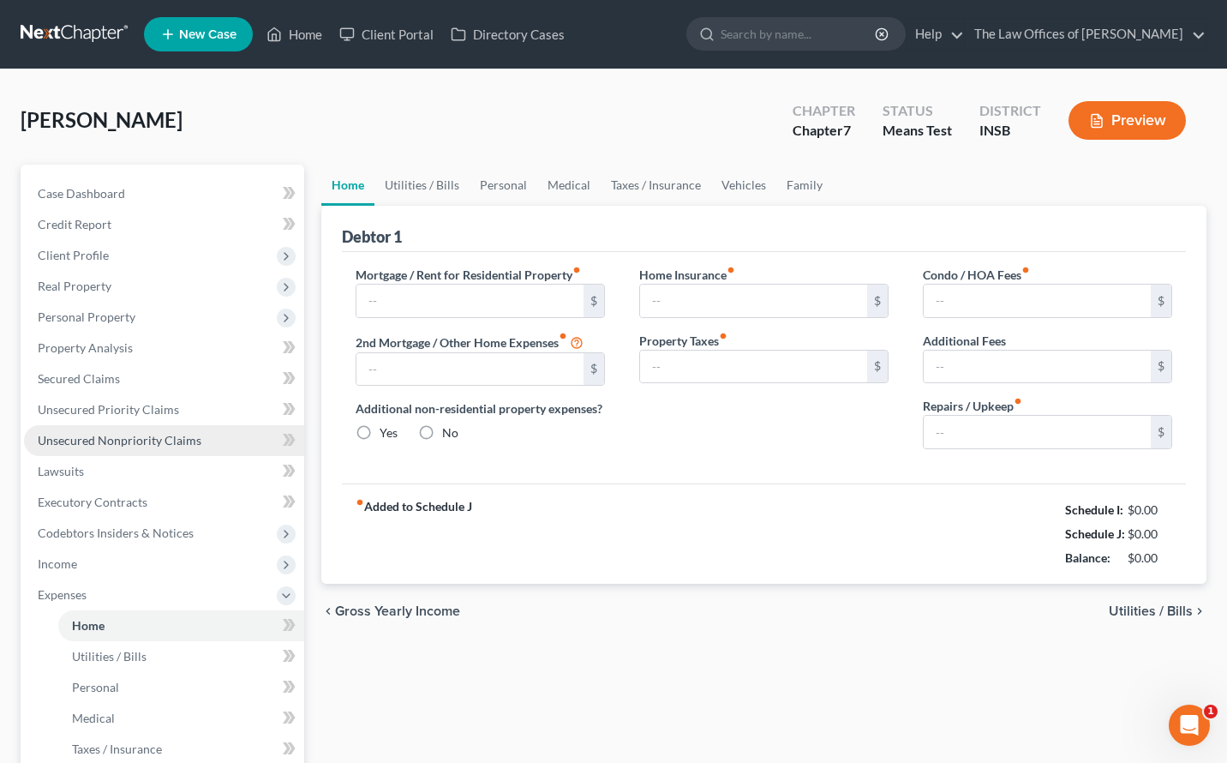
type input "0.00"
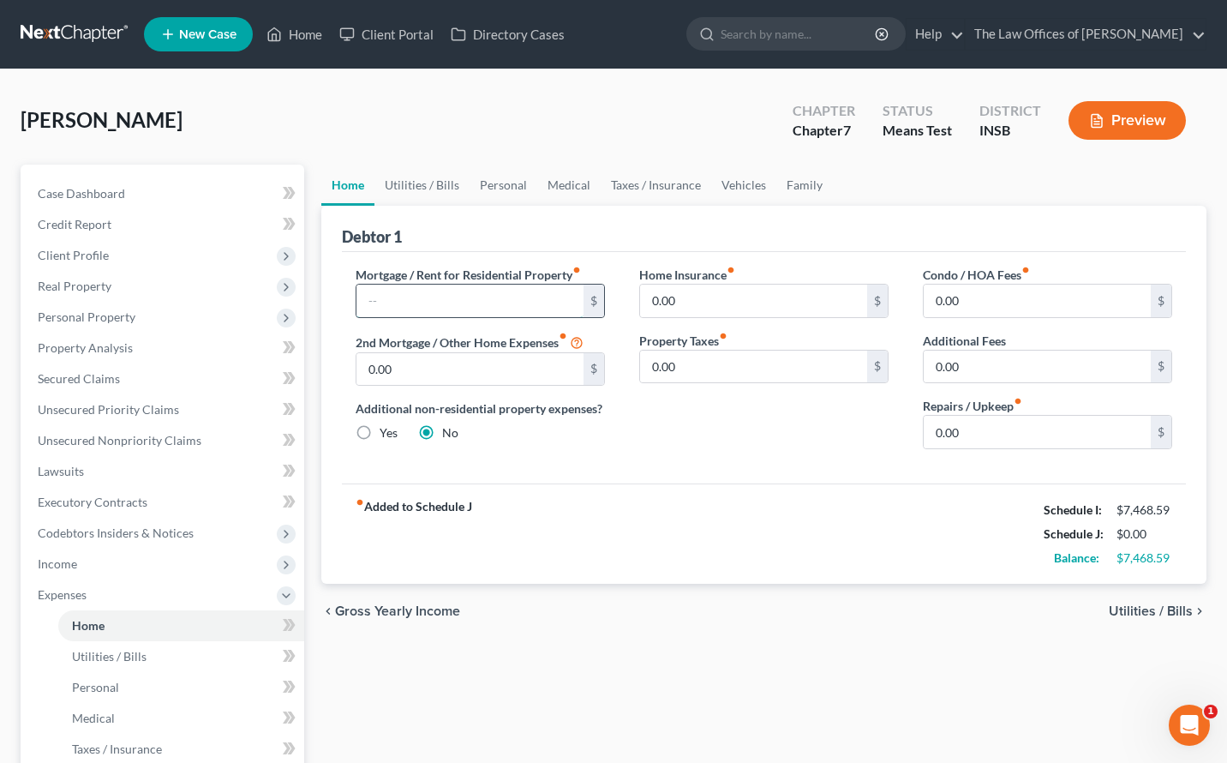
click at [431, 294] on input "text" at bounding box center [470, 301] width 227 height 33
type input "400.00"
drag, startPoint x: 674, startPoint y: 417, endPoint x: 693, endPoint y: 421, distance: 20.2
click at [674, 417] on div "Home Insurance fiber_manual_record 0.00 $ Property Taxes fiber_manual_record 0.…" at bounding box center [764, 364] width 284 height 197
click at [956, 436] on input "0.00" at bounding box center [1037, 432] width 227 height 33
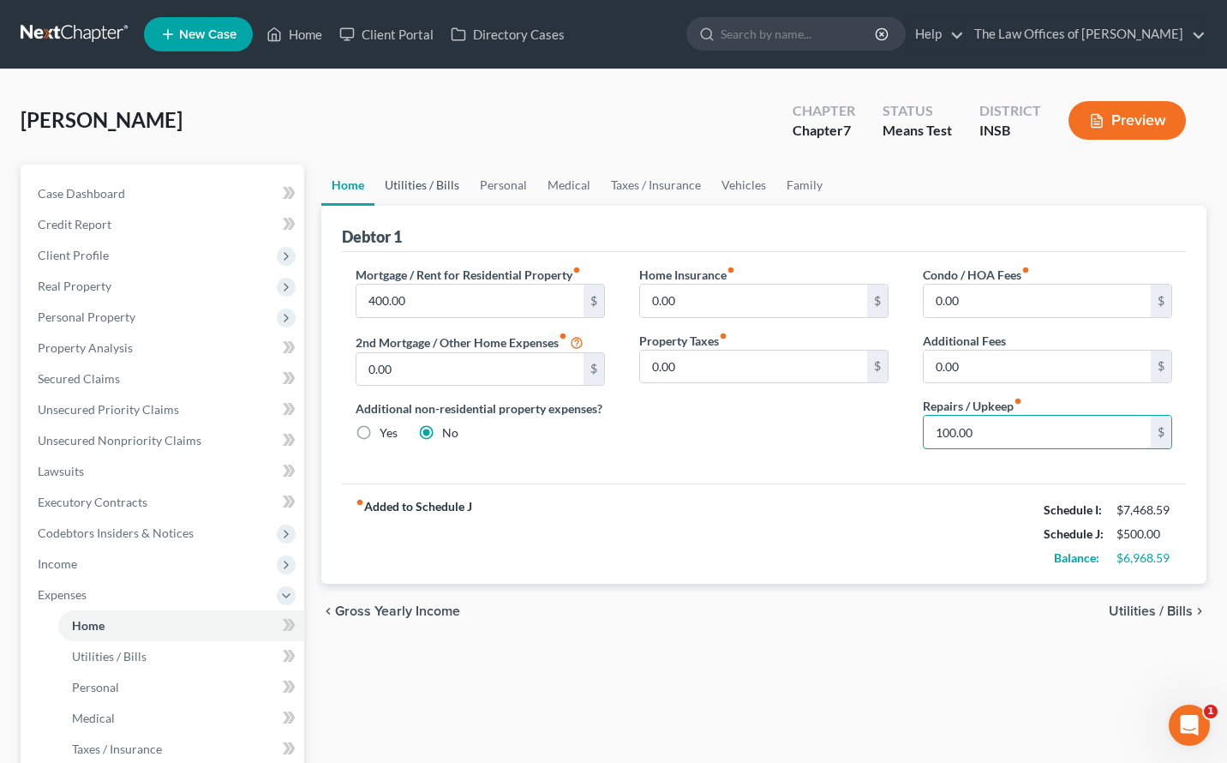
type input "100.00"
click at [426, 190] on link "Utilities / Bills" at bounding box center [422, 185] width 95 height 41
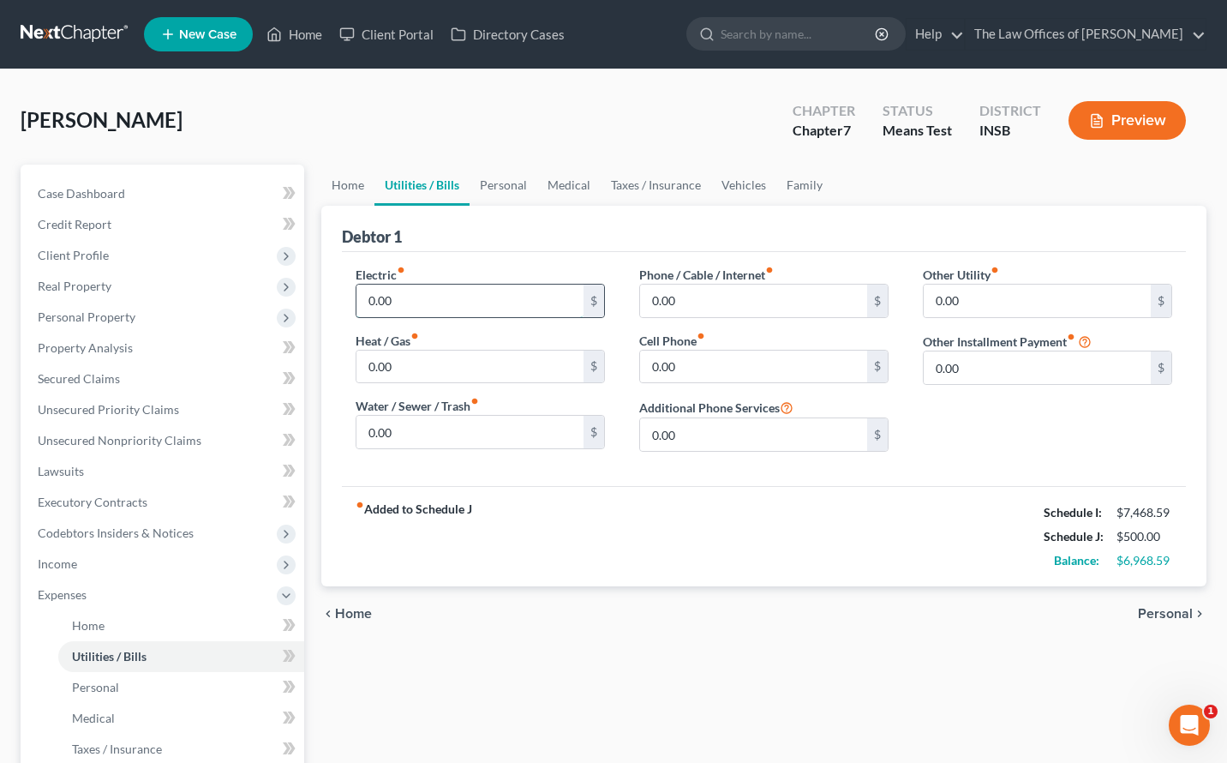
click at [401, 297] on input "0.00" at bounding box center [470, 301] width 227 height 33
type input "250.00"
click at [450, 435] on input "0.00" at bounding box center [470, 432] width 227 height 33
type input "90.00"
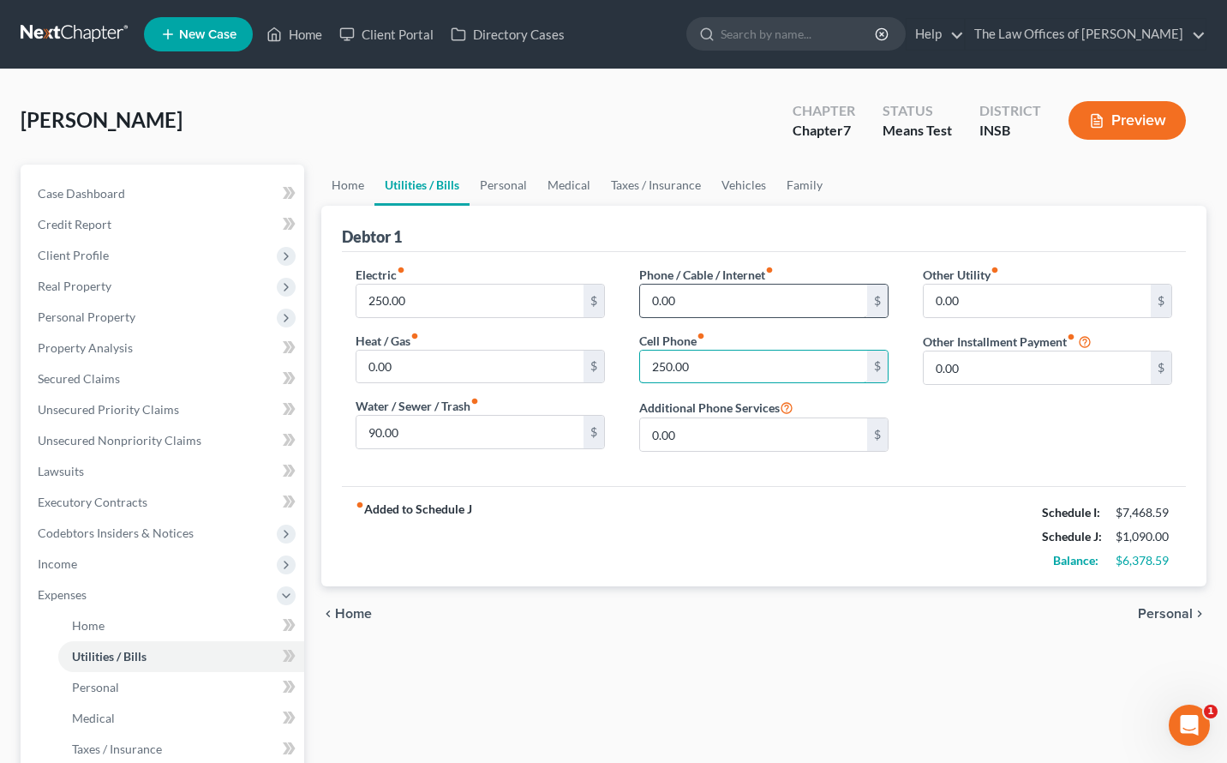
type input "250.00"
click at [695, 312] on input "0.00" at bounding box center [753, 301] width 227 height 33
click at [712, 298] on input "0.00" at bounding box center [753, 301] width 227 height 33
type input "125.00"
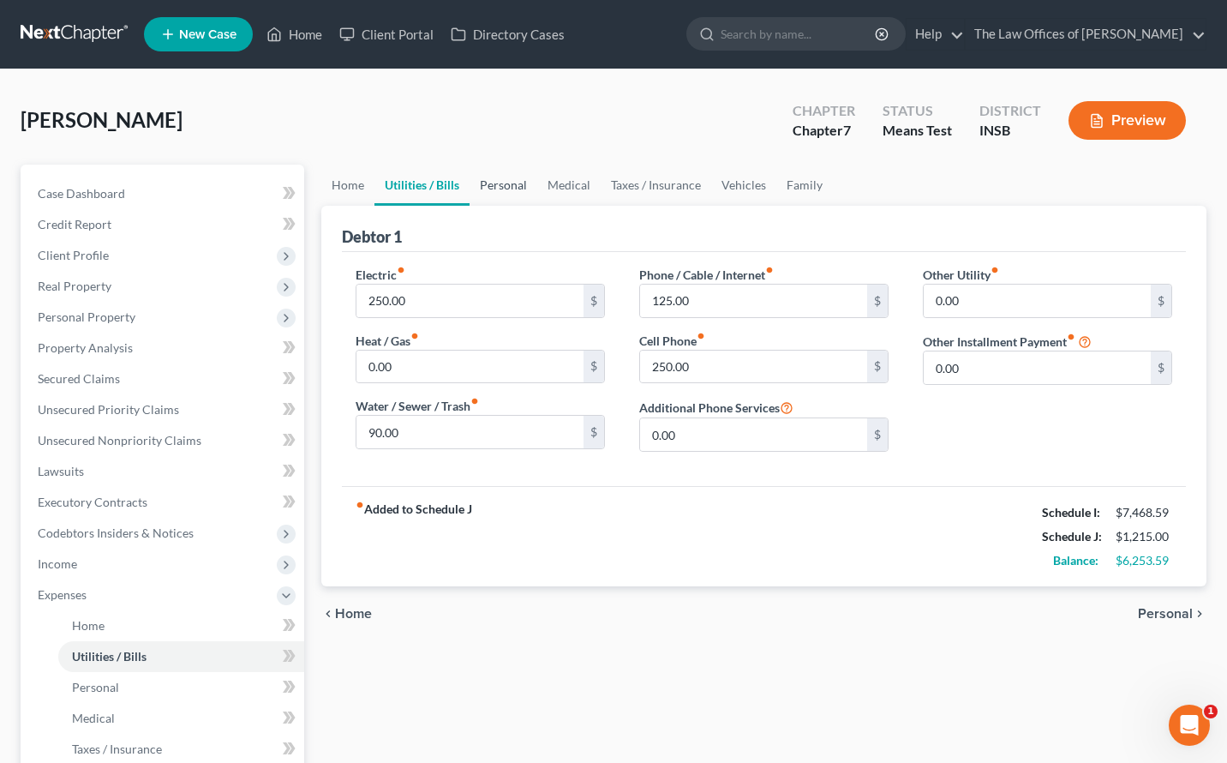
click at [507, 193] on link "Personal" at bounding box center [504, 185] width 68 height 41
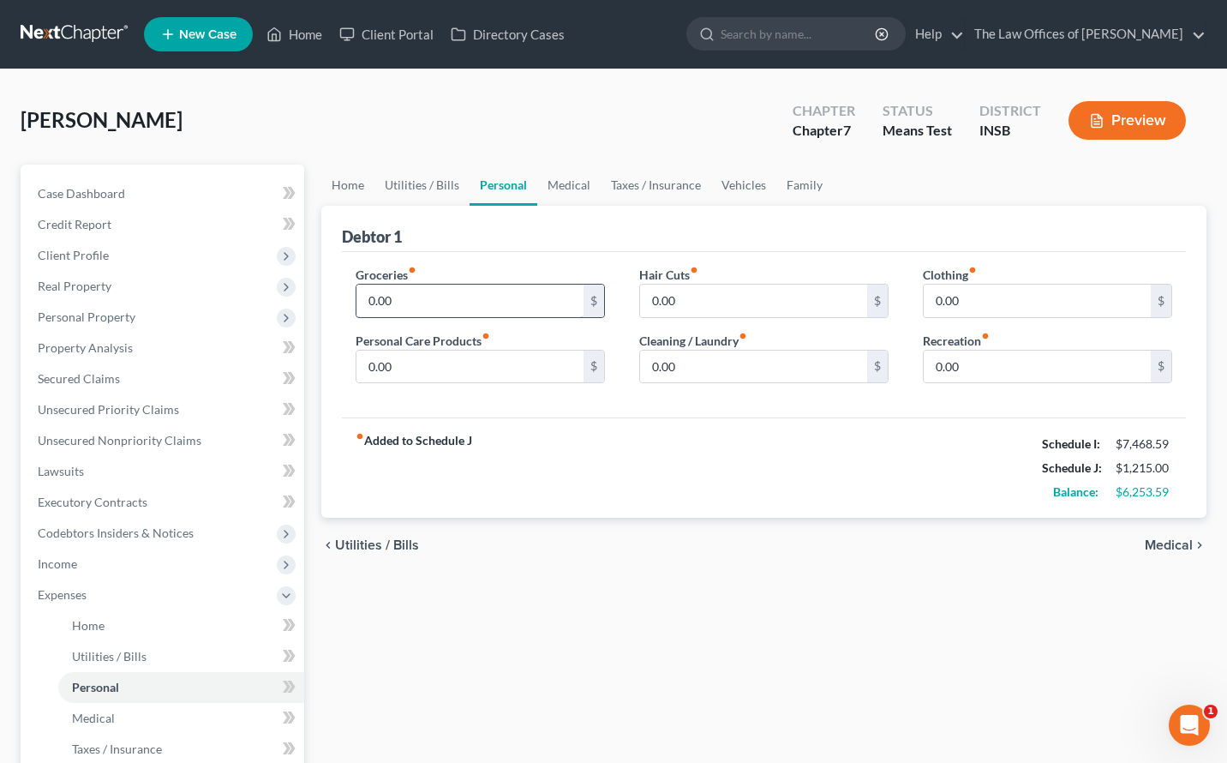
click at [432, 296] on input "0.00" at bounding box center [470, 301] width 227 height 33
type input "900.00"
type input "150.00"
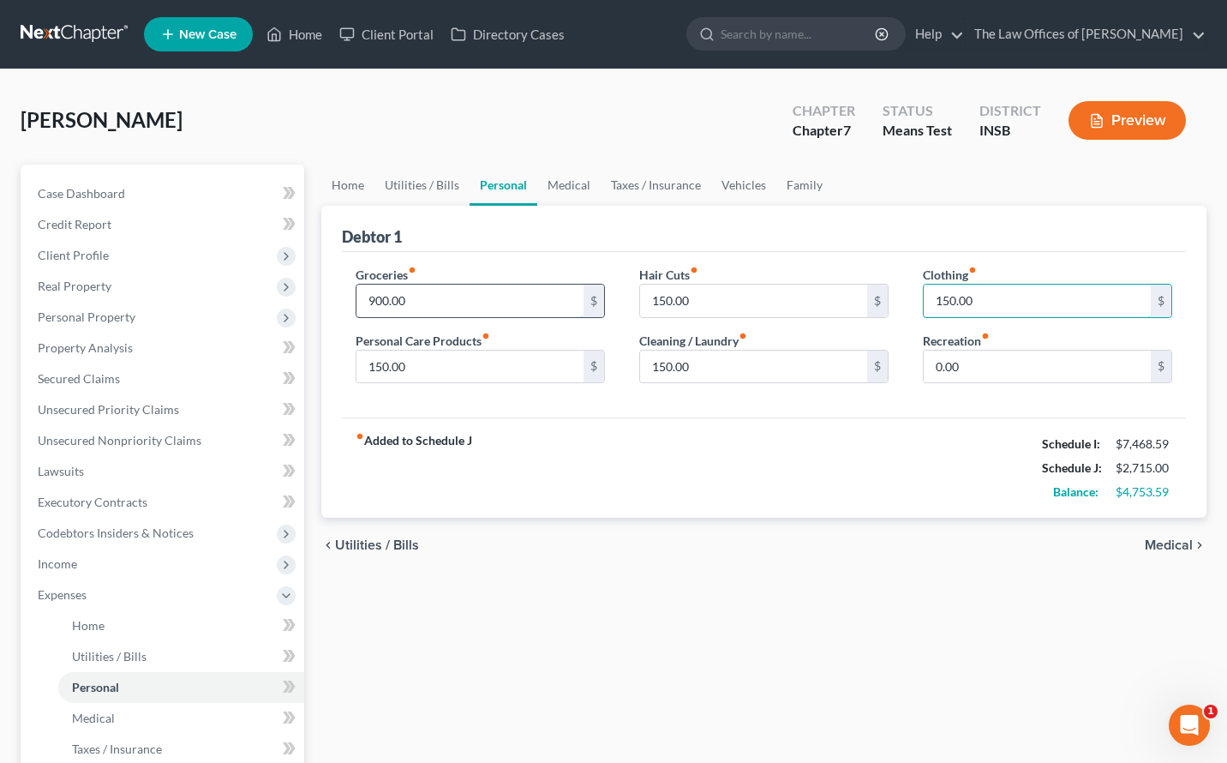
type input "150.00"
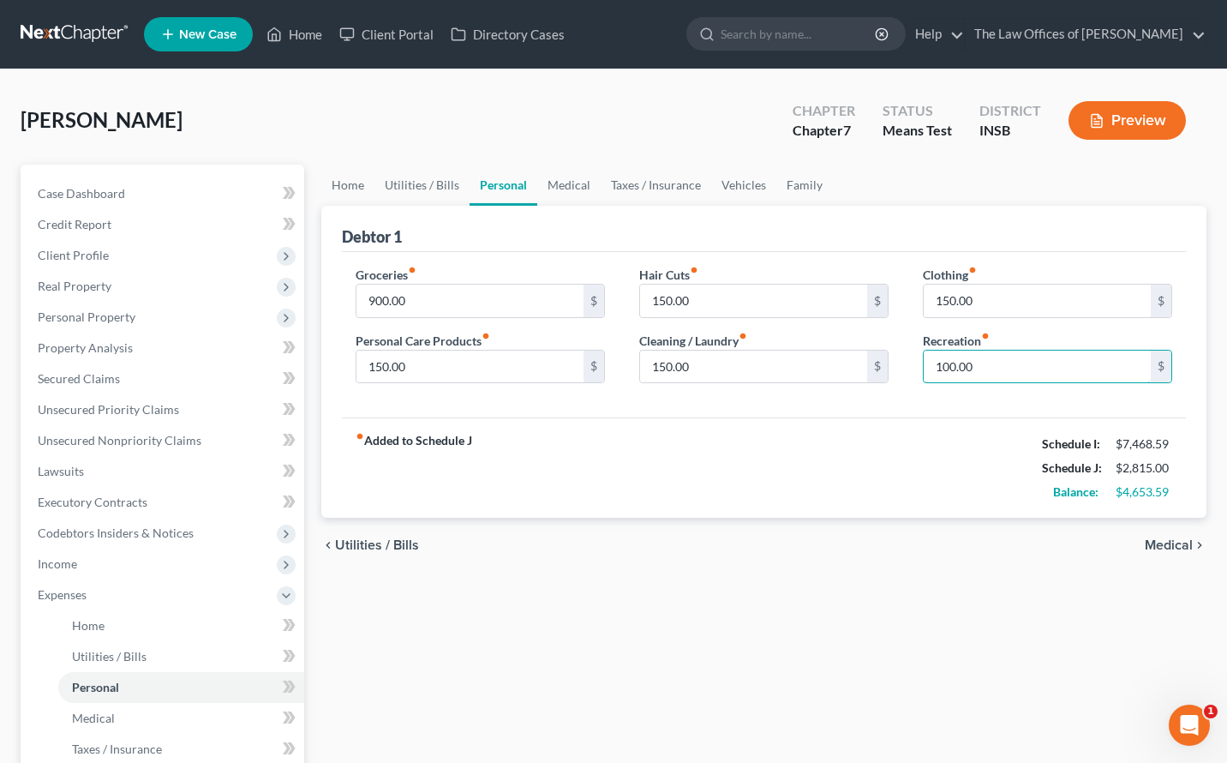
type input "100.00"
click at [513, 263] on div "Groceries fiber_manual_record 900.00 $ Personal Care Products fiber_manual_reco…" at bounding box center [764, 335] width 844 height 166
click at [686, 436] on div "fiber_manual_record Added to Schedule J Schedule I: $7,468.59 Schedule J: $2,81…" at bounding box center [764, 467] width 844 height 100
click at [573, 195] on link "Medical" at bounding box center [568, 185] width 63 height 41
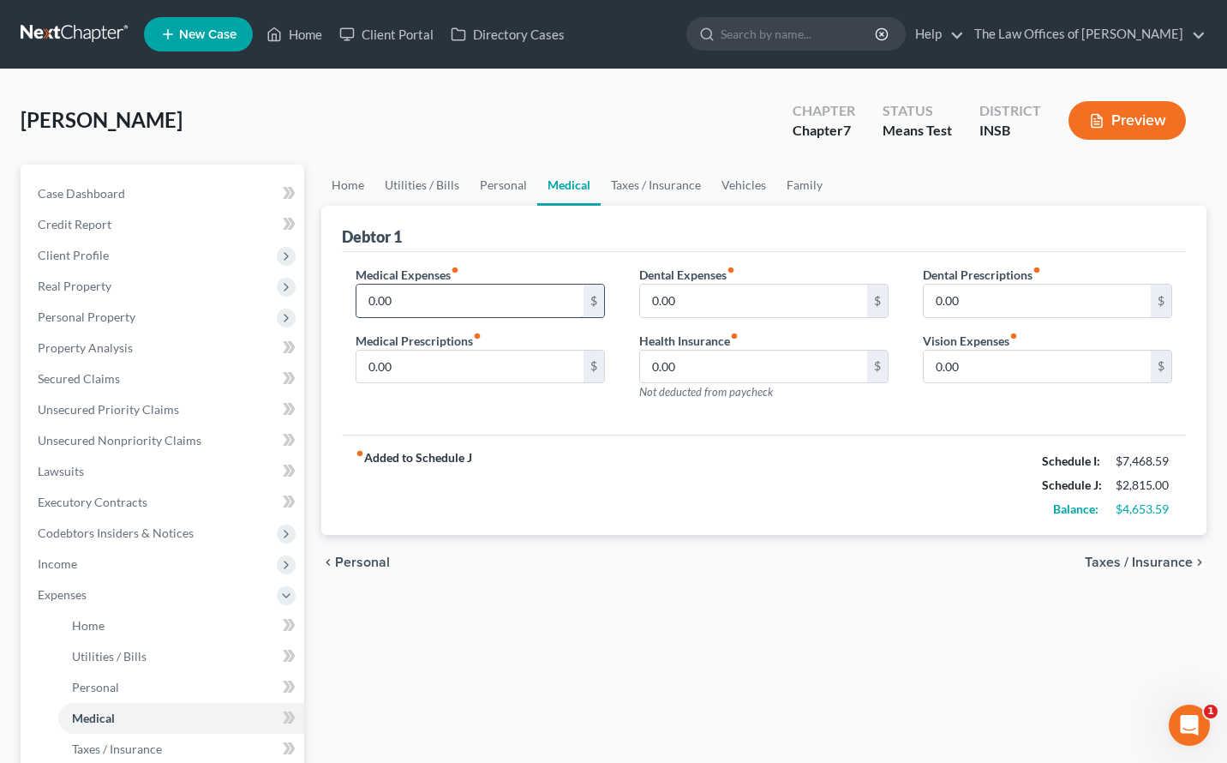
click at [461, 305] on input "0.00" at bounding box center [470, 301] width 227 height 33
click at [434, 366] on input "0.00" at bounding box center [470, 367] width 227 height 33
type input "160.00"
click at [416, 306] on input "0.00" at bounding box center [470, 301] width 227 height 33
type input "100.00"
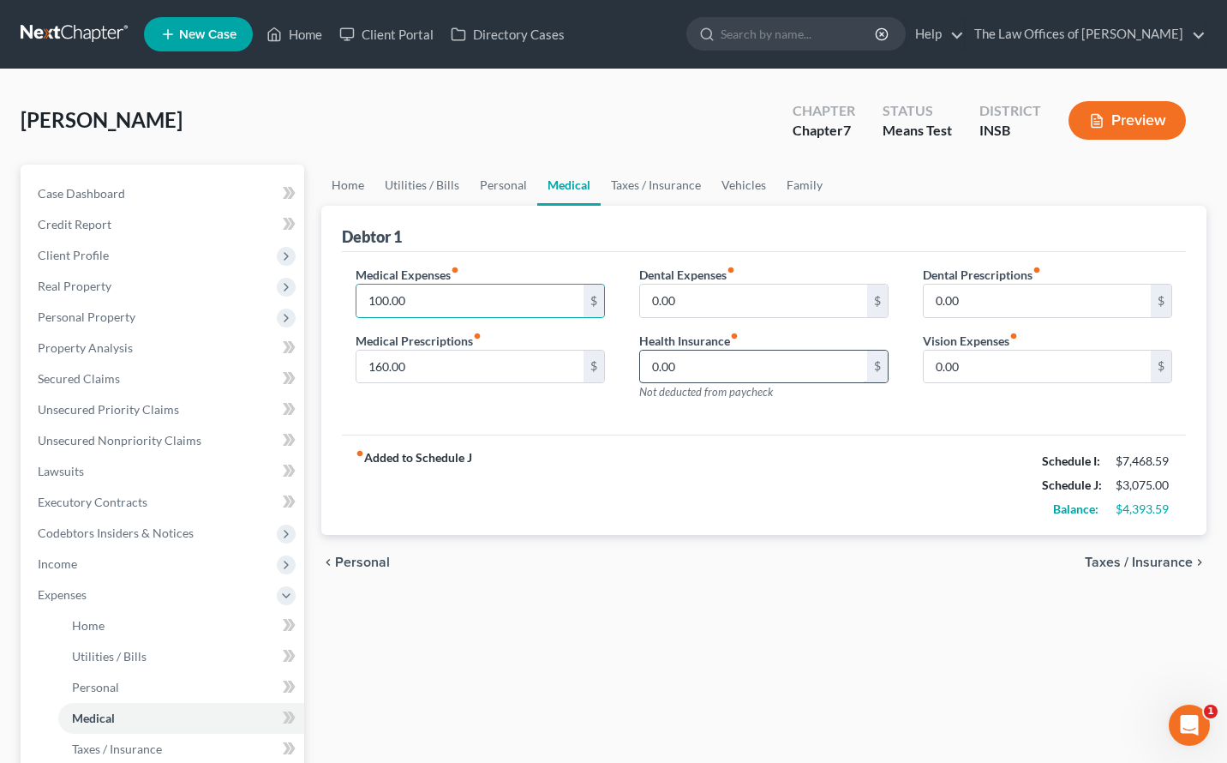
click at [733, 371] on input "0.00" at bounding box center [753, 367] width 227 height 33
click at [976, 363] on input "0.00" at bounding box center [1037, 367] width 227 height 33
type input "30.00"
click at [623, 192] on link "Taxes / Insurance" at bounding box center [656, 185] width 111 height 41
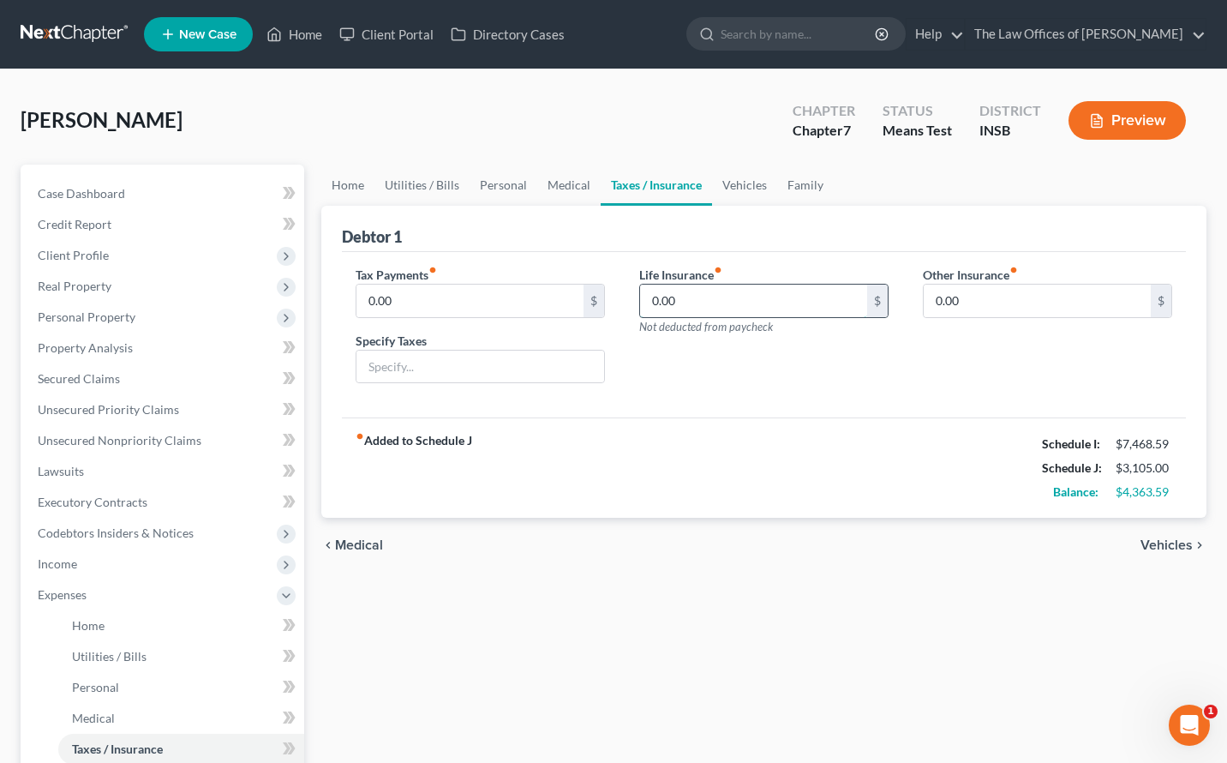
click at [701, 291] on input "0.00" at bounding box center [753, 301] width 227 height 33
type input "50.00"
click at [747, 189] on link "Vehicles" at bounding box center [744, 185] width 65 height 41
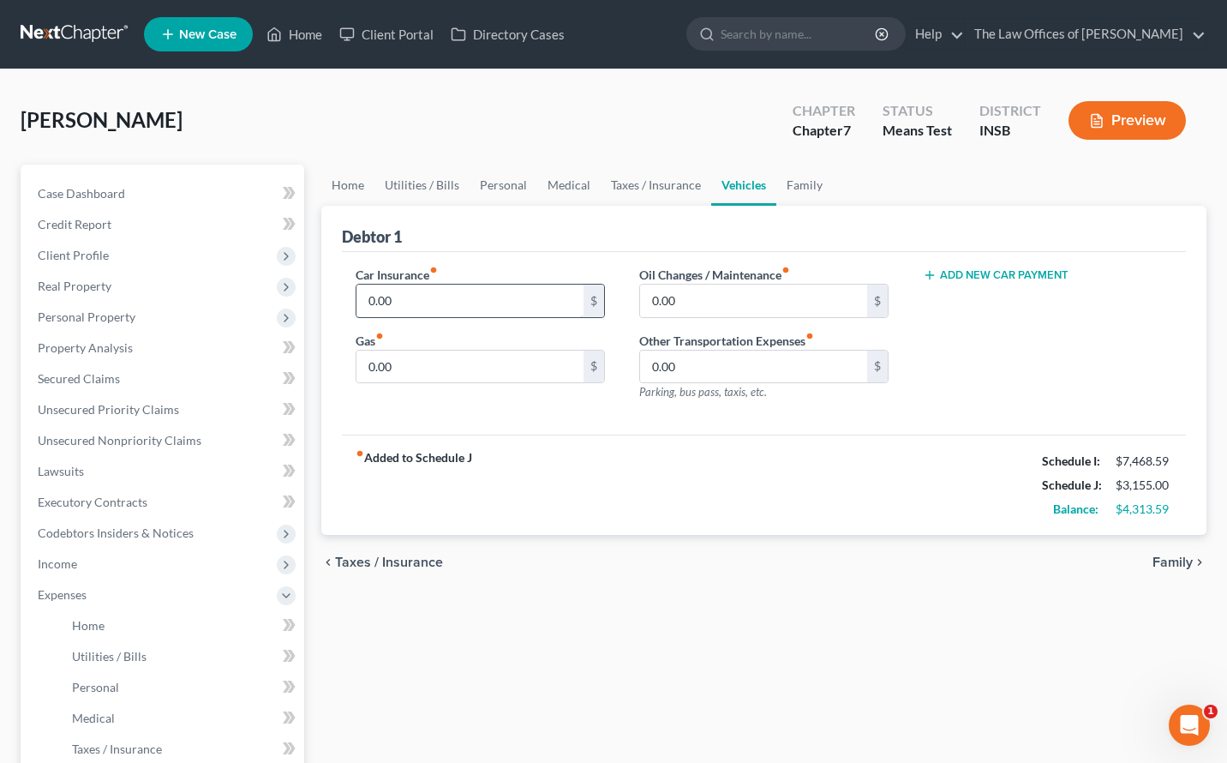
click at [477, 301] on input "0.00" at bounding box center [470, 301] width 227 height 33
type input "140.00"
click at [408, 372] on input "0.00" at bounding box center [470, 367] width 227 height 33
type input "400.00"
click at [687, 294] on input "0.00" at bounding box center [753, 301] width 227 height 33
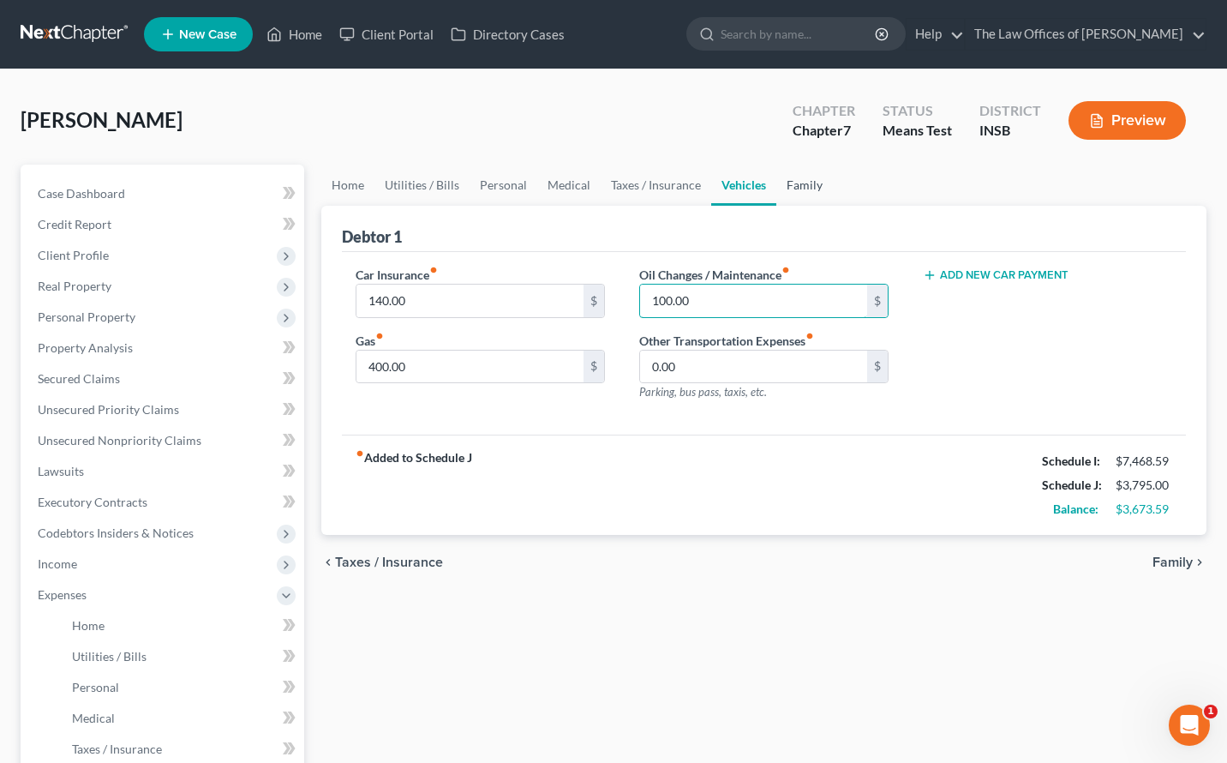
type input "100.00"
click at [801, 191] on link "Family" at bounding box center [804, 185] width 57 height 41
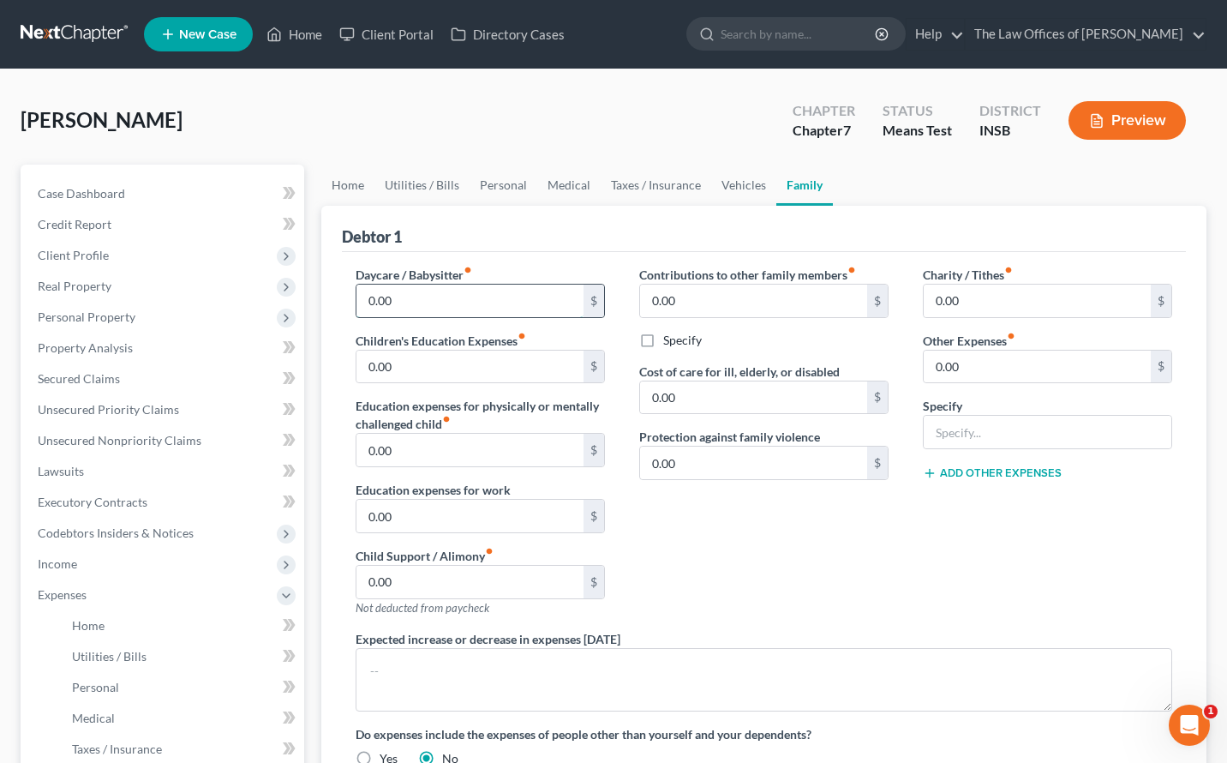
click at [411, 304] on input "0.00" at bounding box center [470, 301] width 227 height 33
click at [463, 297] on input "0.00" at bounding box center [470, 301] width 227 height 33
type input "260.00"
click at [979, 371] on input "0.00" at bounding box center [1037, 367] width 227 height 33
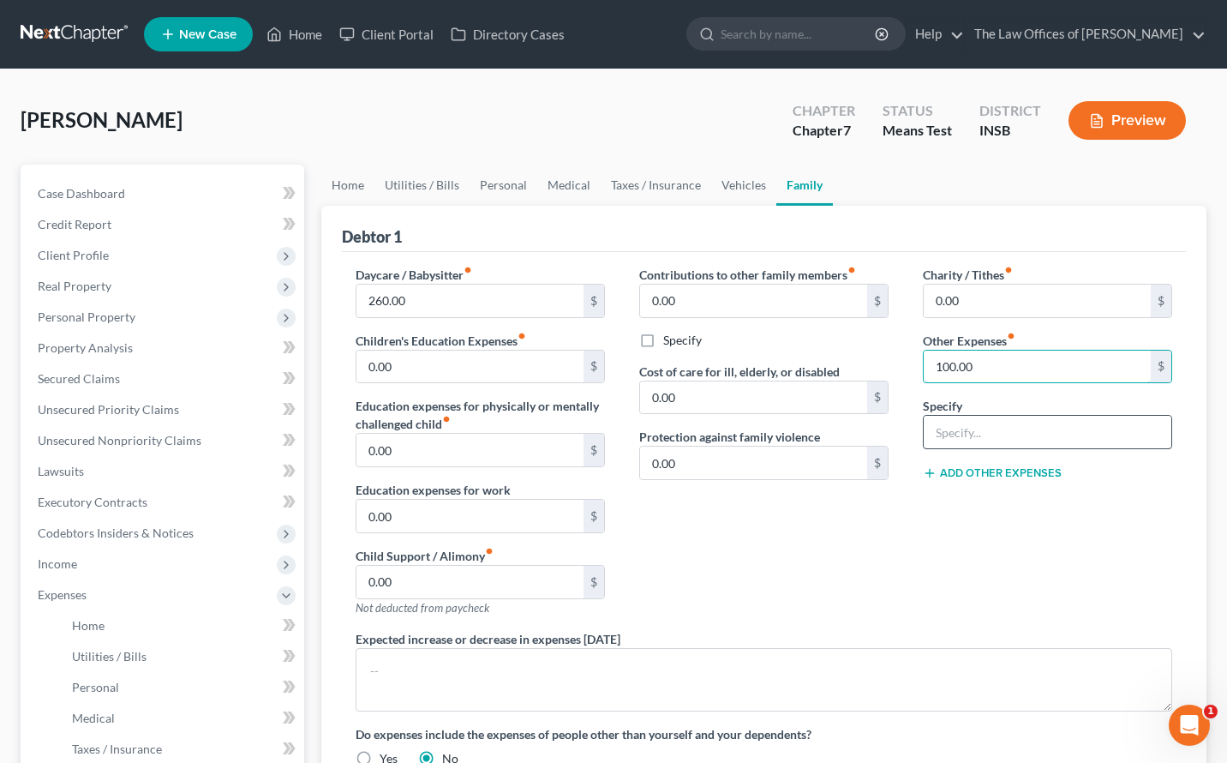
type input "100.00"
click at [979, 439] on input "text" at bounding box center [1048, 432] width 248 height 33
type input "Pet Expenses"
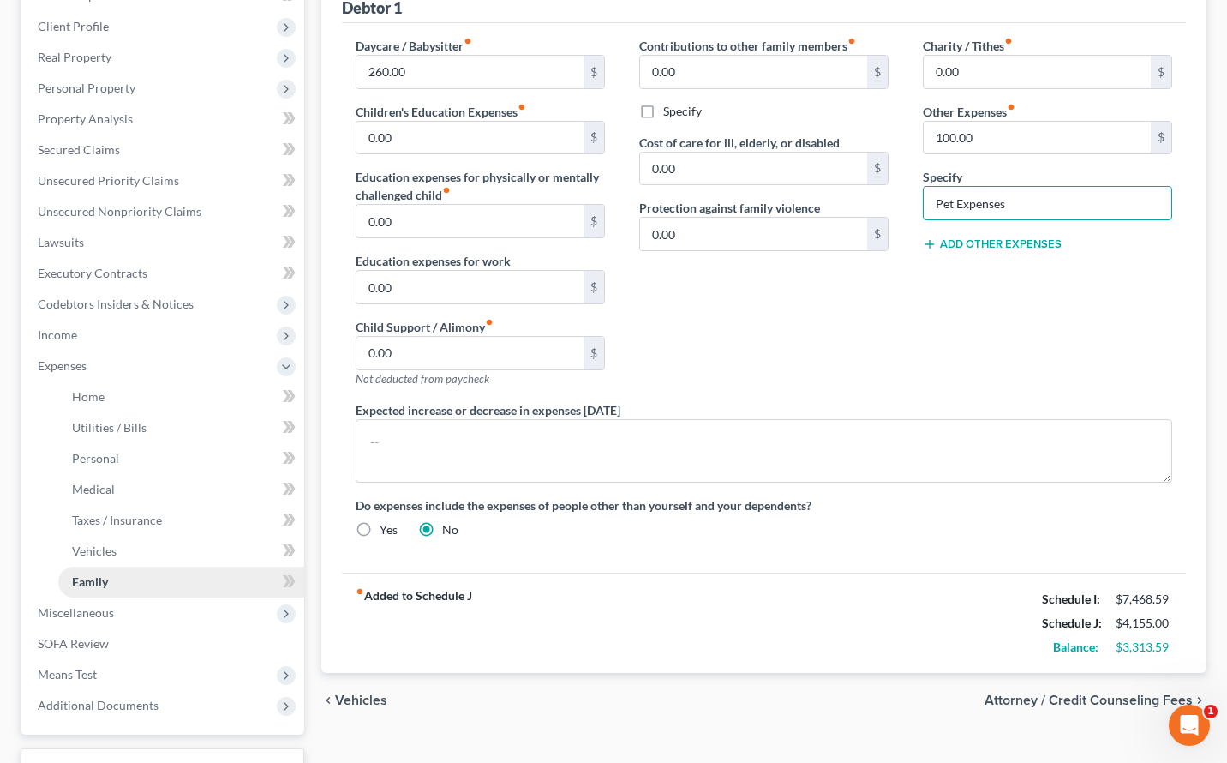
scroll to position [364, 0]
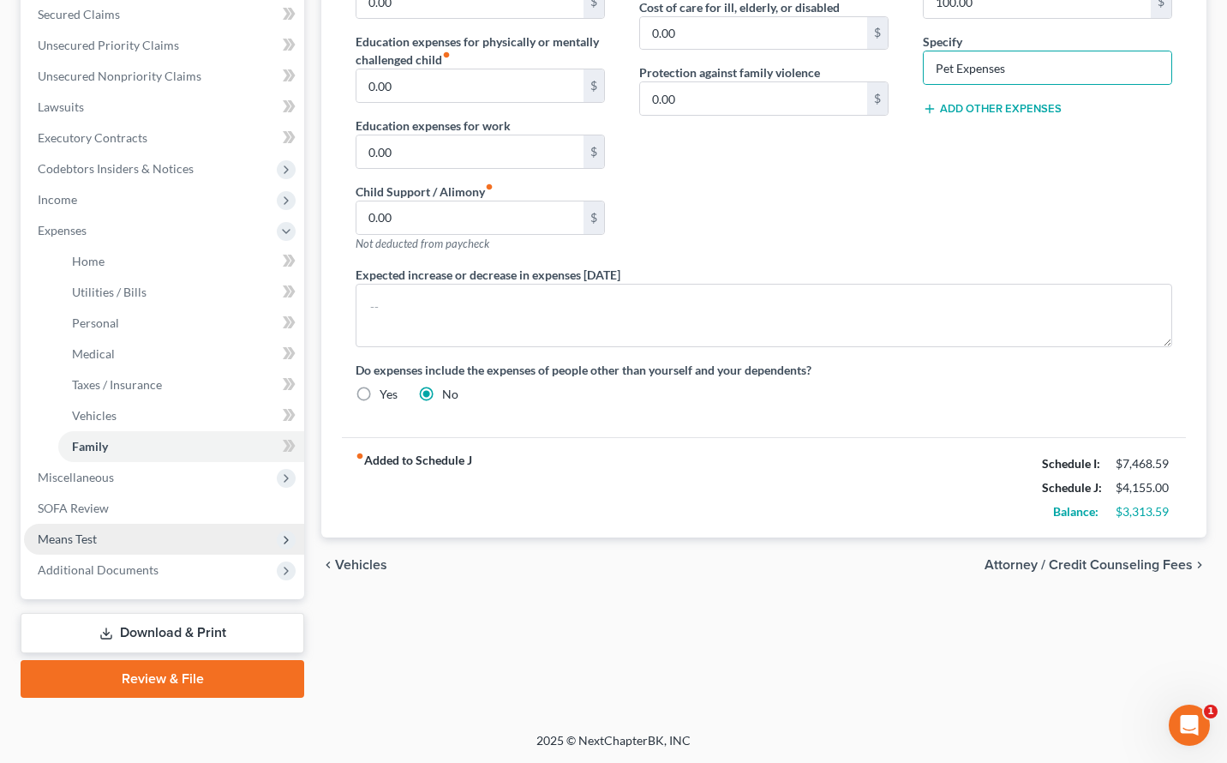
click at [75, 549] on span "Means Test" at bounding box center [164, 539] width 280 height 31
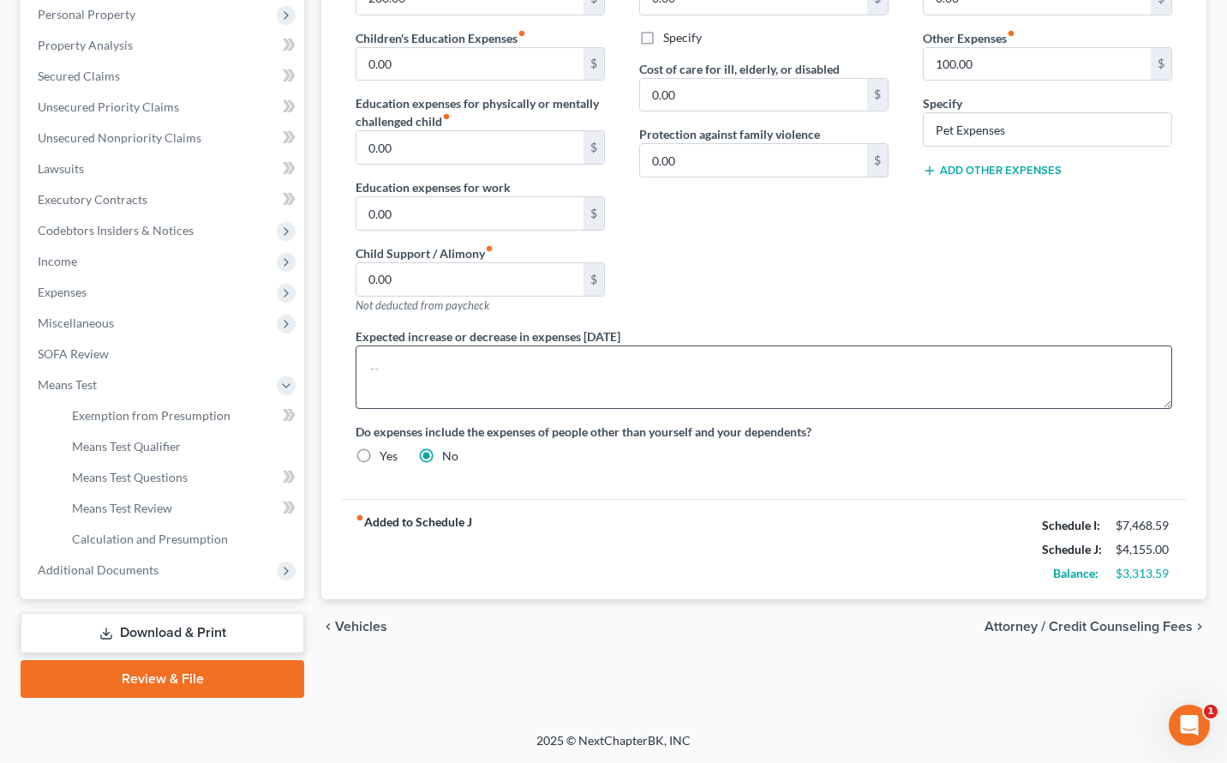
scroll to position [0, 0]
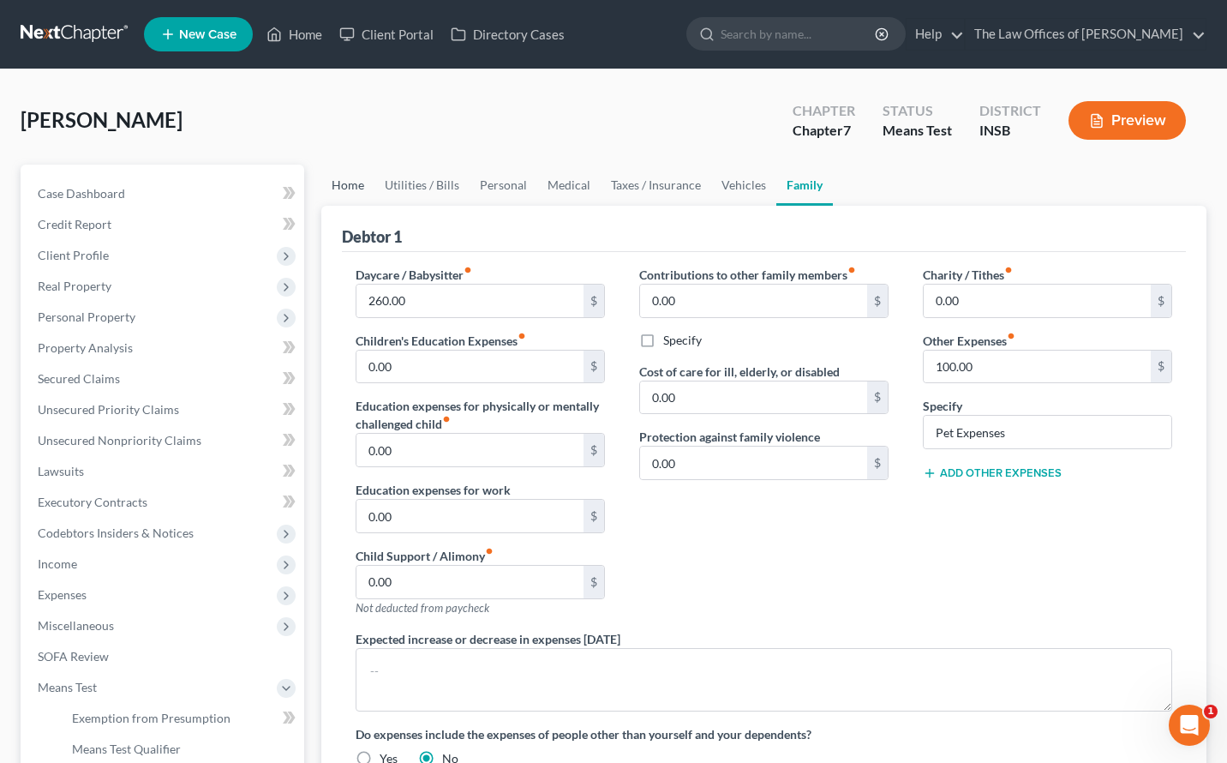
click at [332, 194] on link "Home" at bounding box center [347, 185] width 53 height 41
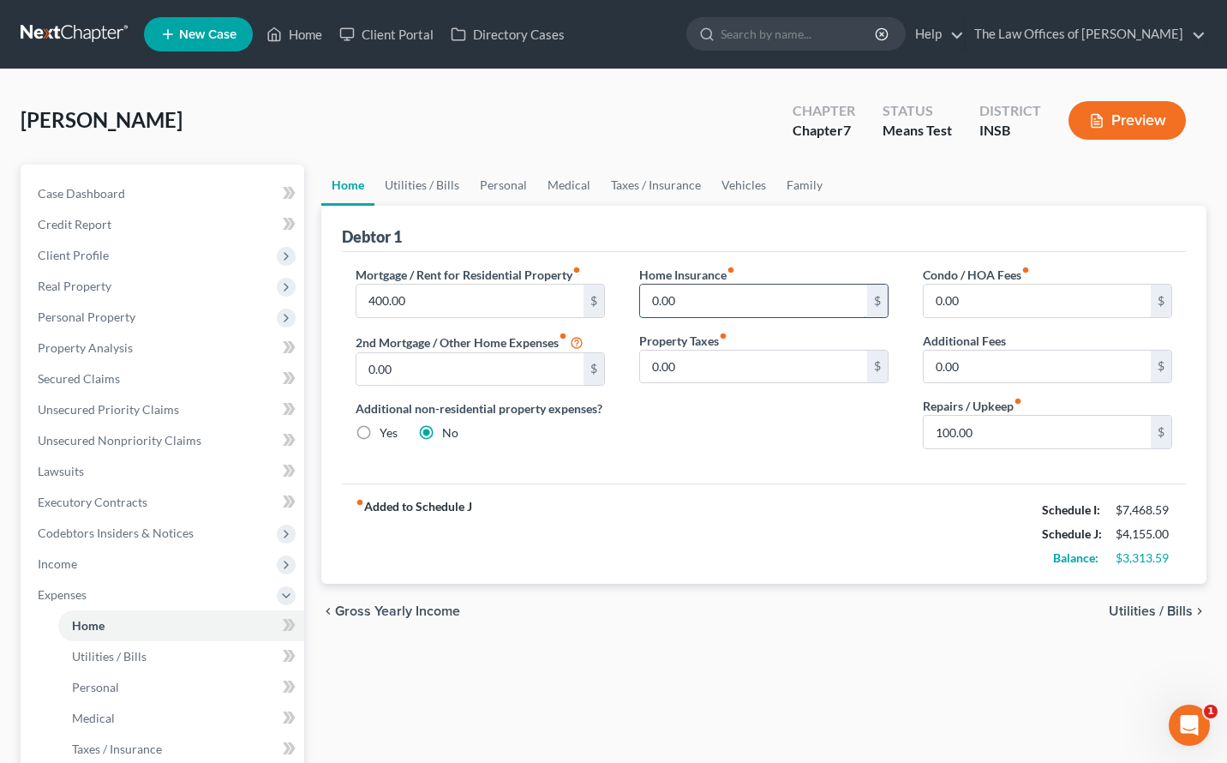
click at [743, 303] on input "0.00" at bounding box center [753, 301] width 227 height 33
click at [712, 414] on div "Home Insurance fiber_manual_record 0.00 $ Property Taxes fiber_manual_record 0.…" at bounding box center [764, 364] width 284 height 197
click at [704, 291] on input "0.00" at bounding box center [753, 301] width 227 height 33
click at [822, 534] on div "fiber_manual_record Added to Schedule J Schedule I: $7,468.59 Schedule J: $4,15…" at bounding box center [764, 533] width 844 height 100
click at [703, 368] on input "0.00" at bounding box center [753, 367] width 227 height 33
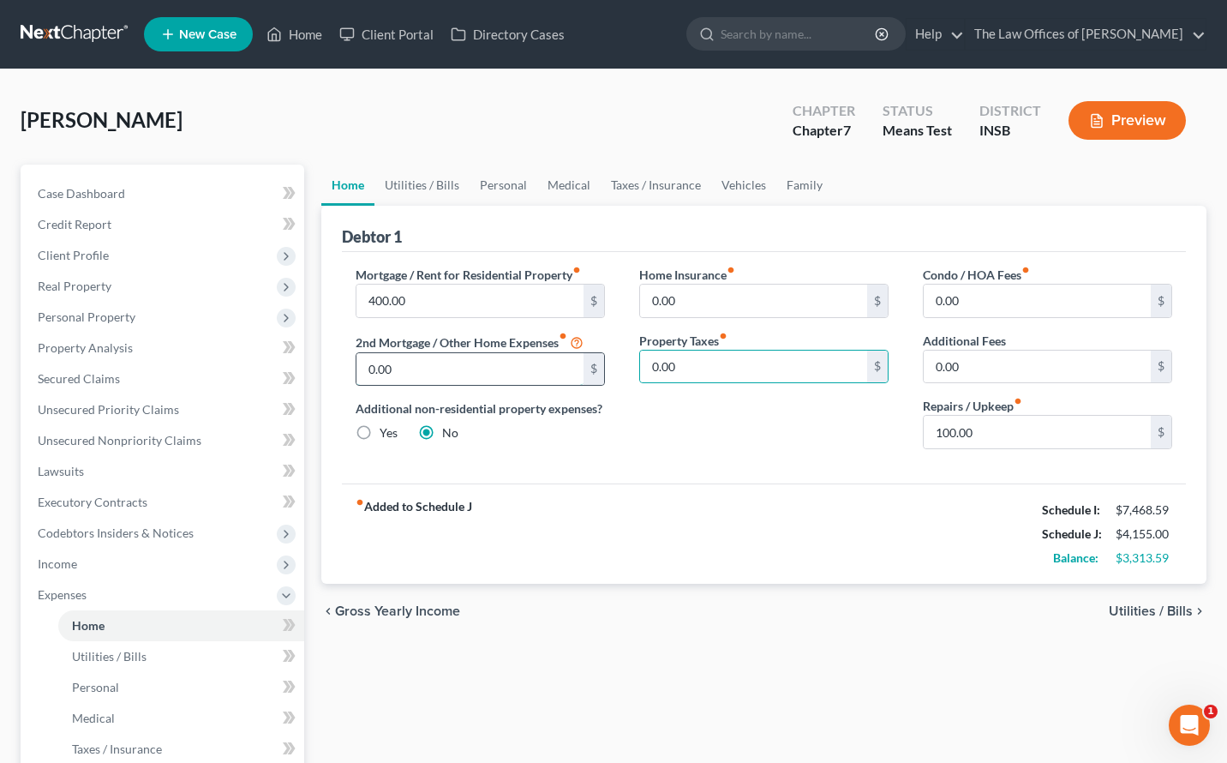
click at [402, 373] on input "0.00" at bounding box center [470, 369] width 227 height 33
click at [1023, 315] on input "0.00" at bounding box center [1037, 301] width 227 height 33
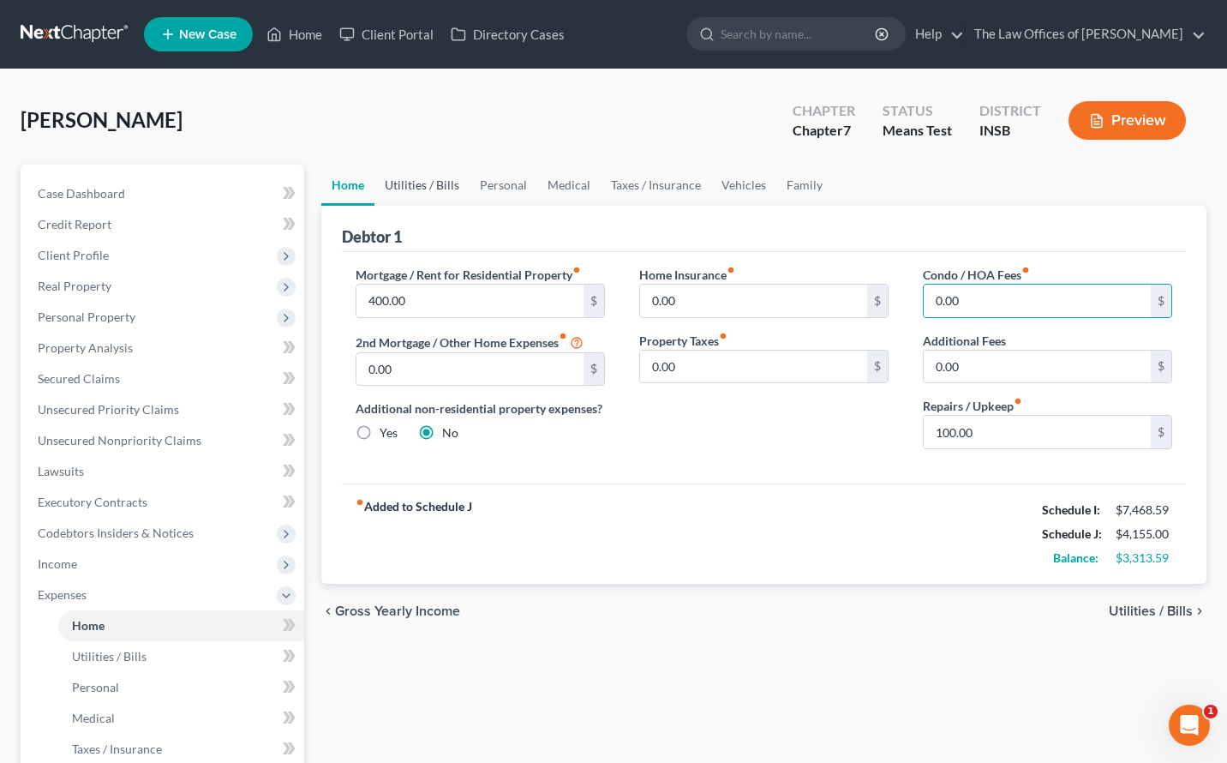
click at [406, 186] on link "Utilities / Bills" at bounding box center [422, 185] width 95 height 41
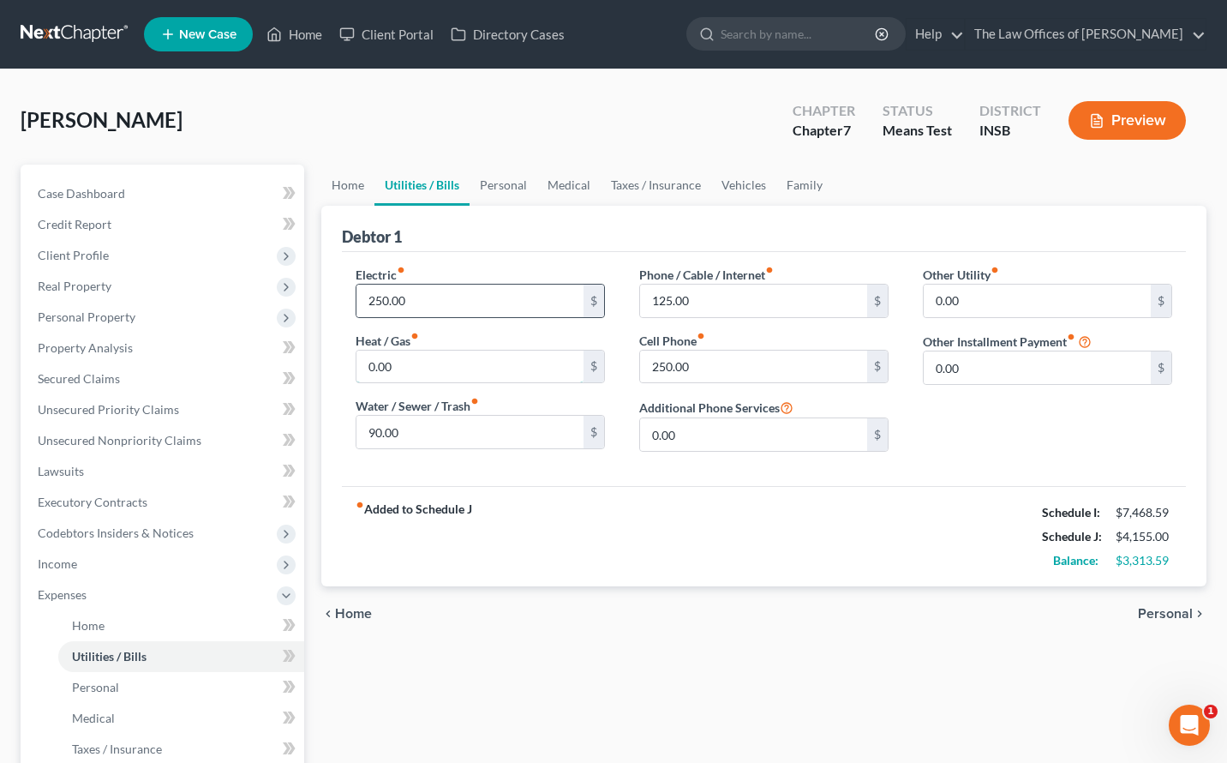
drag, startPoint x: 413, startPoint y: 356, endPoint x: 429, endPoint y: 317, distance: 41.9
click at [413, 356] on input "0.00" at bounding box center [470, 367] width 227 height 33
click at [495, 188] on link "Personal" at bounding box center [504, 185] width 68 height 41
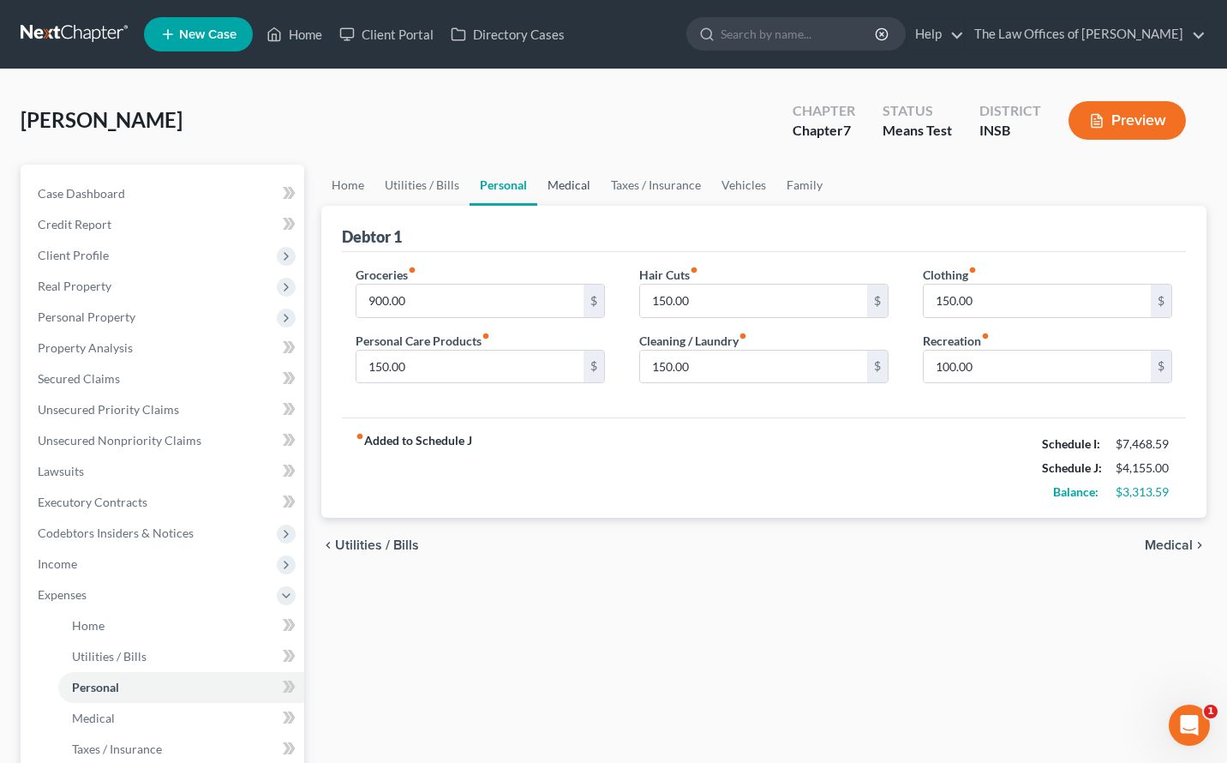
click at [574, 199] on link "Medical" at bounding box center [568, 185] width 63 height 41
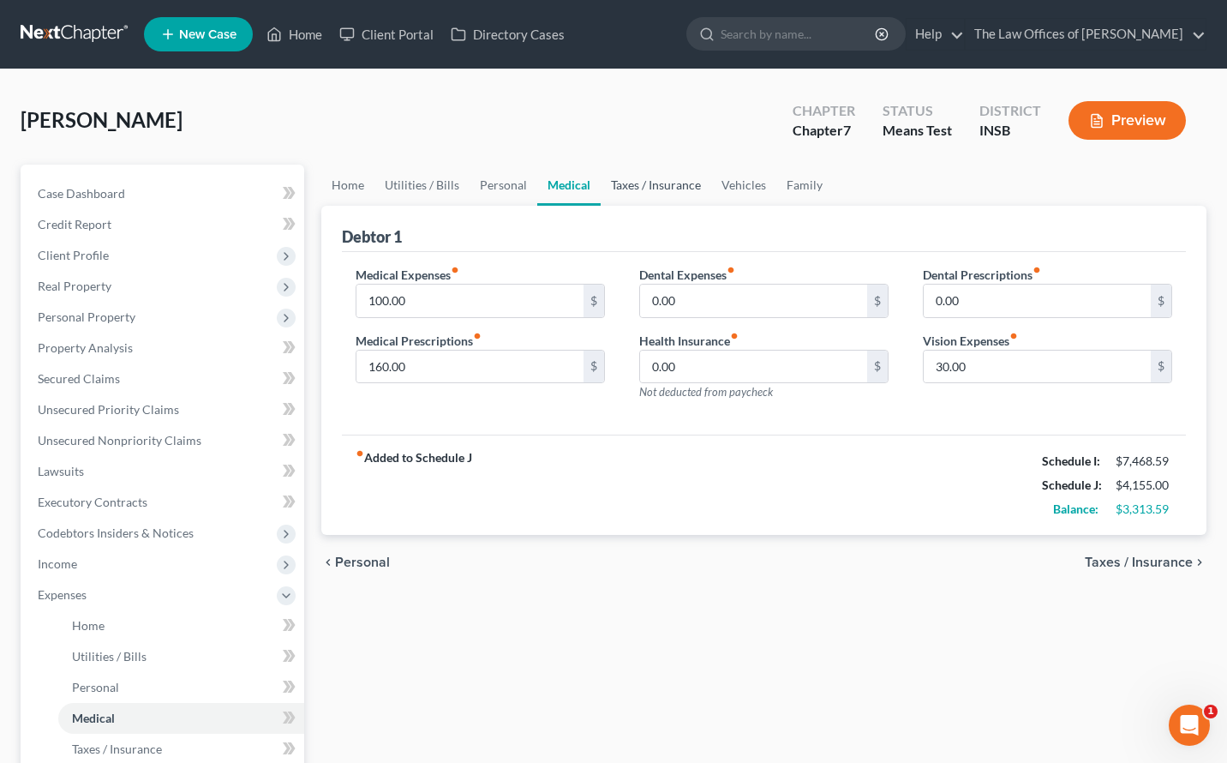
click at [622, 186] on link "Taxes / Insurance" at bounding box center [656, 185] width 111 height 41
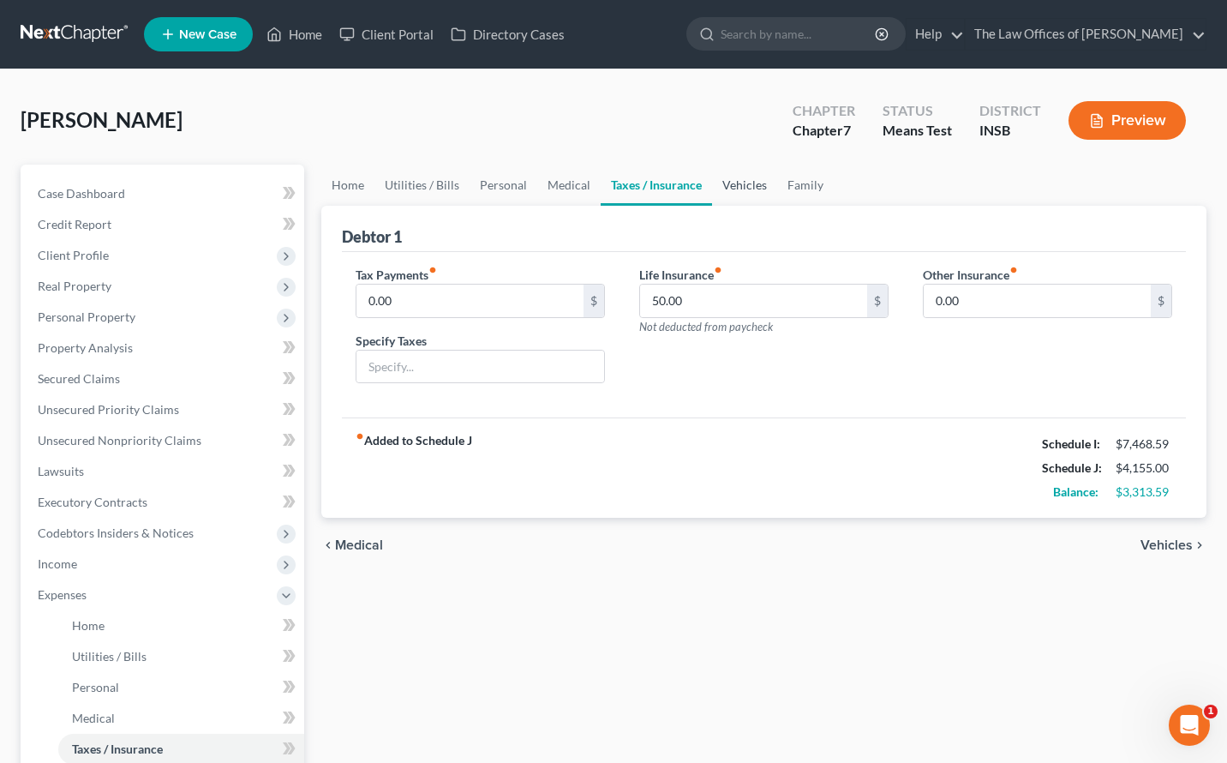
click at [732, 183] on link "Vehicles" at bounding box center [744, 185] width 65 height 41
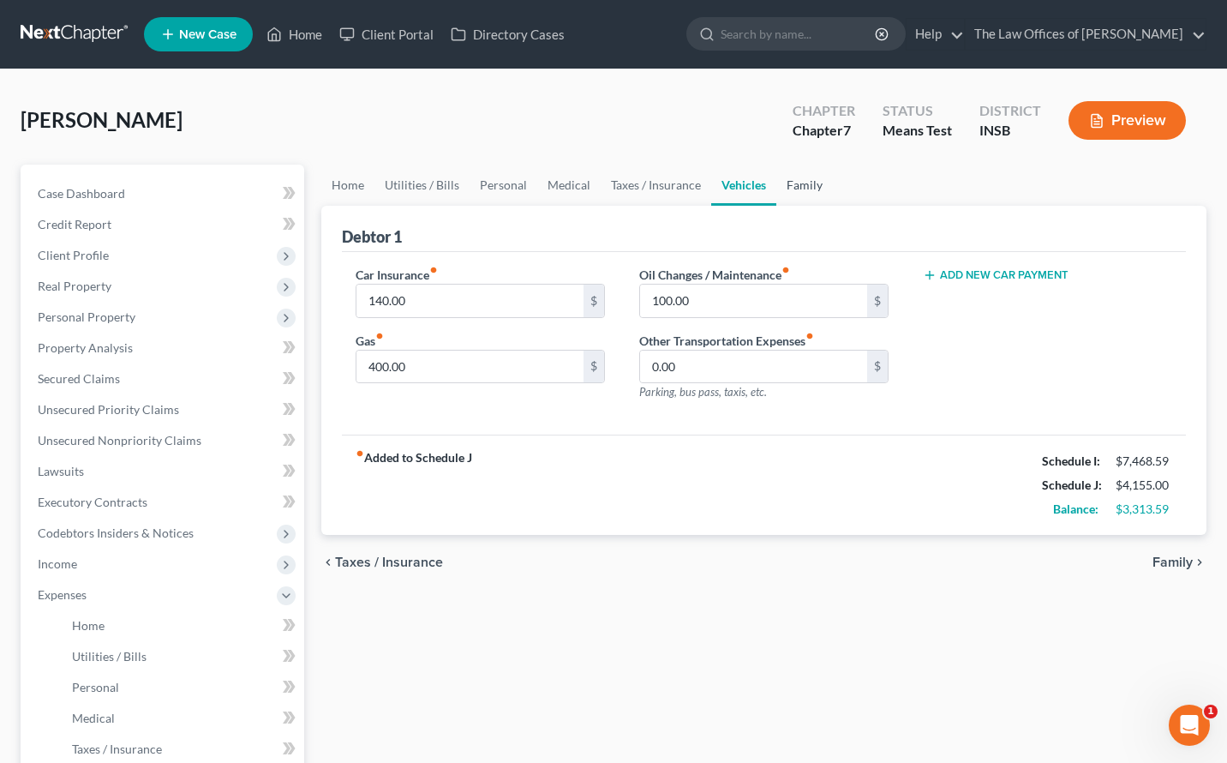
click at [793, 189] on link "Family" at bounding box center [804, 185] width 57 height 41
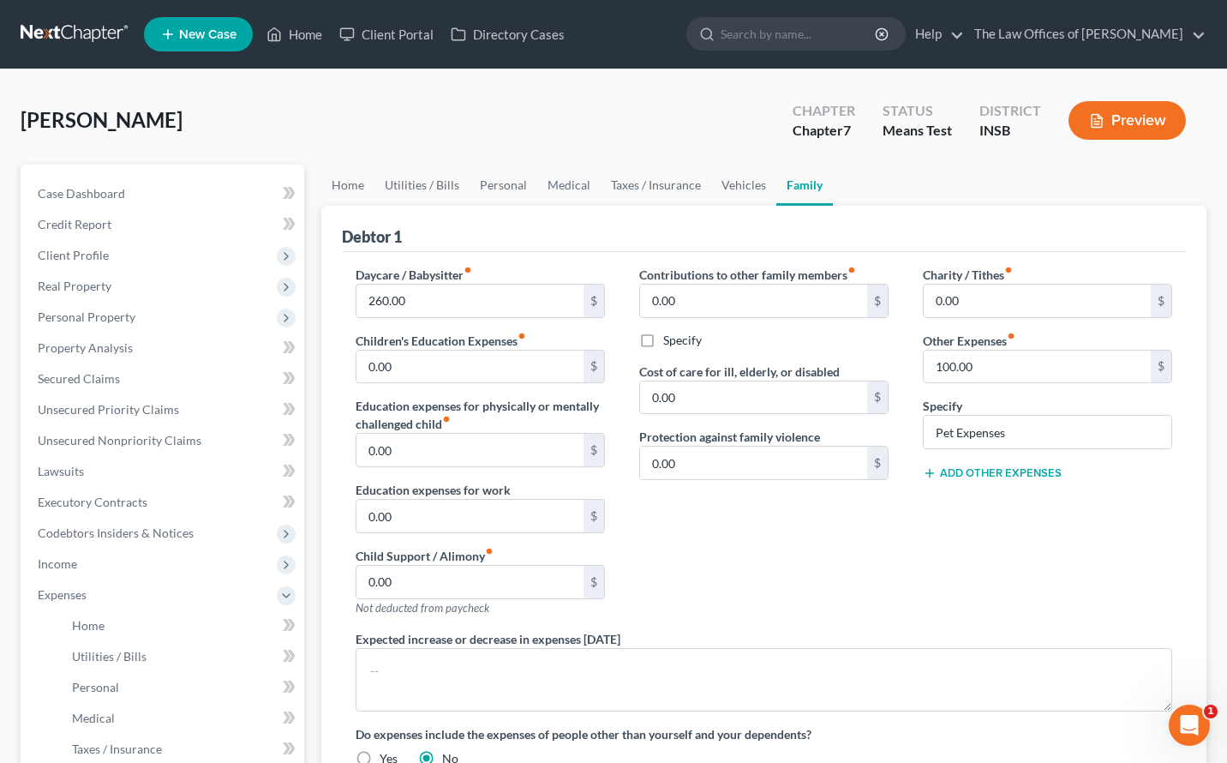
click at [715, 547] on div "Contributions to other family members fiber_manual_record 0.00 $ Specify Cost o…" at bounding box center [764, 448] width 284 height 364
click at [48, 37] on link at bounding box center [76, 34] width 110 height 31
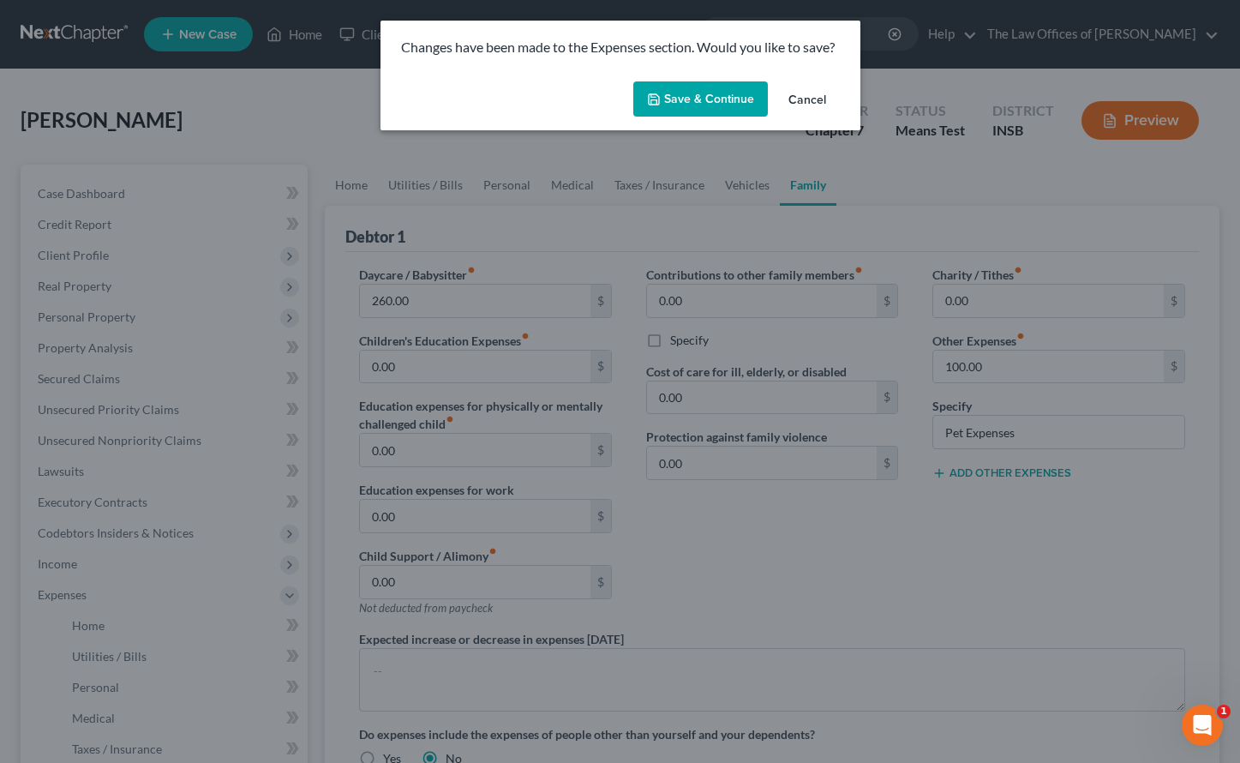
click at [713, 102] on button "Save & Continue" at bounding box center [700, 99] width 135 height 36
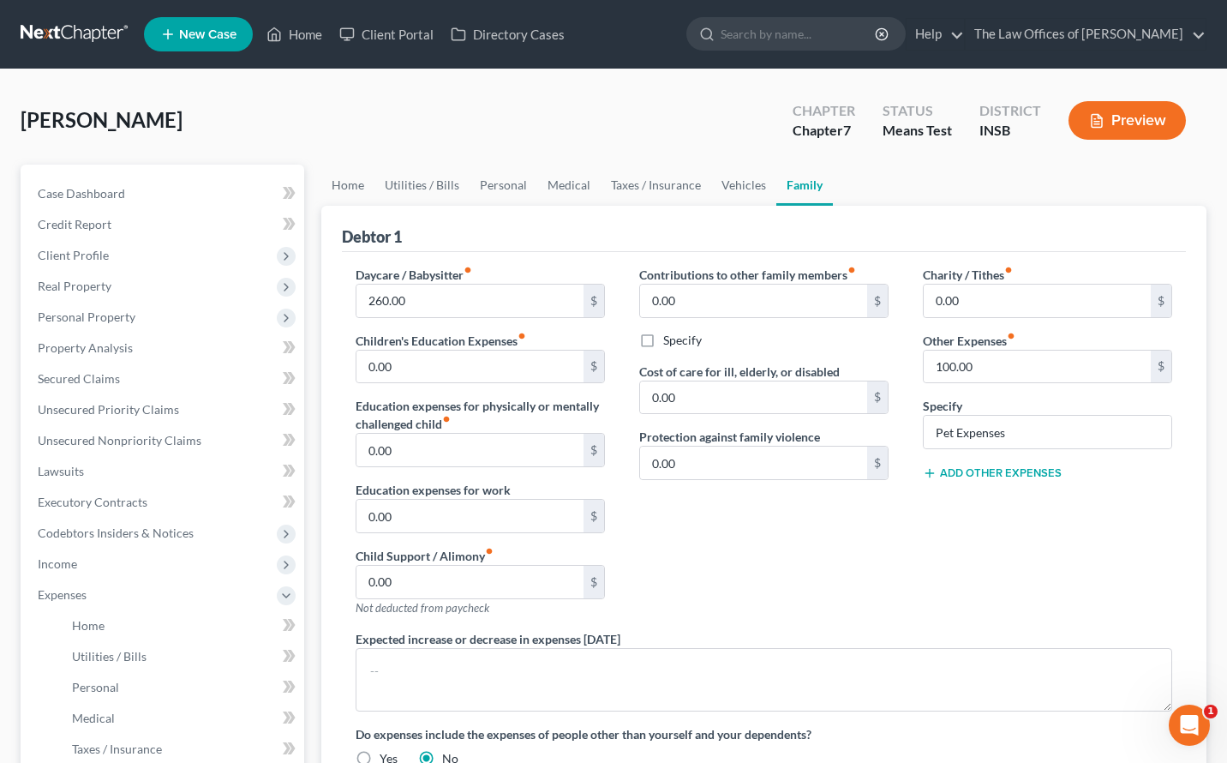
click at [51, 32] on link at bounding box center [76, 34] width 110 height 31
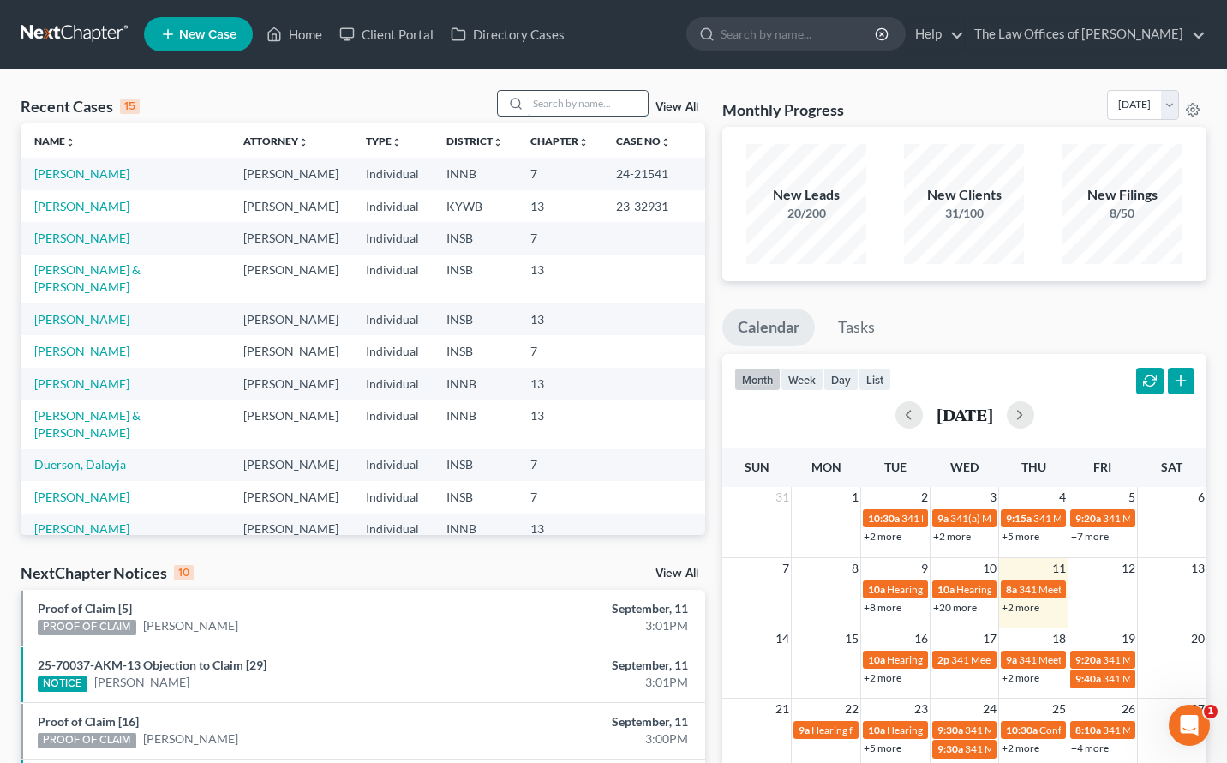
click at [545, 102] on input "search" at bounding box center [588, 103] width 120 height 25
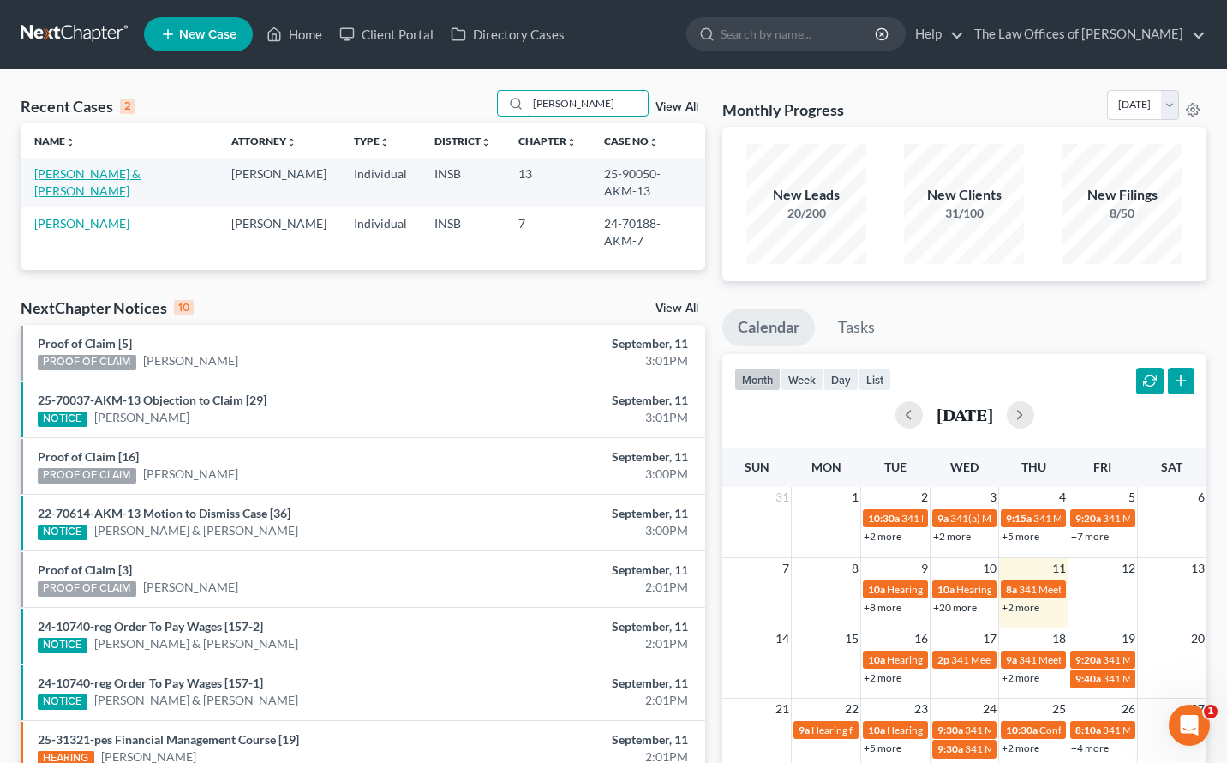
type input "hammond"
click at [112, 177] on link "Hammond, Timothy & Amber" at bounding box center [87, 182] width 106 height 32
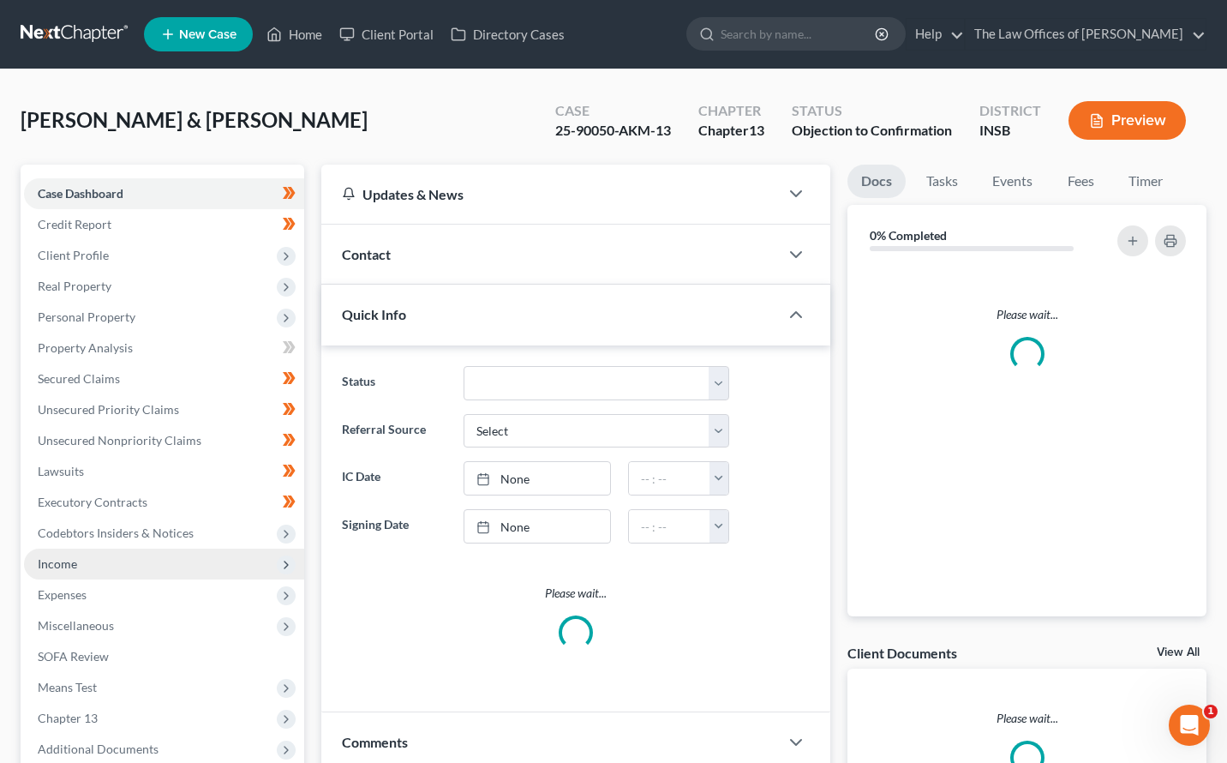
scroll to position [114, 0]
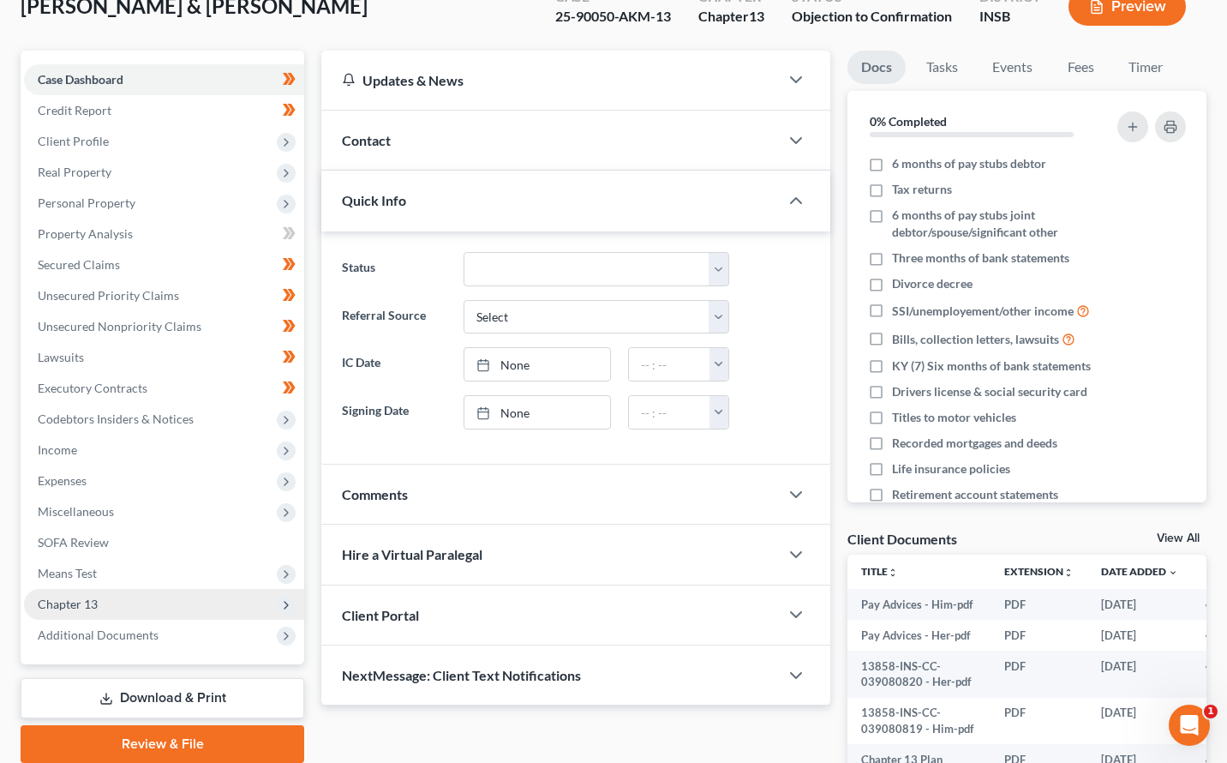
click at [102, 597] on span "Chapter 13" at bounding box center [164, 604] width 280 height 31
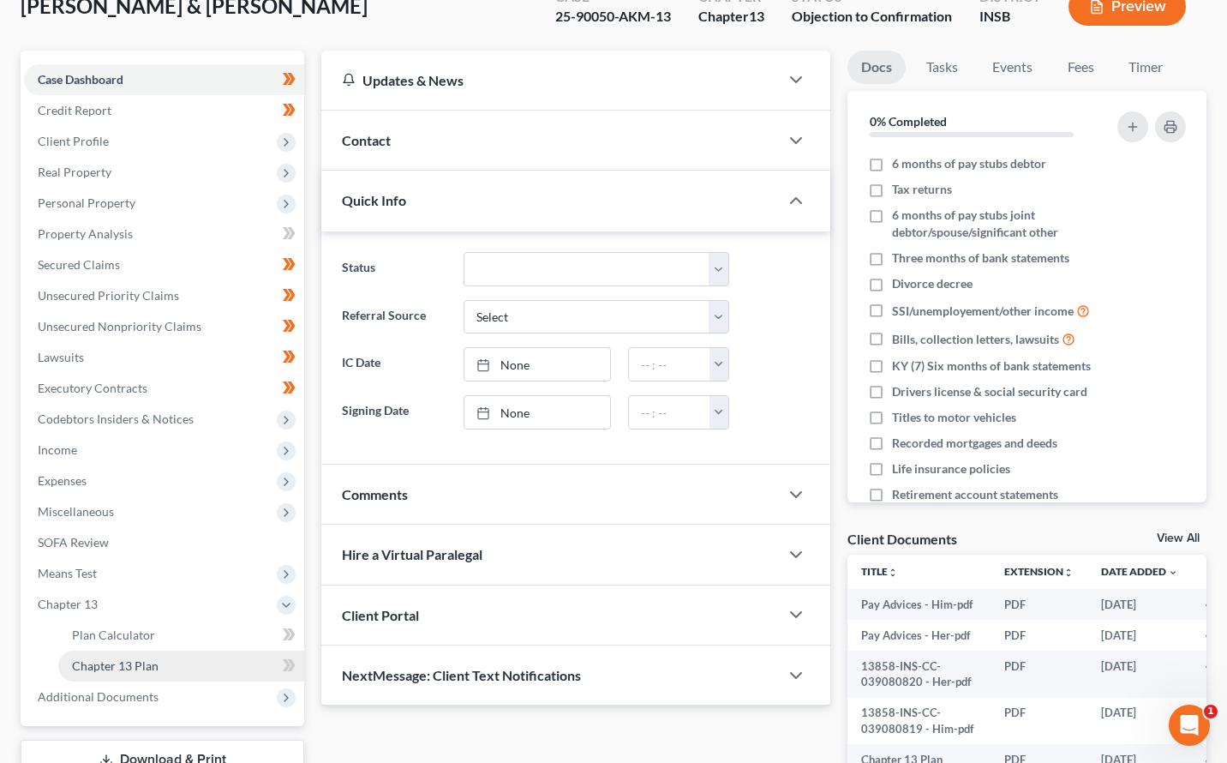
click at [111, 660] on span "Chapter 13 Plan" at bounding box center [115, 665] width 87 height 15
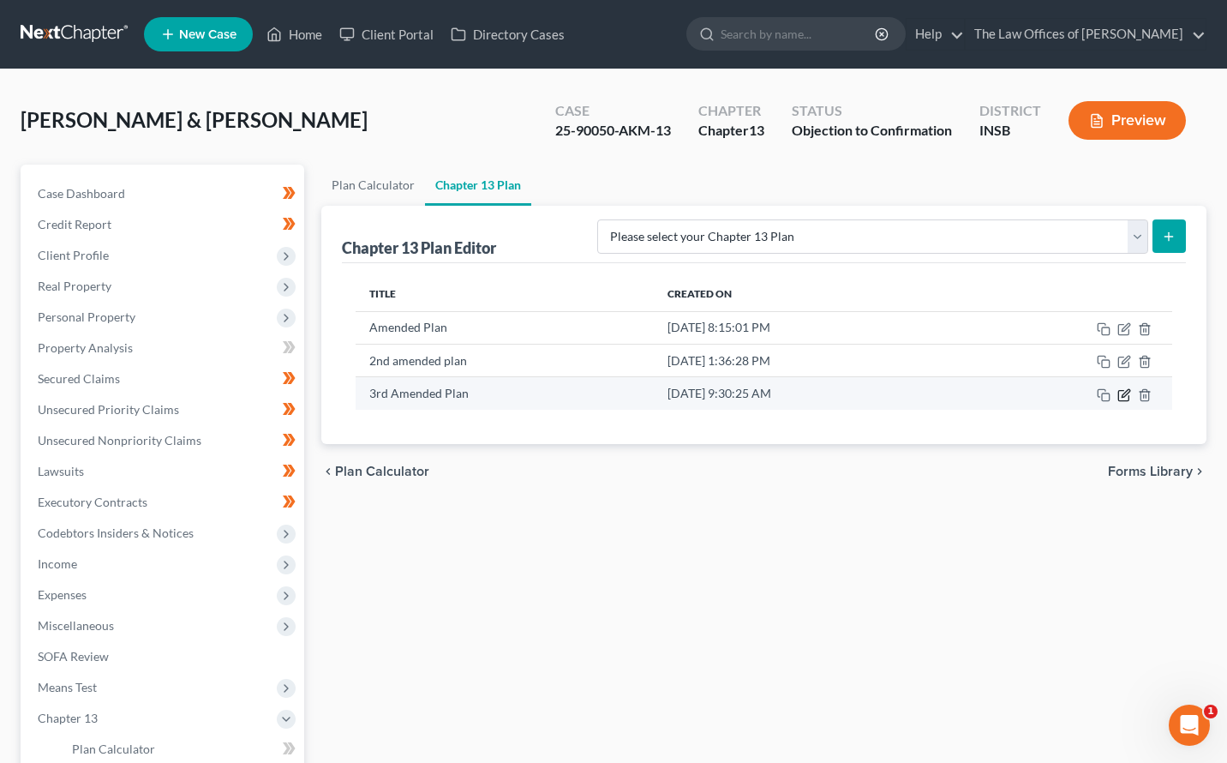
click at [1123, 392] on icon "button" at bounding box center [1125, 395] width 14 height 14
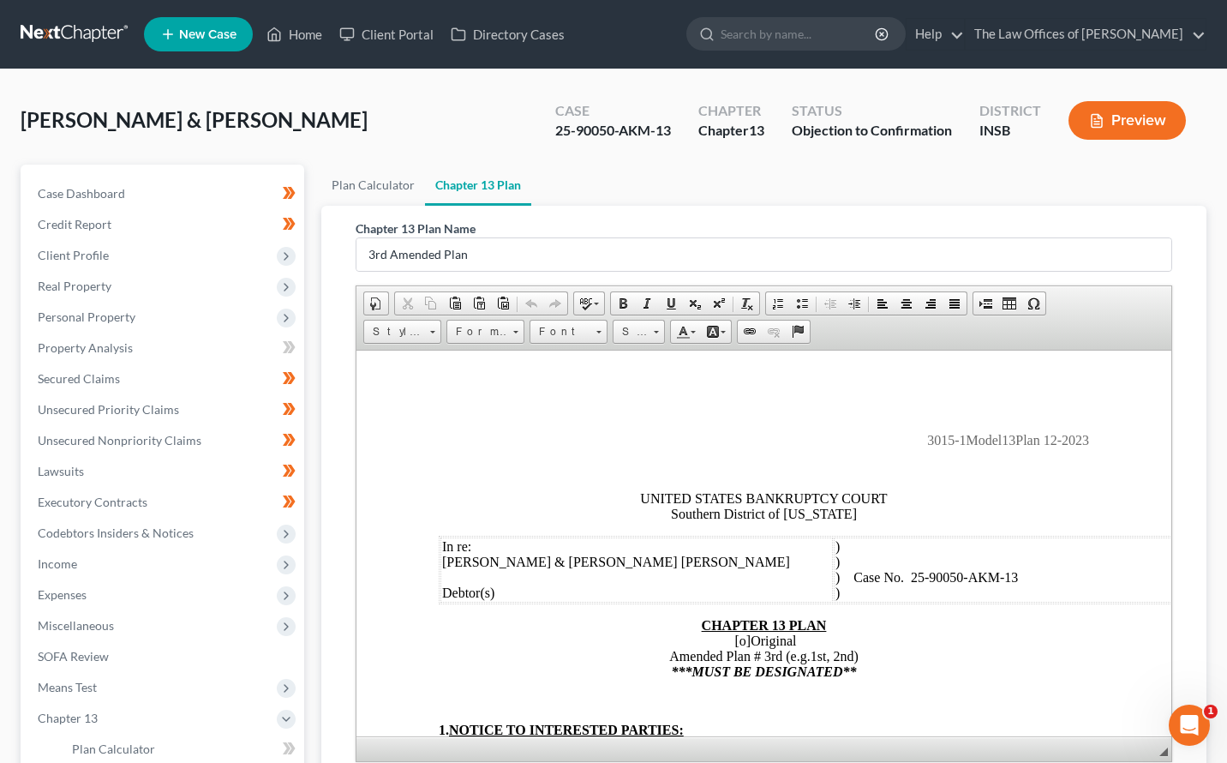
click at [315, 376] on div "Plan Calculator Chapter 13 Plan Chapter 13 Plan Name 3rd Amended Plan Rich Text…" at bounding box center [764, 552] width 902 height 774
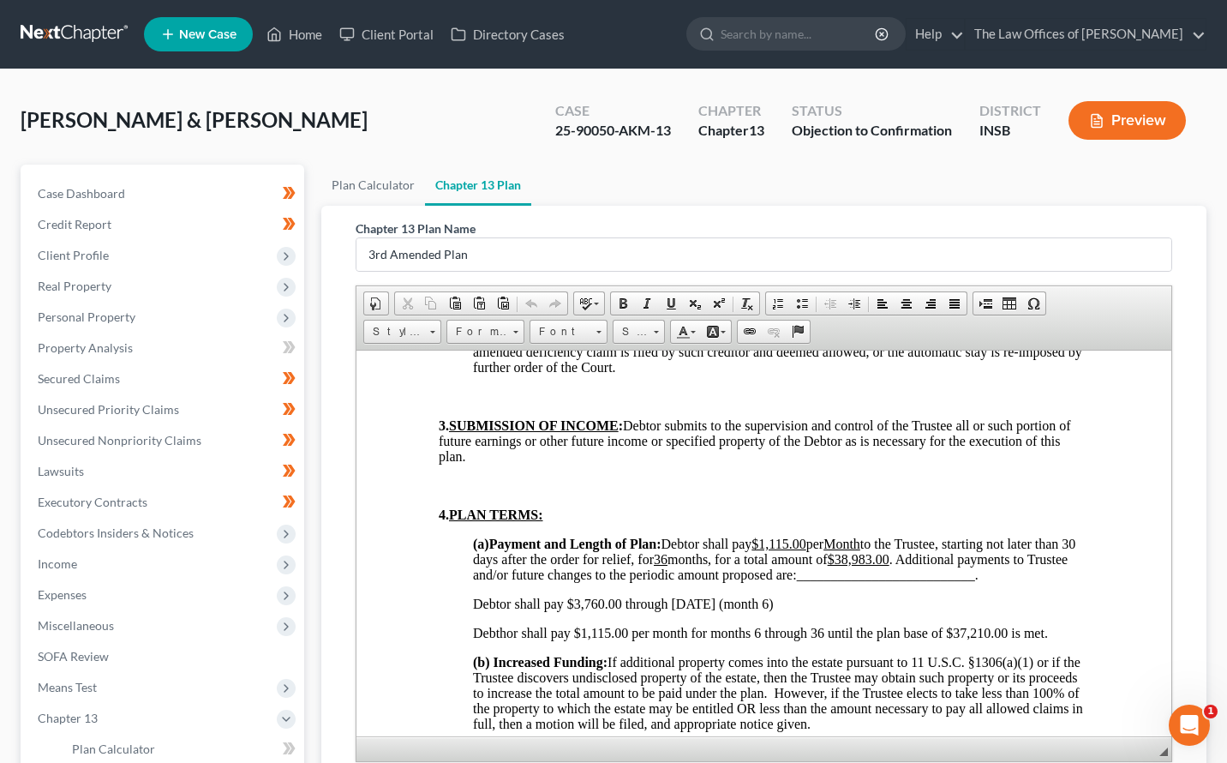
scroll to position [1142, 0]
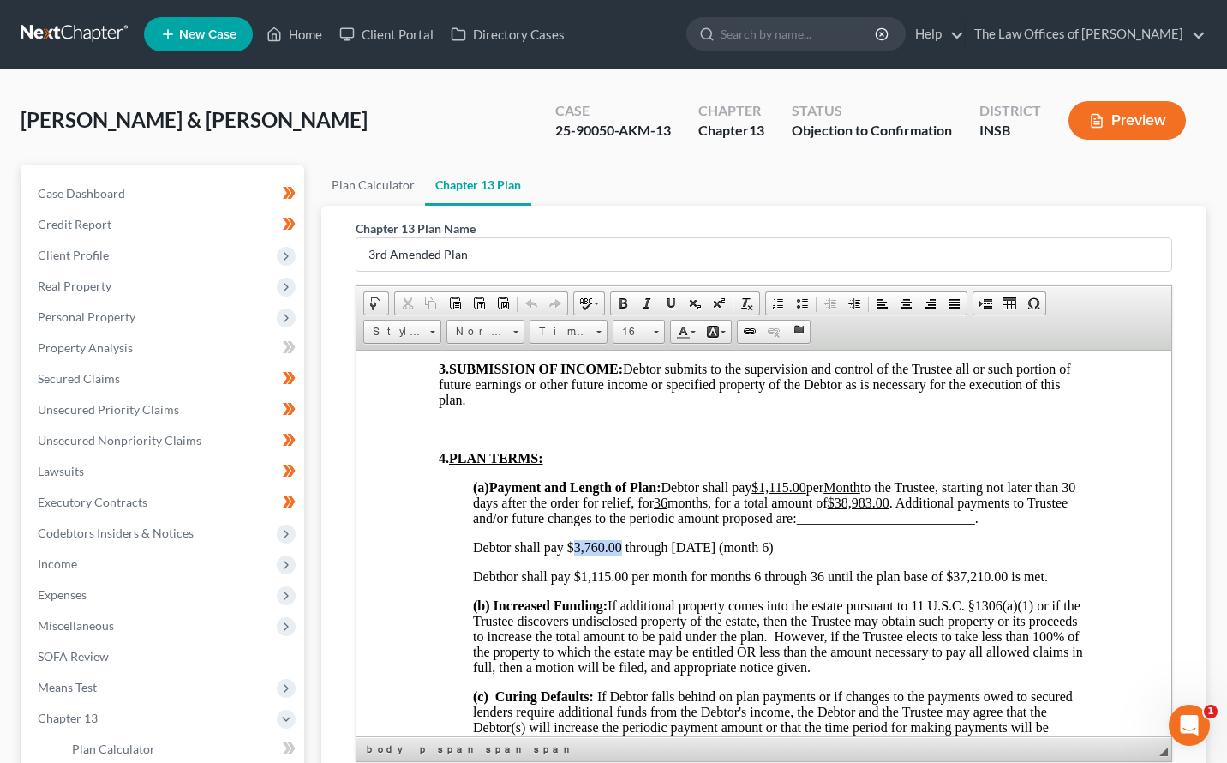
drag, startPoint x: 621, startPoint y: 547, endPoint x: 575, endPoint y: 545, distance: 46.3
click at [575, 545] on span "Debtor shall pay $3,760.00 through 8/11/25 (month 6)" at bounding box center [623, 546] width 301 height 15
click at [745, 545] on span "Debtor shall pay $4,420 through 8/11/25 (month 6)" at bounding box center [615, 546] width 284 height 15
click at [762, 573] on p "Debthor shall pay $1,115.00 per month for months 6 through 36 until the plan ba…" at bounding box center [781, 575] width 616 height 15
click at [803, 483] on u "$1,115.00" at bounding box center [779, 486] width 54 height 15
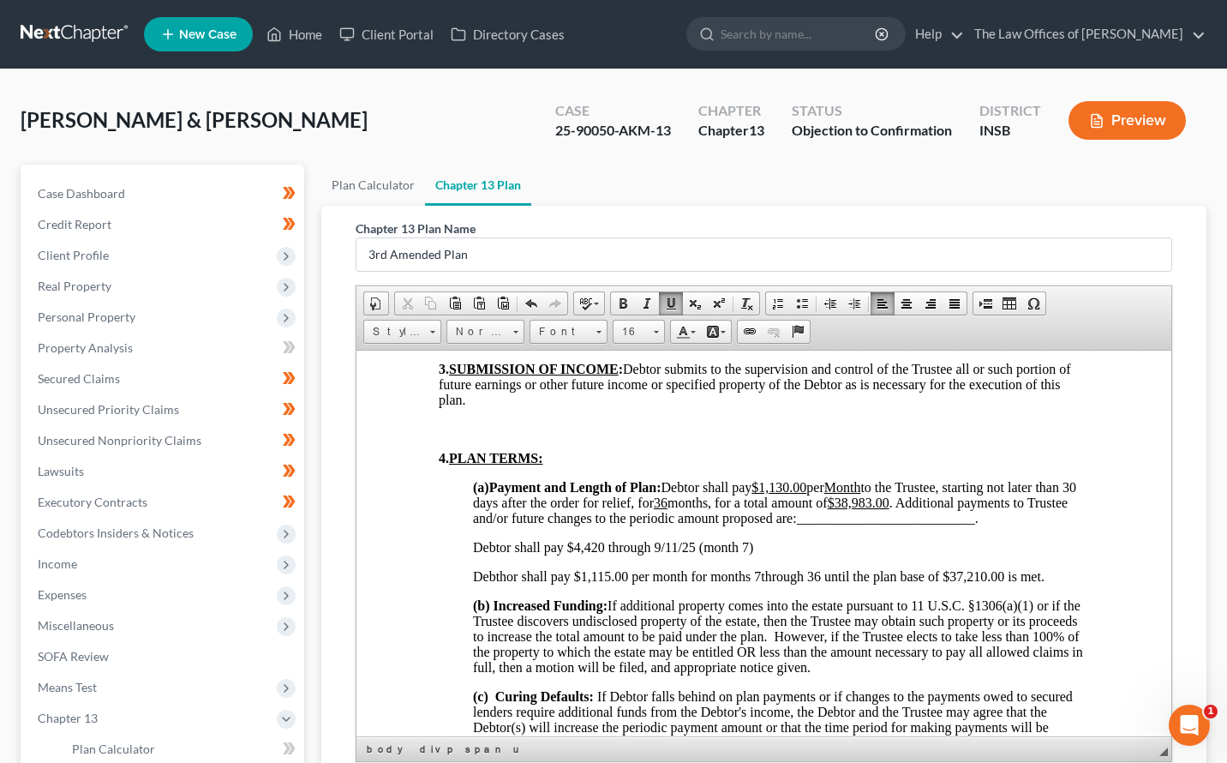
click at [609, 571] on p "Debthor shall pay $1,115.00 per month for months 7 through 36 until the plan ba…" at bounding box center [781, 575] width 616 height 15
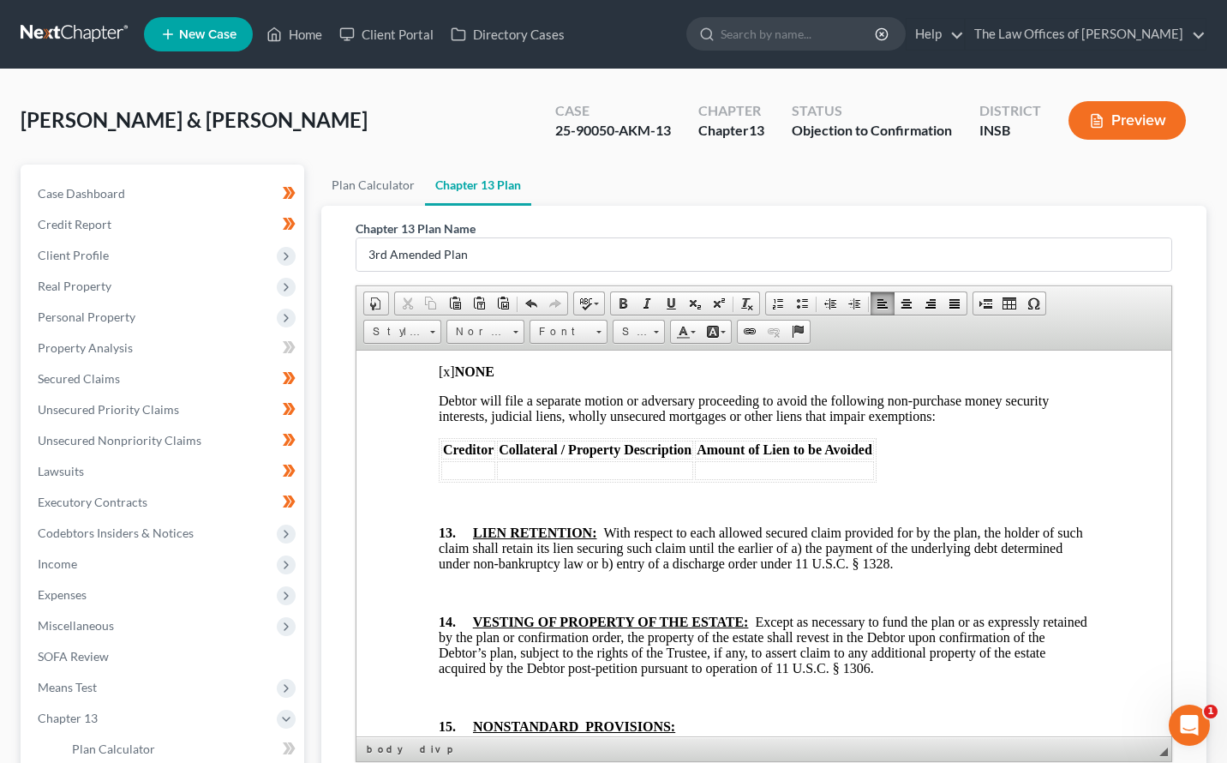
scroll to position [4857, 0]
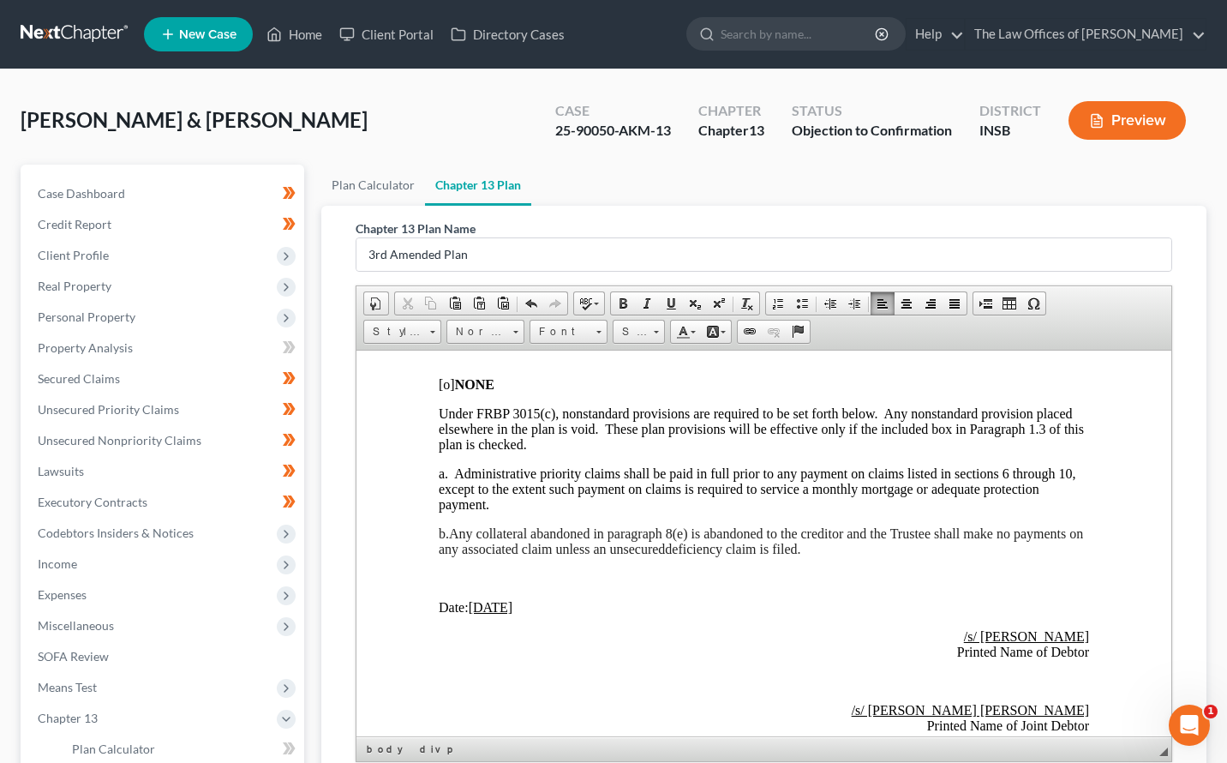
drag, startPoint x: 491, startPoint y: 663, endPoint x: 489, endPoint y: 634, distance: 29.2
click at [491, 659] on p "/s/ Timothy Bryant Hammond Printed Name of Debtor" at bounding box center [764, 643] width 650 height 31
click at [482, 614] on u "08/11/2025" at bounding box center [491, 606] width 45 height 15
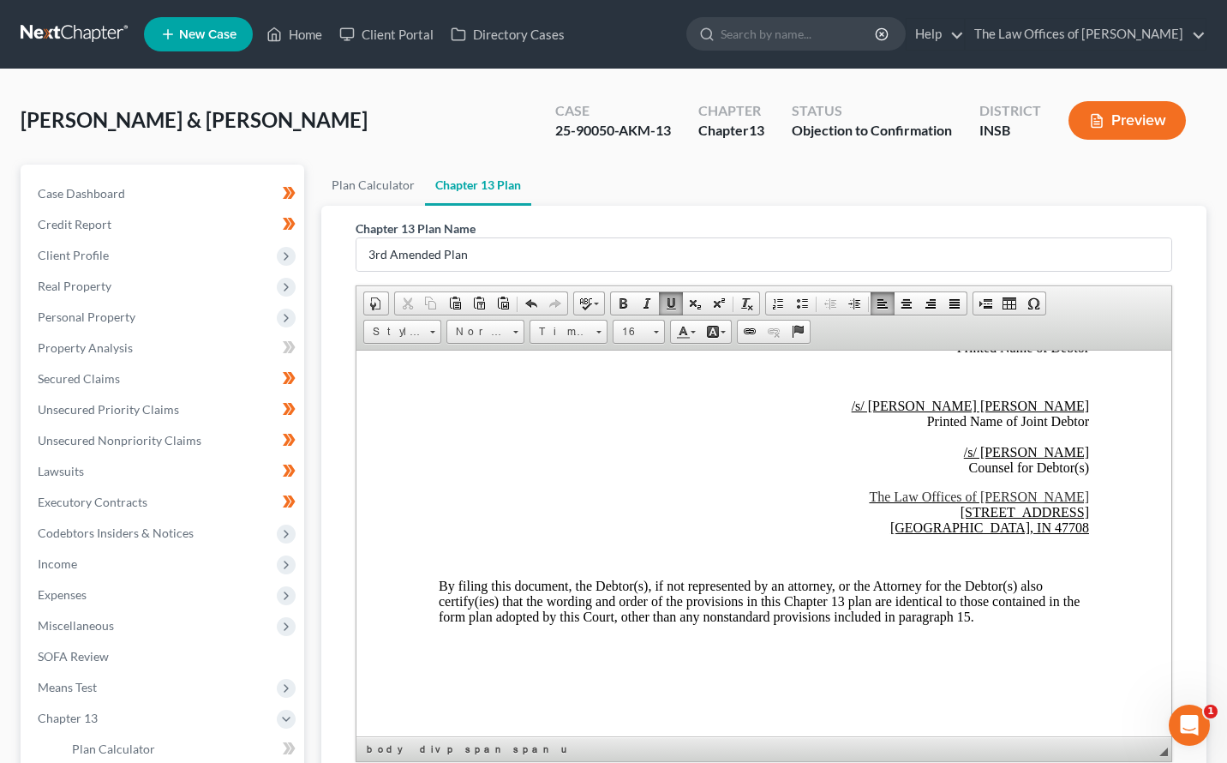
scroll to position [229, 0]
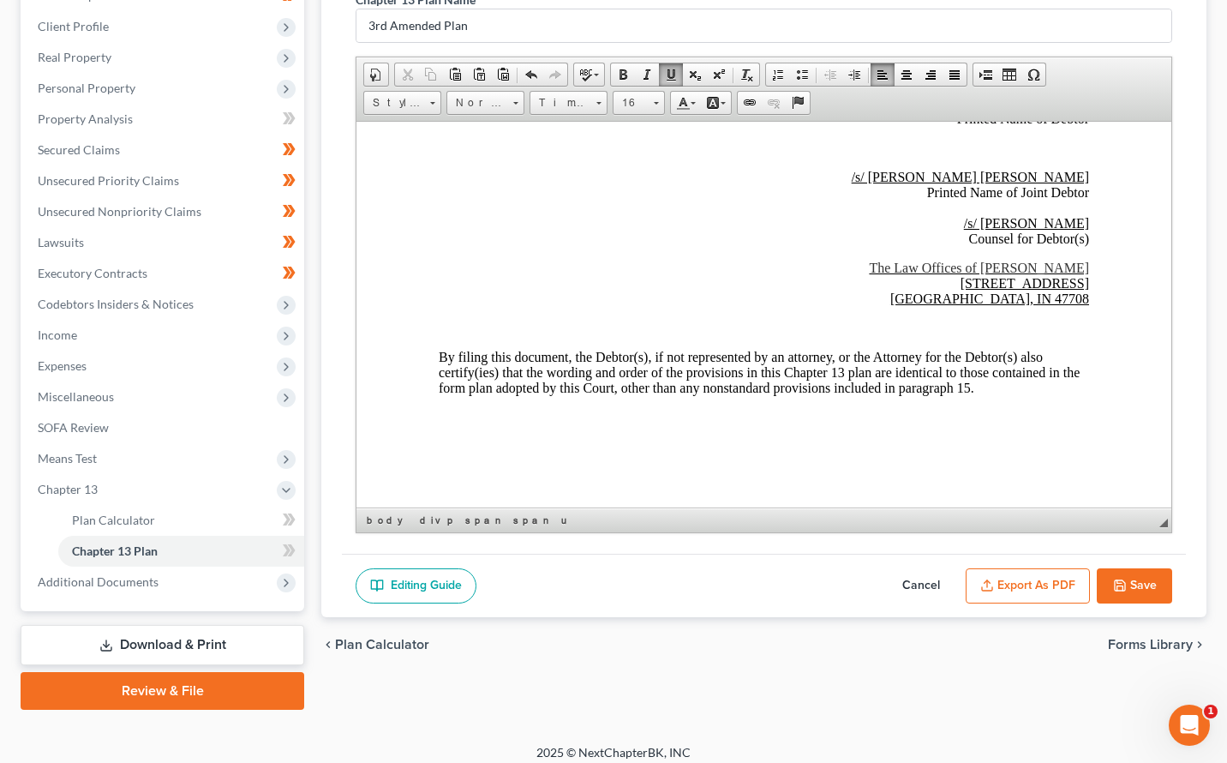
click at [1134, 591] on button "Save" at bounding box center [1134, 586] width 75 height 36
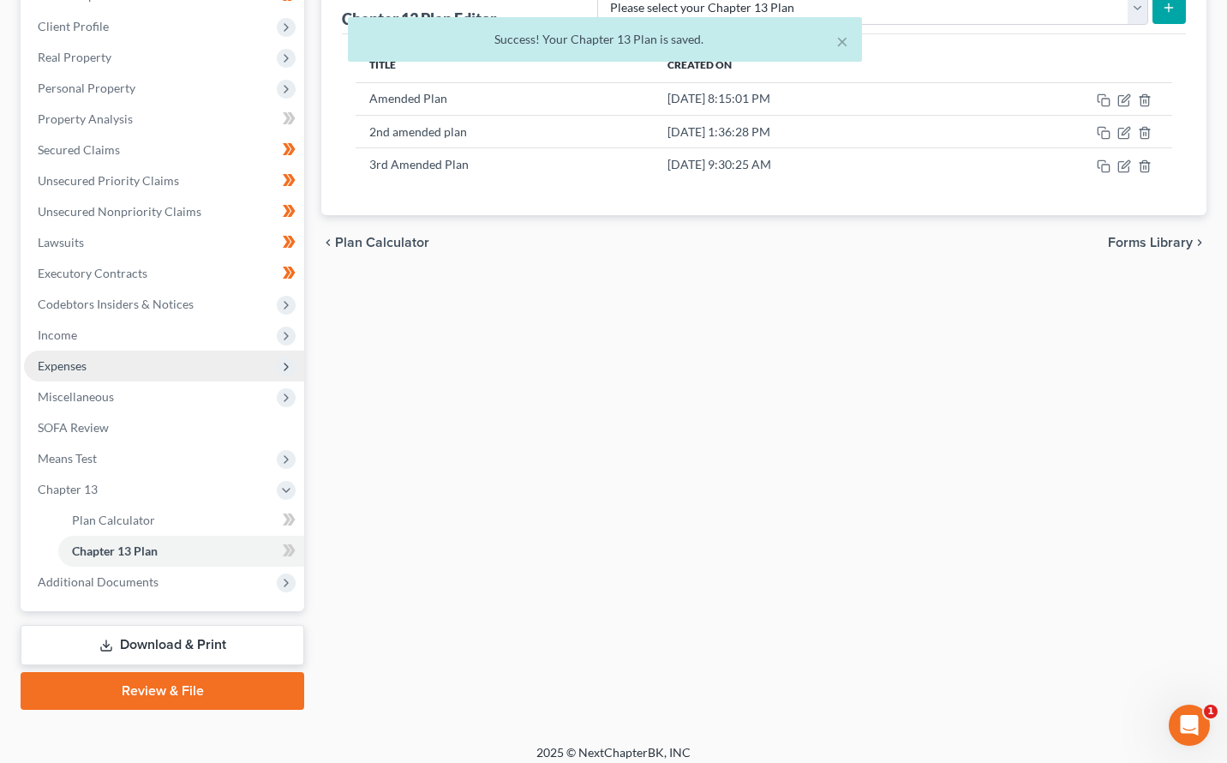
click at [87, 371] on span "Expenses" at bounding box center [62, 365] width 49 height 15
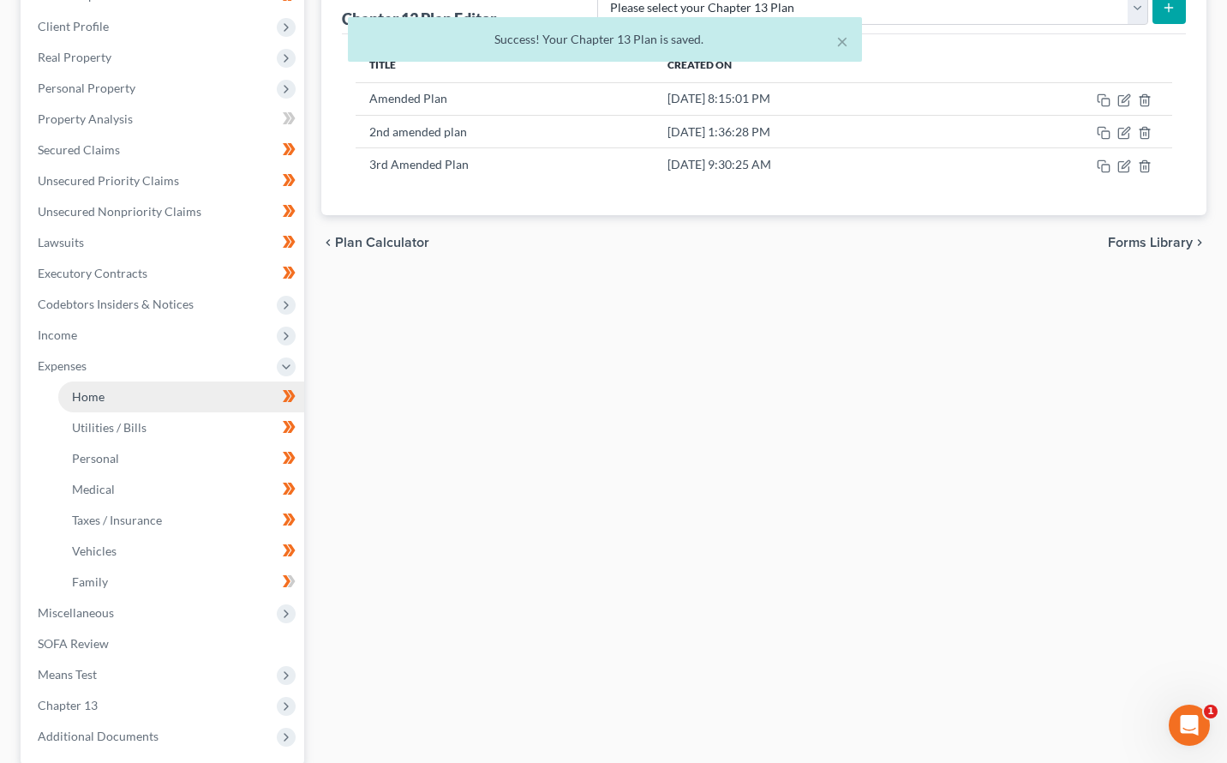
click at [94, 393] on span "Home" at bounding box center [88, 396] width 33 height 15
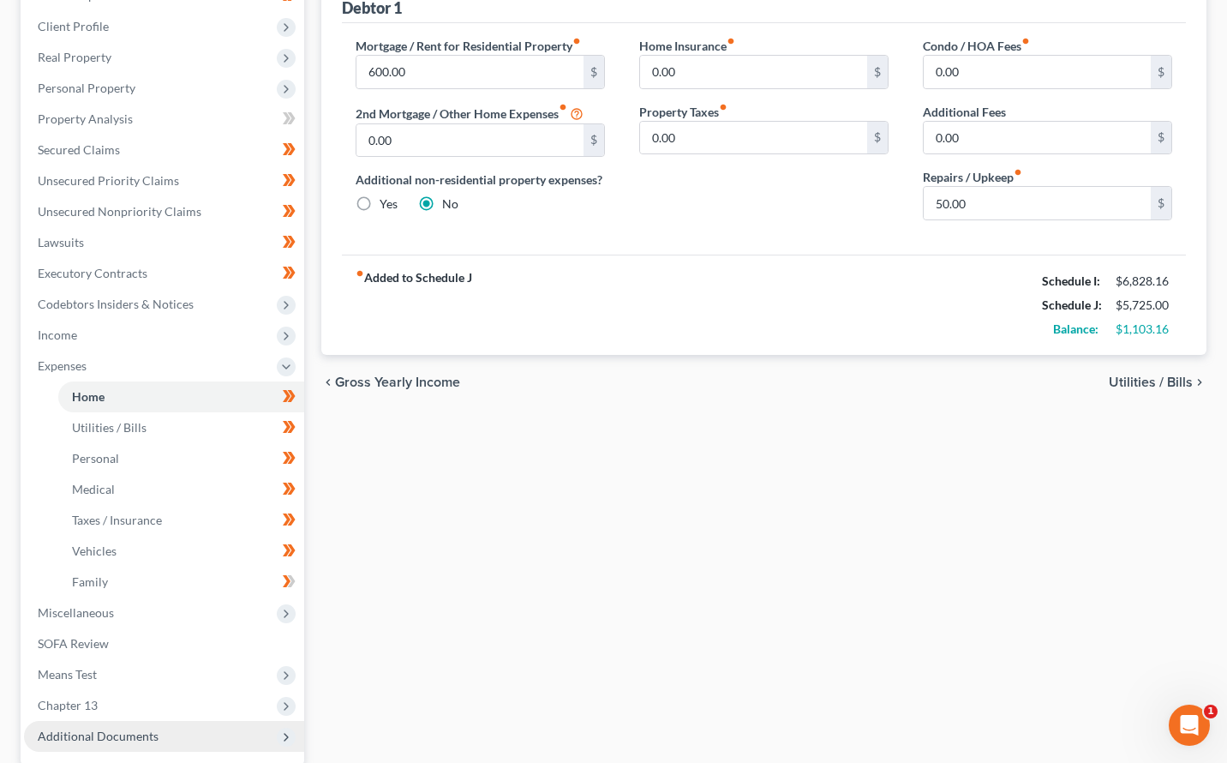
scroll to position [395, 0]
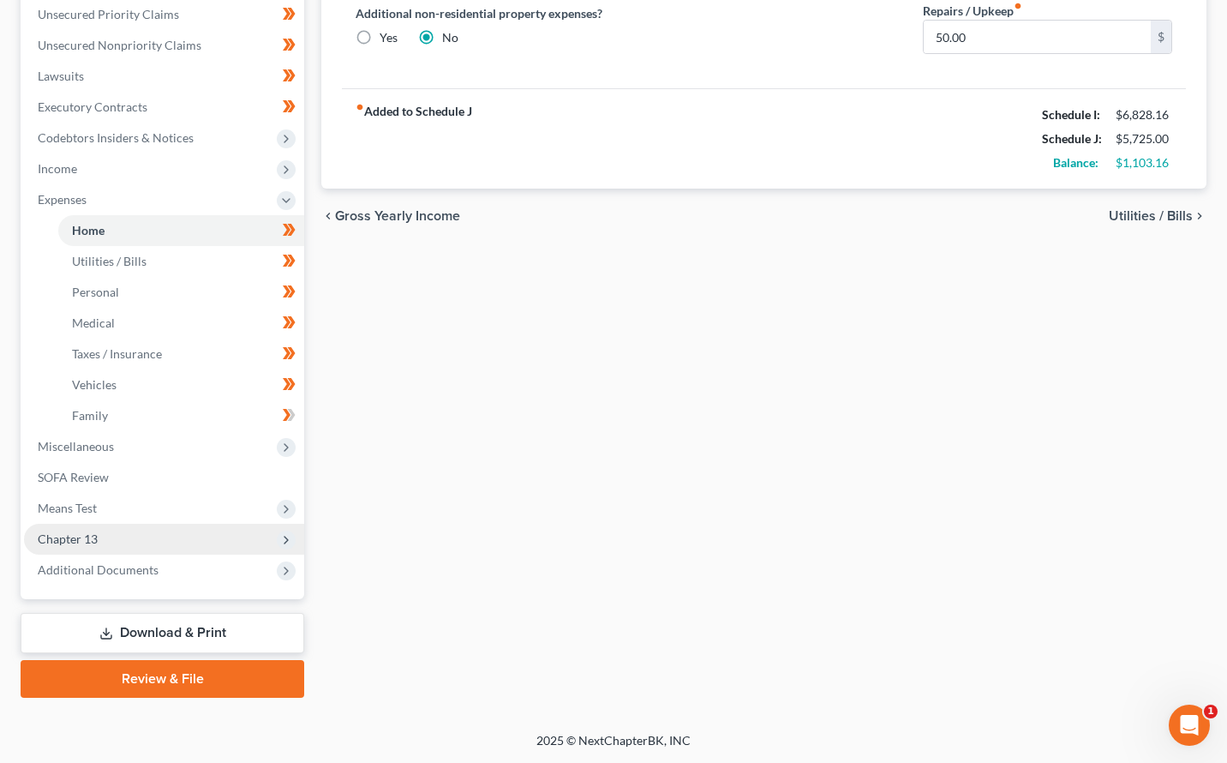
click at [99, 541] on span "Chapter 13" at bounding box center [164, 539] width 280 height 31
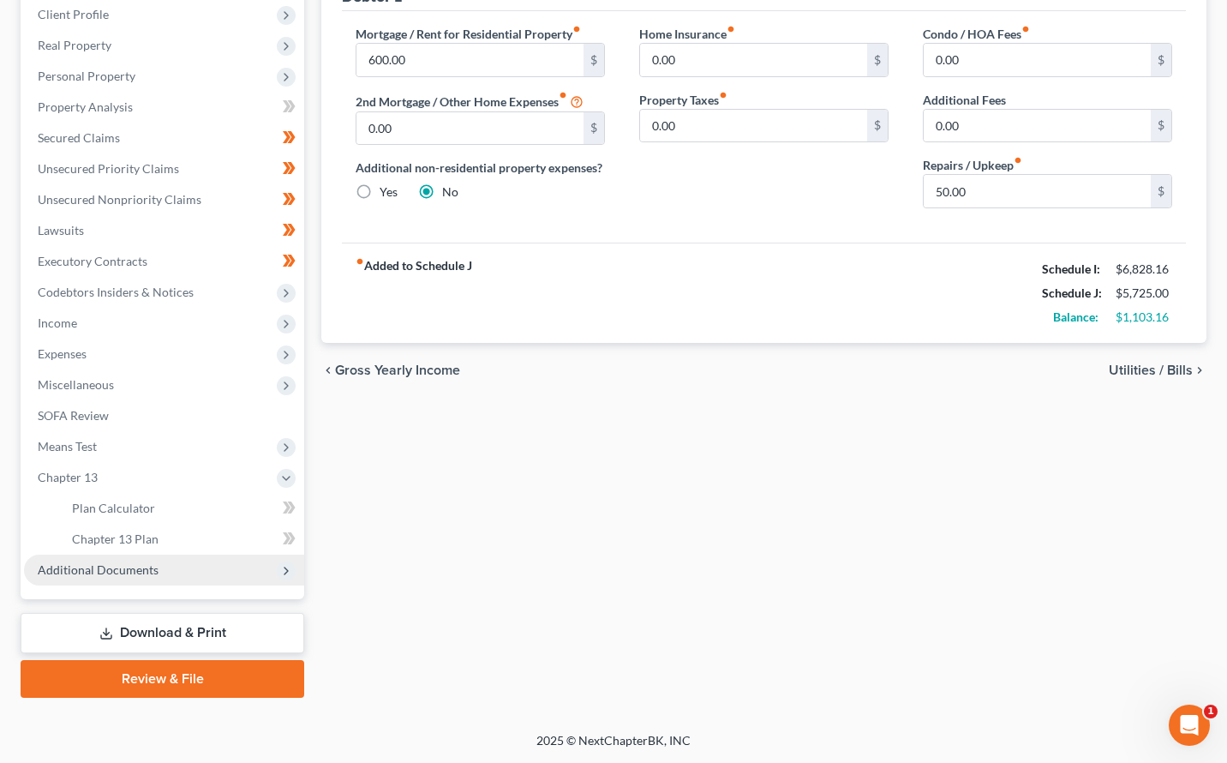
scroll to position [241, 0]
click at [129, 543] on span "Chapter 13 Plan" at bounding box center [115, 538] width 87 height 15
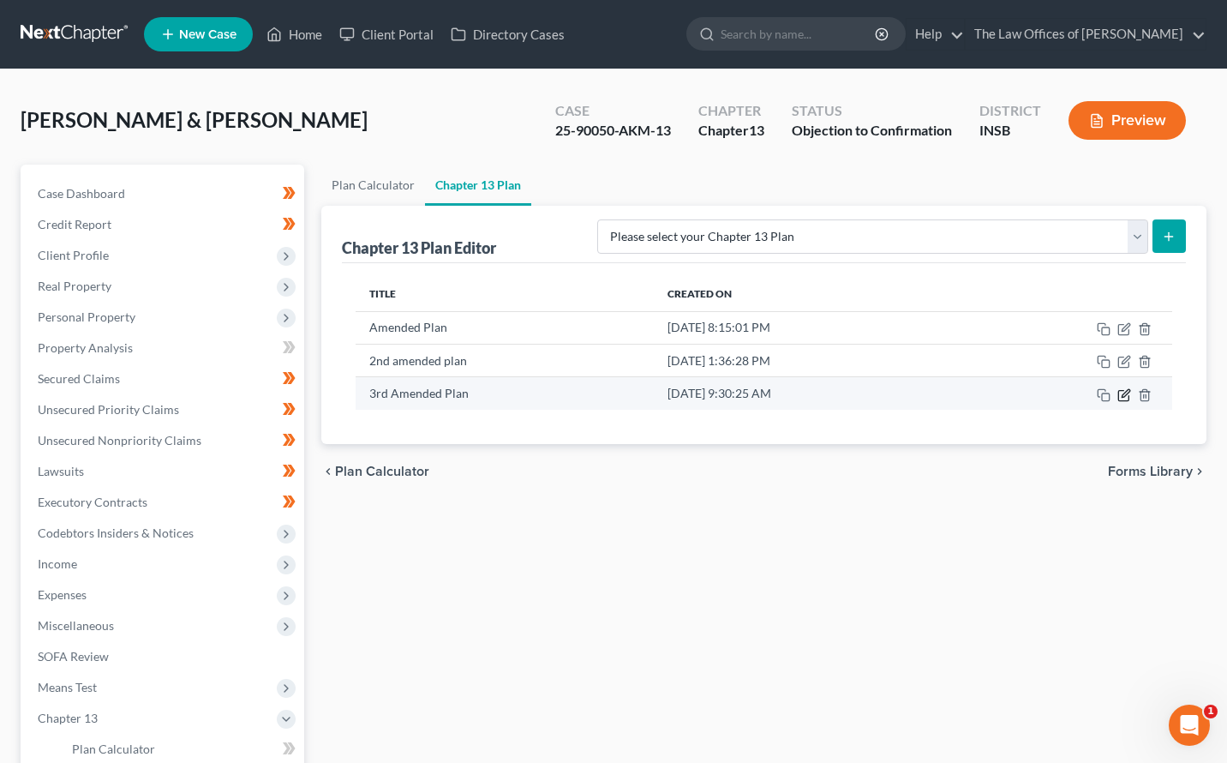
click at [1124, 399] on icon "button" at bounding box center [1125, 395] width 14 height 14
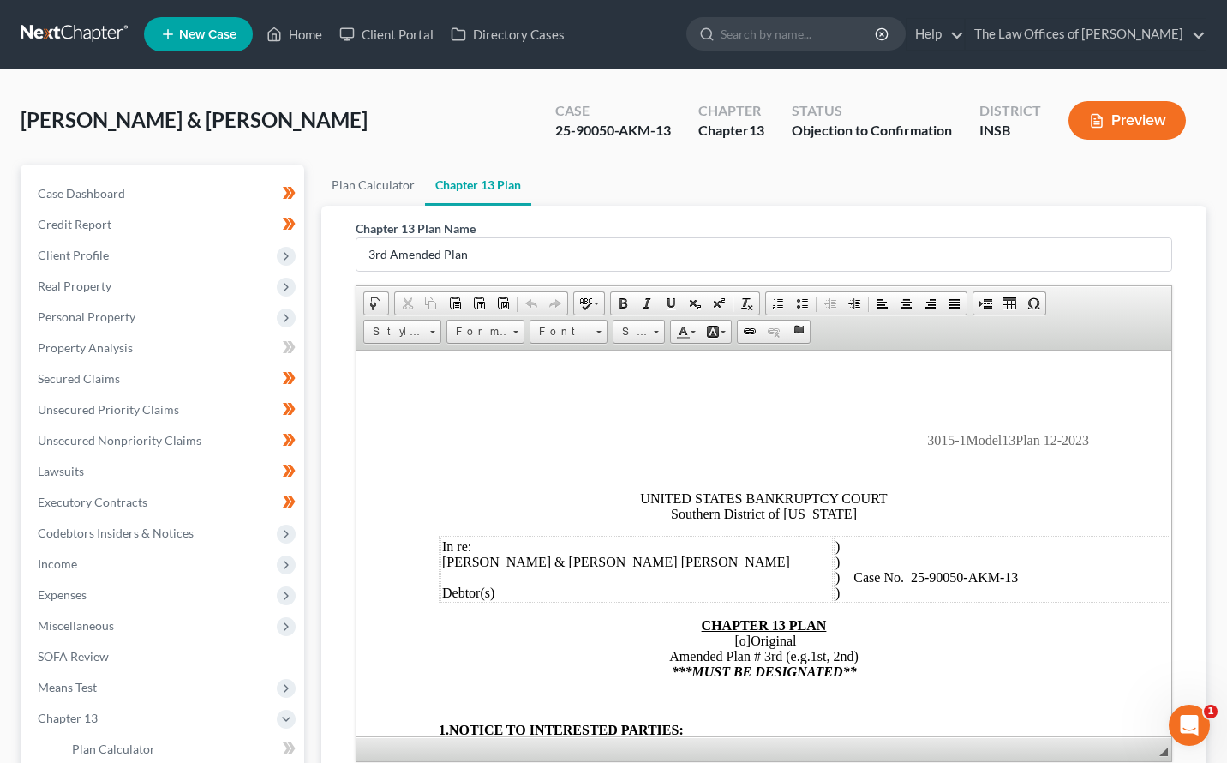
scroll to position [241, 0]
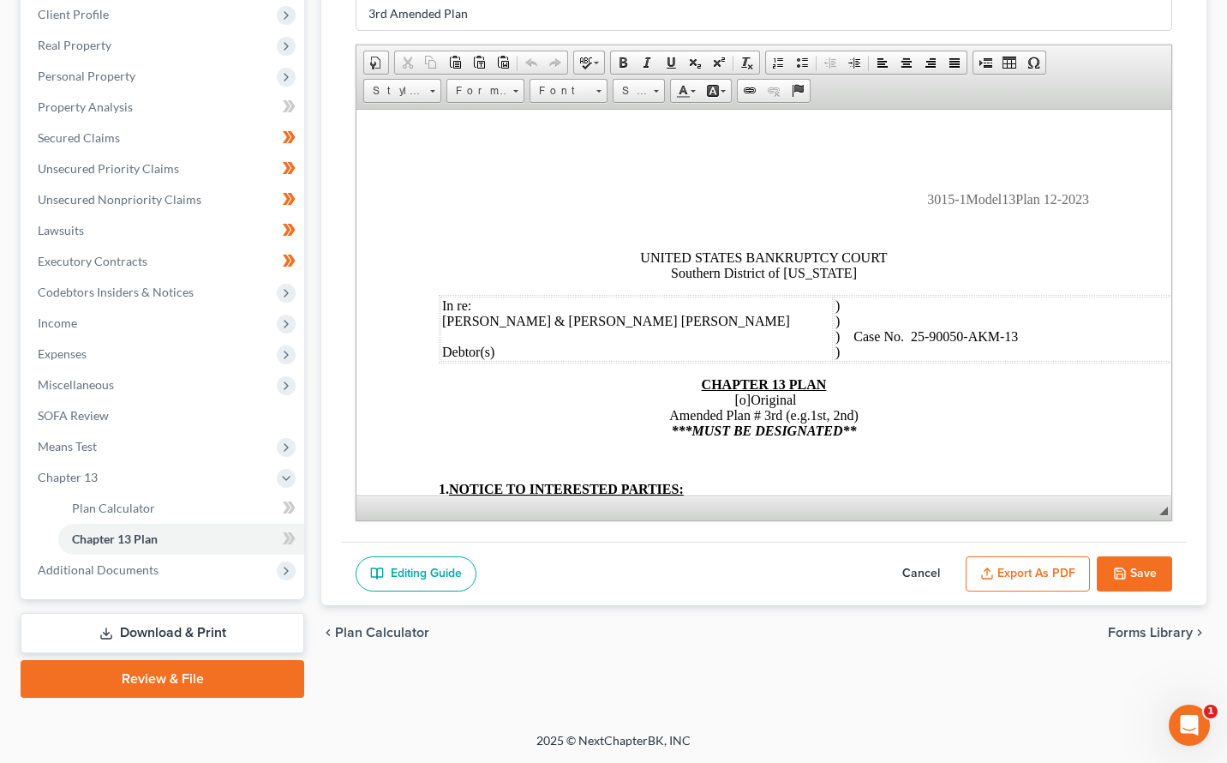
click at [1039, 565] on button "Export as PDF" at bounding box center [1028, 574] width 124 height 36
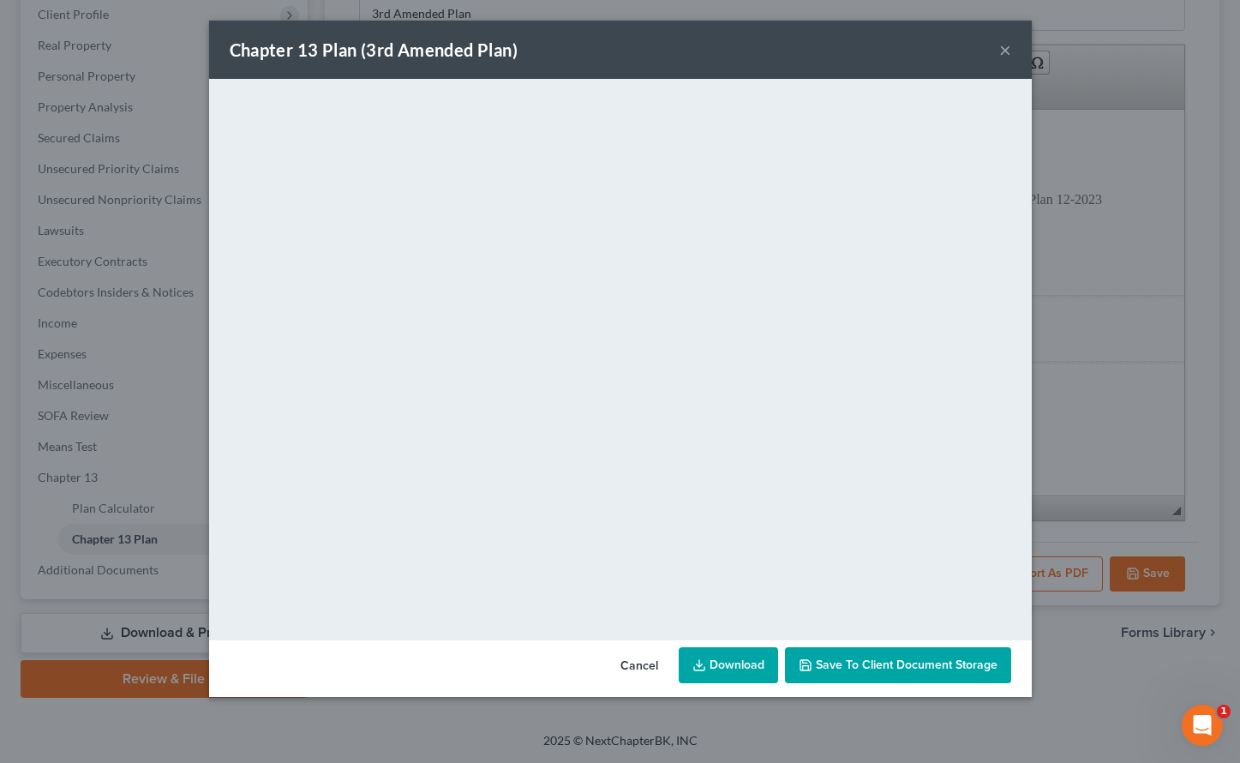
click at [715, 673] on link "Download" at bounding box center [728, 665] width 99 height 36
click at [999, 54] on button "×" at bounding box center [1005, 49] width 12 height 21
